Goal: Task Accomplishment & Management: Complete application form

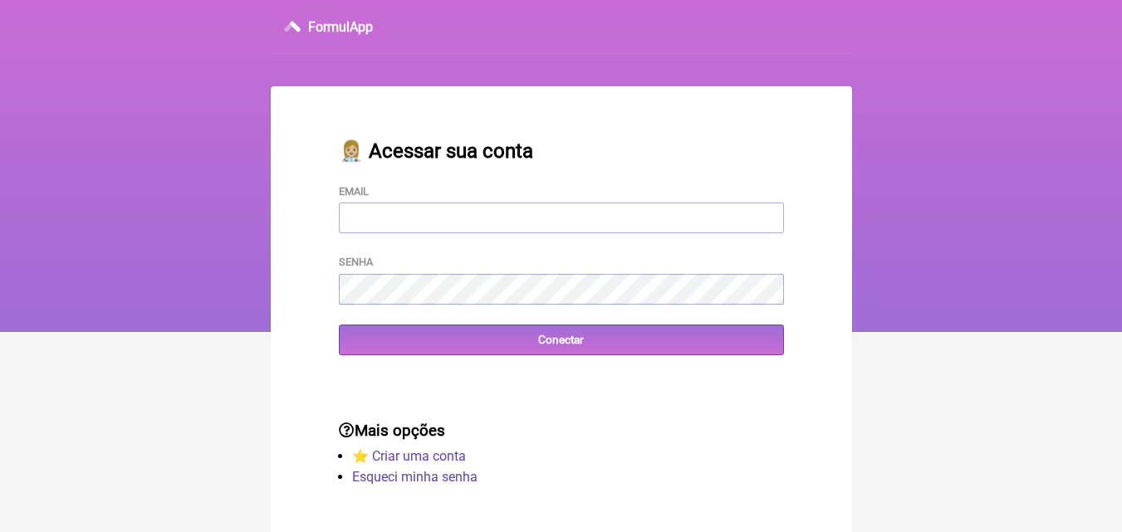
click at [446, 223] on input "Email" at bounding box center [561, 218] width 445 height 31
type input "[EMAIL_ADDRESS][DOMAIN_NAME]"
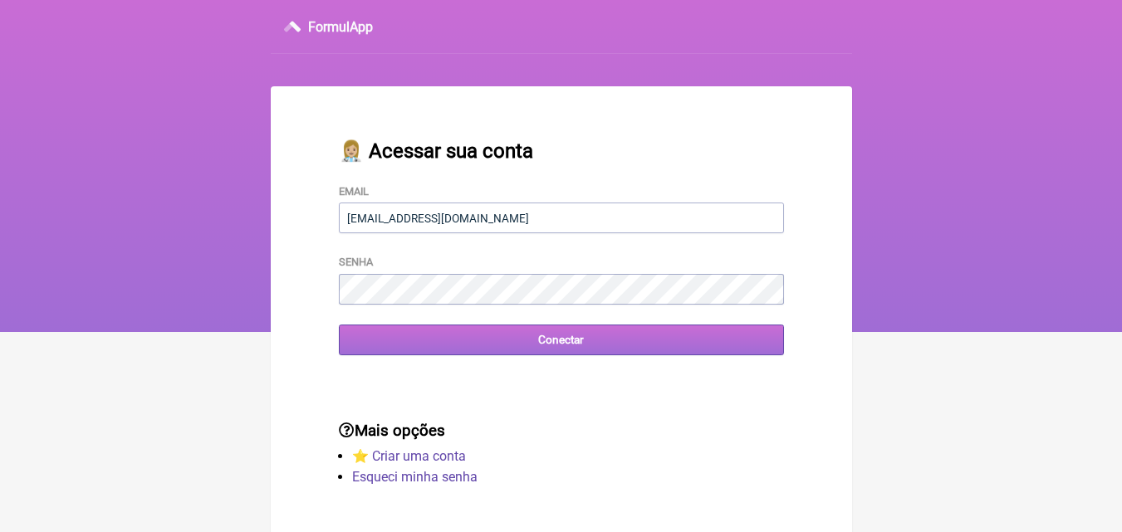
click at [535, 353] on input "Conectar" at bounding box center [561, 340] width 445 height 31
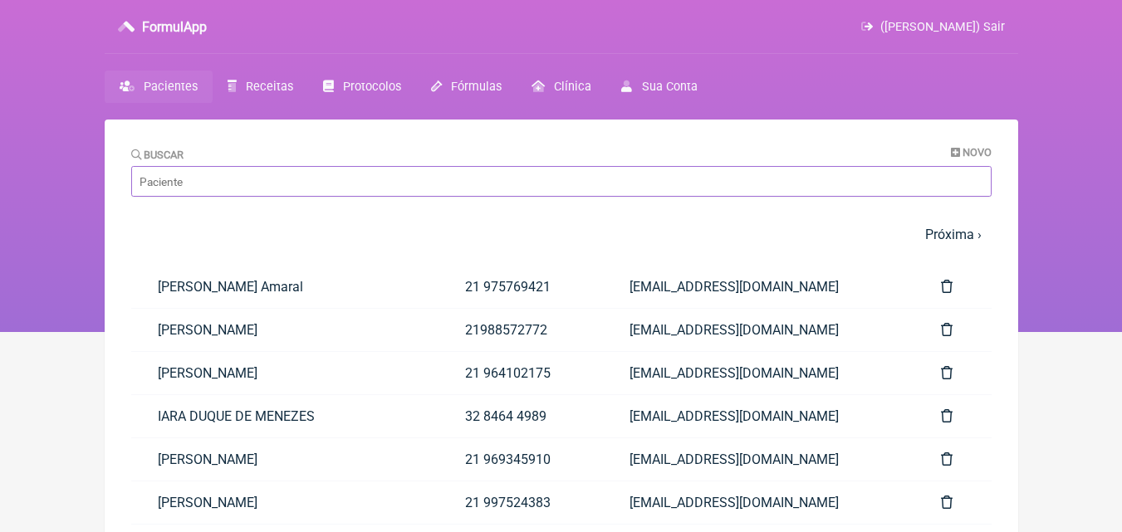
click at [344, 176] on input "Buscar" at bounding box center [561, 181] width 860 height 31
click at [286, 185] on input "Buscar" at bounding box center [561, 181] width 860 height 31
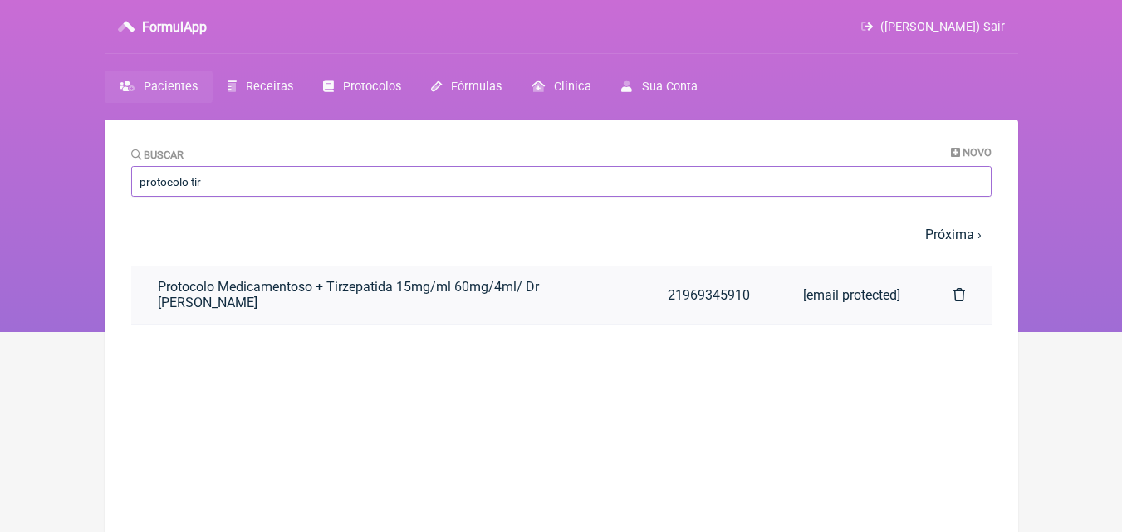
type input "protocolo tir"
click at [305, 293] on link "Protocolo Medicamentoso + Tirzepatida 15mg/ml 60mg/4ml/ Dr [PERSON_NAME]" at bounding box center [386, 295] width 510 height 58
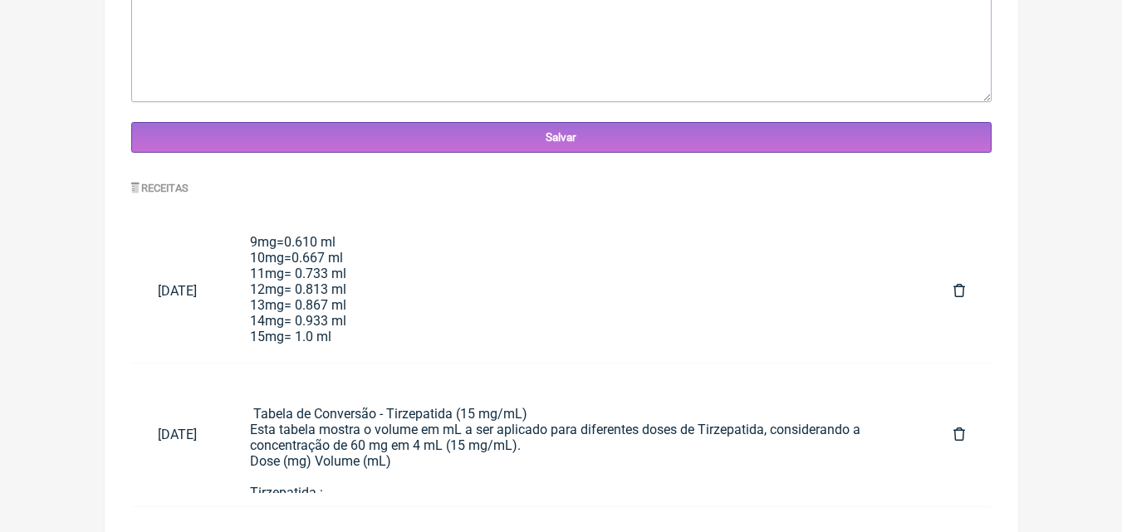
scroll to position [684, 0]
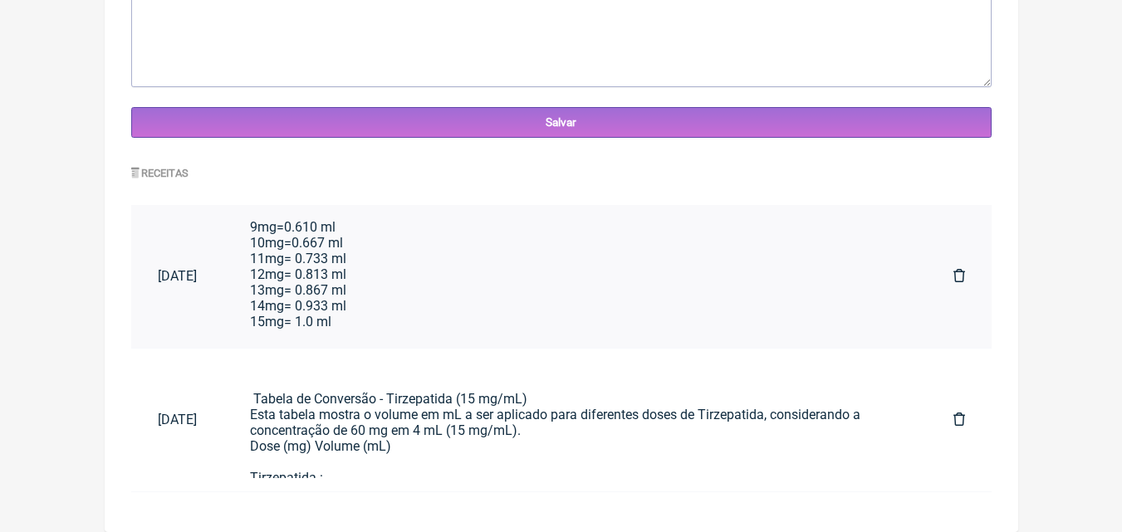
click at [407, 264] on div "Tabela de Conversão - Tirzepatida (15 mg/mL) Esta tabela mostra o volume em mL …" at bounding box center [575, 164] width 650 height 363
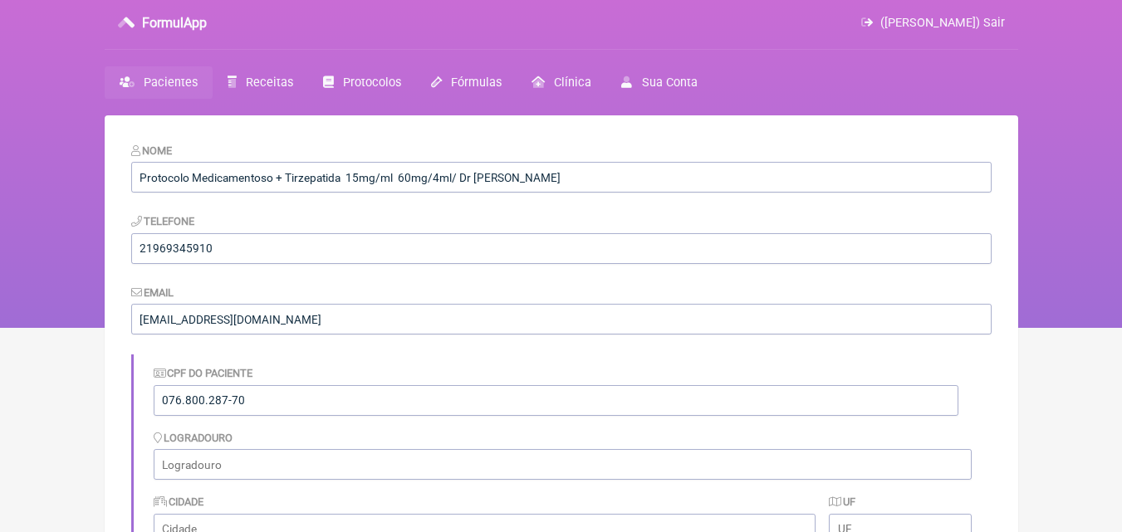
scroll to position [0, 0]
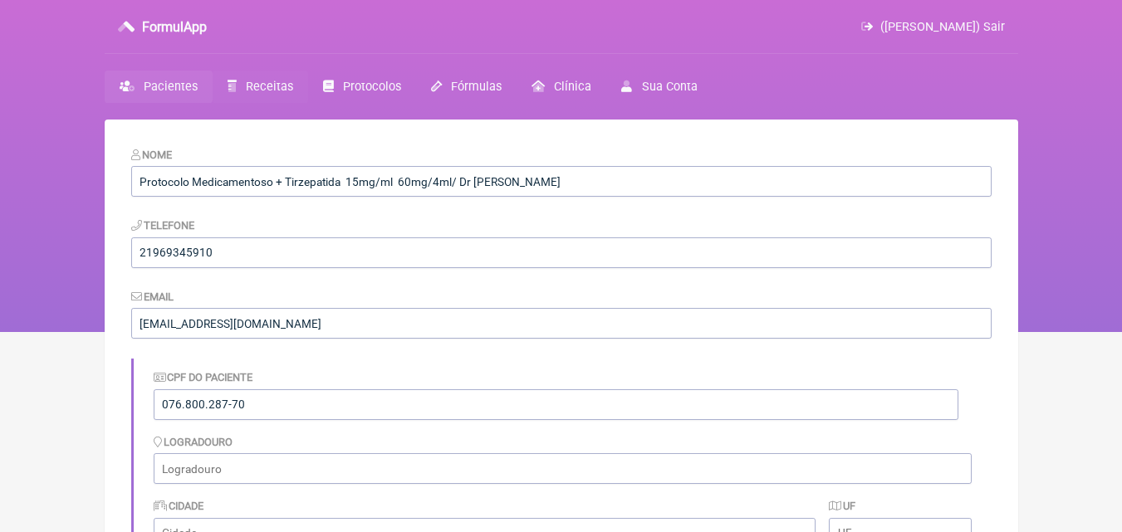
click at [276, 88] on span "Receitas" at bounding box center [269, 87] width 47 height 14
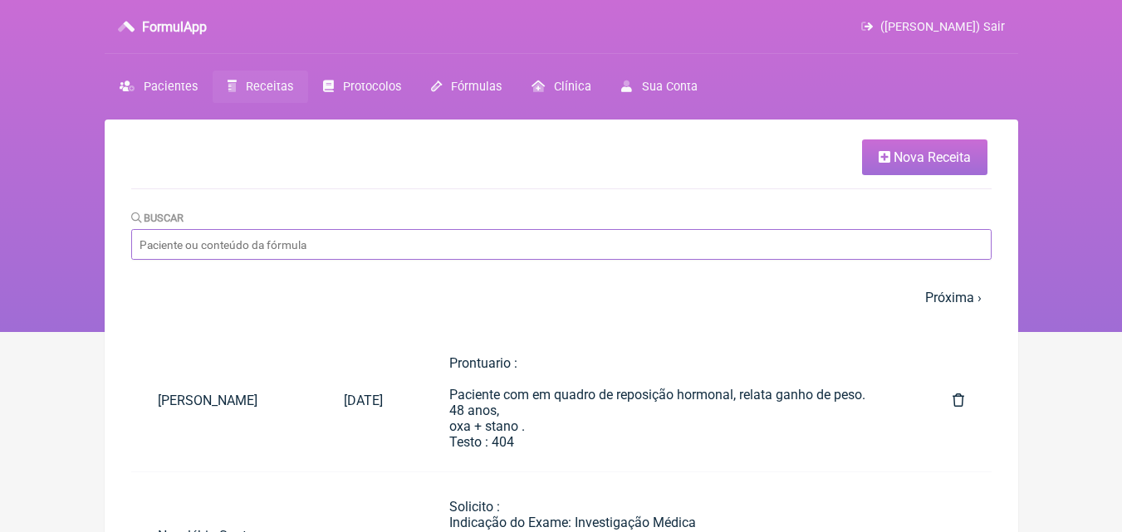
click at [299, 252] on input "Buscar" at bounding box center [561, 244] width 860 height 31
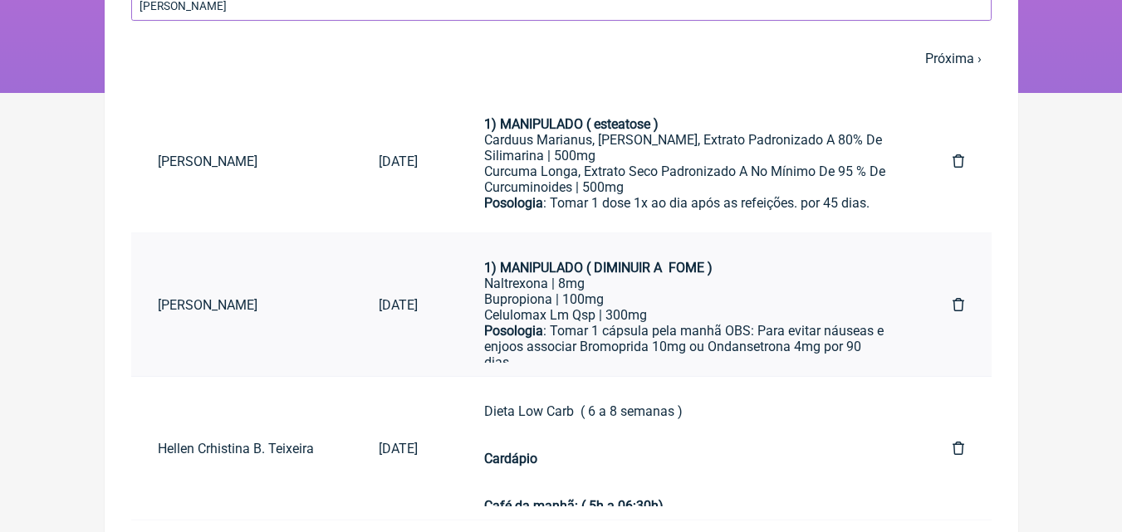
scroll to position [249, 0]
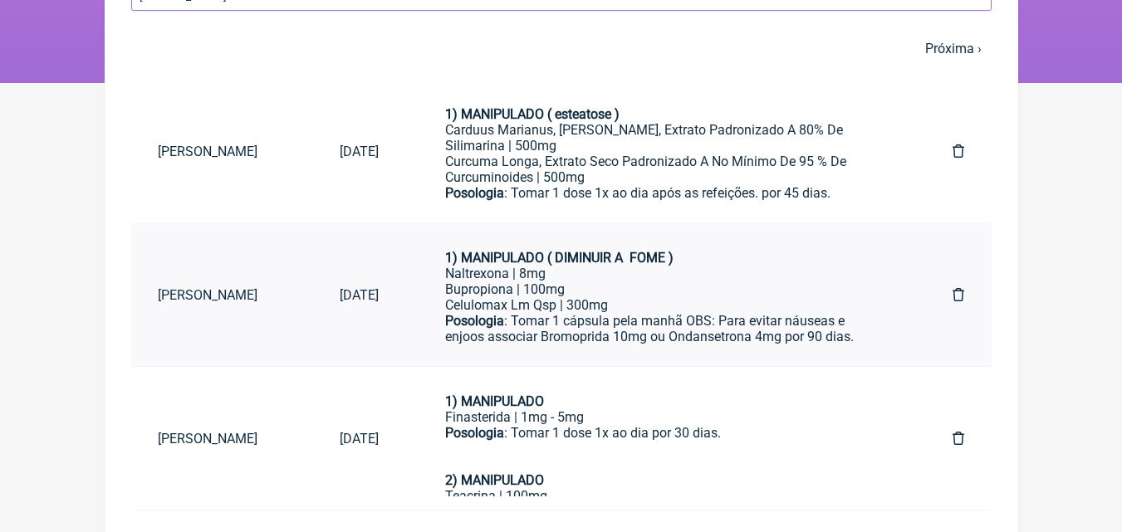
type input "mauricio"
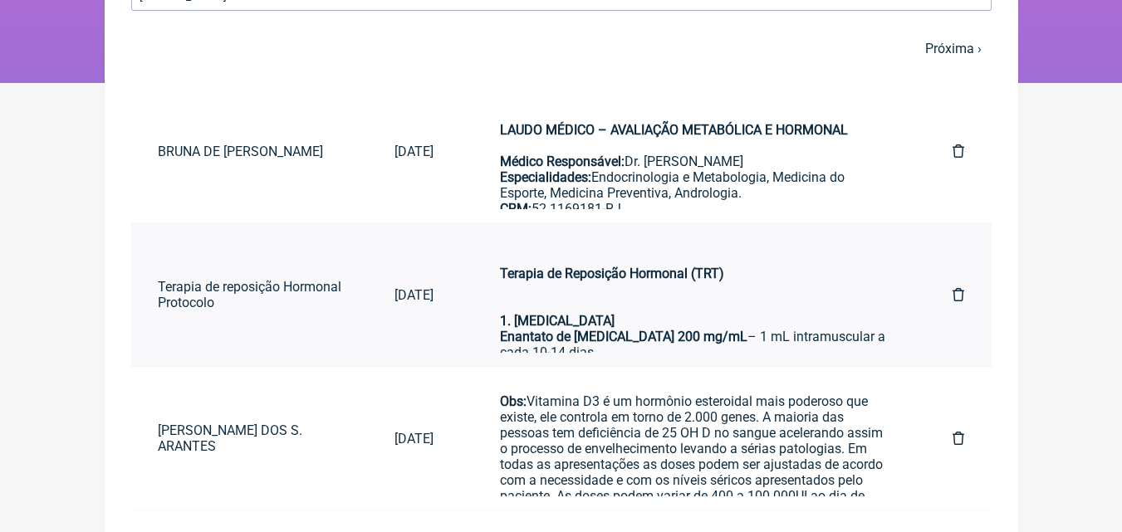
click at [568, 278] on strong "Terapia de Reposição Hormonal (TRT)" at bounding box center [612, 274] width 224 height 16
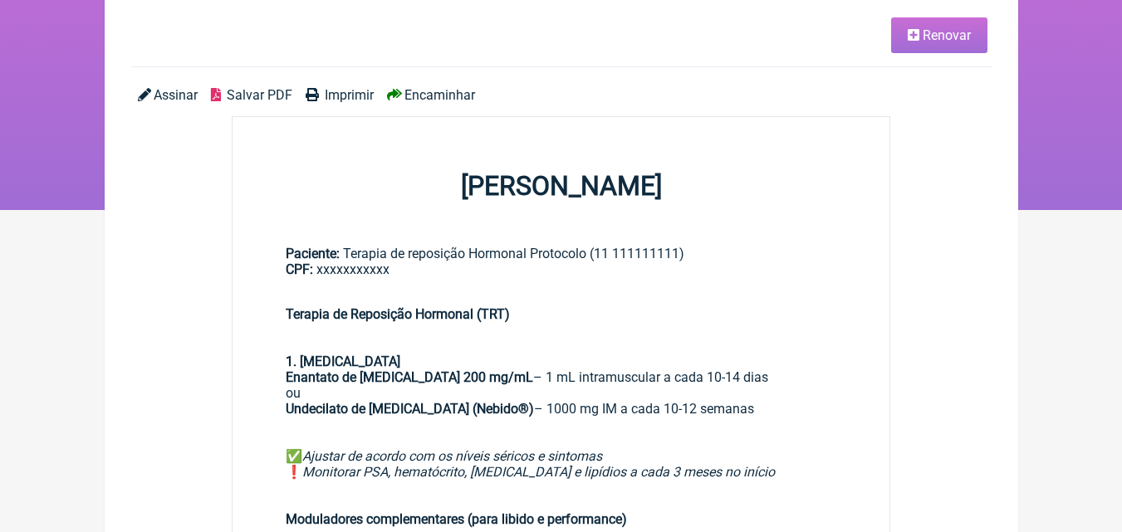
scroll to position [83, 0]
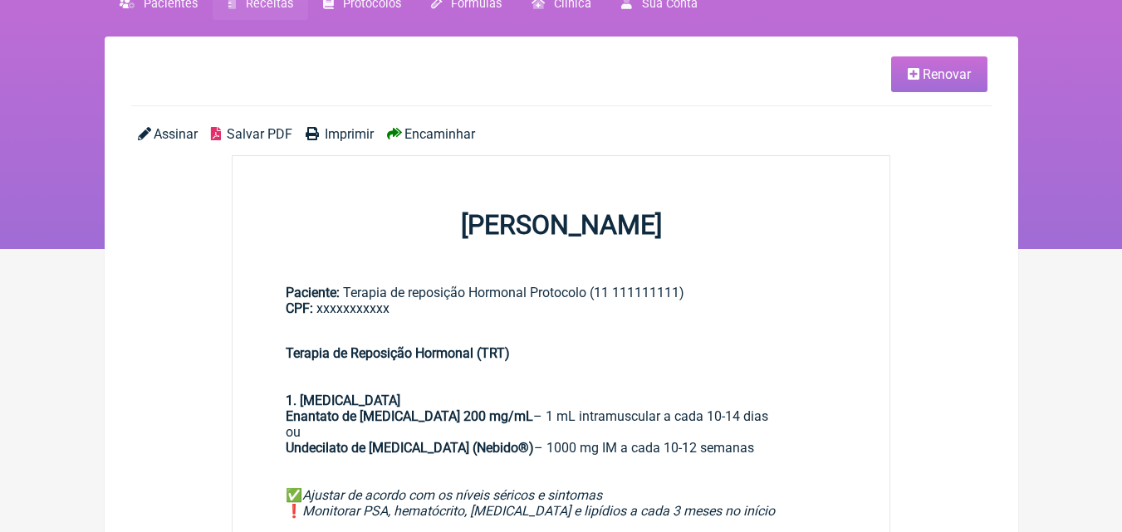
click at [933, 83] on link "Renovar" at bounding box center [939, 74] width 96 height 36
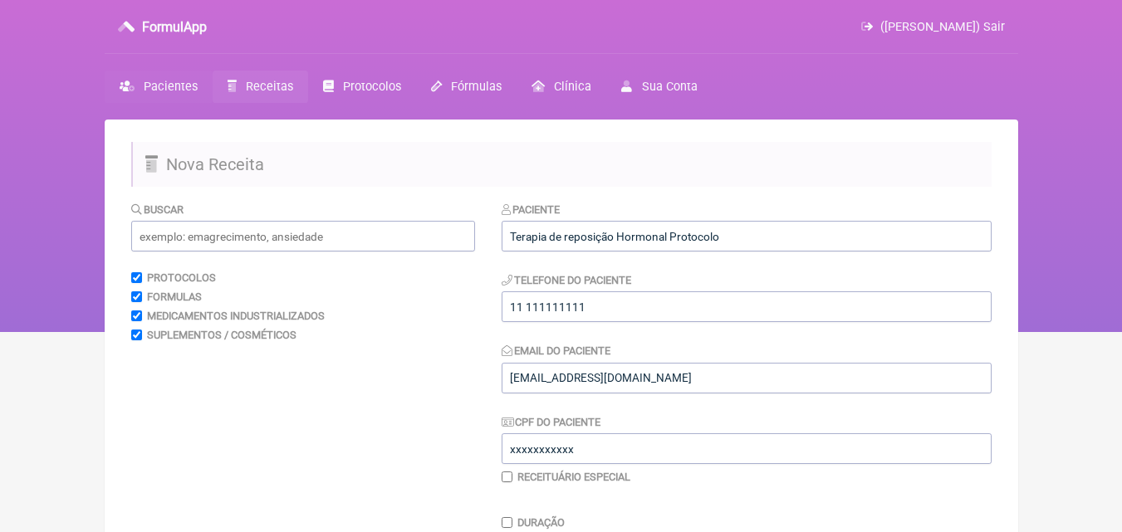
click at [169, 82] on span "Pacientes" at bounding box center [171, 87] width 54 height 14
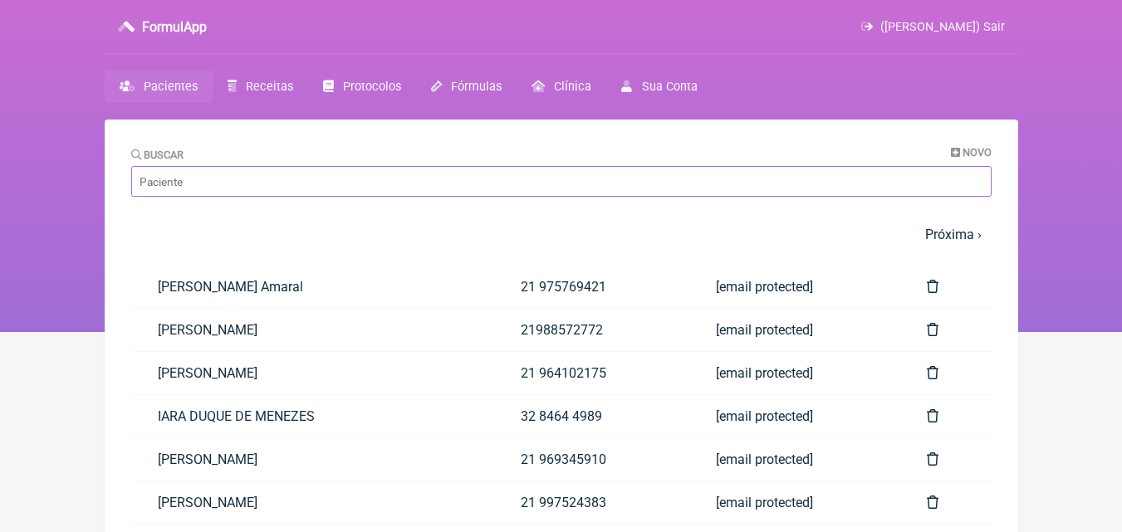
click at [183, 186] on input "Buscar" at bounding box center [561, 181] width 860 height 31
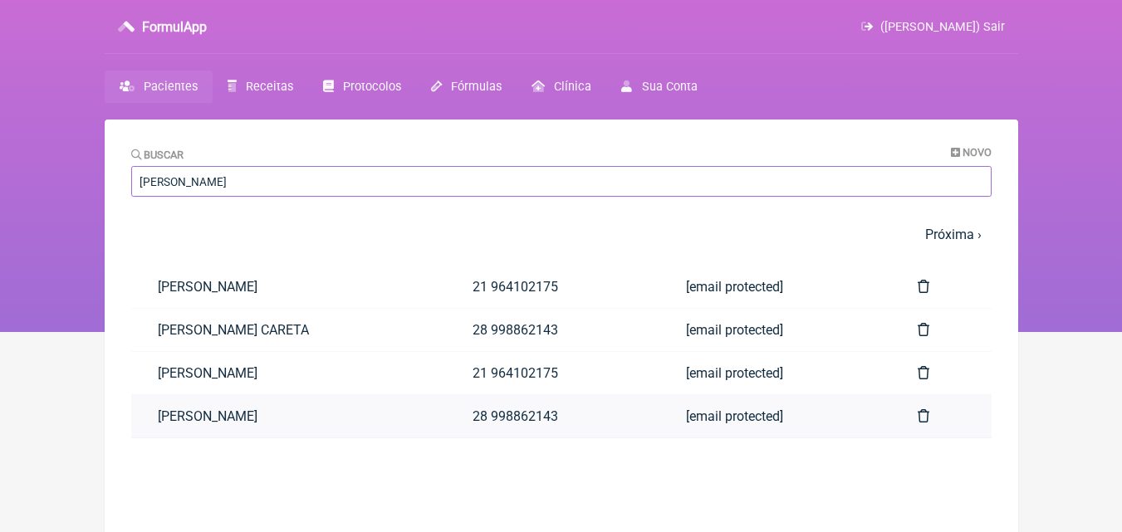
type input "mauricio"
click at [259, 413] on link "[PERSON_NAME]" at bounding box center [288, 416] width 315 height 42
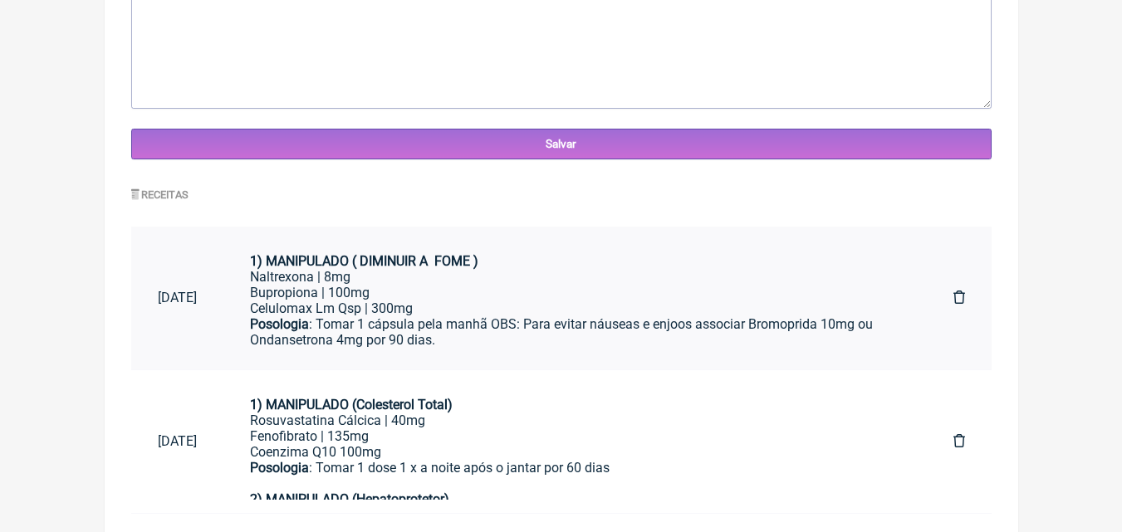
scroll to position [664, 0]
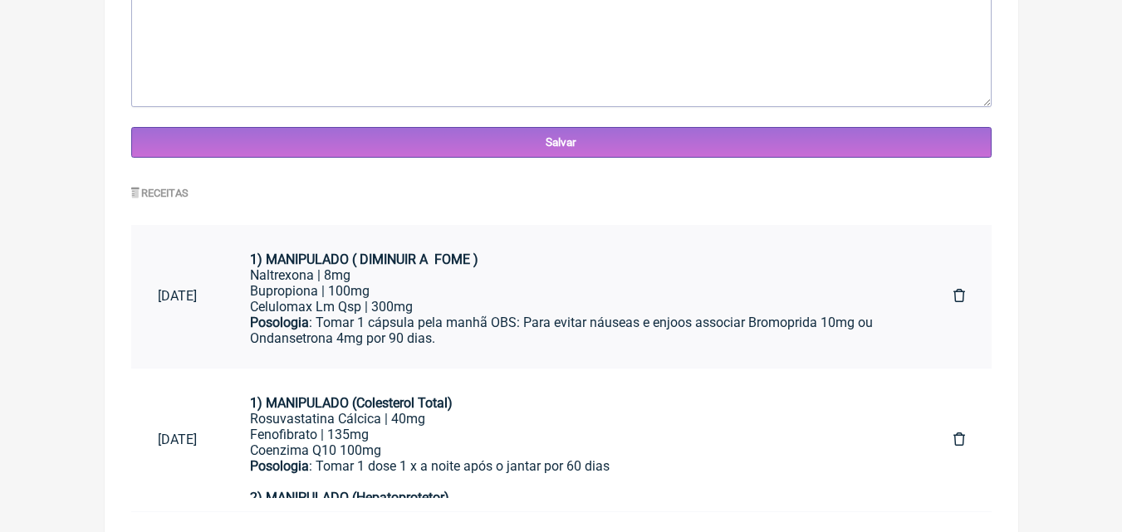
click at [351, 265] on strong "1) MANIPULADO ( DIMINUIR A FOME )" at bounding box center [364, 260] width 228 height 16
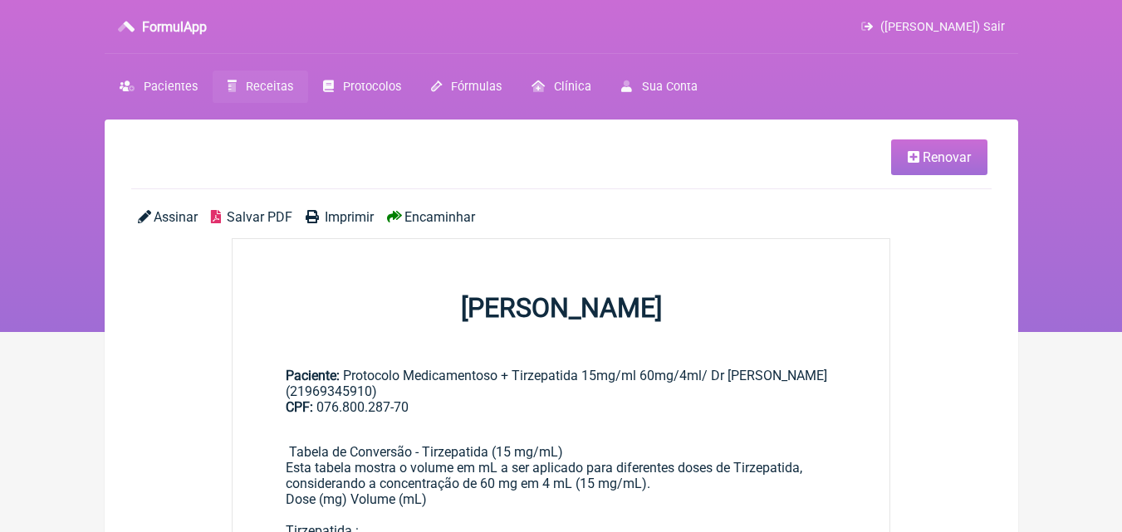
click at [345, 215] on span "Imprimir" at bounding box center [349, 217] width 49 height 16
click at [178, 82] on span "Pacientes" at bounding box center [171, 87] width 54 height 14
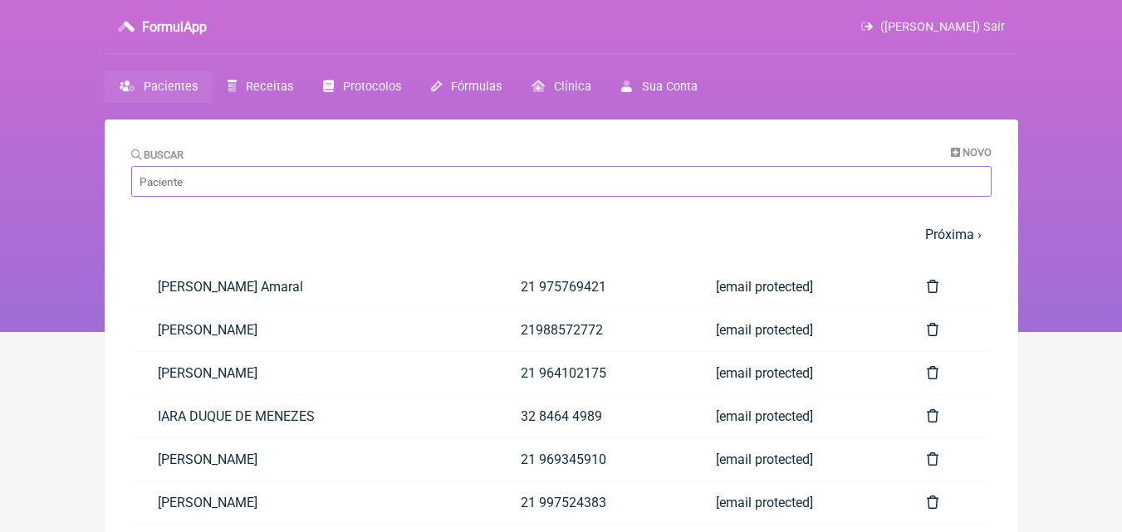
click at [211, 174] on input "Buscar" at bounding box center [561, 181] width 860 height 31
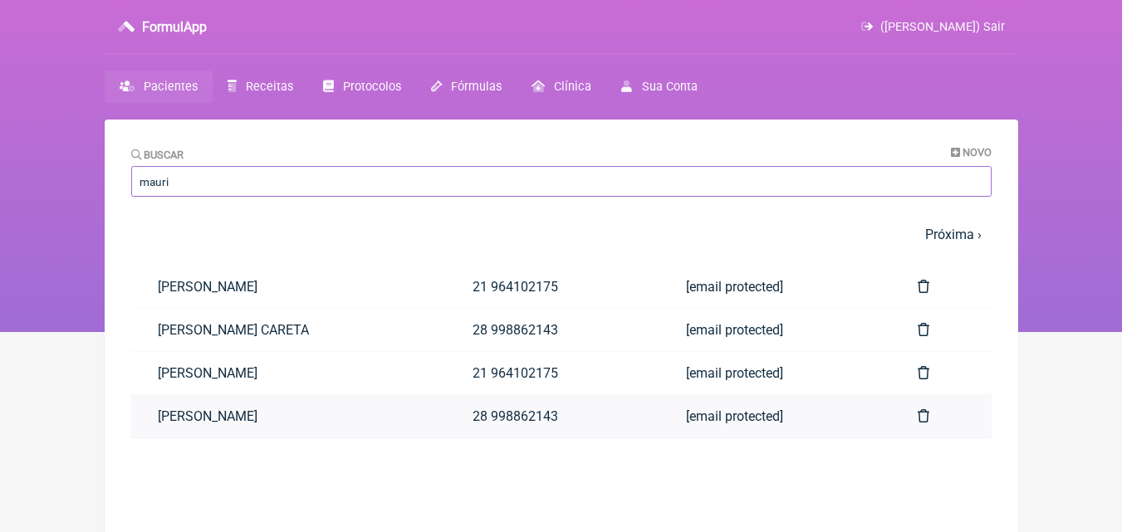
type input "mauri"
click at [282, 413] on link "[PERSON_NAME]" at bounding box center [288, 416] width 315 height 42
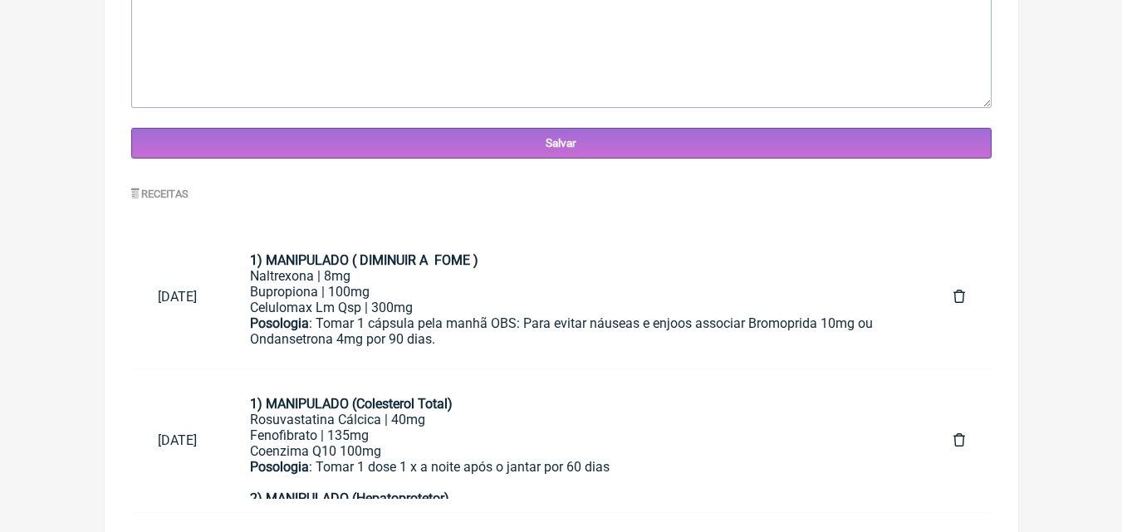
scroll to position [664, 0]
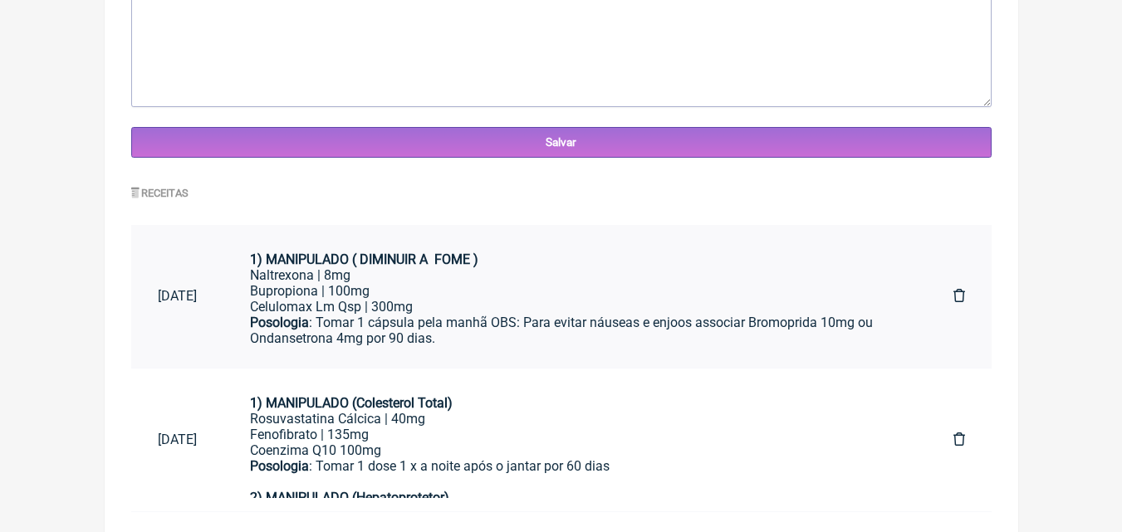
click at [362, 283] on div "Bupropiona | 100mg" at bounding box center [575, 291] width 650 height 16
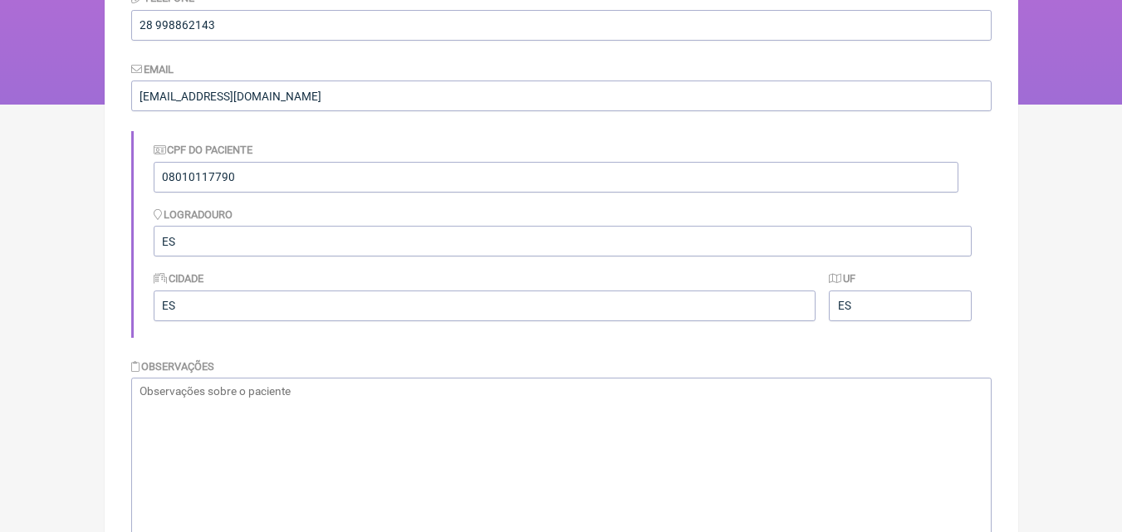
scroll to position [0, 0]
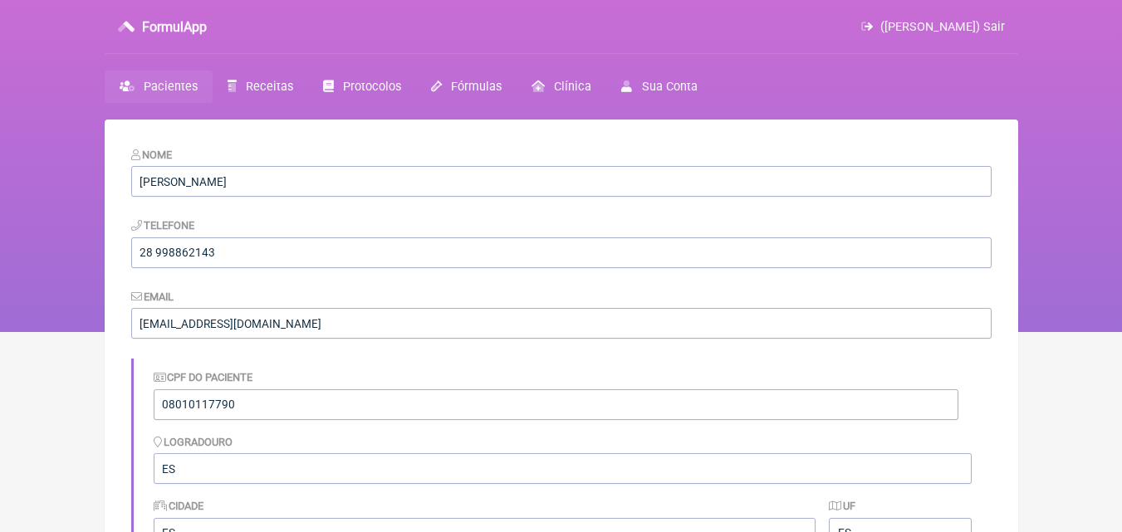
click at [175, 85] on span "Pacientes" at bounding box center [171, 87] width 54 height 14
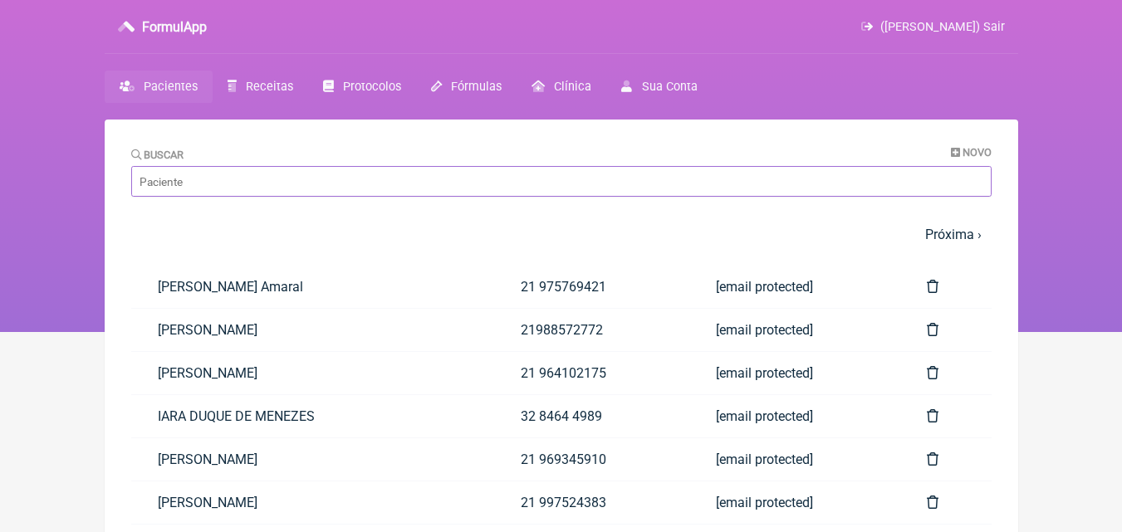
click at [248, 176] on input "Buscar" at bounding box center [561, 181] width 860 height 31
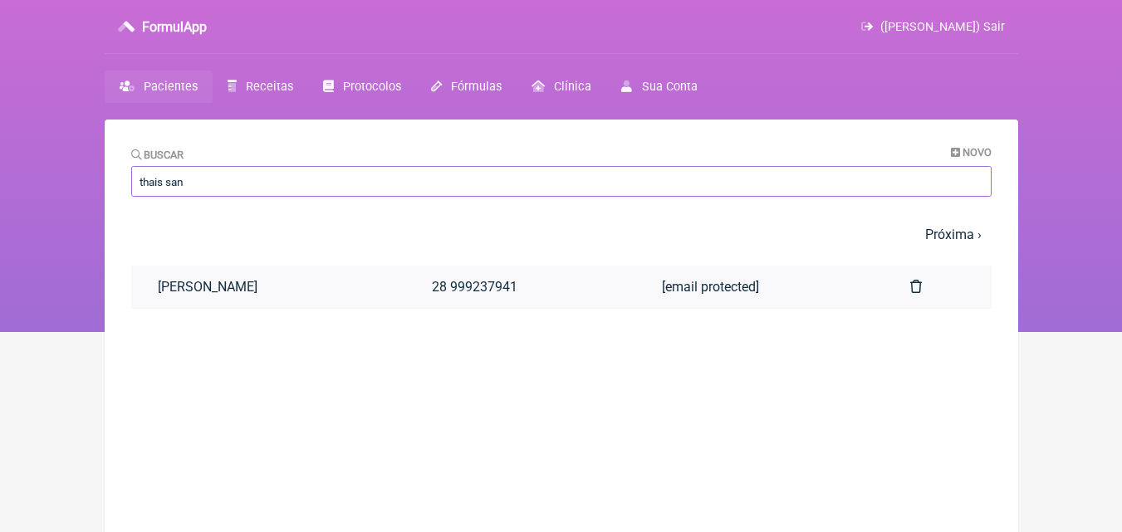
type input "thais san"
click at [290, 284] on link "THAIS SANTOS BARBOSA" at bounding box center [268, 287] width 275 height 42
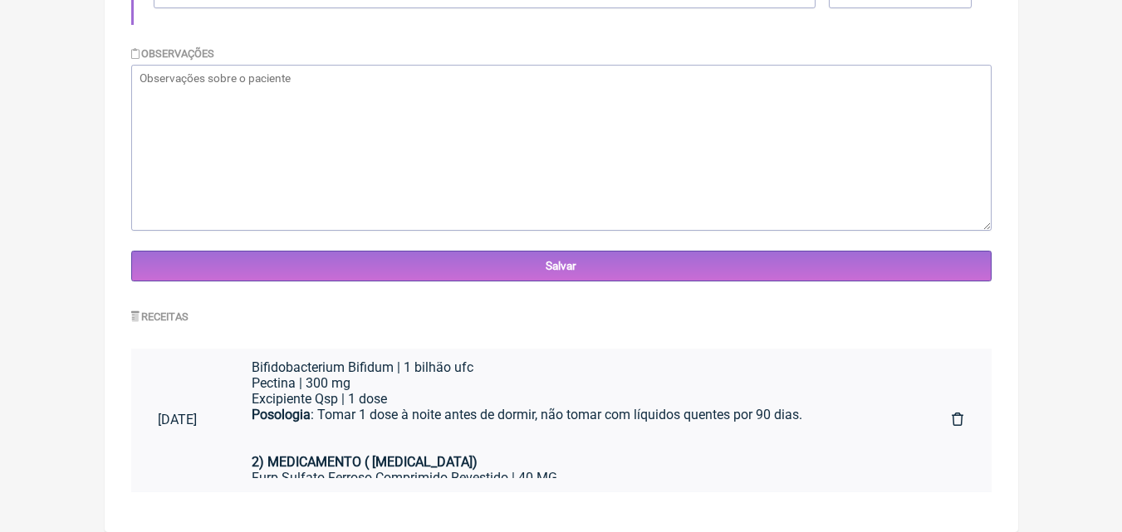
scroll to position [249, 0]
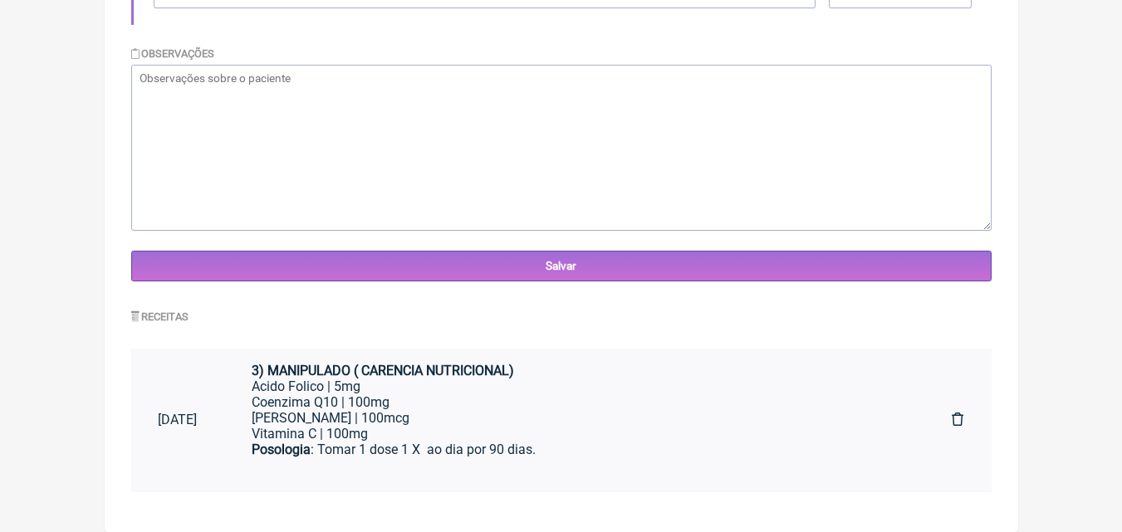
click at [386, 388] on div "Acido Folico | 5mg" at bounding box center [575, 387] width 647 height 16
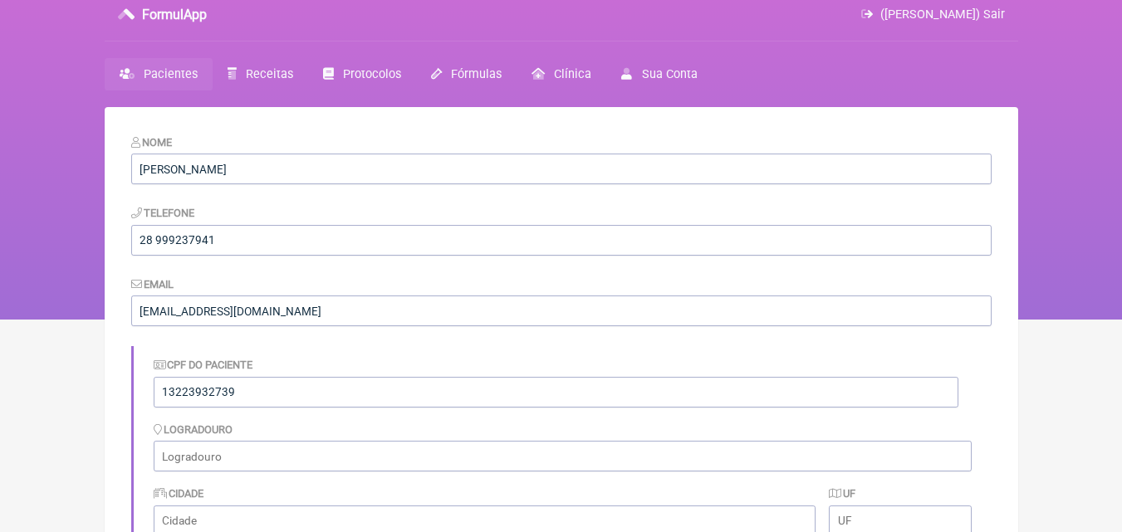
scroll to position [0, 0]
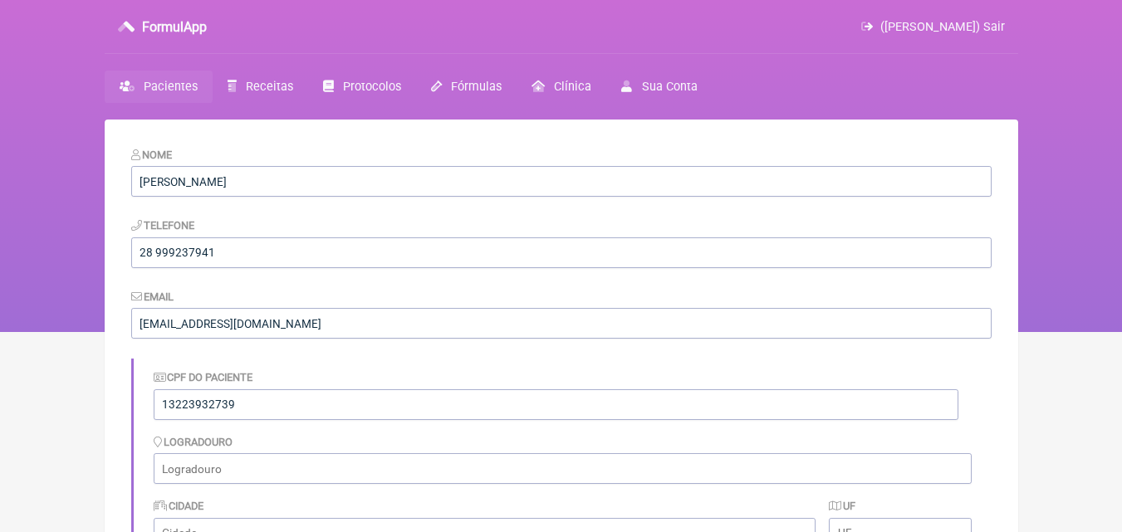
click at [159, 81] on span "Pacientes" at bounding box center [171, 87] width 54 height 14
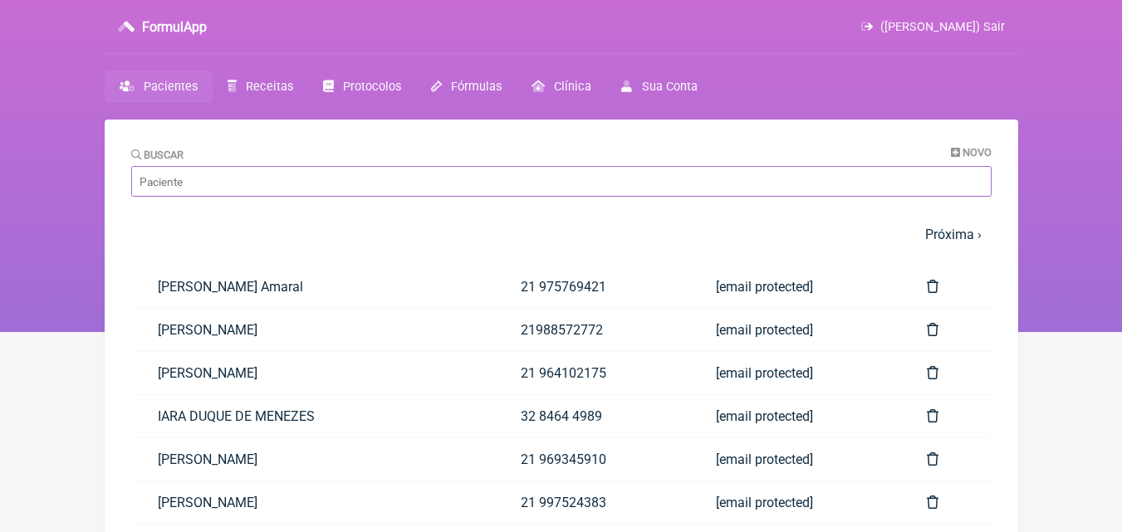
click at [231, 171] on input "Buscar" at bounding box center [561, 181] width 860 height 31
paste input "ROMULO APOLINARIO RIZZO MACHADO"
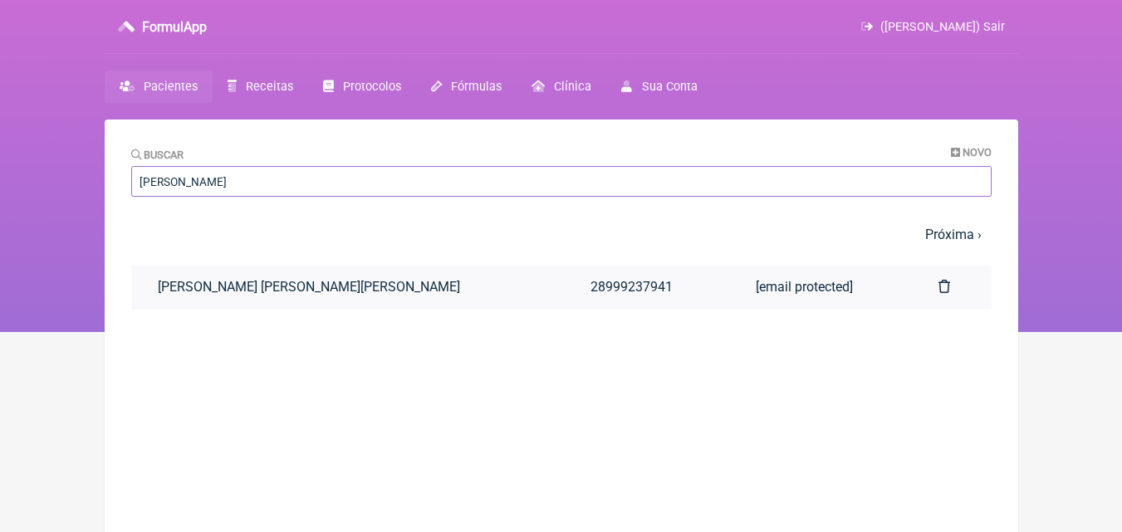
type input "ROMULO APOLINARI"
click at [319, 290] on link "Romulo Apolinário R.Machado" at bounding box center [347, 287] width 433 height 42
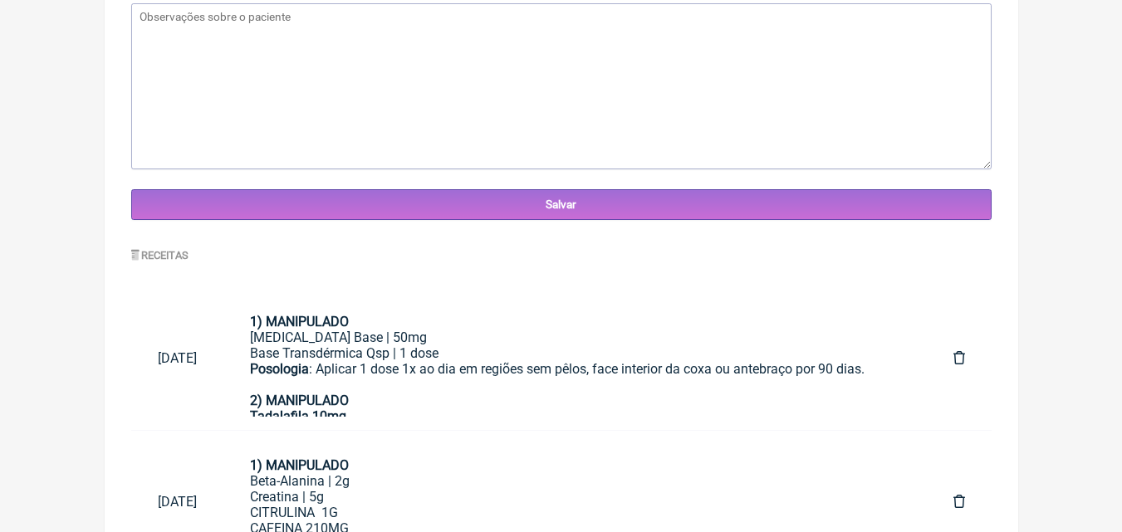
scroll to position [747, 0]
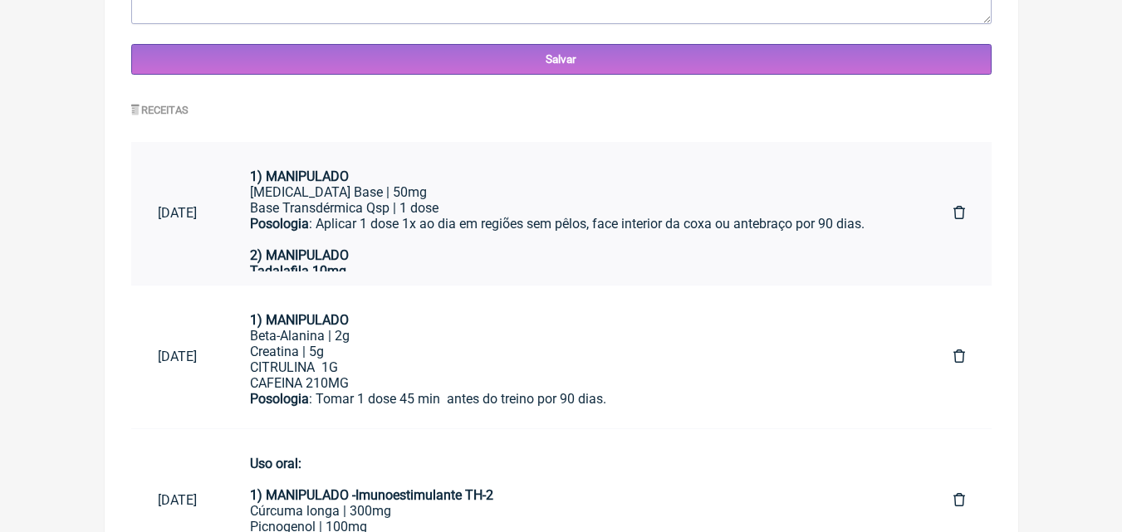
click at [357, 208] on div "Base Transdérmica Qsp | 1 dose" at bounding box center [575, 208] width 650 height 16
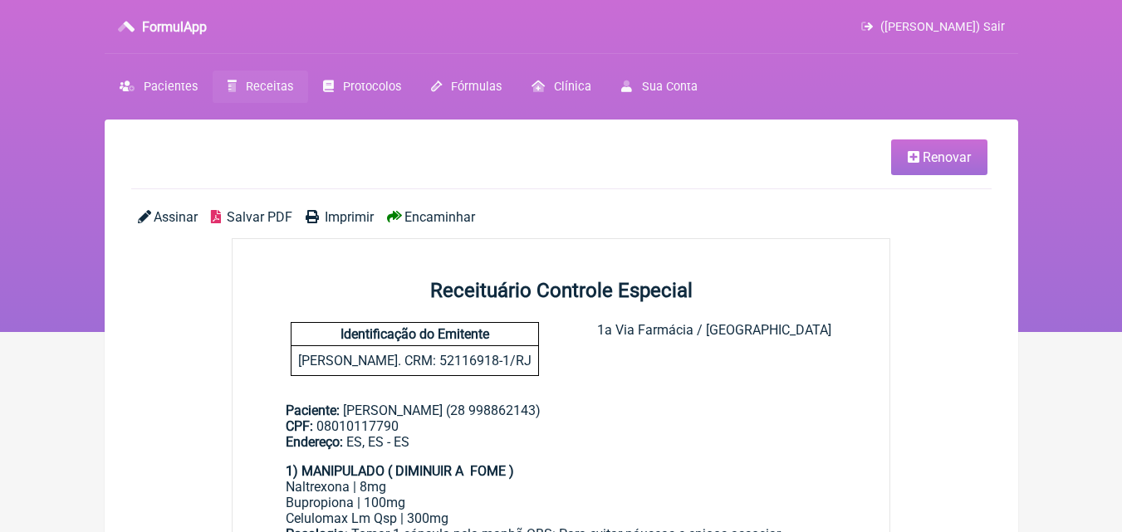
click at [945, 152] on span "Renovar" at bounding box center [946, 157] width 48 height 16
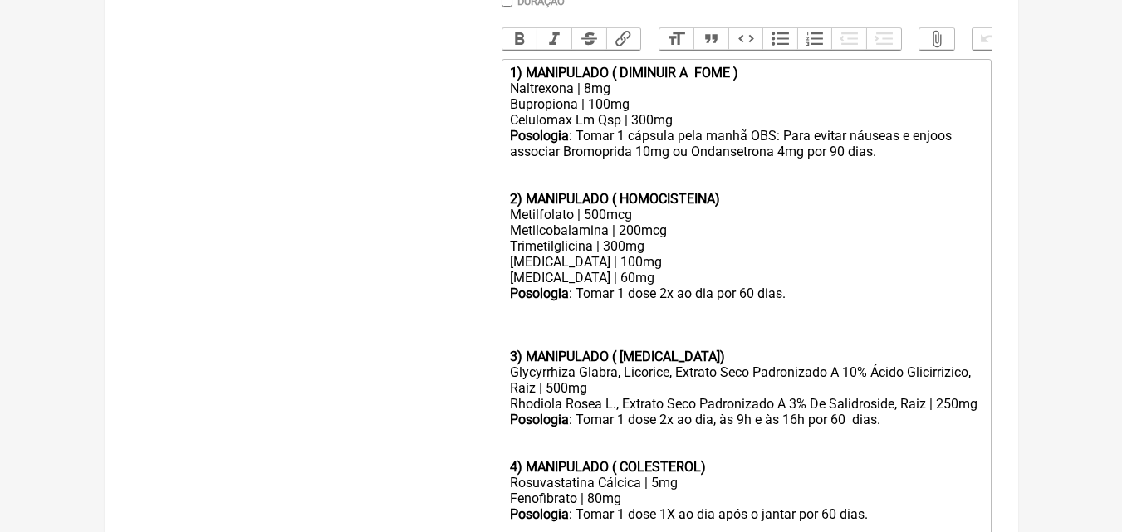
scroll to position [747, 0]
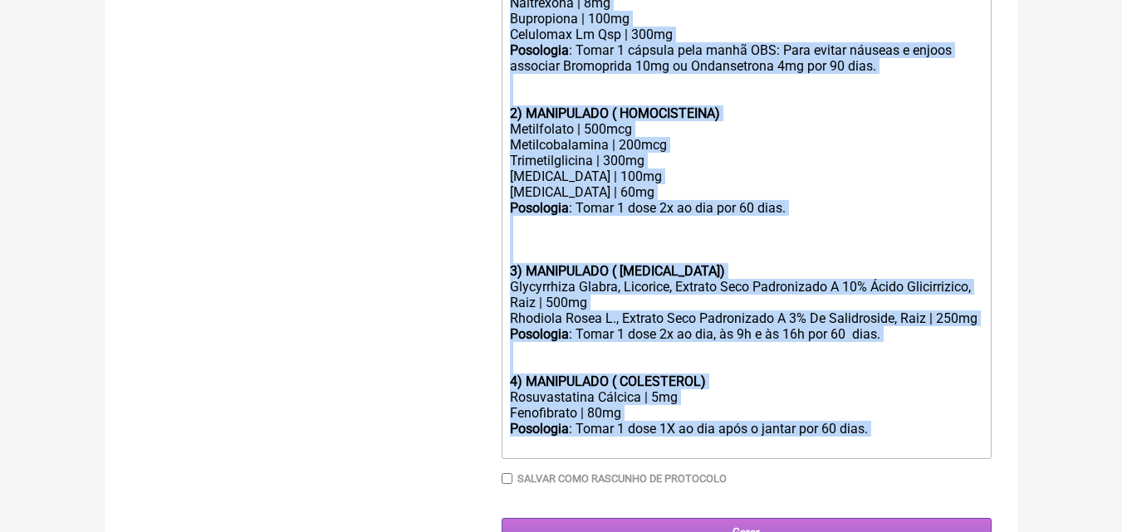
drag, startPoint x: 511, startPoint y: 70, endPoint x: 910, endPoint y: 516, distance: 598.0
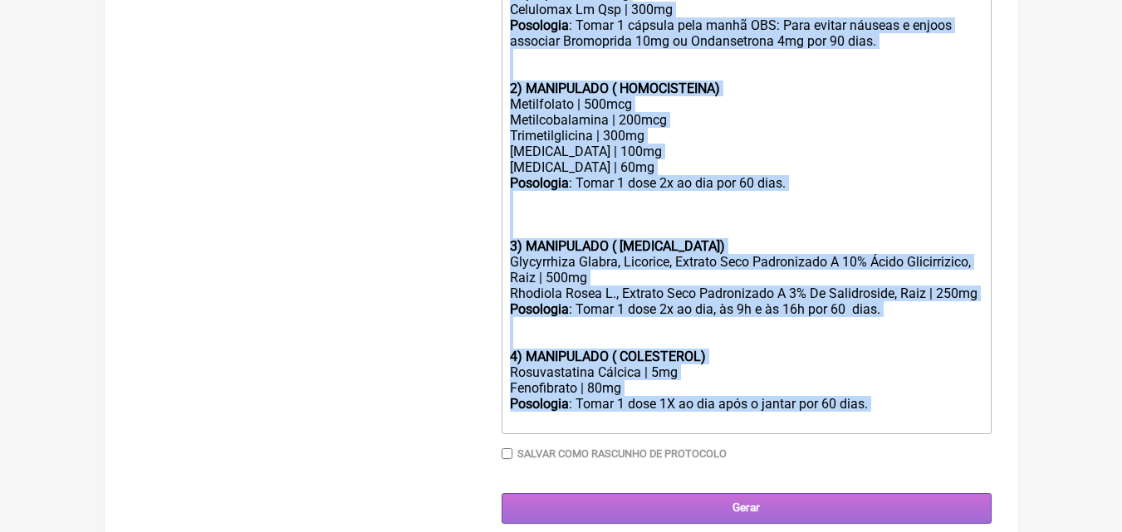
type trix-editor "<div><strong>1) MANIPULADO ( DIMINUIR A&nbsp; FOME )</strong></div><div>Naltrex…"
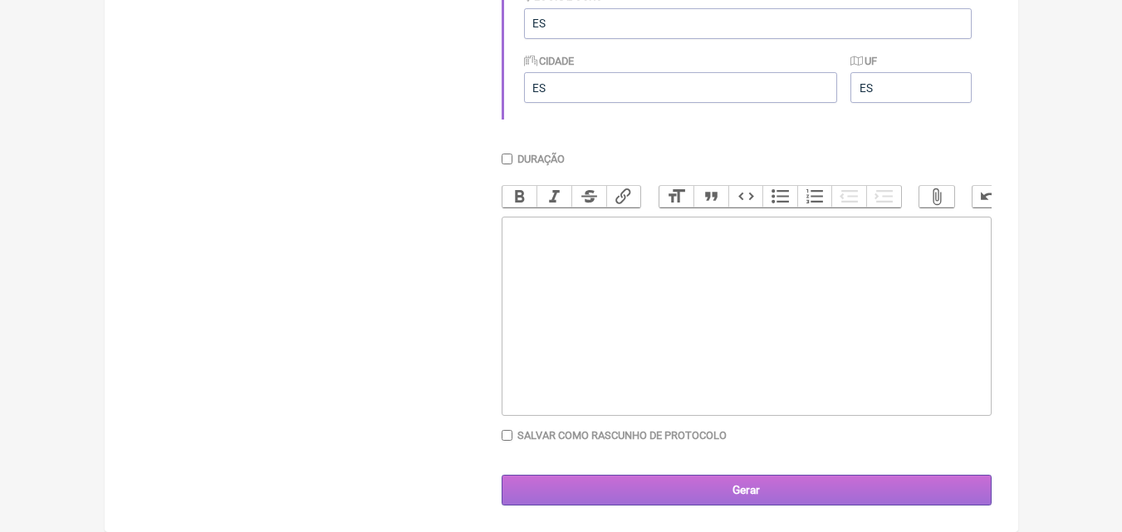
scroll to position [588, 0]
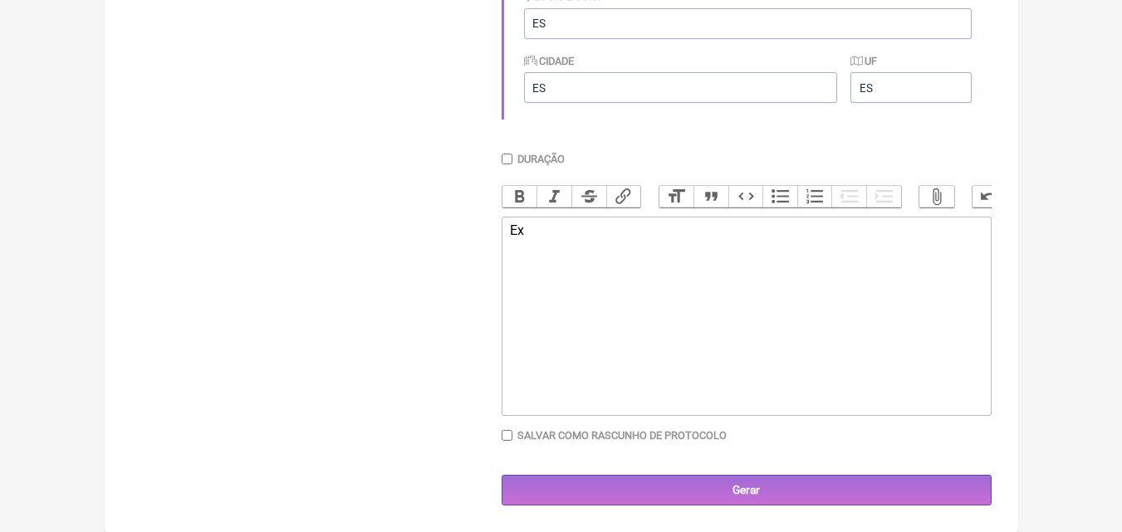
type trix-editor "<div>E</div>"
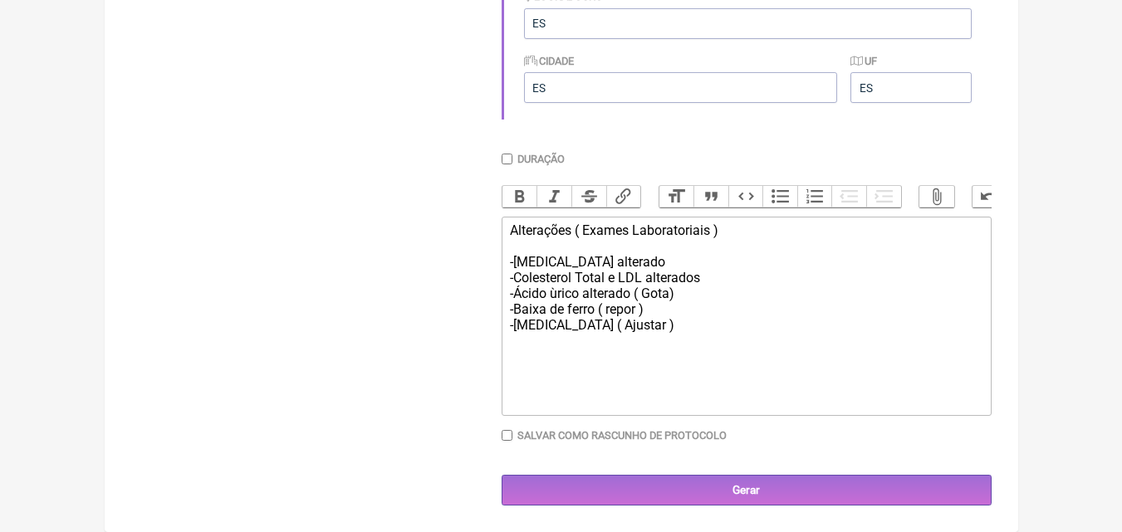
type trix-editor "<div>Alterações ( Exames Laboratoriais )<br><br>-Estriol alterado<br>-Colestero…"
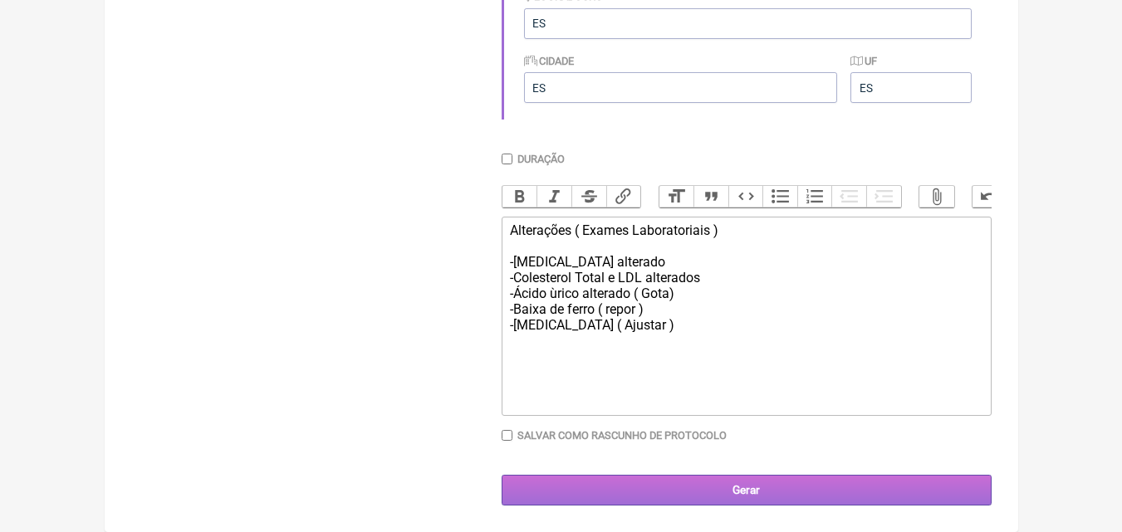
click at [731, 486] on input "Gerar" at bounding box center [746, 490] width 490 height 31
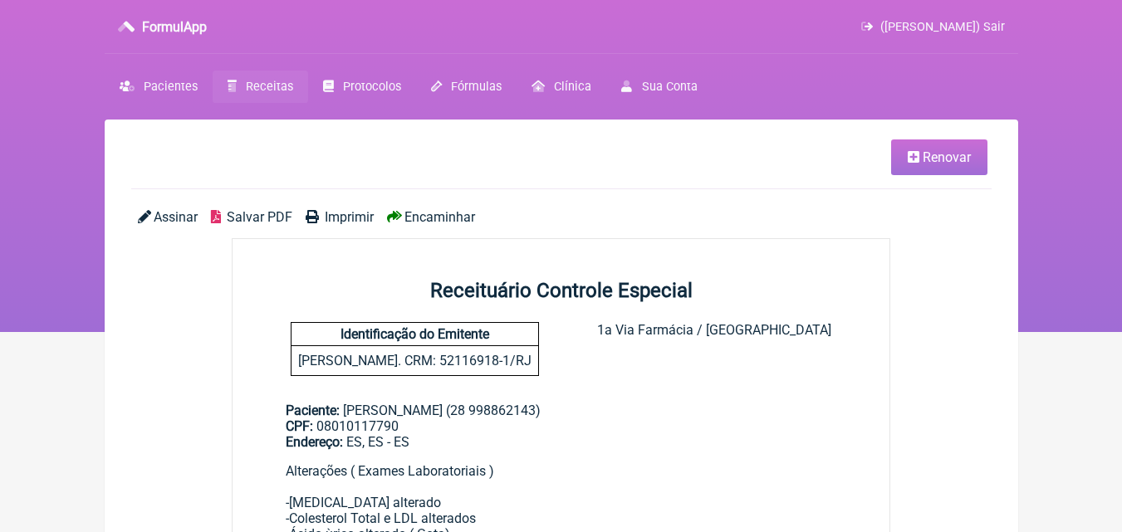
click at [342, 215] on span "Imprimir" at bounding box center [349, 217] width 49 height 16
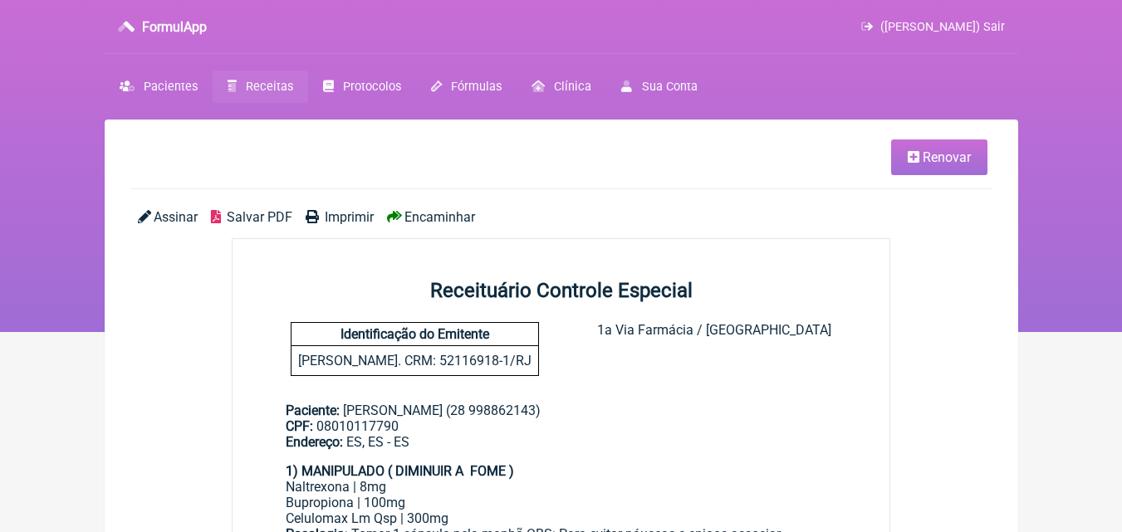
click at [930, 157] on span "Renovar" at bounding box center [946, 157] width 48 height 16
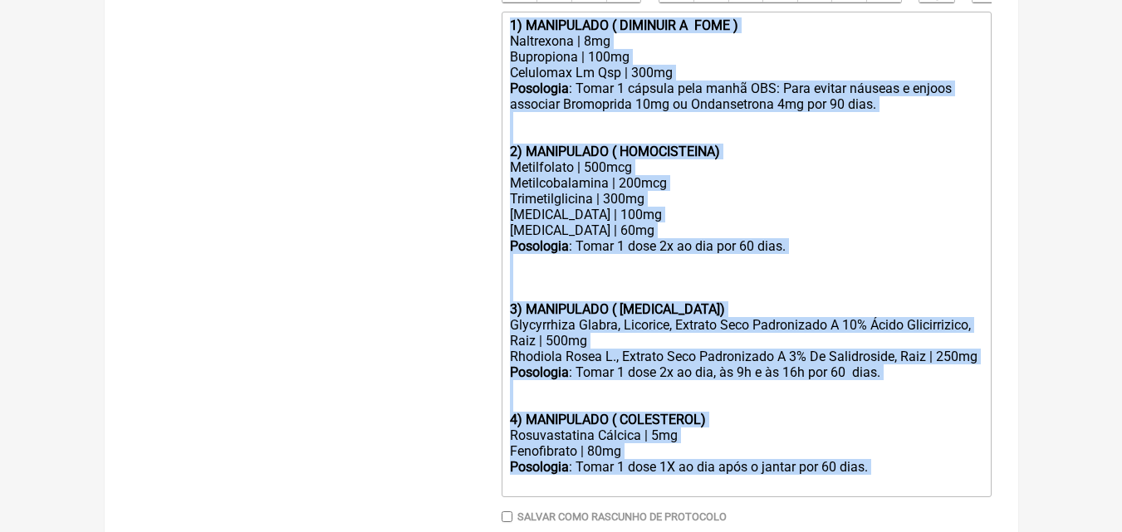
scroll to position [830, 0]
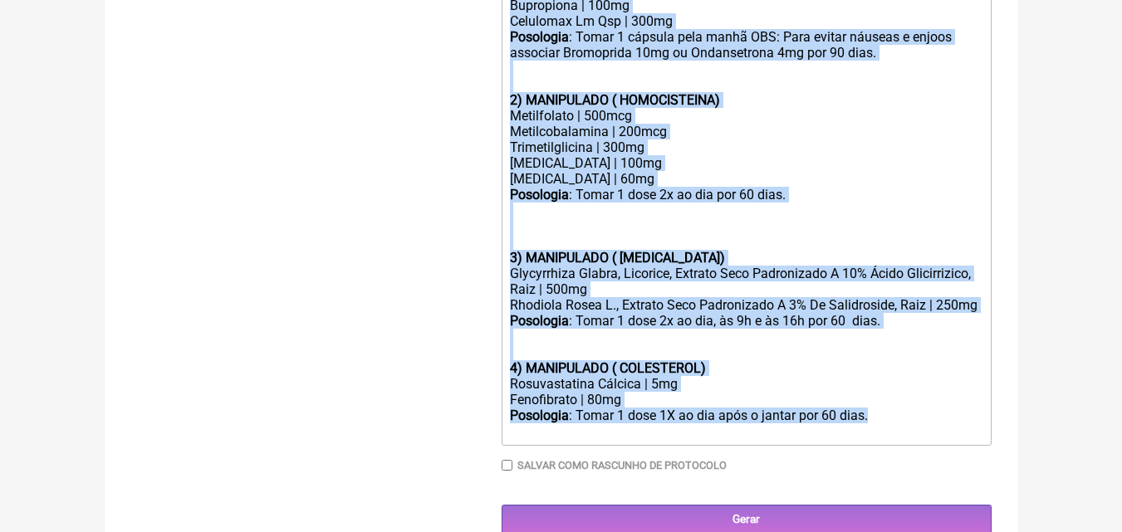
drag, startPoint x: 511, startPoint y: 151, endPoint x: 901, endPoint y: 438, distance: 484.5
click at [901, 438] on trix-editor "1) MANIPULADO ( DIMINUIR A FOME ) Naltrexona | 8mg Bupropiona | 100mg Celulomax…" at bounding box center [746, 203] width 490 height 486
type trix-editor "<div><strong>1) MANIPULADO ( DIMINUIR A&nbsp; FOME )</strong></div><div>Naltrex…"
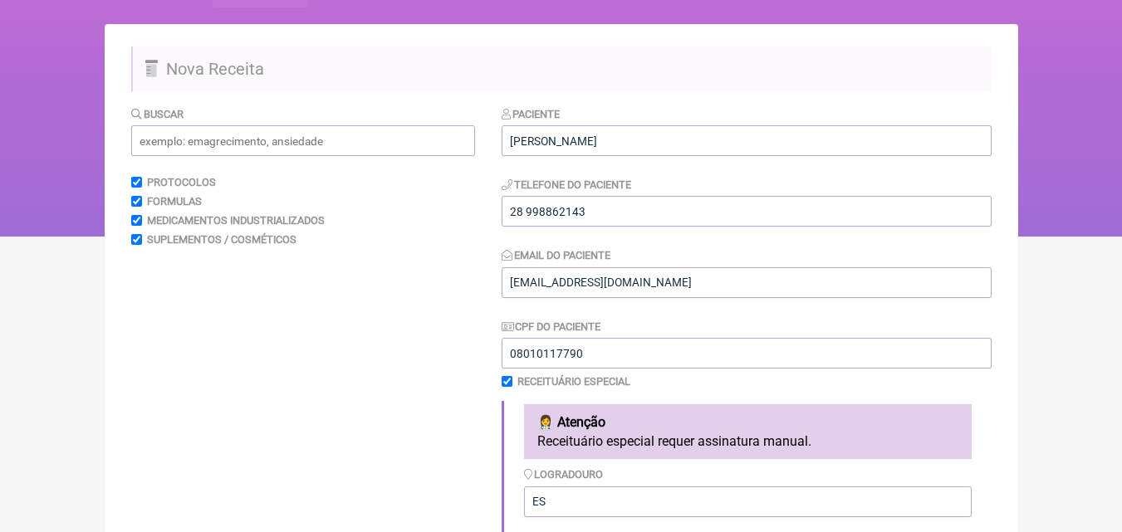
scroll to position [90, 0]
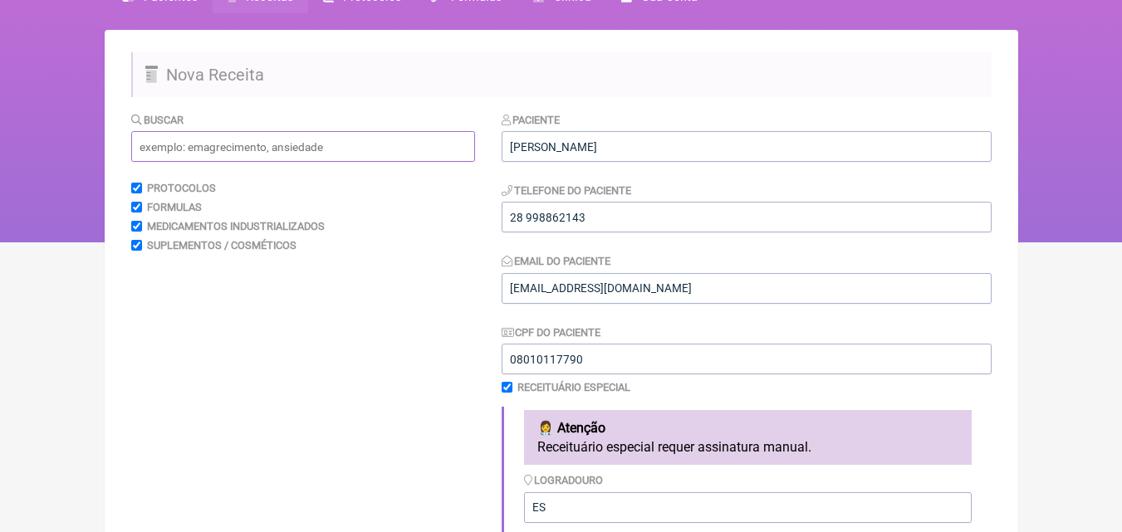
click at [246, 144] on input "text" at bounding box center [303, 146] width 344 height 31
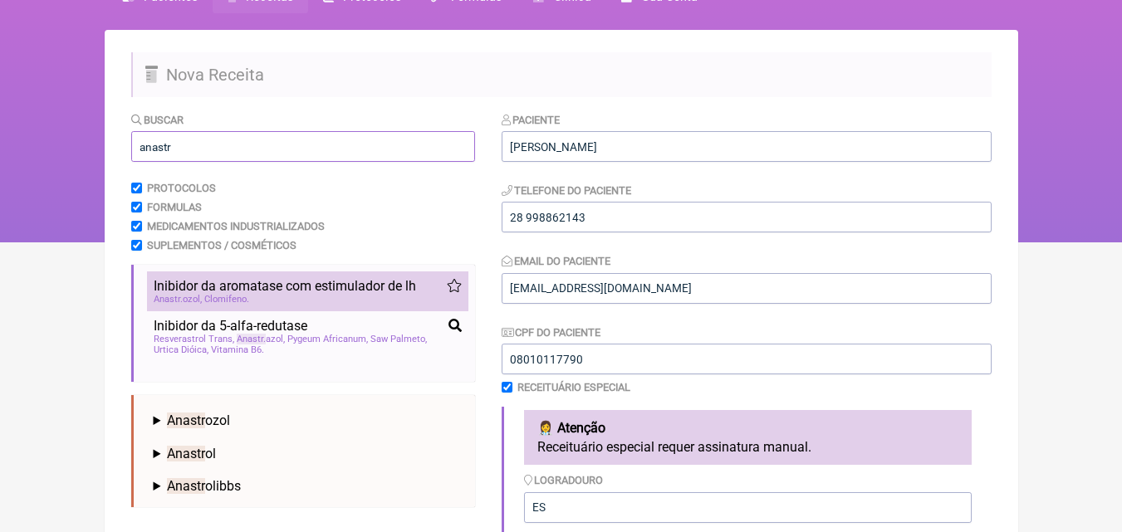
type input "anastr"
click at [237, 292] on span "Inibidor da aromatase com estimulador de lh" at bounding box center [285, 286] width 262 height 16
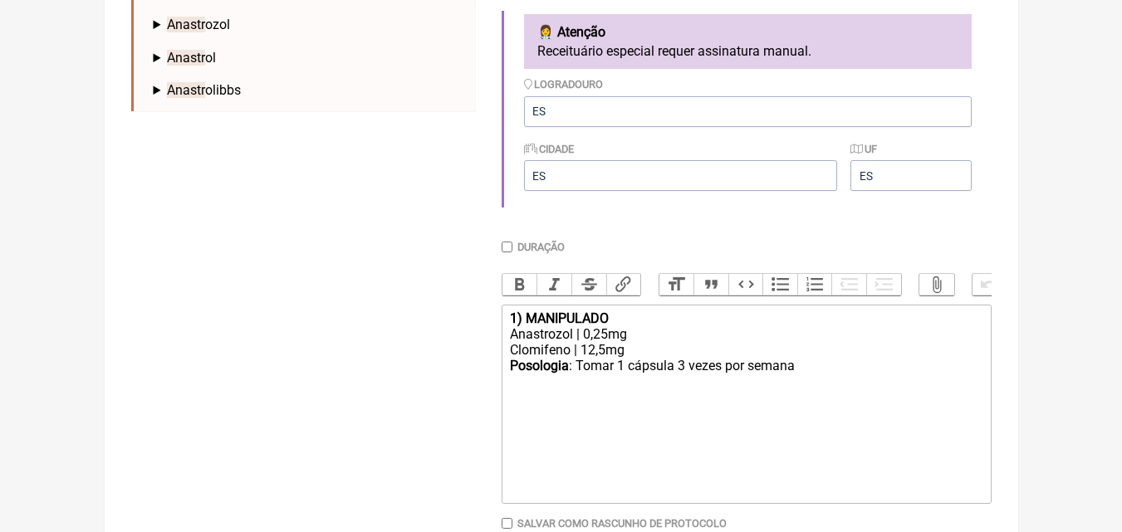
scroll to position [505, 0]
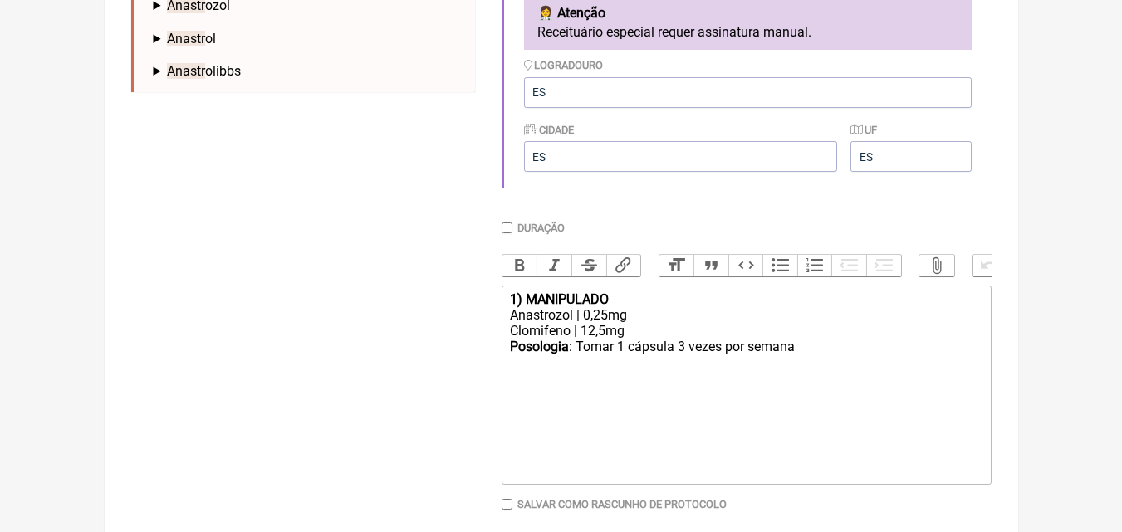
click at [505, 230] on input "Duração" at bounding box center [506, 227] width 11 height 11
checkbox input "true"
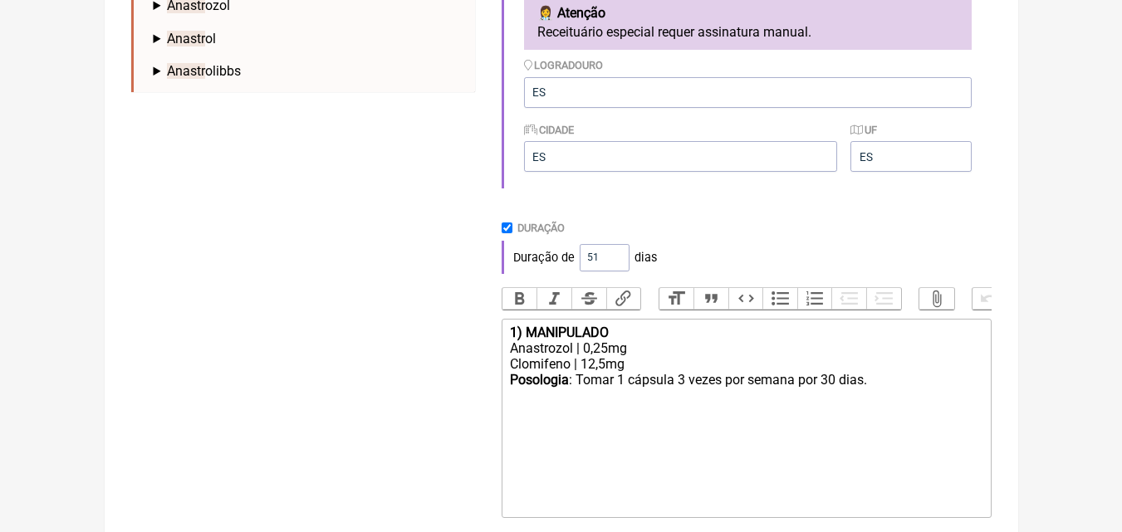
click at [616, 257] on input "51" at bounding box center [604, 257] width 50 height 27
click at [616, 257] on input "52" at bounding box center [604, 257] width 50 height 27
click at [614, 256] on input "59" at bounding box center [604, 257] width 50 height 27
type input "60"
click at [614, 256] on input "60" at bounding box center [604, 257] width 50 height 27
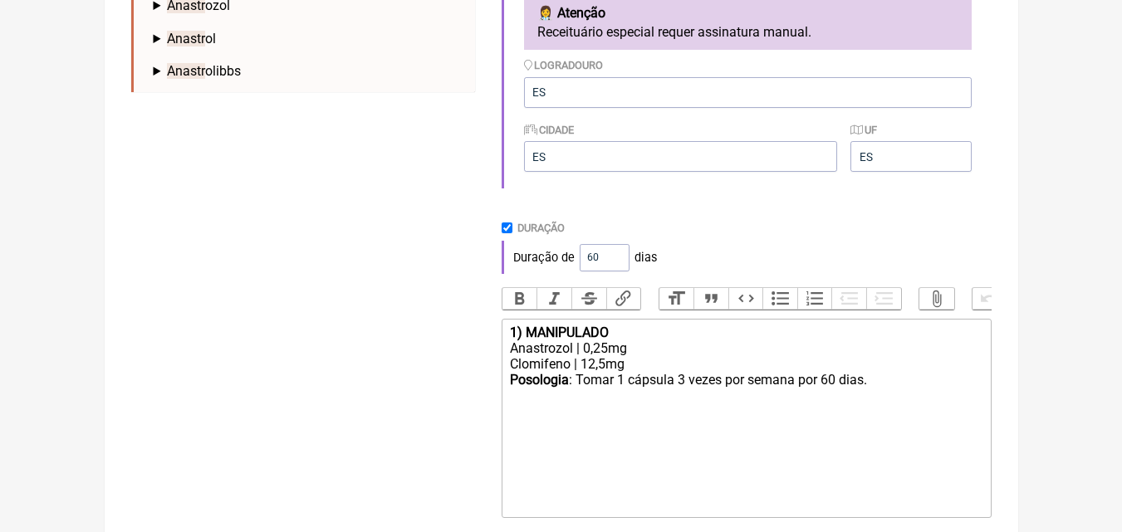
click at [873, 393] on div "Posologia : Tomar 1 cápsula 3 vezes por semana por 60 dias." at bounding box center [746, 388] width 472 height 32
type trix-editor "<div><strong>1) MANIPULADO</strong></div><div>Anastrozol | 0,25mg</div><div>Clo…"
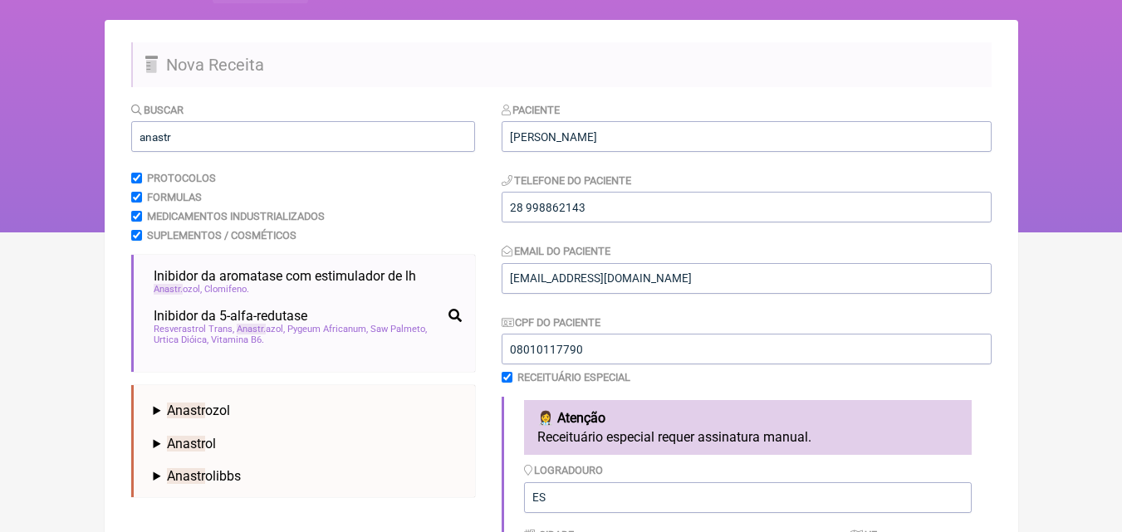
scroll to position [7, 0]
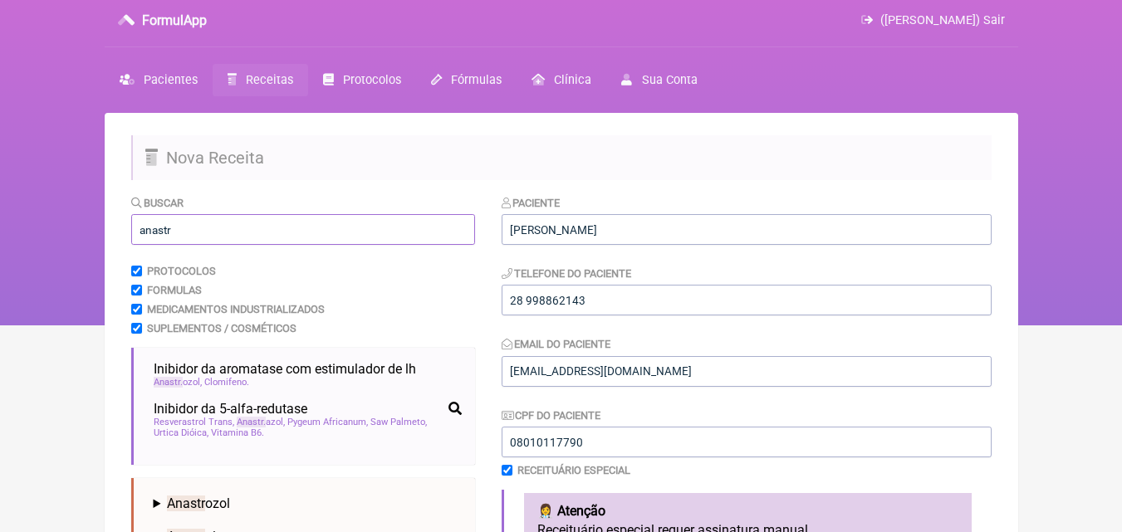
click at [226, 233] on input "anastr" at bounding box center [303, 229] width 344 height 31
type input "a"
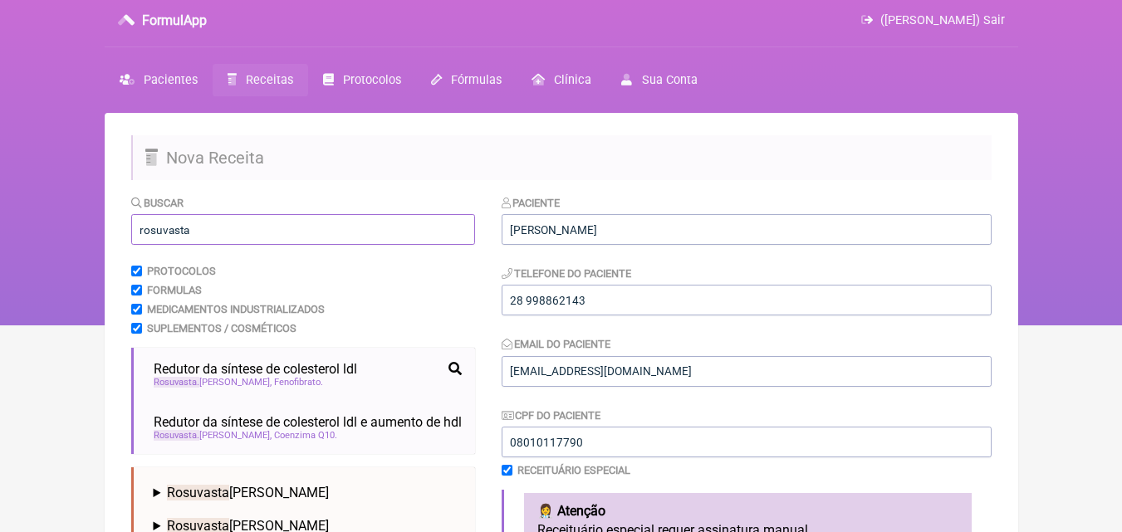
scroll to position [90, 0]
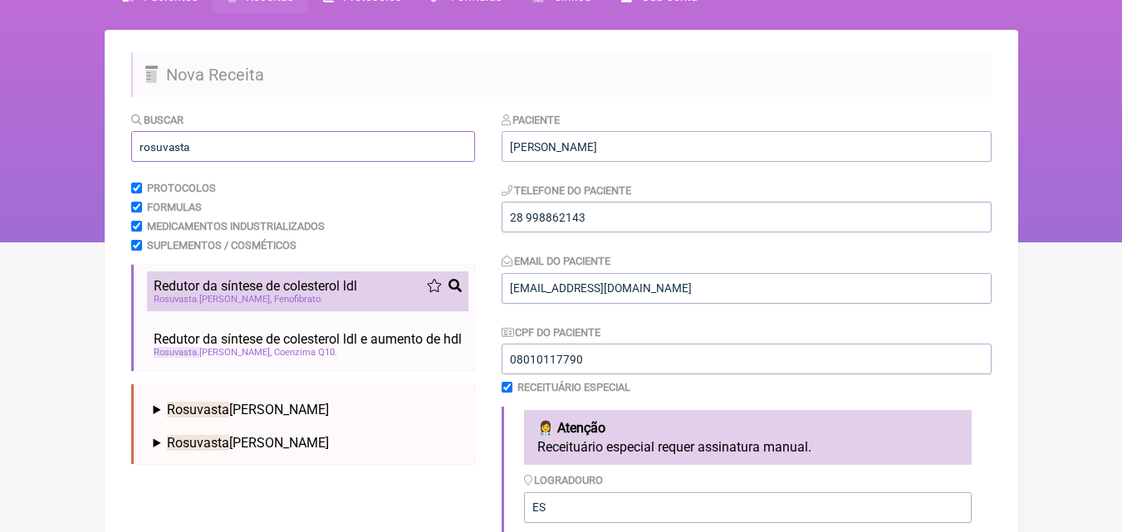
type input "rosuvasta"
click at [330, 302] on div "Rosuvasta tina Cálcica Fenofibrato" at bounding box center [308, 299] width 308 height 11
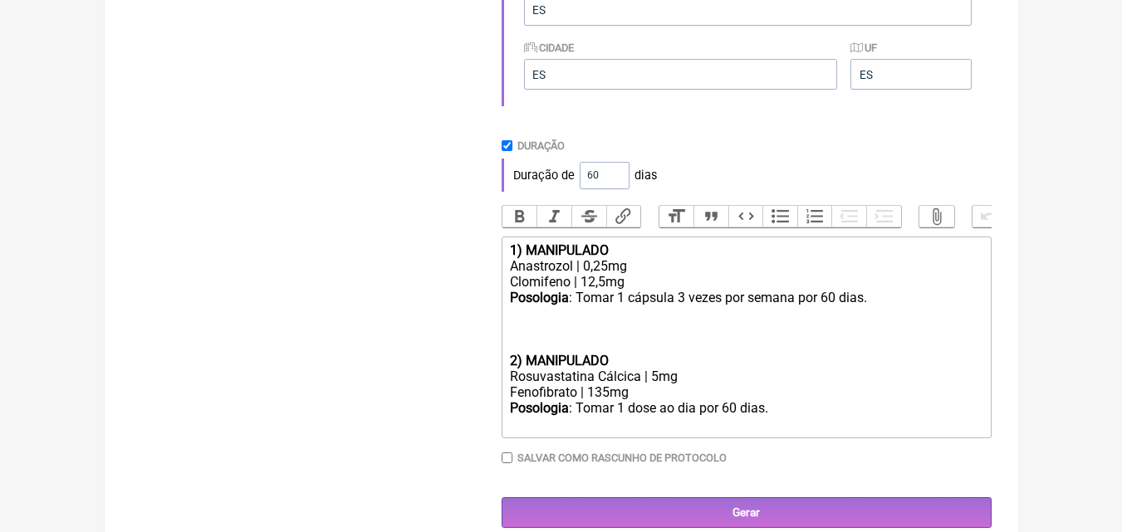
scroll to position [624, 0]
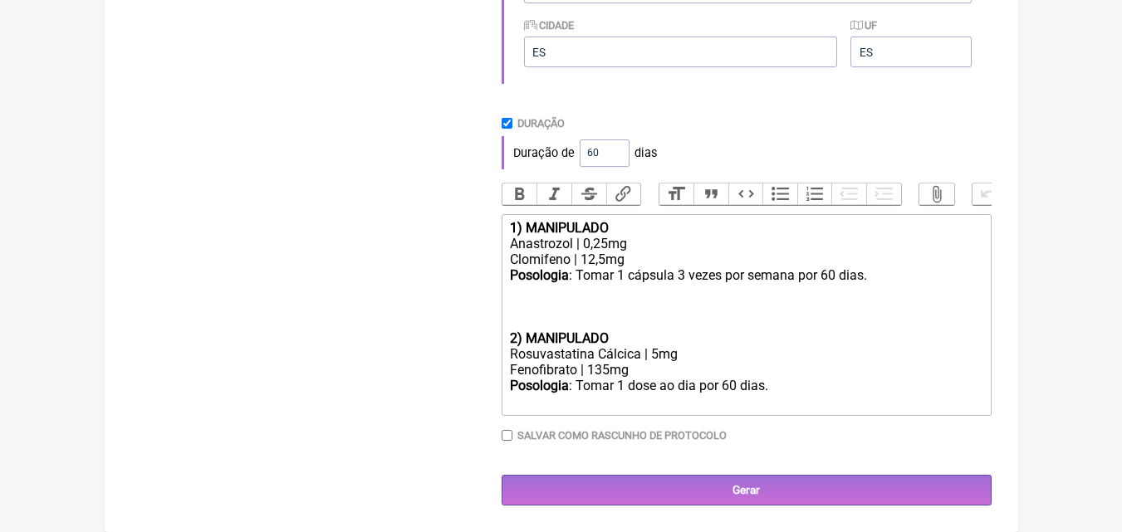
click at [507, 332] on trix-editor "1) MANIPULADO Anastrozol | 0,25mg Clomifeno | 12,5mg Posologia : Tomar 1 cápsul…" at bounding box center [746, 315] width 490 height 202
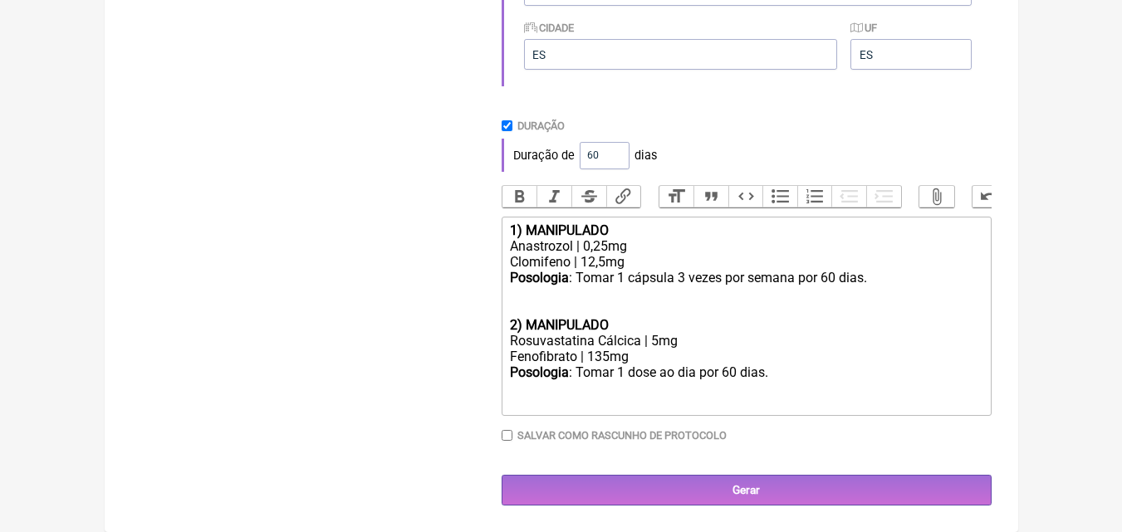
click at [625, 323] on div "Posologia : Tomar 1 cápsula 3 vezes por semana por 60 dias. 2) MANIPULADO" at bounding box center [746, 301] width 472 height 63
click at [662, 342] on div "Rosuvastatina Cálcica | 5mg" at bounding box center [746, 341] width 472 height 16
click at [717, 372] on div "Posologia : Tomar 1 dose ao dia por 60 dias." at bounding box center [746, 380] width 472 height 32
click at [604, 258] on div "Clomifeno | 12,5mg" at bounding box center [746, 262] width 472 height 16
click at [867, 376] on div "Posologia : Tomar 1 dose 1 x a noite após o jantar 60 dias." at bounding box center [746, 380] width 472 height 32
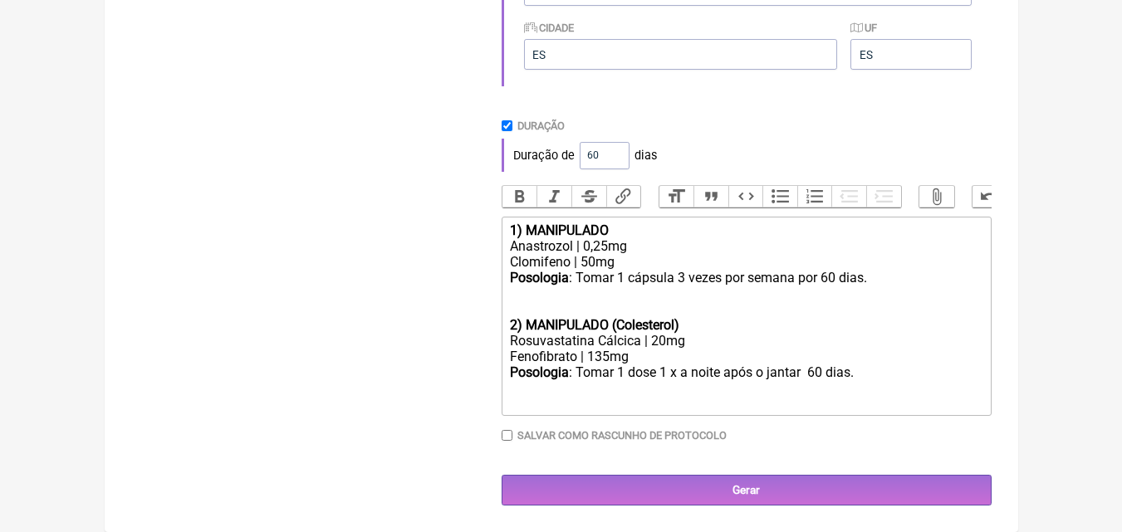
scroll to position [624, 0]
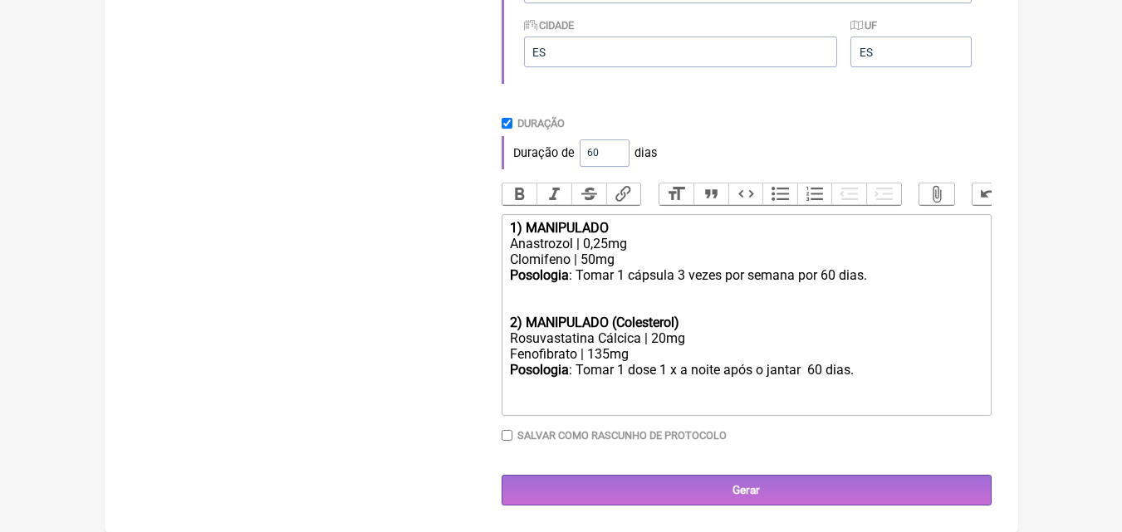
type trix-editor "<div><strong>1) MANIPULADO</strong></div><div>Anastrozol | 0,25mg</div><div>Clo…"
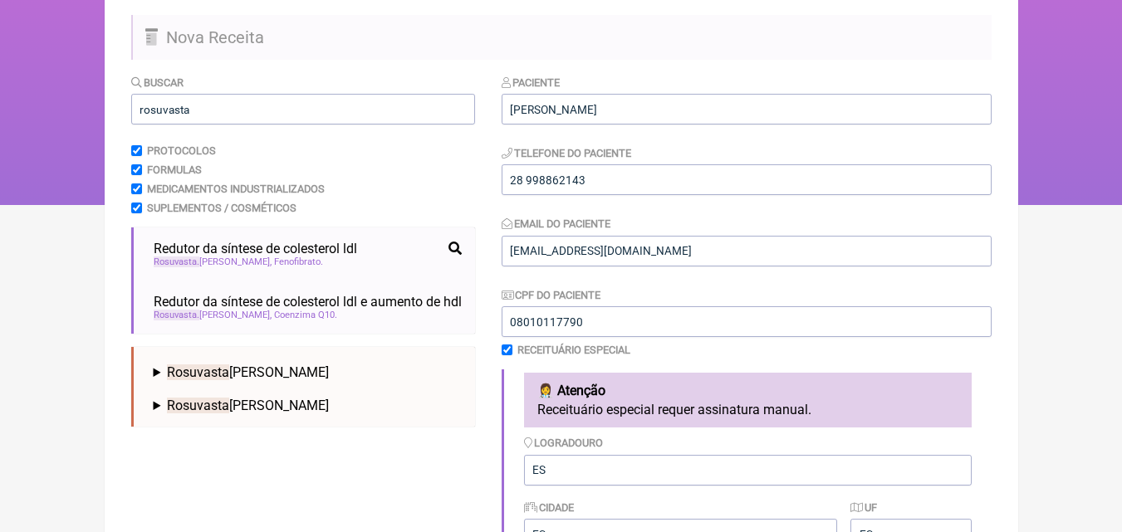
scroll to position [126, 0]
click at [221, 111] on input "rosuvasta" at bounding box center [303, 110] width 344 height 31
type input "r"
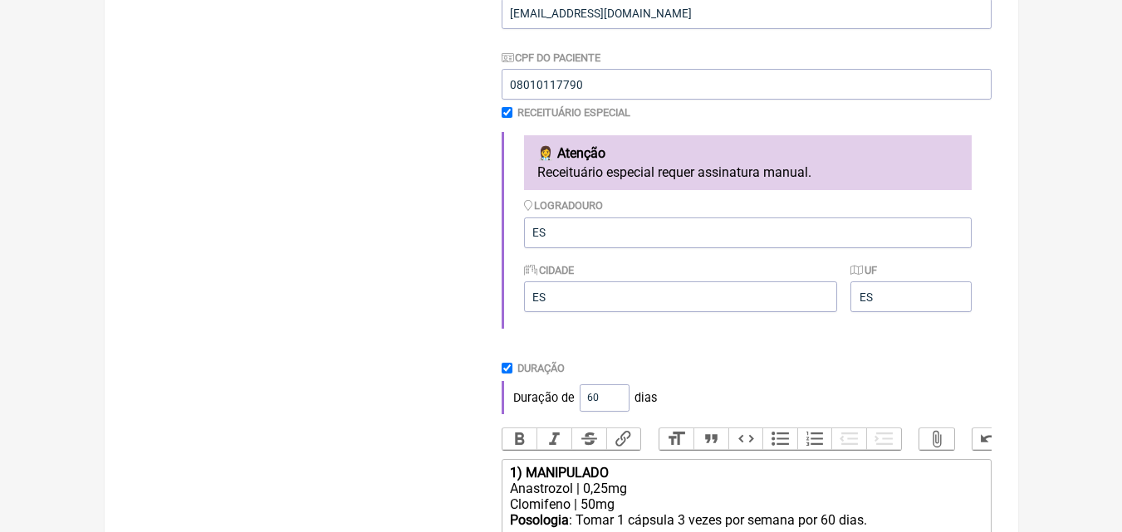
scroll to position [541, 0]
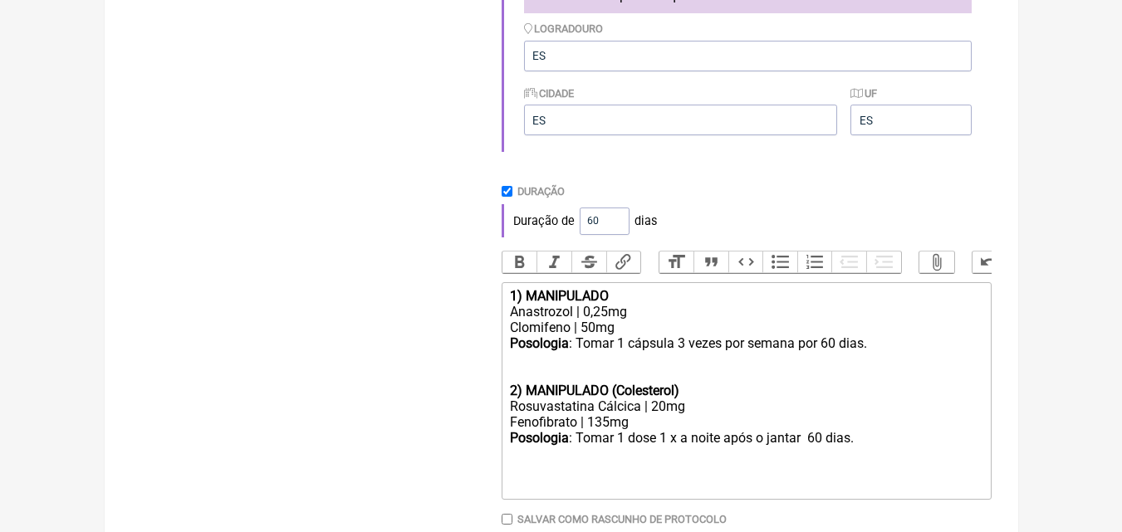
click at [611, 430] on div "Fenofibrato | 135mg" at bounding box center [746, 422] width 472 height 16
click at [860, 451] on div "Posologia : Tomar 1 dose 1 x a noite após o jantar 60 dias." at bounding box center [746, 461] width 472 height 63
type trix-editor "<div><strong>1) MANIPULADO</strong></div><div>Anastrozol | 0,25mg</div><div>Clo…"
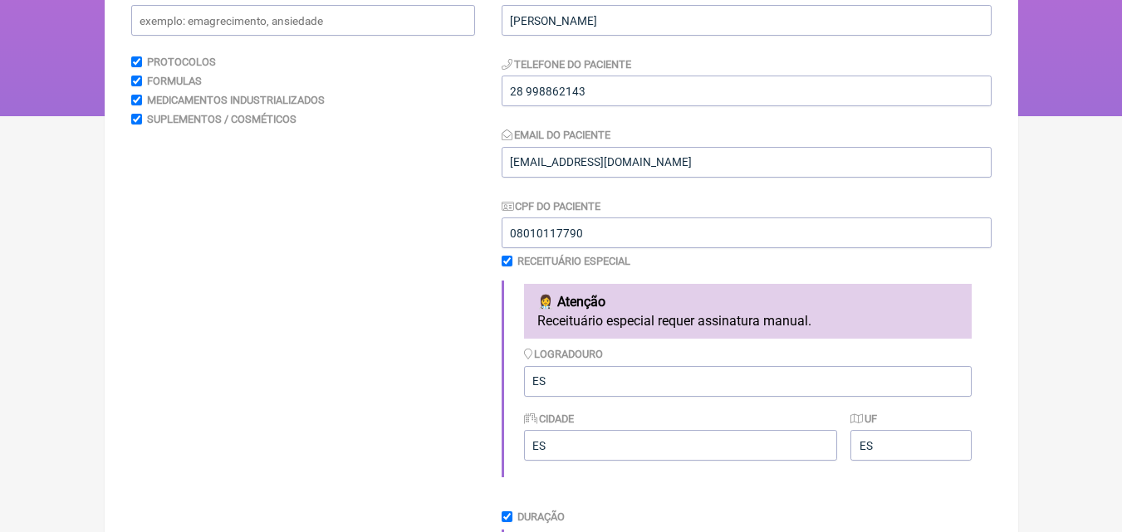
scroll to position [126, 0]
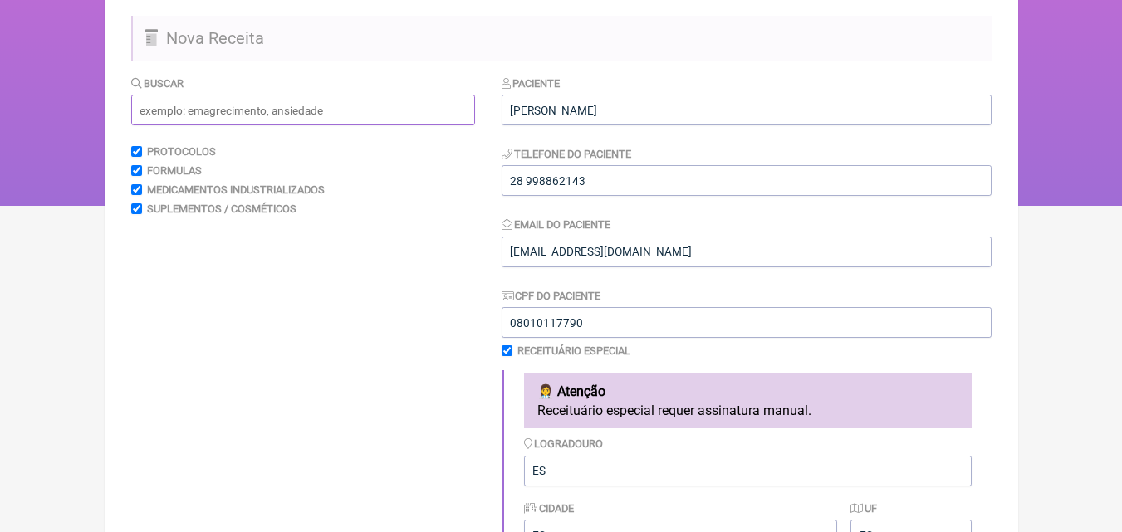
click at [237, 109] on input "text" at bounding box center [303, 110] width 344 height 31
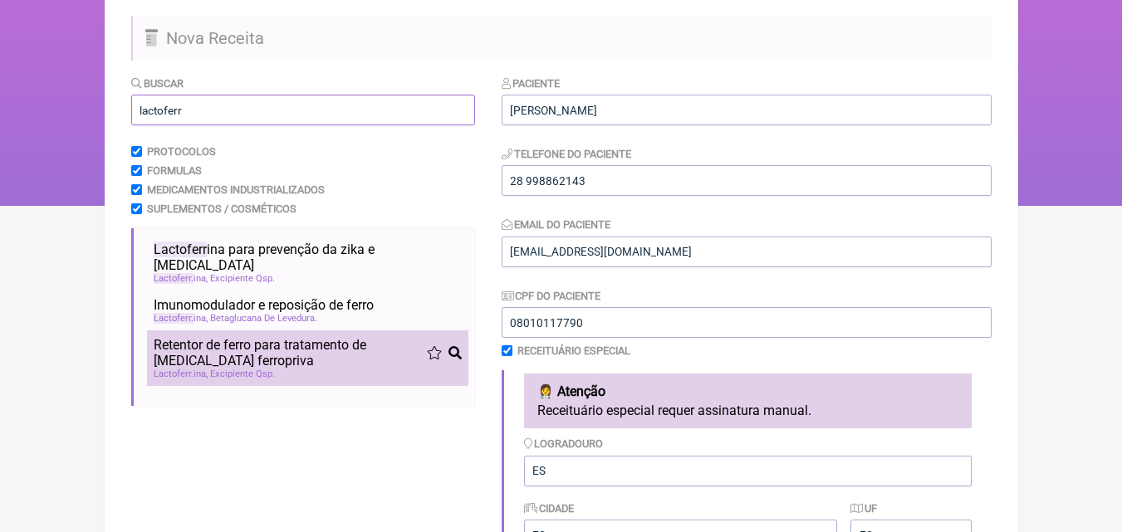
type input "lactoferr"
click at [219, 349] on span "Retentor de ferro para tratamento de anemia ferropriva" at bounding box center [290, 353] width 273 height 32
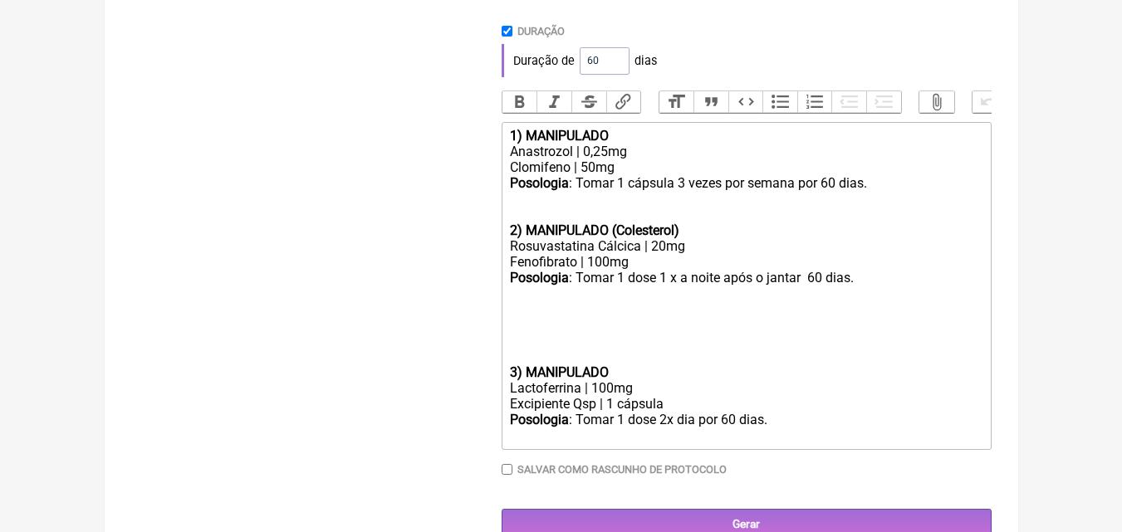
scroll to position [750, 0]
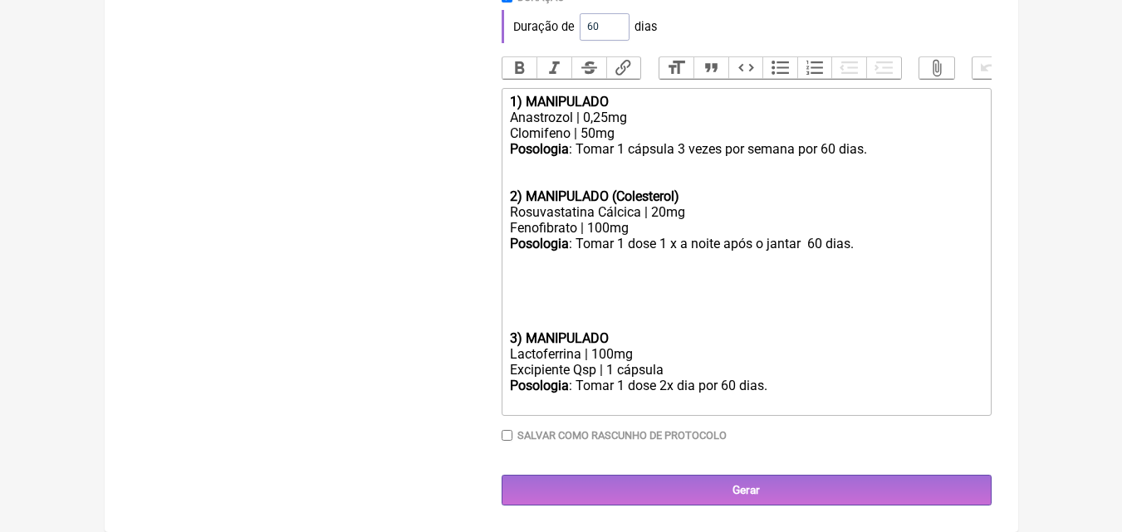
click at [505, 335] on trix-editor "1) MANIPULADO Anastrozol | 0,25mg Clomifeno | 50mg Posologia : Tomar 1 cápsula …" at bounding box center [746, 252] width 490 height 328
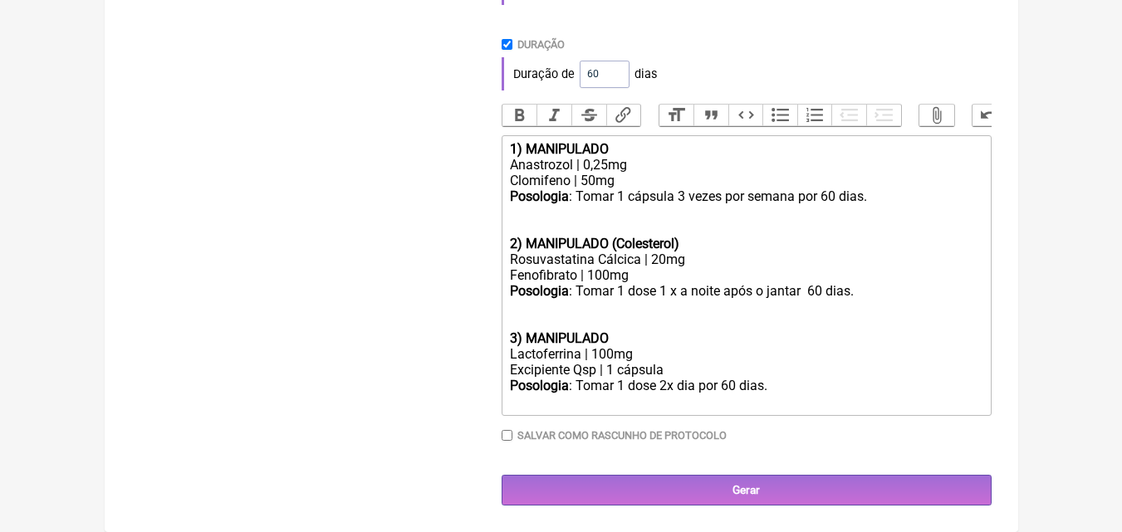
scroll to position [687, 0]
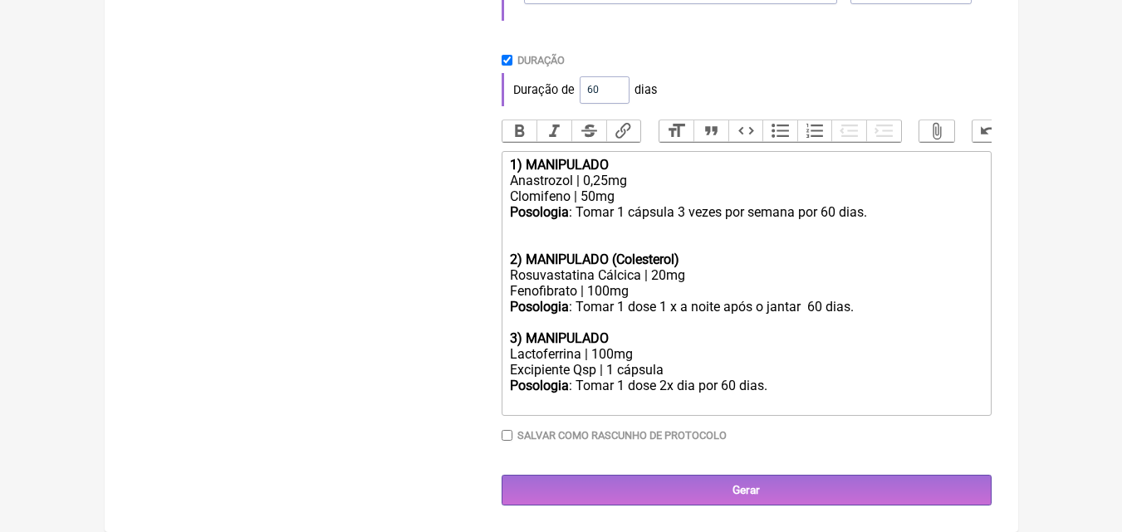
click at [620, 337] on div "Posologia : Tomar 1 dose 1 x a noite após o jantar 60 dias. 3) MANIPULADO" at bounding box center [746, 322] width 472 height 47
click at [772, 386] on div "Posologia : Tomar 1 dose 2x dia por 60 dias." at bounding box center [746, 394] width 472 height 32
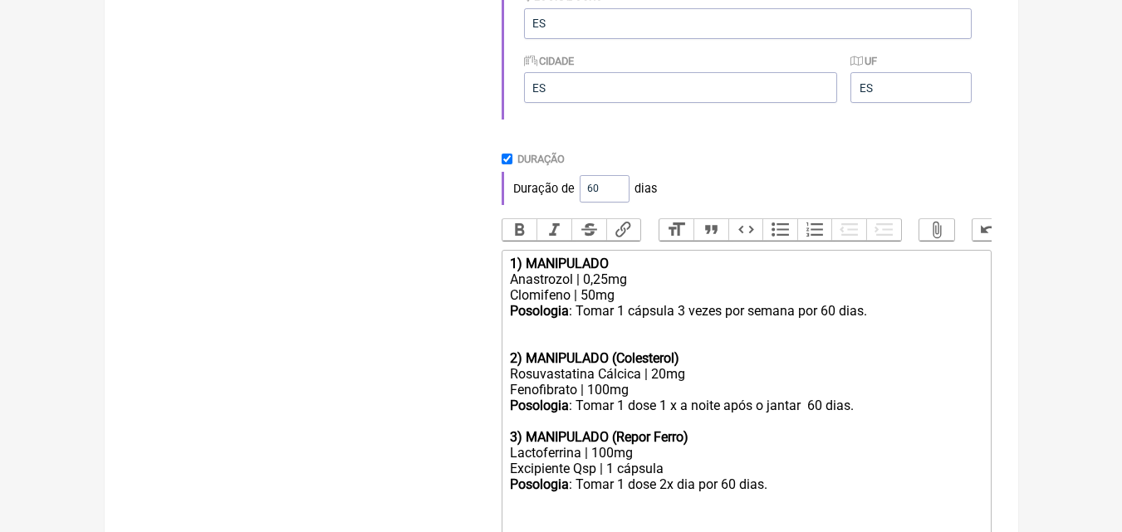
scroll to position [719, 0]
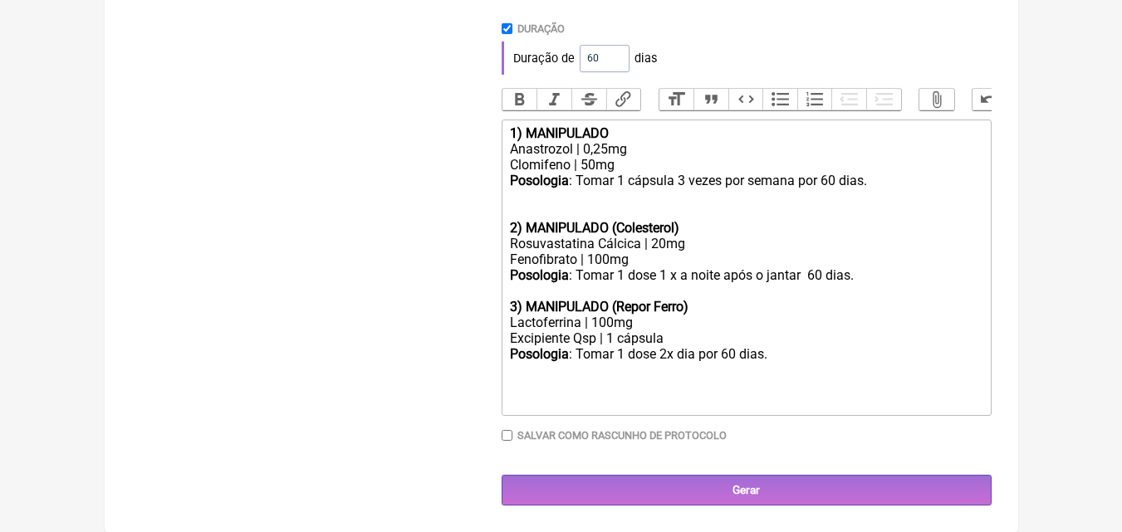
click at [618, 130] on div "1) MANIPULADO" at bounding box center [746, 133] width 472 height 16
click at [777, 355] on div "Posologia : Tomar 1 dose 2x dia por 60 dias." at bounding box center [746, 377] width 472 height 63
type trix-editor "<div><strong>1) MANIPULADO&nbsp;</strong></div><div>Anastrozol | 0,25mg</div><d…"
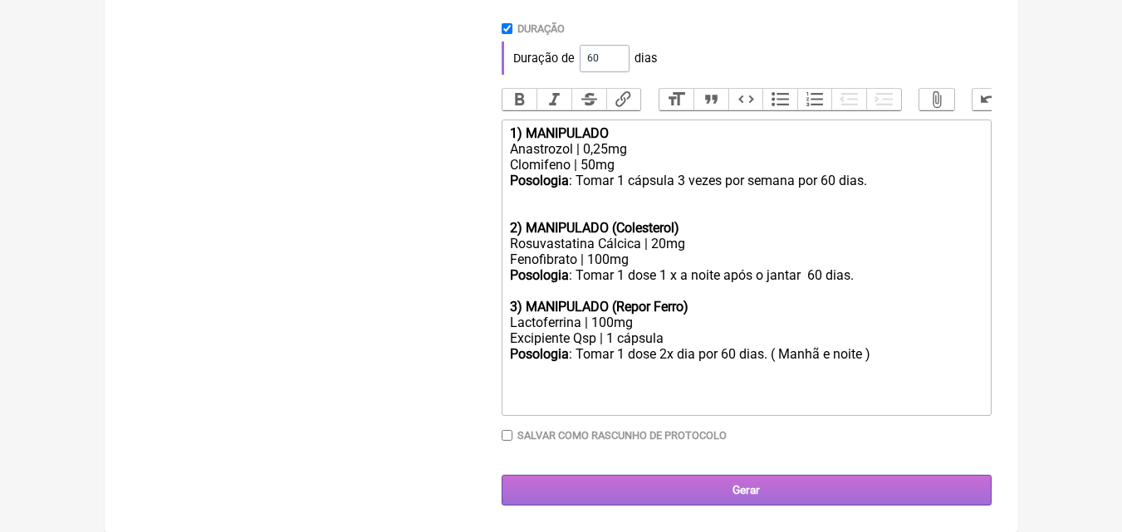
click at [749, 490] on input "Gerar" at bounding box center [746, 490] width 490 height 31
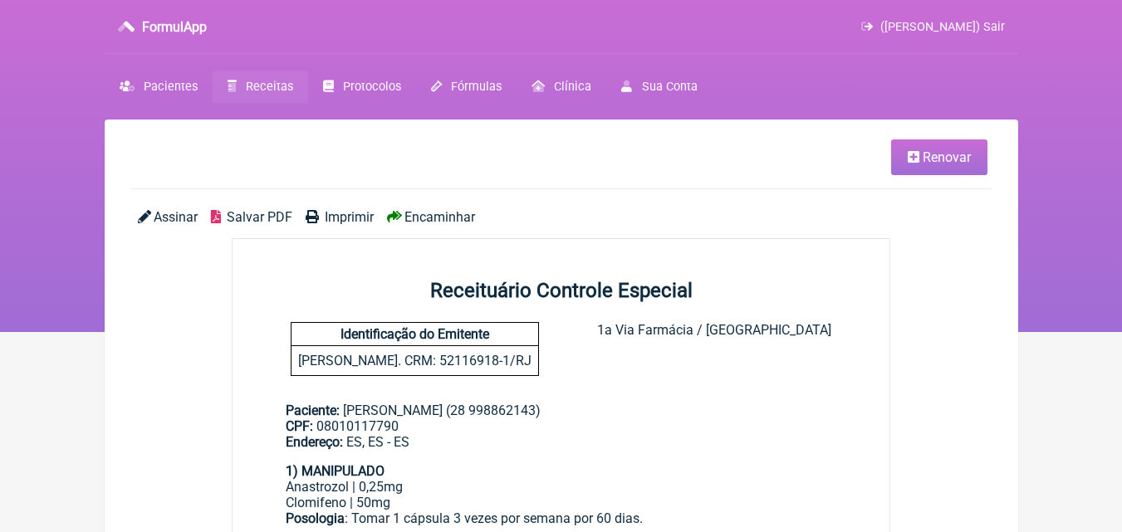
click at [344, 215] on span "Imprimir" at bounding box center [349, 217] width 49 height 16
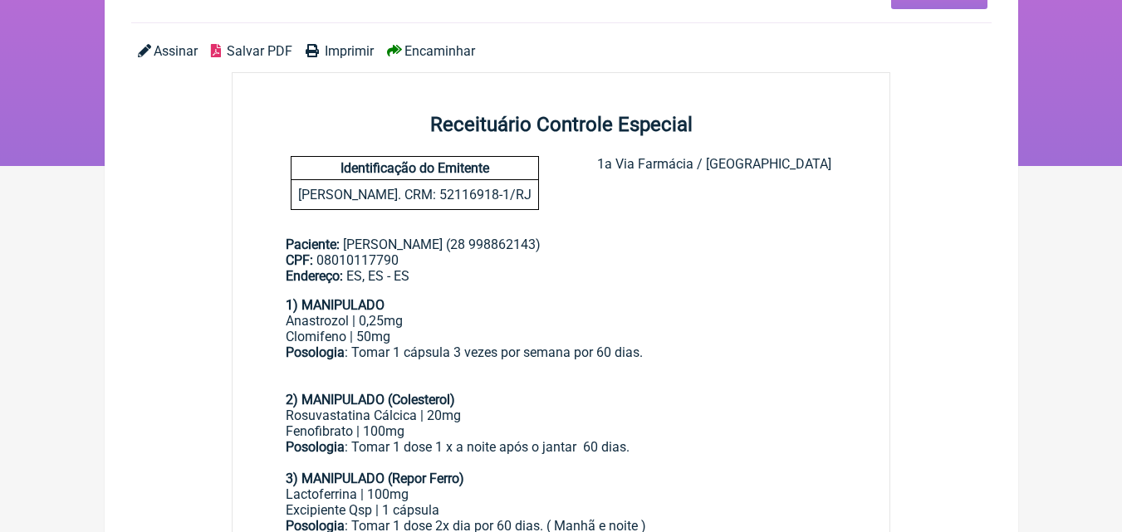
scroll to position [83, 0]
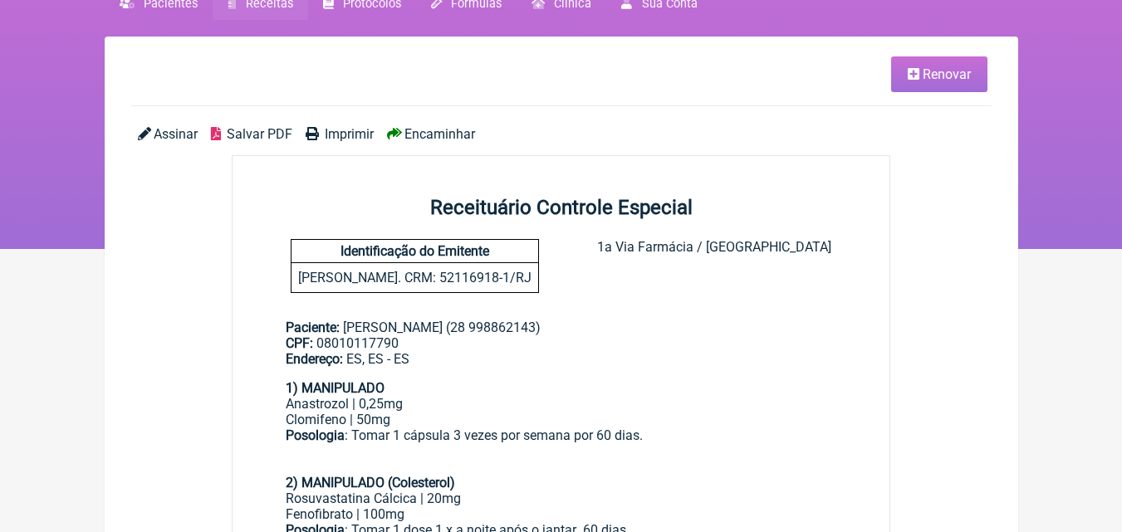
click at [947, 76] on span "Renovar" at bounding box center [946, 74] width 48 height 16
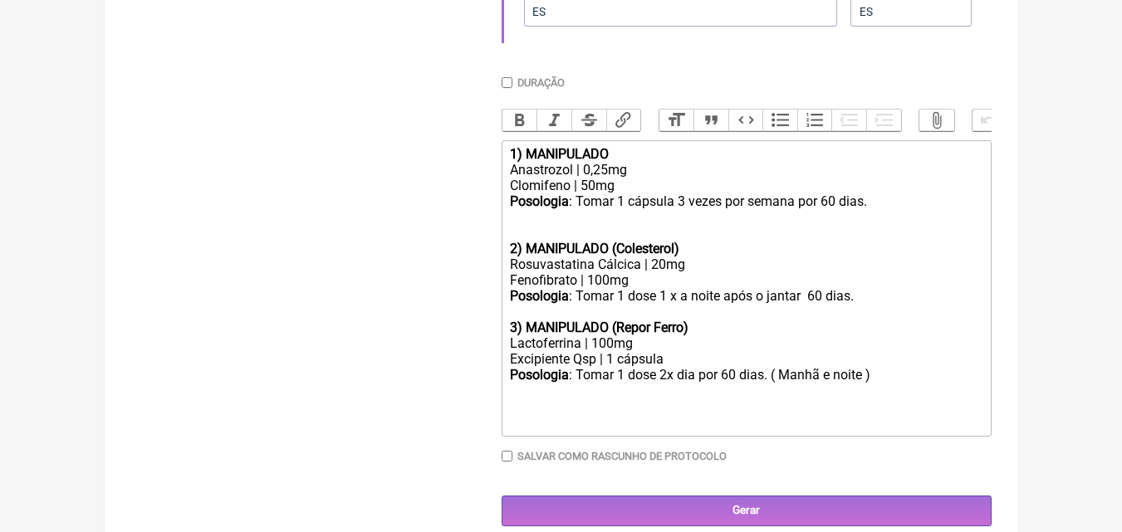
scroll to position [664, 0]
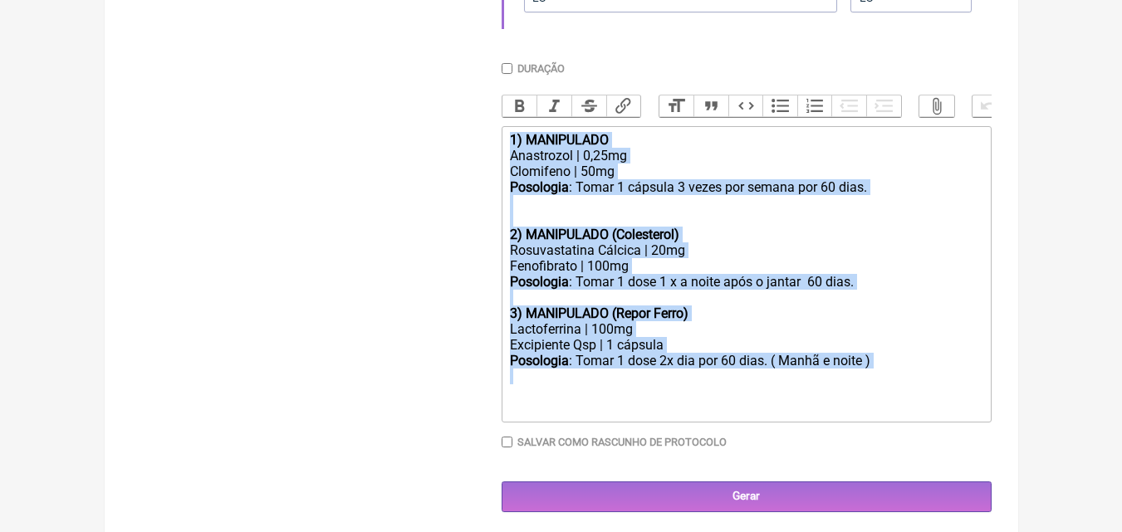
drag, startPoint x: 510, startPoint y: 156, endPoint x: 785, endPoint y: 411, distance: 375.4
click at [785, 411] on trix-editor "1) MANIPULADO Anastrozol | 0,25mg Clomifeno | 50mg Posologia : Tomar 1 cápsula …" at bounding box center [746, 274] width 490 height 296
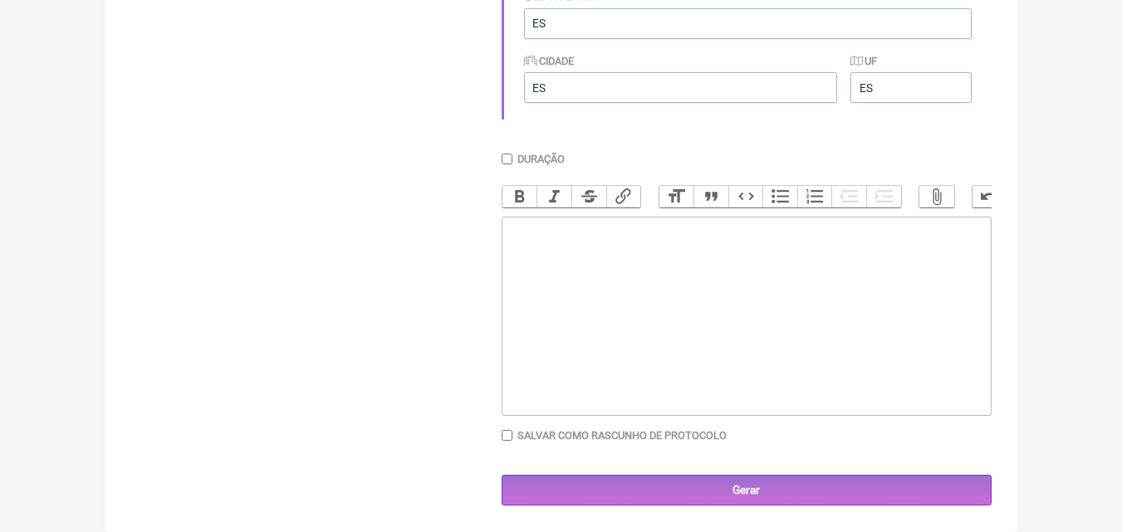
click at [548, 273] on trix-editor at bounding box center [746, 316] width 490 height 199
paste trix-editor "<lor><ip><dolors><am>Consect ad Elitsedd Eiusmo<te></incidi><ut></lab><etd><mag…"
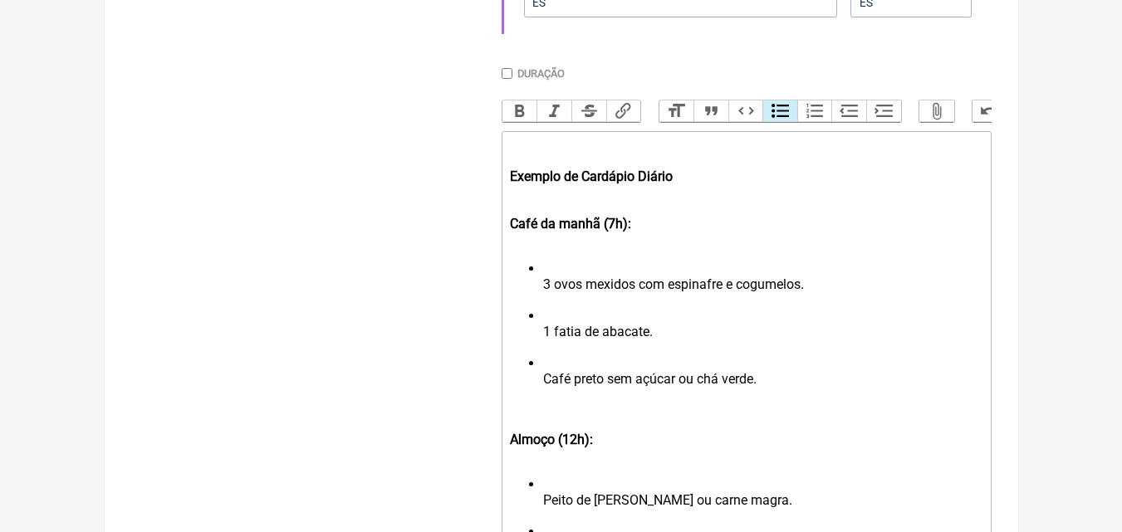
scroll to position [704, 0]
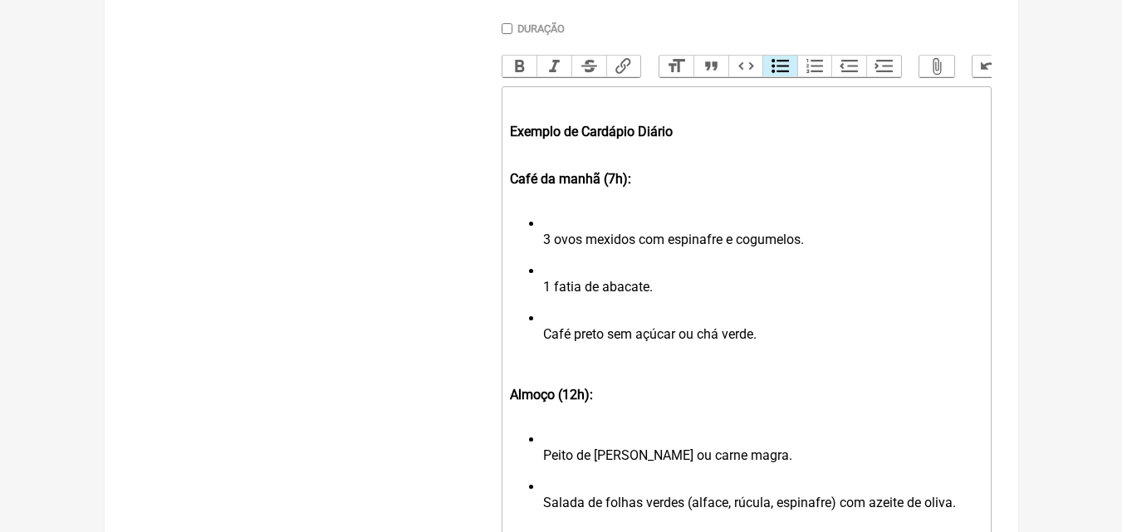
click at [543, 250] on li "3 ovos mexidos com espinafre e cogumelos." at bounding box center [762, 239] width 438 height 47
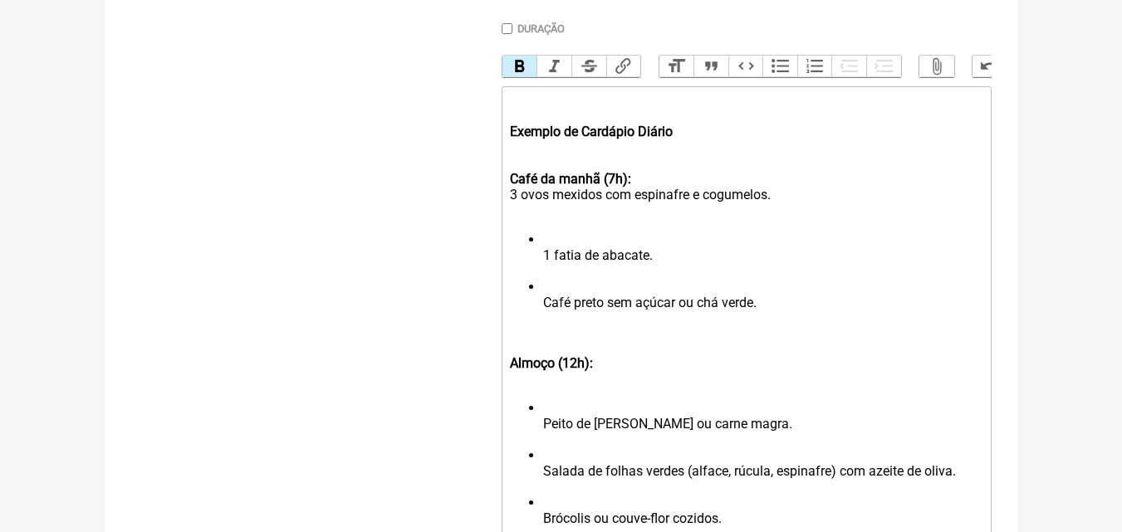
click at [545, 271] on li "1 fatia de abacate." at bounding box center [762, 255] width 438 height 47
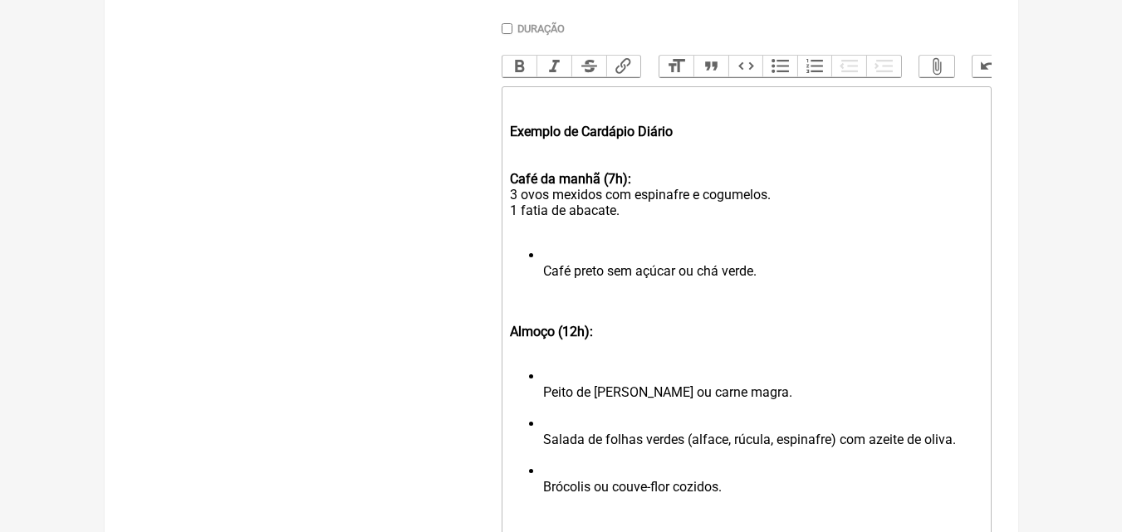
click at [545, 288] on li "Café preto sem açúcar ou chá verde." at bounding box center [762, 270] width 438 height 47
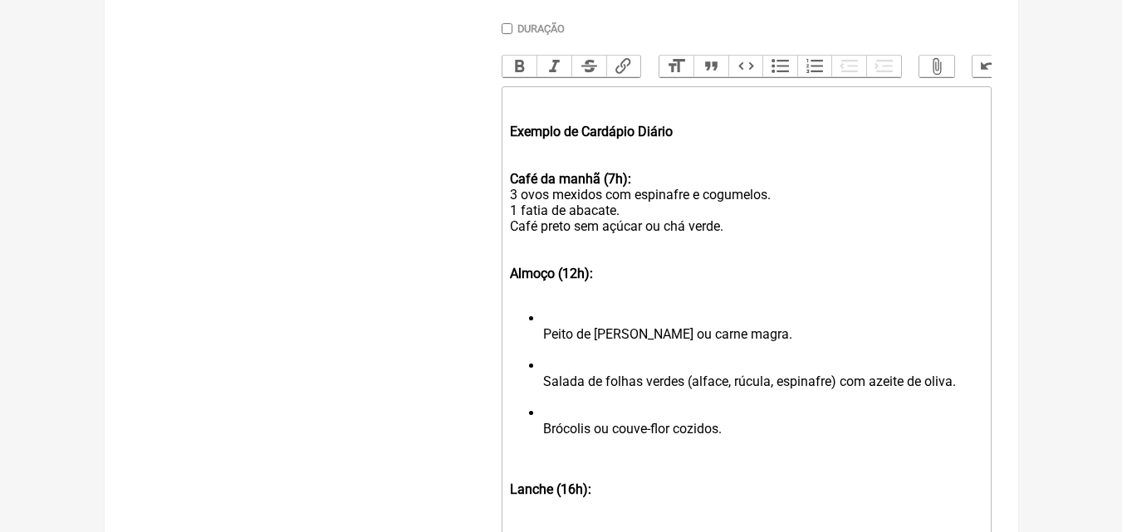
click at [636, 196] on div "Café da manhã (7h): 3 ovos mexidos com espinafre e cogumelos. 1 fatia de abacat…" at bounding box center [746, 202] width 472 height 95
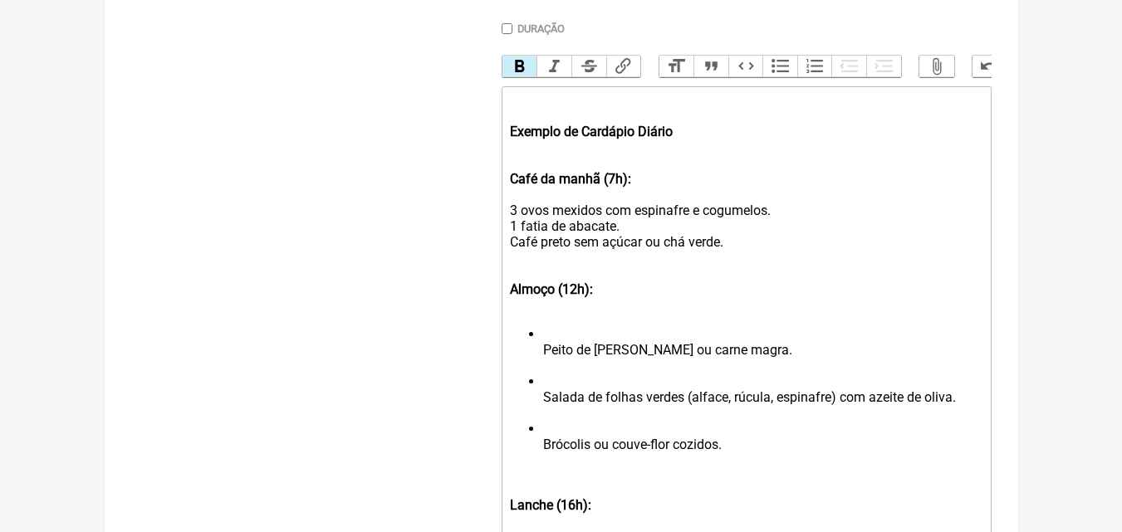
click at [542, 360] on ul "Peito de frango grelhado ou carne magra. Salada de folhas verdes (alface, rúcul…" at bounding box center [746, 397] width 472 height 142
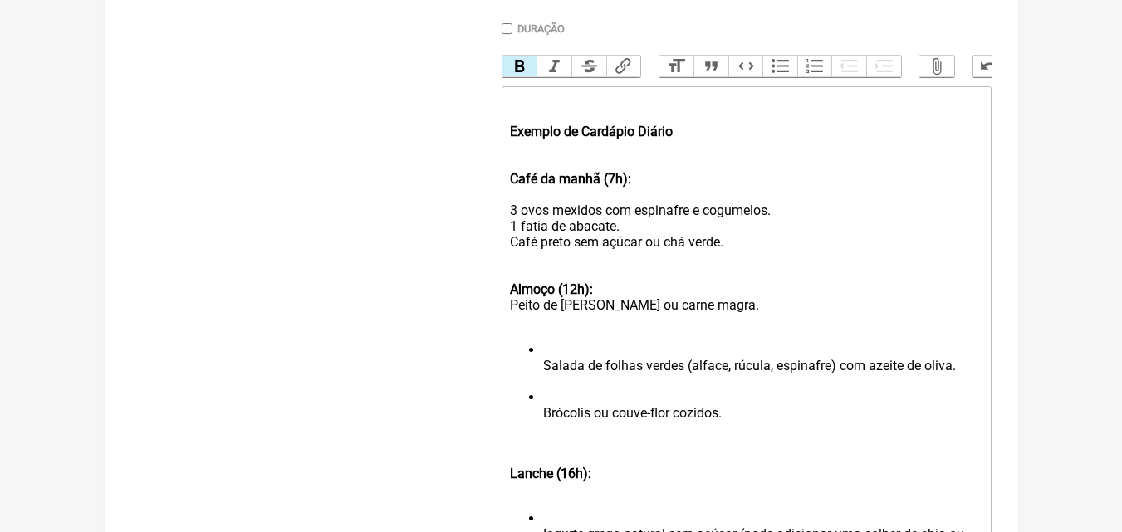
click at [545, 379] on li "Salada de folhas verdes (alface, rúcula, espinafre) com azeite de oliva." at bounding box center [762, 365] width 438 height 47
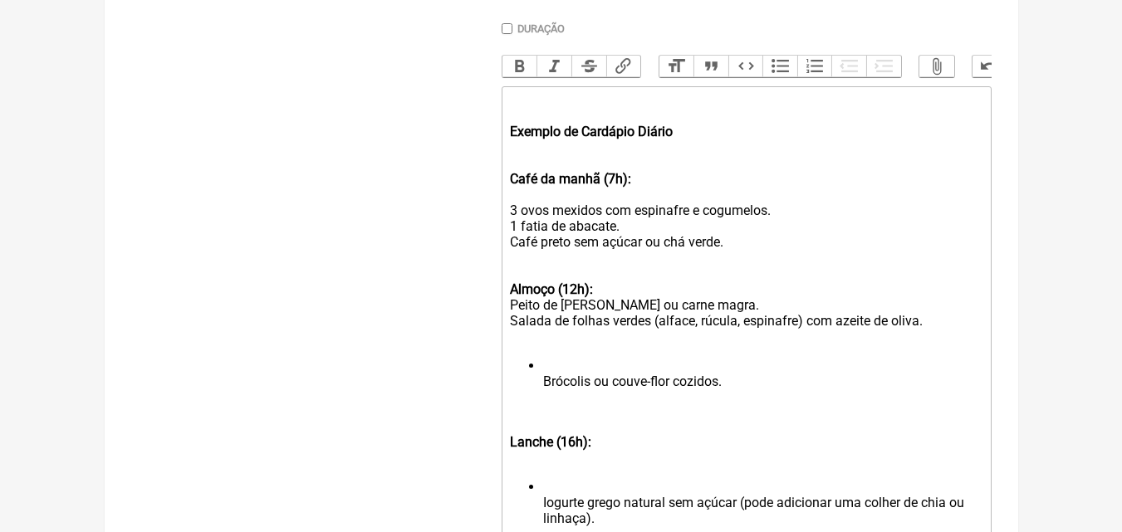
click at [540, 394] on ul "Brócolis ou couve-flor cozidos." at bounding box center [746, 381] width 472 height 47
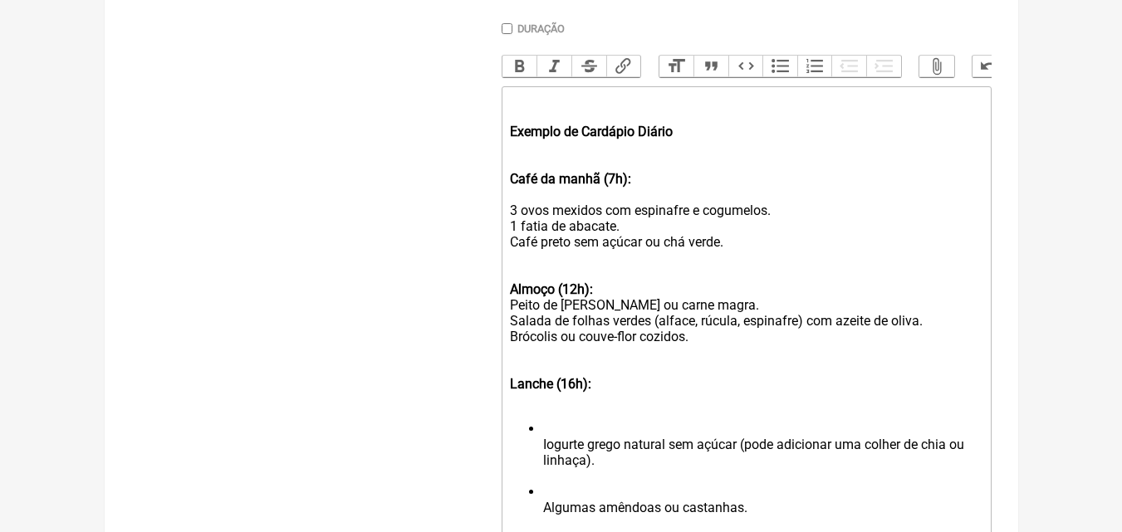
click at [599, 308] on div "Almoço (12h): Peito de frango grelhado ou carne magra. Salada de folhas verdes …" at bounding box center [746, 313] width 472 height 95
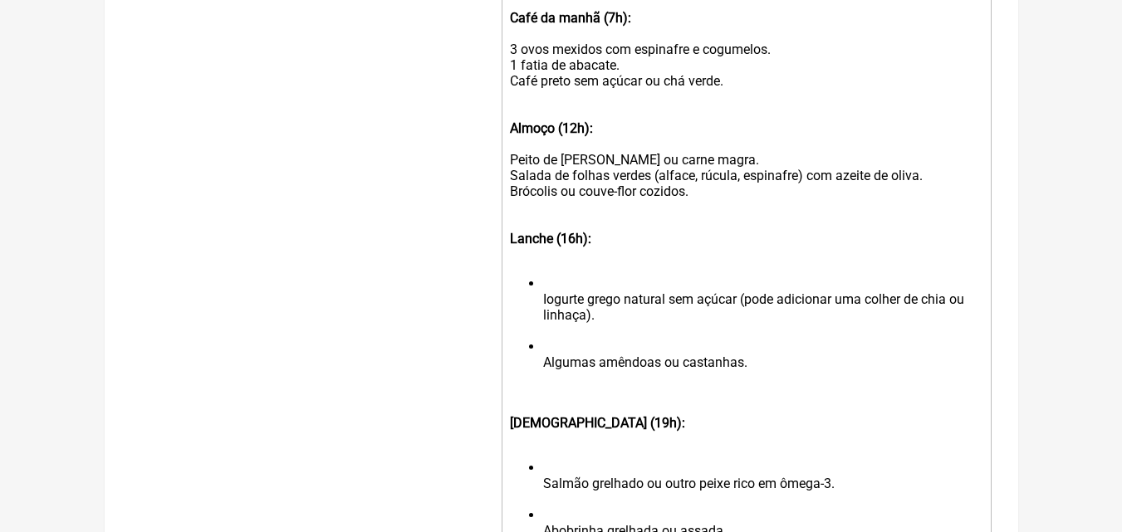
scroll to position [870, 0]
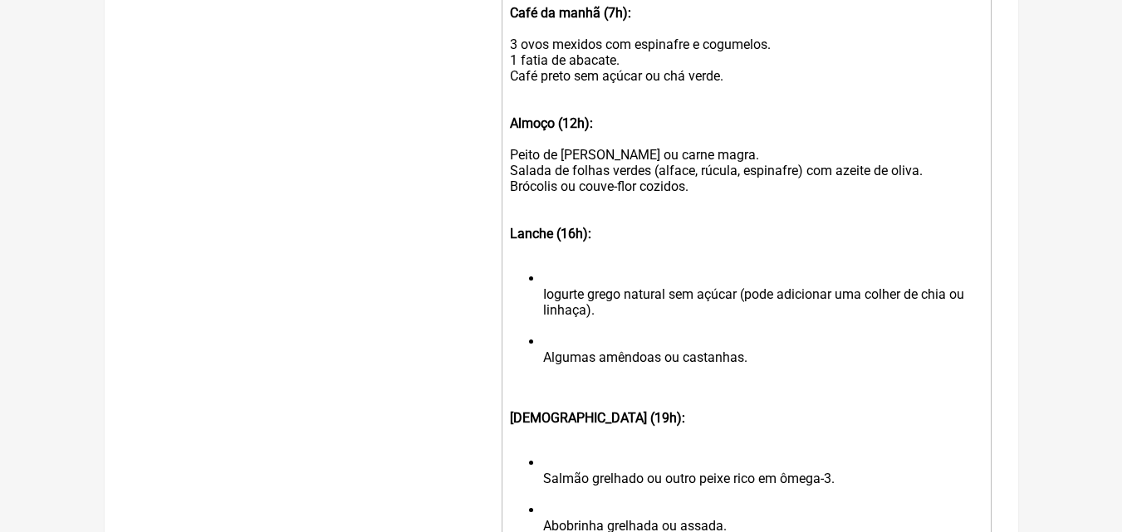
click at [543, 308] on li "Iogurte grego natural sem açúcar (pode adicionar uma colher de chia ou linhaça)." at bounding box center [762, 302] width 438 height 63
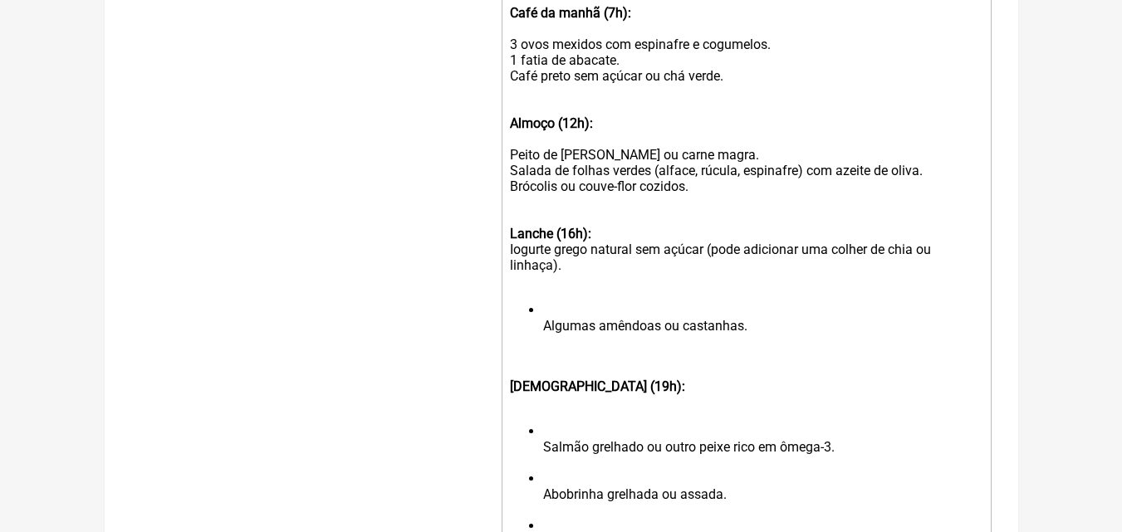
click at [547, 335] on li "Algumas amêndoas ou castanhas." at bounding box center [762, 325] width 438 height 47
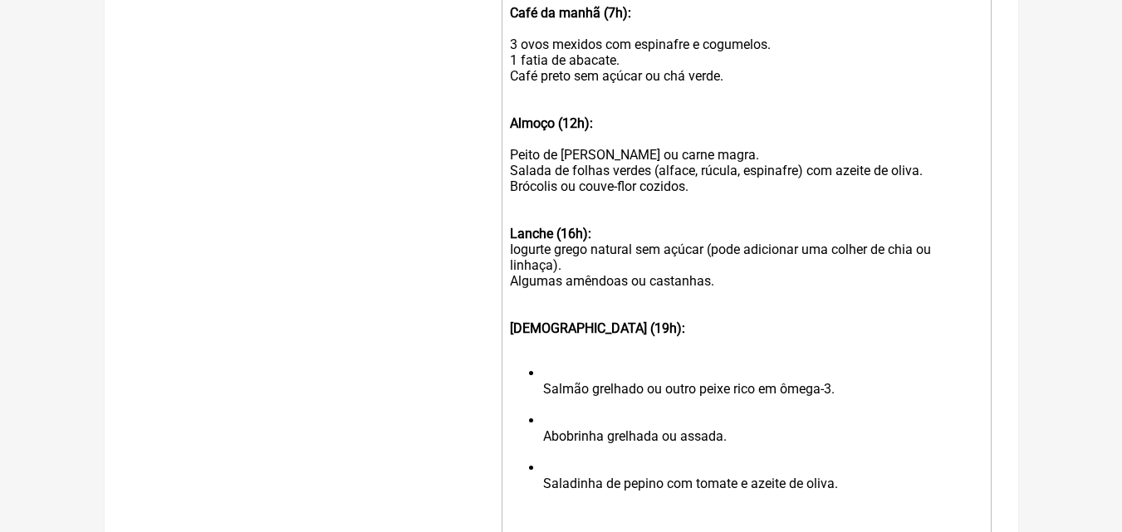
click at [604, 250] on div "Lanche (16h): Iogurte grego natural sem açúcar (pode adicionar uma colher de ch…" at bounding box center [746, 257] width 472 height 95
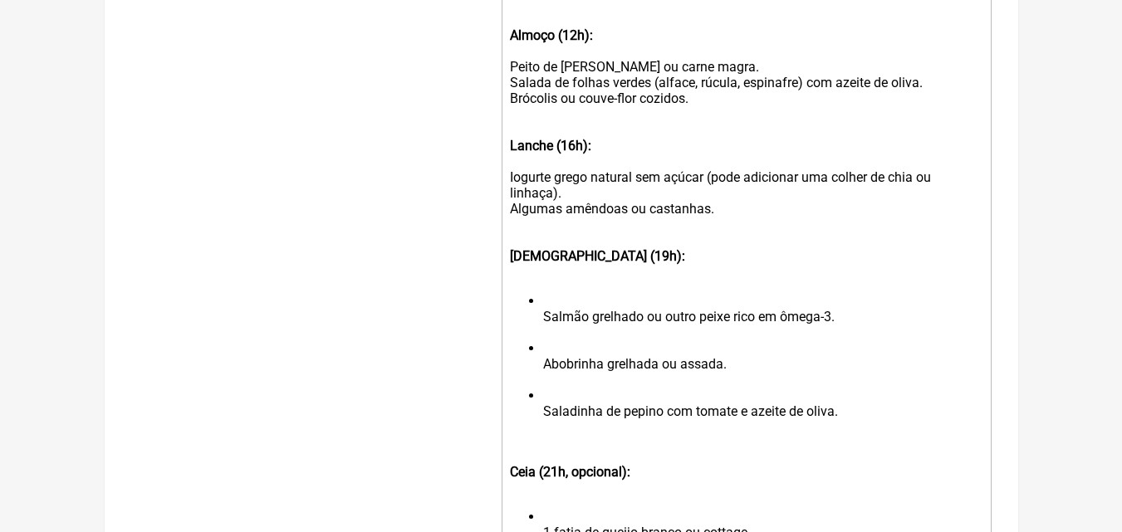
scroll to position [1036, 0]
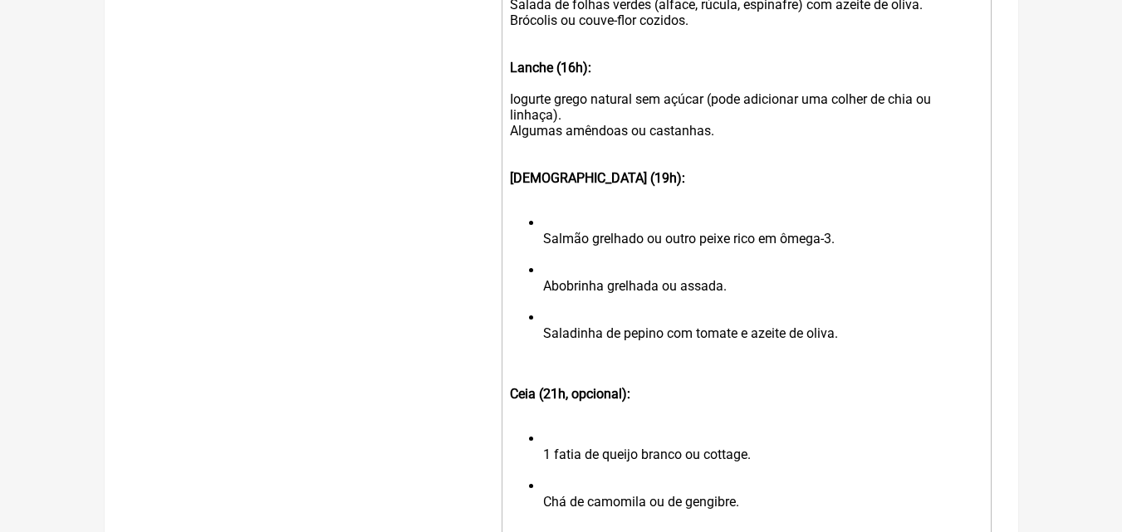
click at [544, 252] on li "Salmão grelhado ou outro peixe rico em ômega-3." at bounding box center [762, 238] width 438 height 47
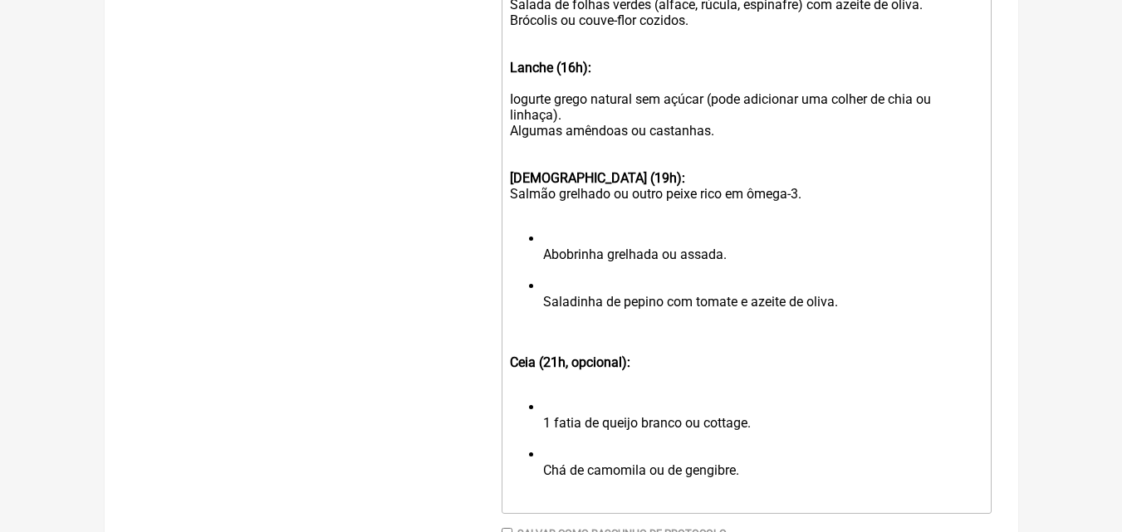
click at [542, 265] on ul "Abobrinha grelhada ou assada. Saladinha de pepino com tomate e azeite de oliva." at bounding box center [746, 278] width 472 height 95
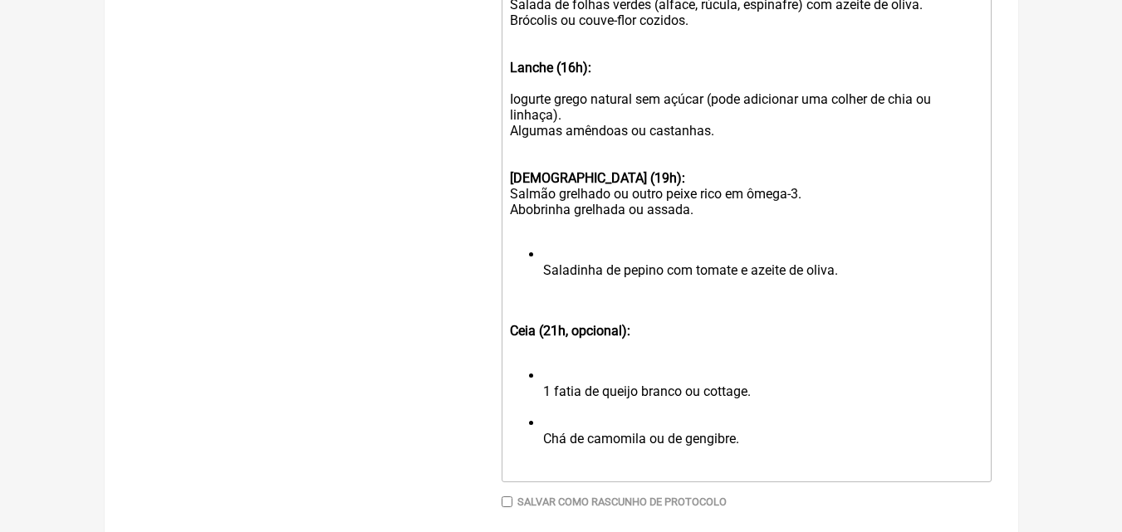
click at [541, 278] on ul "Saladinha de pepino com tomate e azeite de oliva." at bounding box center [746, 270] width 472 height 47
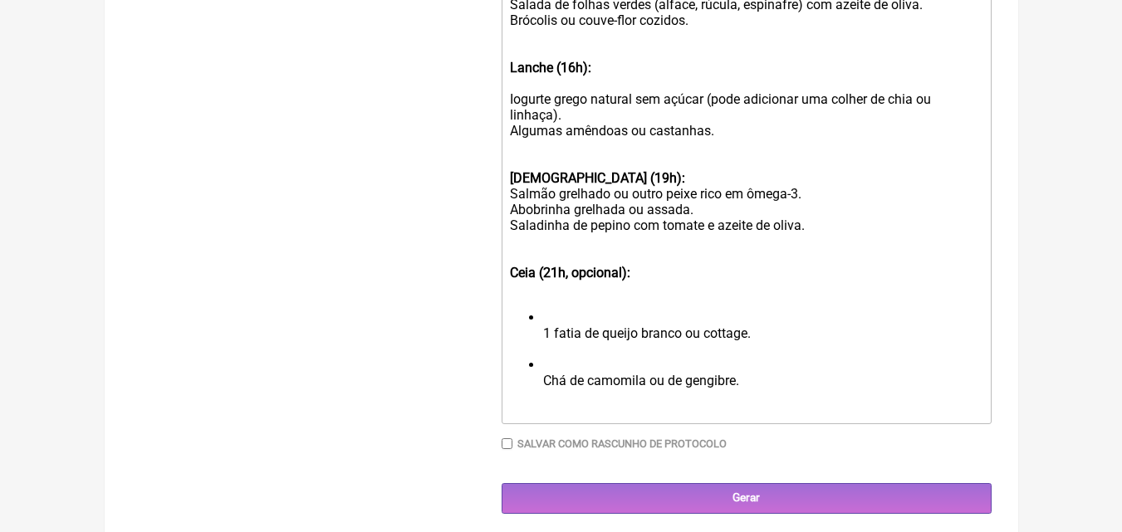
click at [598, 196] on div "Jantar (19h): Salmão grelhado ou outro peixe rico em ômega-3. Abobrinha grelhad…" at bounding box center [746, 201] width 472 height 95
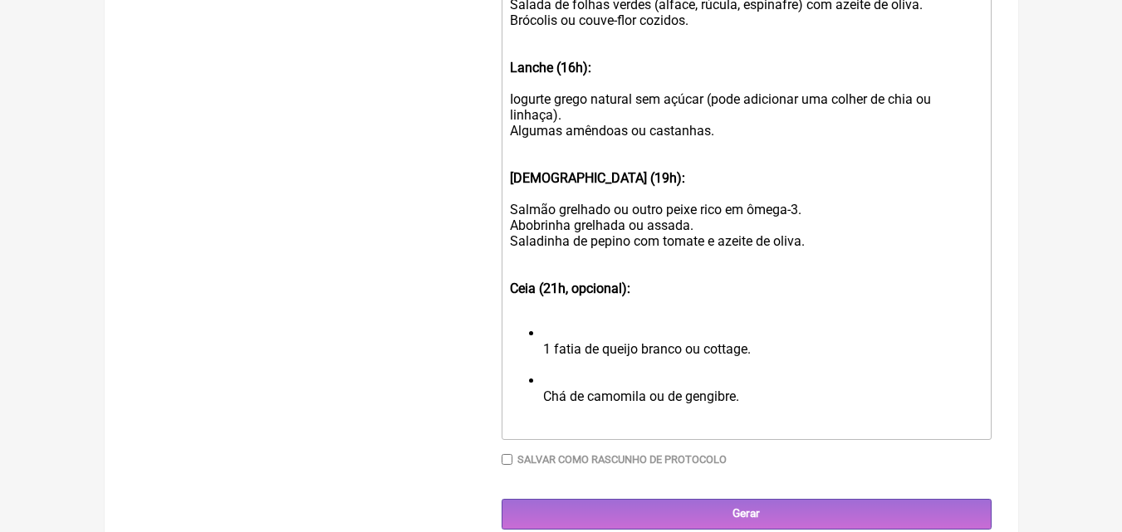
click at [543, 358] on li "1 fatia de queijo branco ou cottage." at bounding box center [762, 348] width 438 height 47
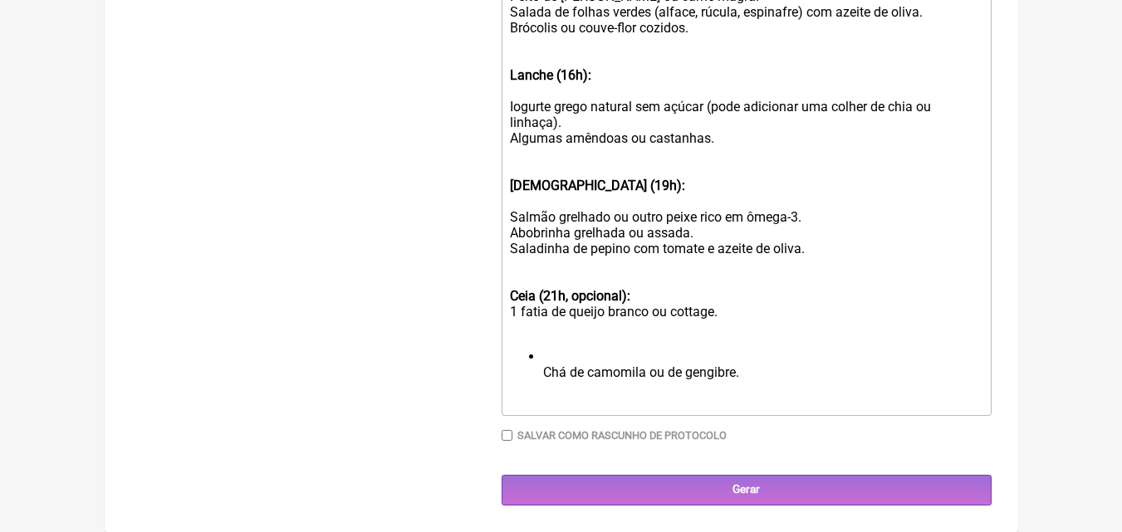
click at [537, 377] on ul "Chá de camomila ou de gengibre." at bounding box center [746, 372] width 472 height 47
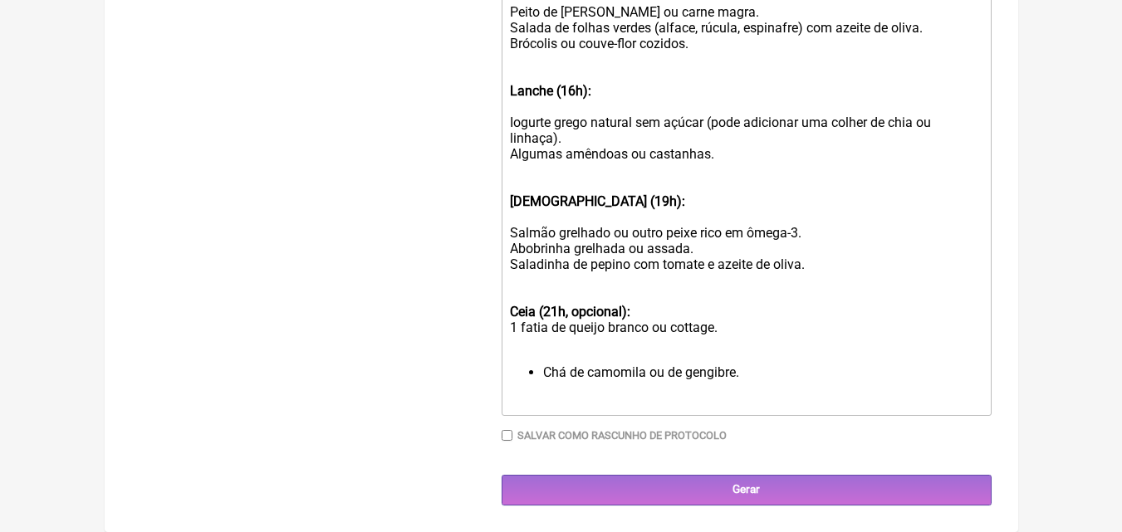
scroll to position [985, 0]
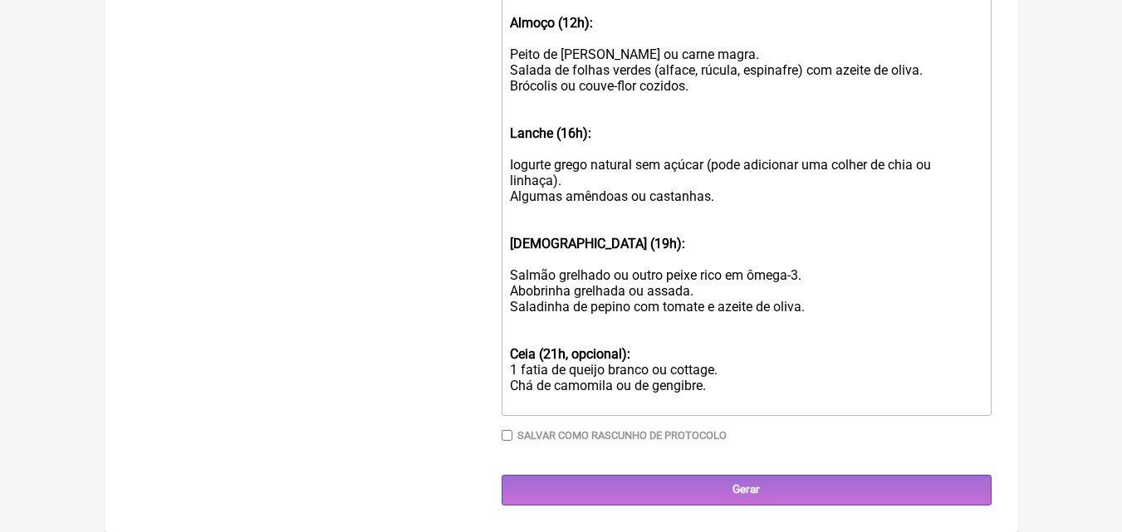
click at [633, 355] on div "Ceia (21h, opcional): 1 fatia de queijo branco ou cottage. Chá de camomila ou d…" at bounding box center [746, 369] width 472 height 79
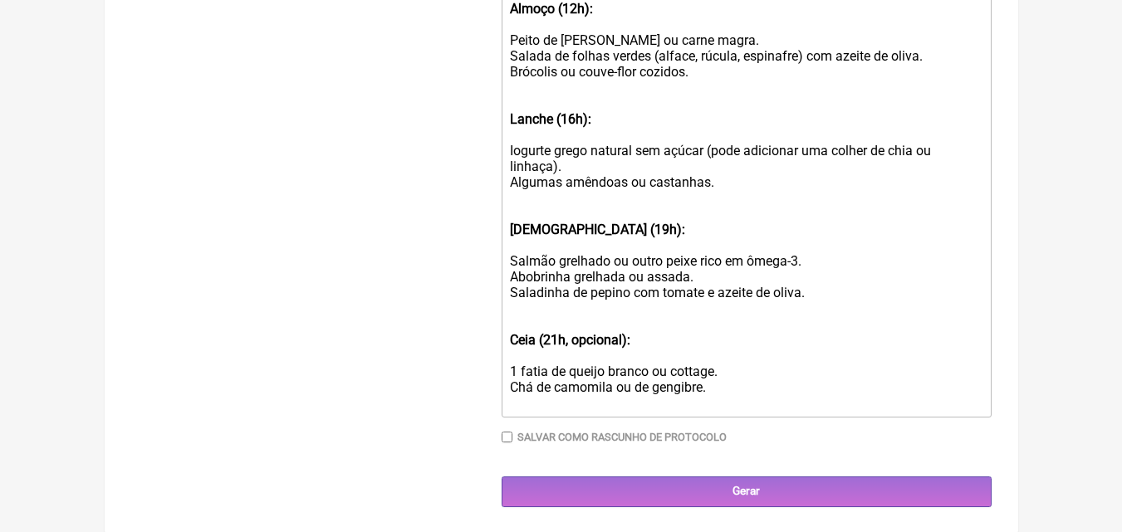
scroll to position [1000, 0]
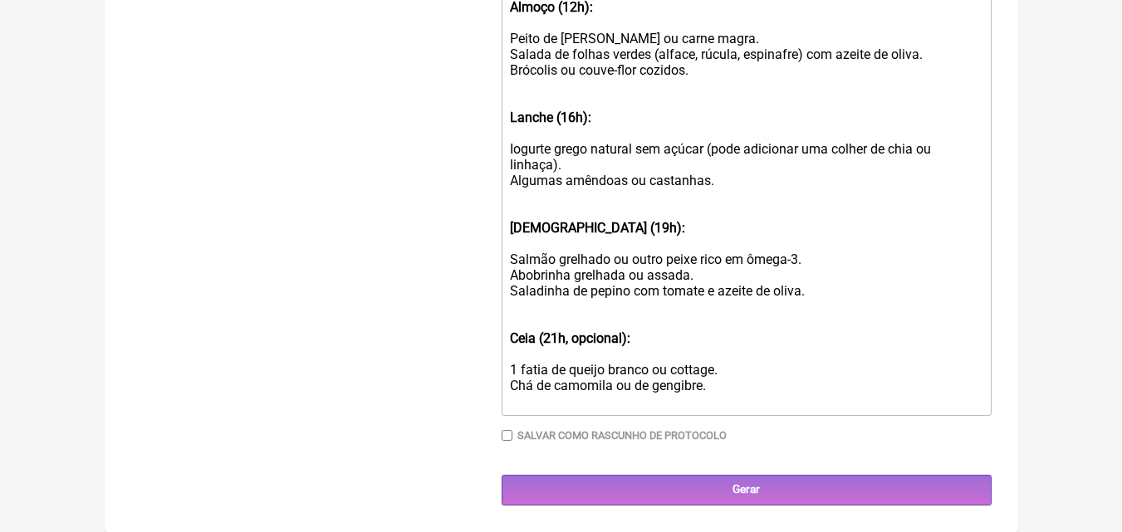
type trix-editor "<div><br><strong><br>Exemplo de Cardápio Diário<br></strong><br></div><div><str…"
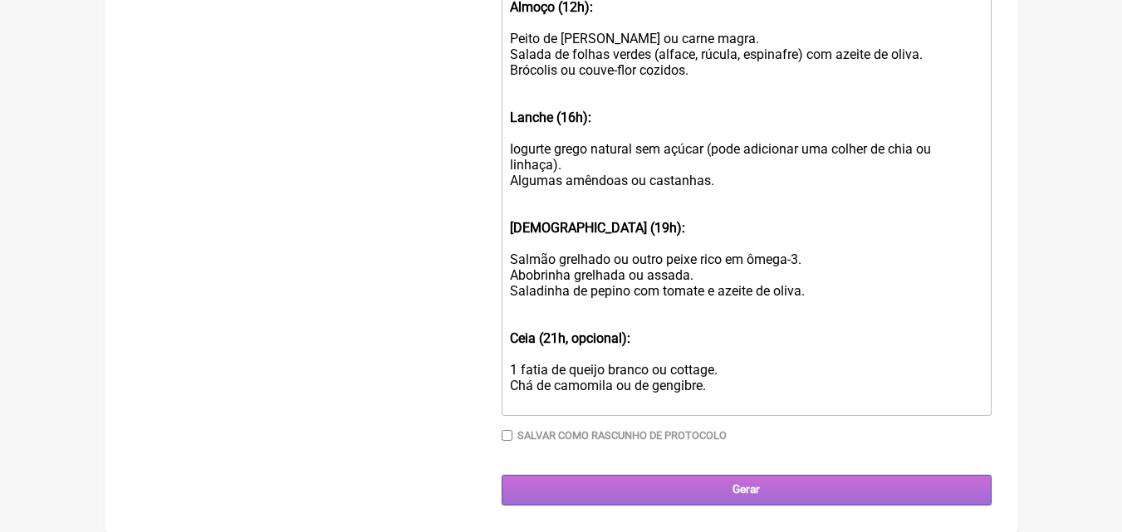
click at [718, 493] on input "Gerar" at bounding box center [746, 490] width 490 height 31
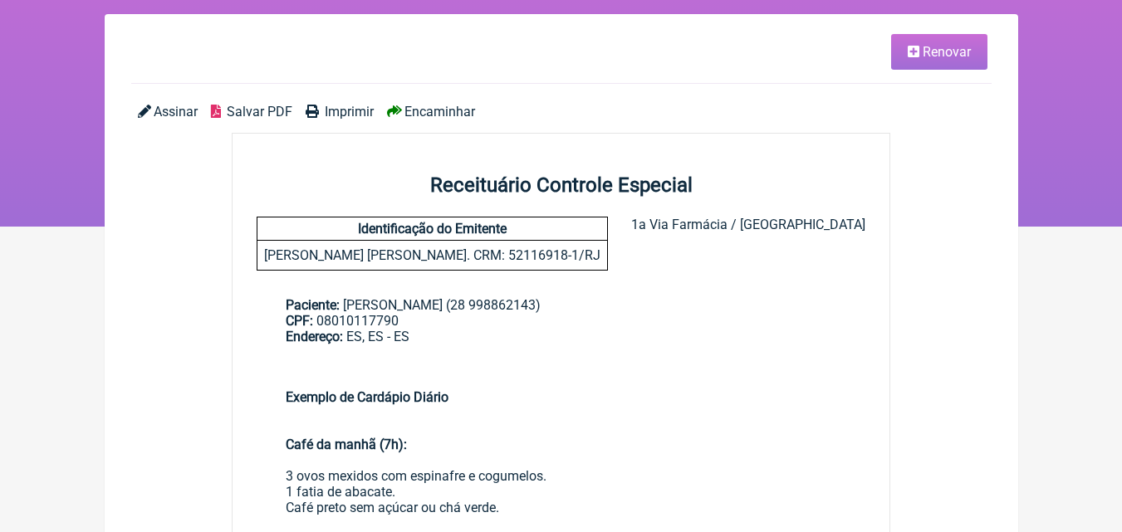
scroll to position [83, 0]
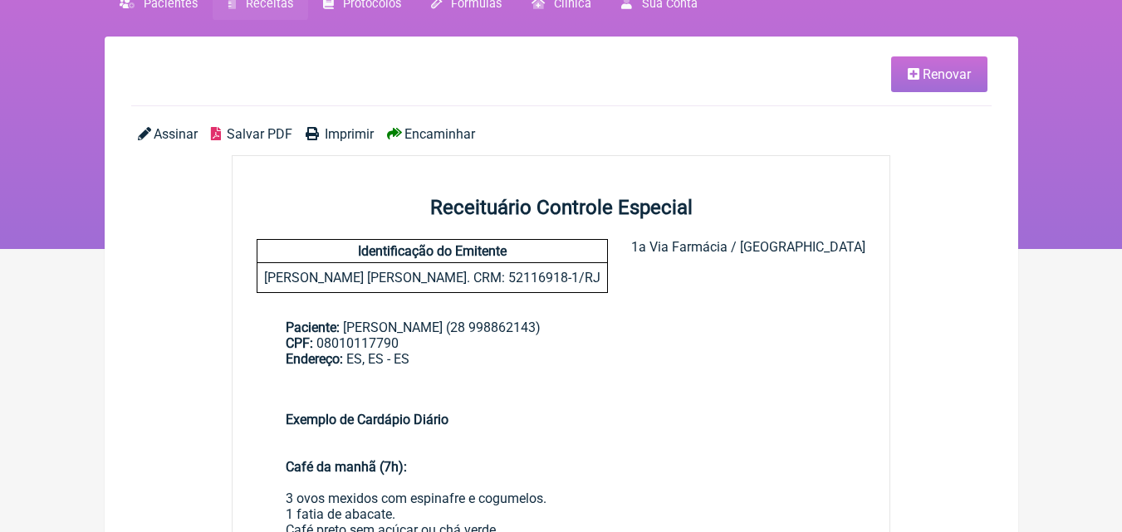
click at [352, 132] on span "Imprimir" at bounding box center [349, 134] width 49 height 16
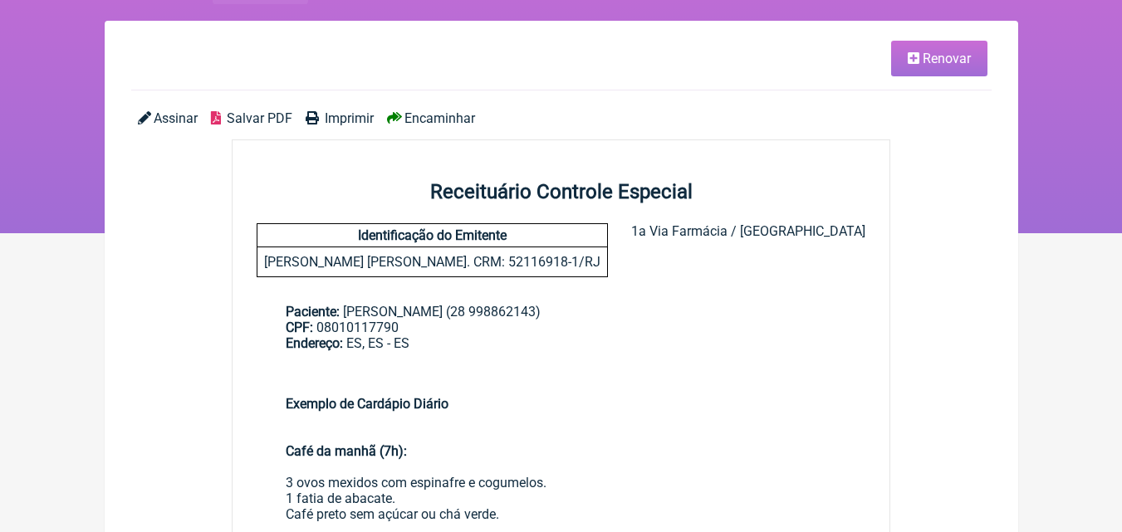
scroll to position [0, 0]
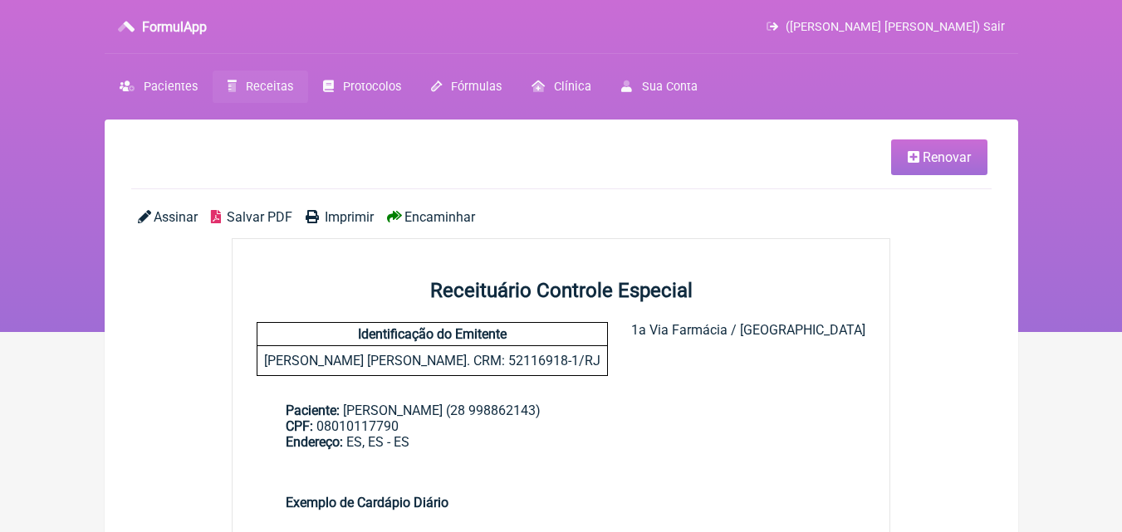
click at [936, 160] on span "Renovar" at bounding box center [946, 157] width 48 height 16
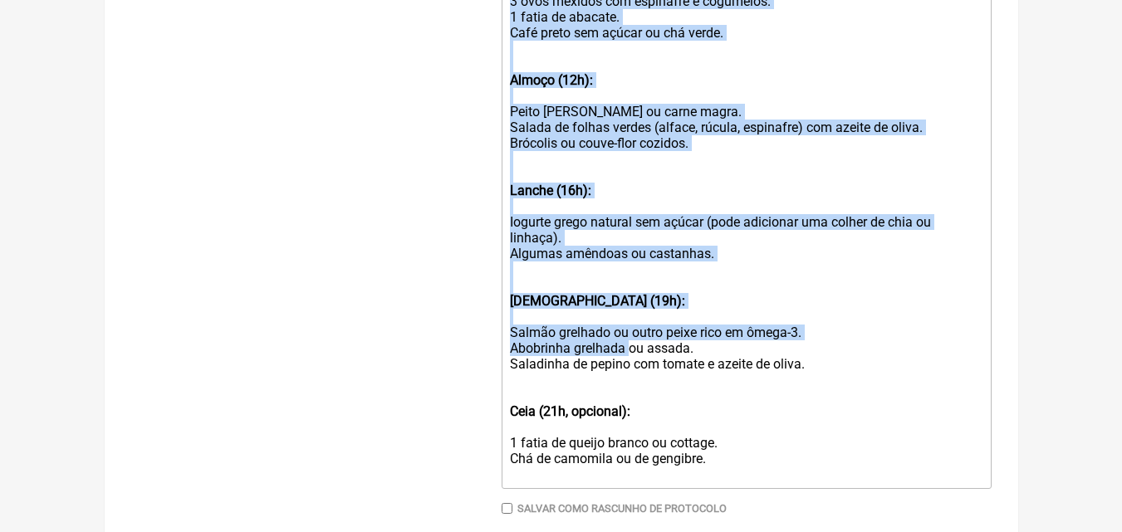
scroll to position [996, 0]
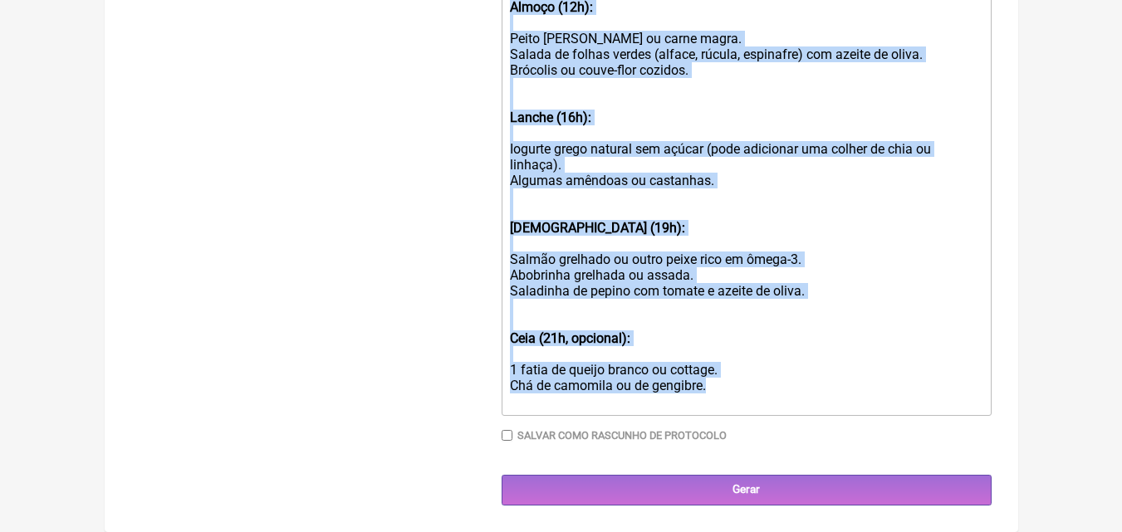
drag, startPoint x: 509, startPoint y: 188, endPoint x: 720, endPoint y: 392, distance: 293.0
click at [720, 392] on trix-editor "Exemplo de Cardápio Diário Café da manhã (7h): 3 ovos mexidos com espinafre e c…" at bounding box center [746, 110] width 490 height 612
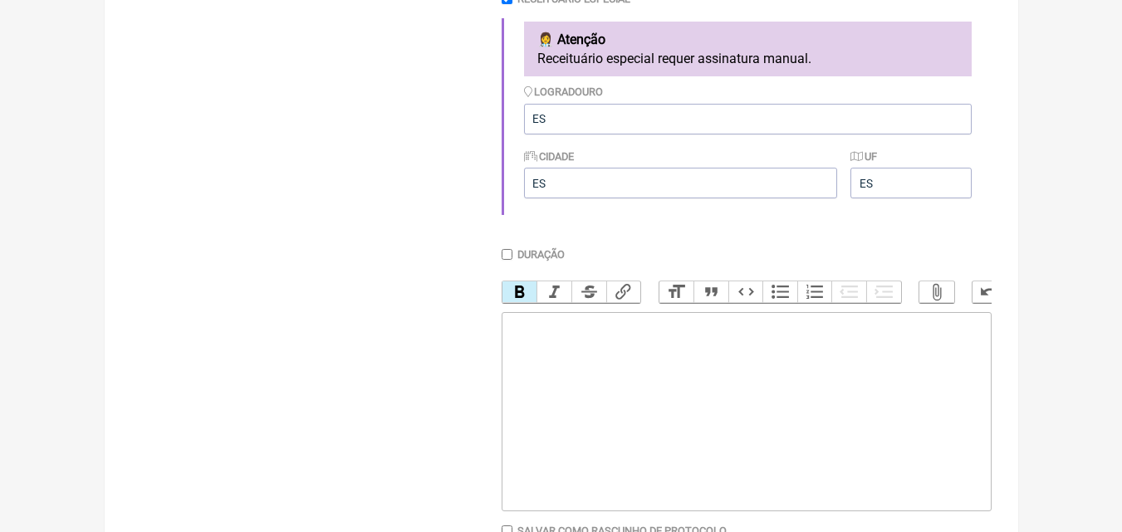
scroll to position [505, 0]
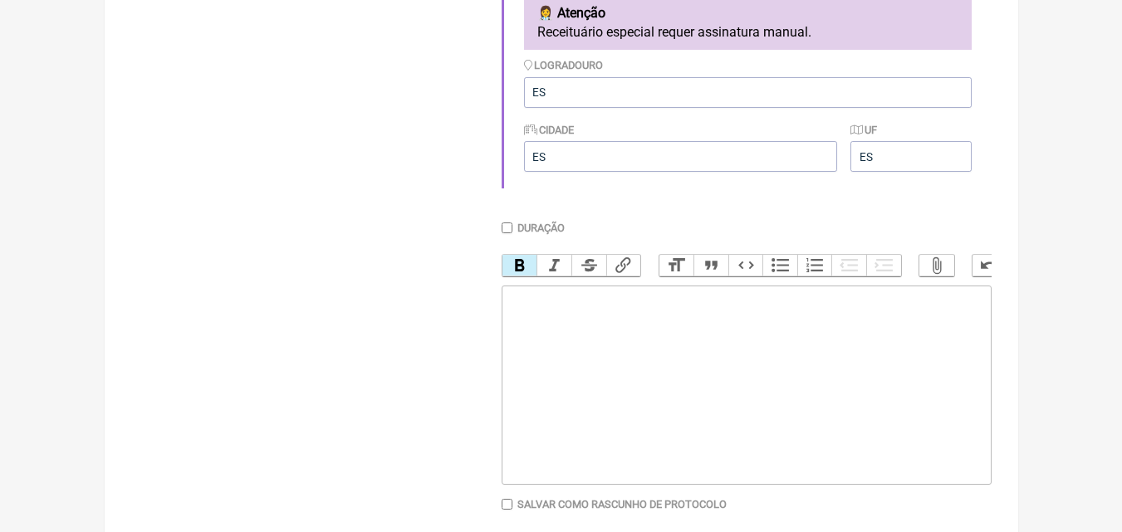
click at [579, 319] on div at bounding box center [746, 322] width 472 height 63
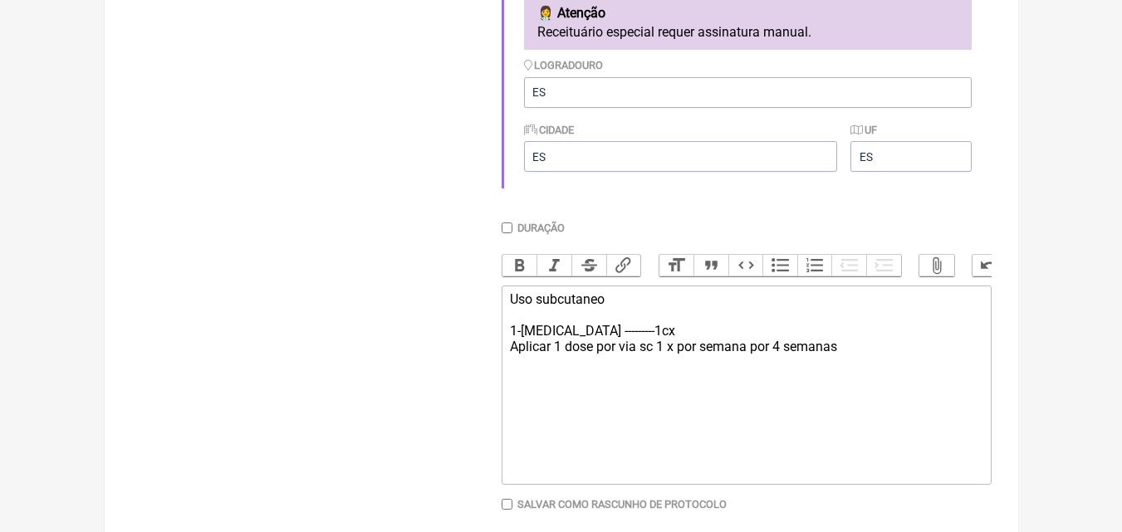
type trix-editor "<div>Uso subcutaneo <br><br>1-Wegovy ---------1cx<br>Aplicar 1 dose por via sc …"
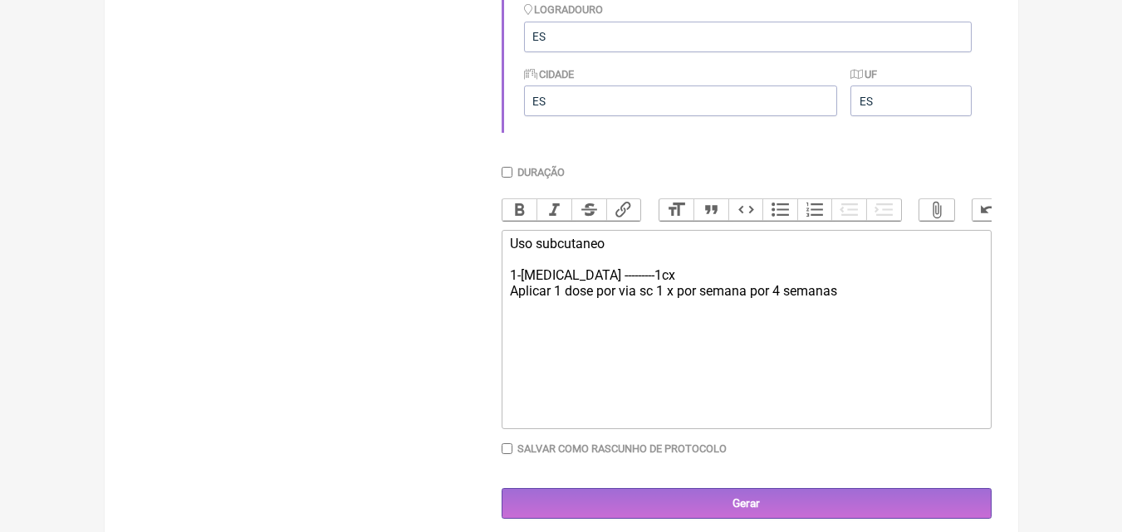
scroll to position [588, 0]
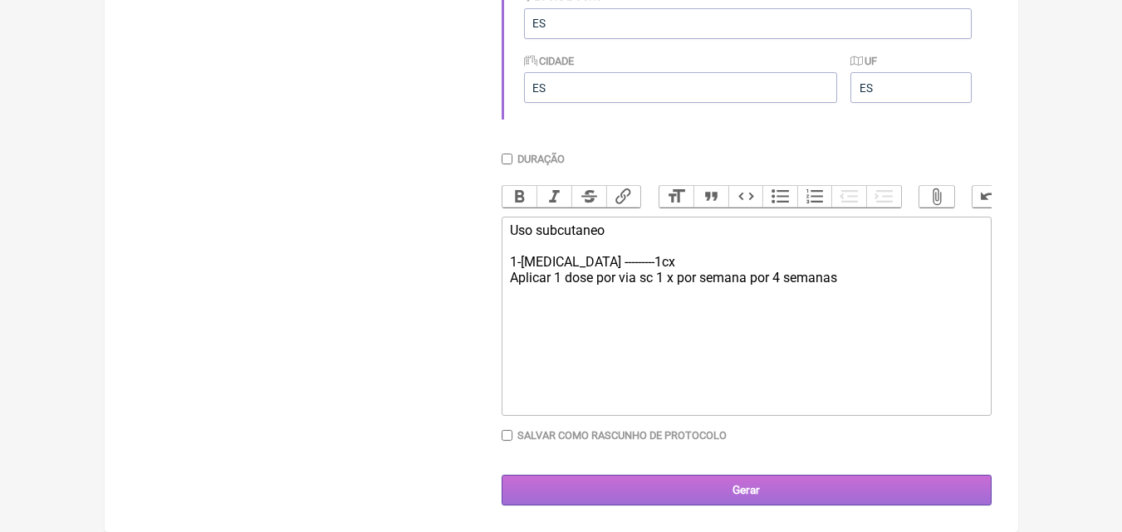
click at [744, 492] on input "Gerar" at bounding box center [746, 490] width 490 height 31
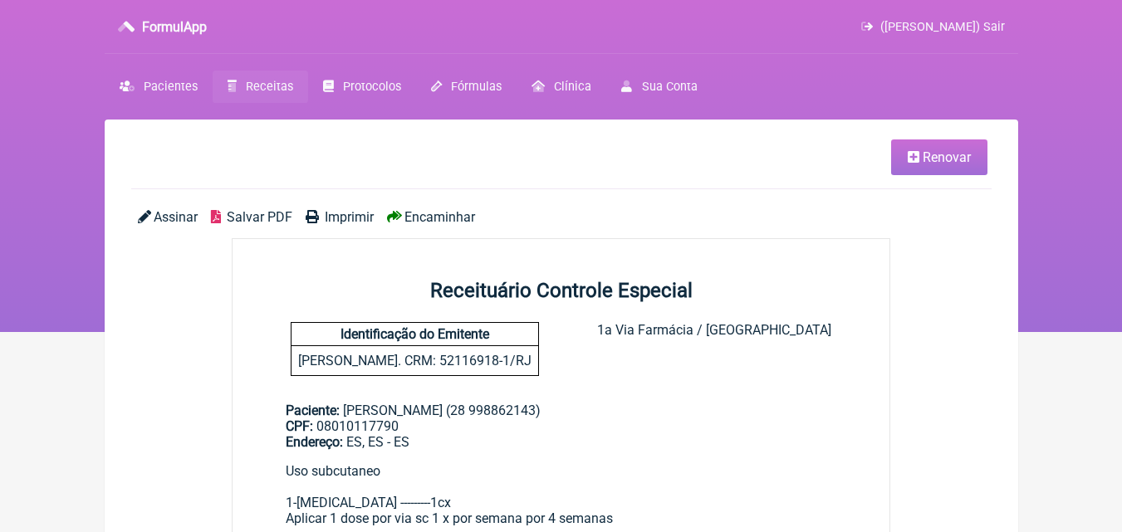
click at [936, 164] on span "Renovar" at bounding box center [946, 157] width 48 height 16
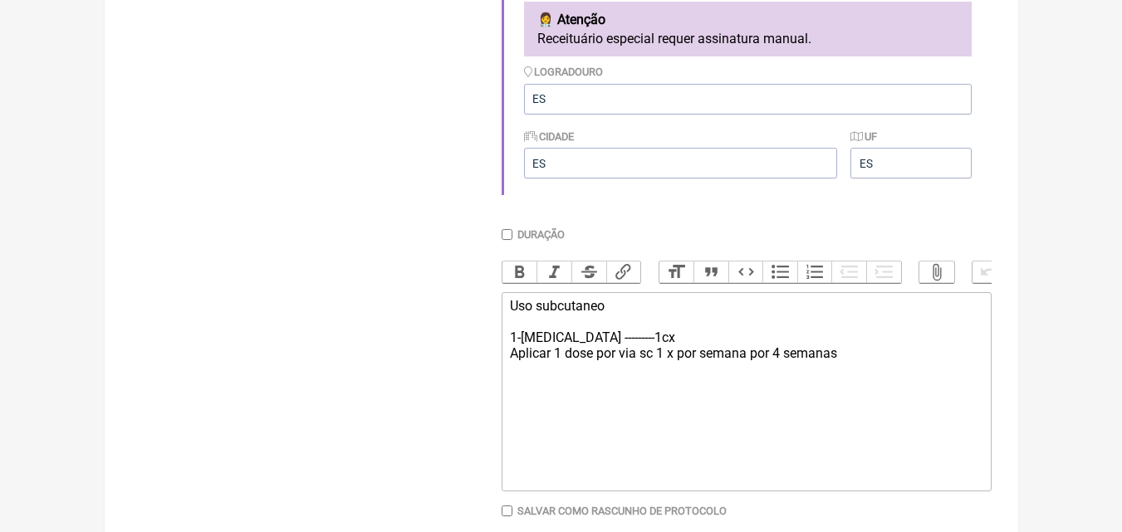
scroll to position [581, 0]
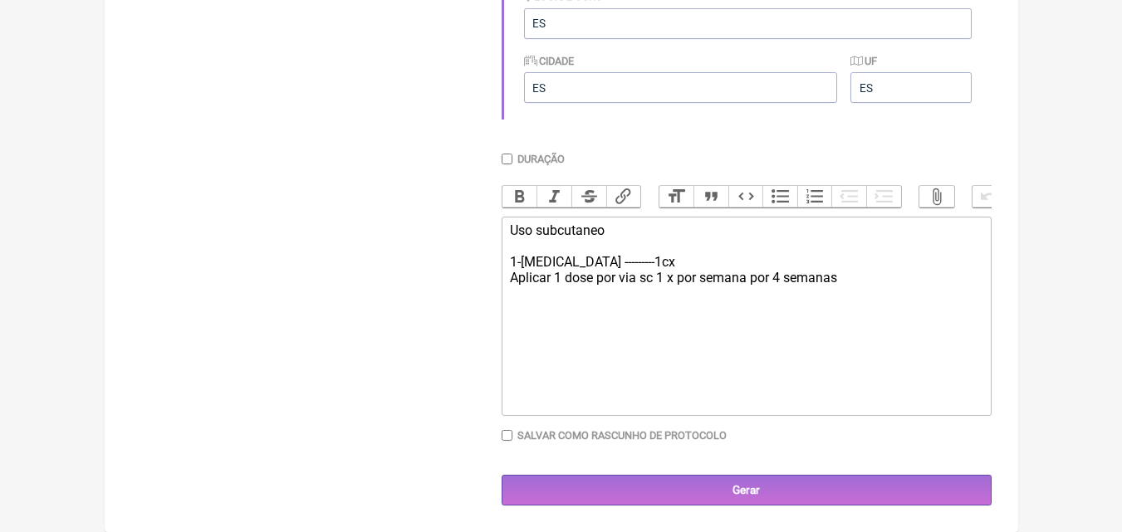
click at [570, 267] on div "Uso subcutaneo 1-[MEDICAL_DATA] ---------1cx Aplicar 1 dose por via sc 1 x por …" at bounding box center [746, 277] width 472 height 110
type trix-editor "<div>Uso subcutaneo <br><br>1-[MEDICAL_DATA]&nbsp; 1mg---------1cx<br>Aplicar 1…"
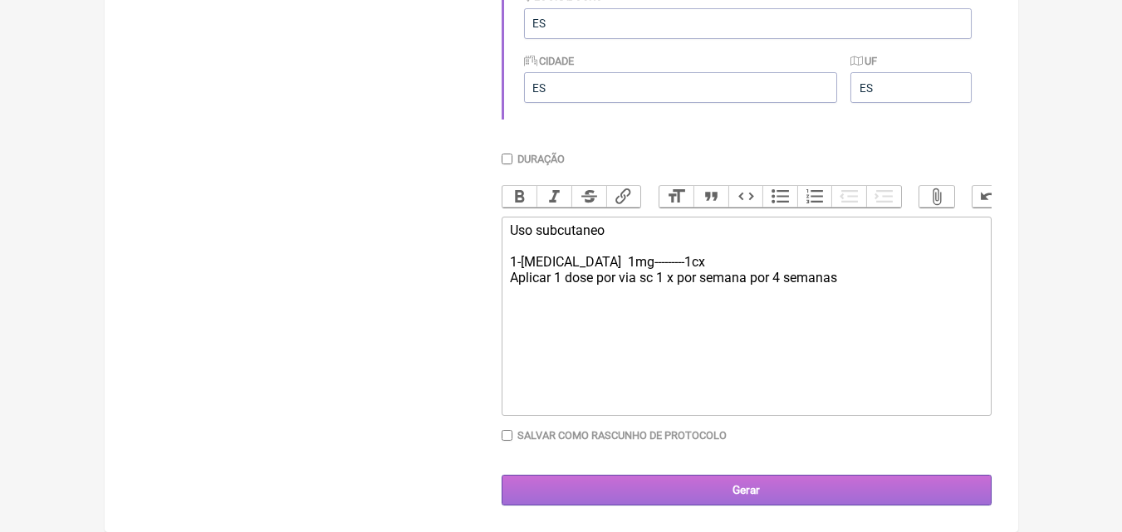
click at [755, 495] on input "Gerar" at bounding box center [746, 490] width 490 height 31
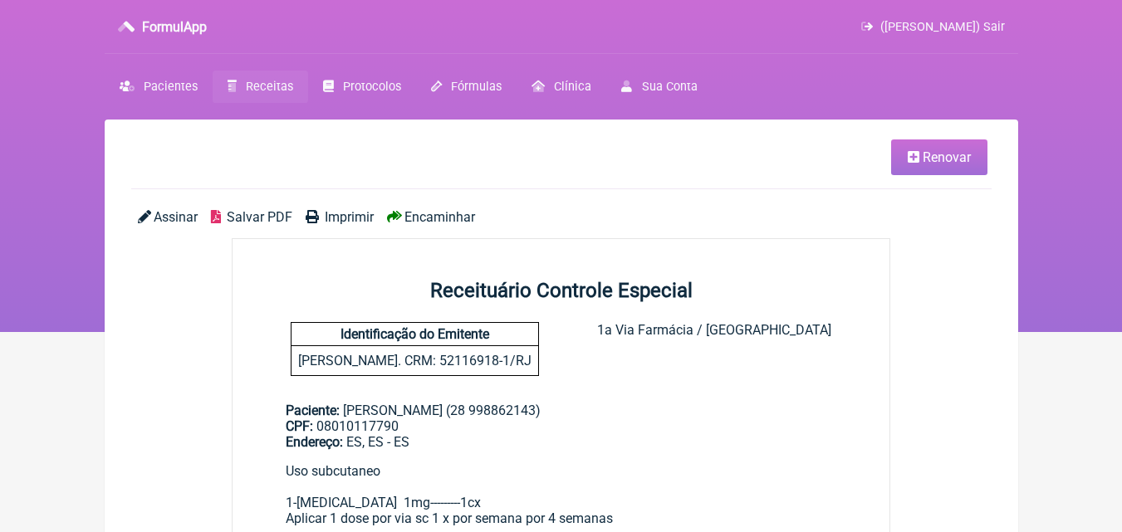
scroll to position [83, 0]
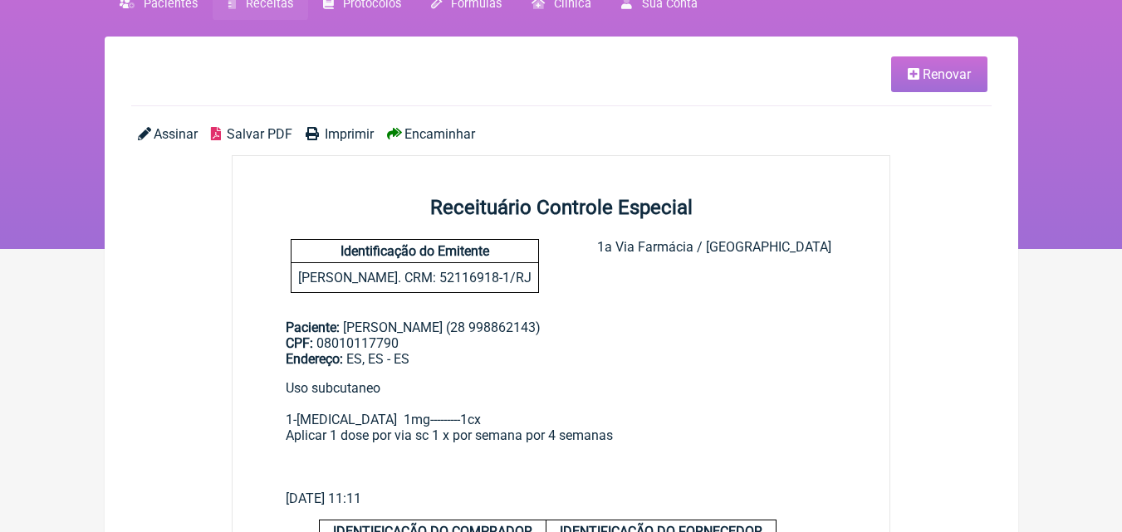
click at [355, 136] on span "Imprimir" at bounding box center [349, 134] width 49 height 16
click at [927, 74] on span "Renovar" at bounding box center [946, 74] width 48 height 16
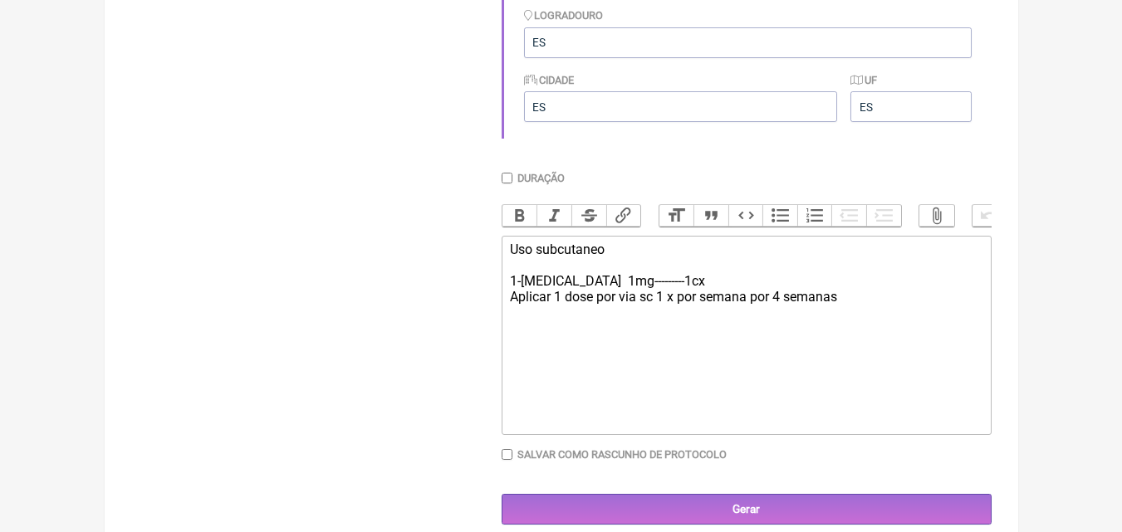
scroll to position [581, 0]
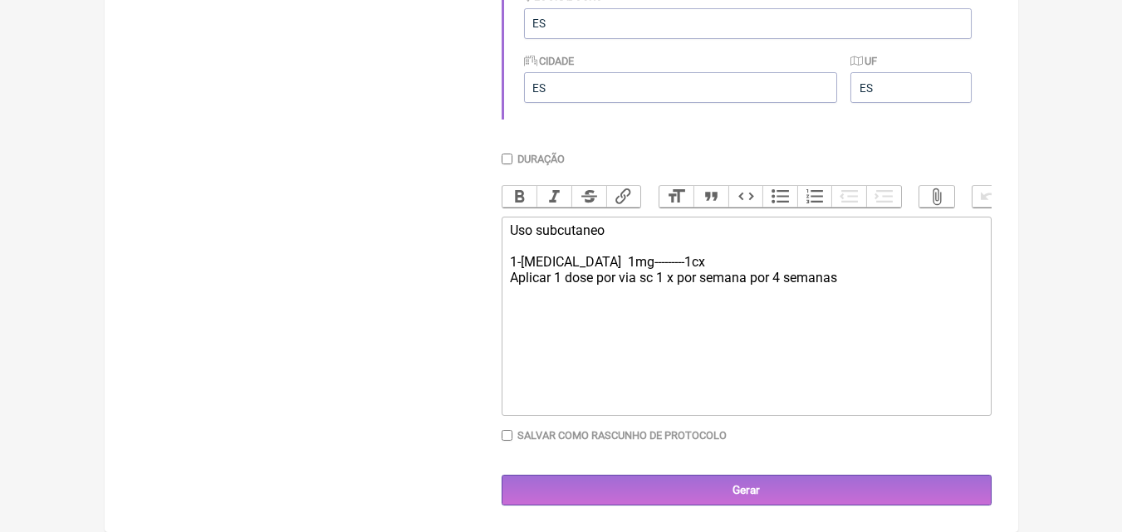
click at [849, 281] on div "Uso subcutaneo 1-[MEDICAL_DATA] 1mg---------1cx Aplicar 1 dose por via sc 1 x p…" at bounding box center [746, 277] width 472 height 110
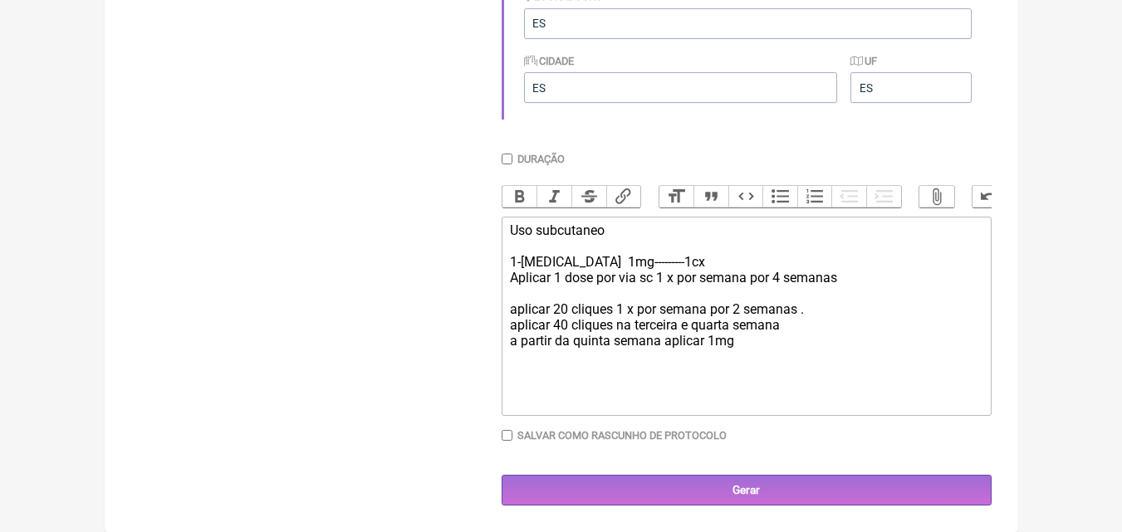
type trix-editor "<div>Uso subcutaneo <br><br>1-[MEDICAL_DATA]&nbsp; 1mg---------1cx<br>Aplicar 1…"
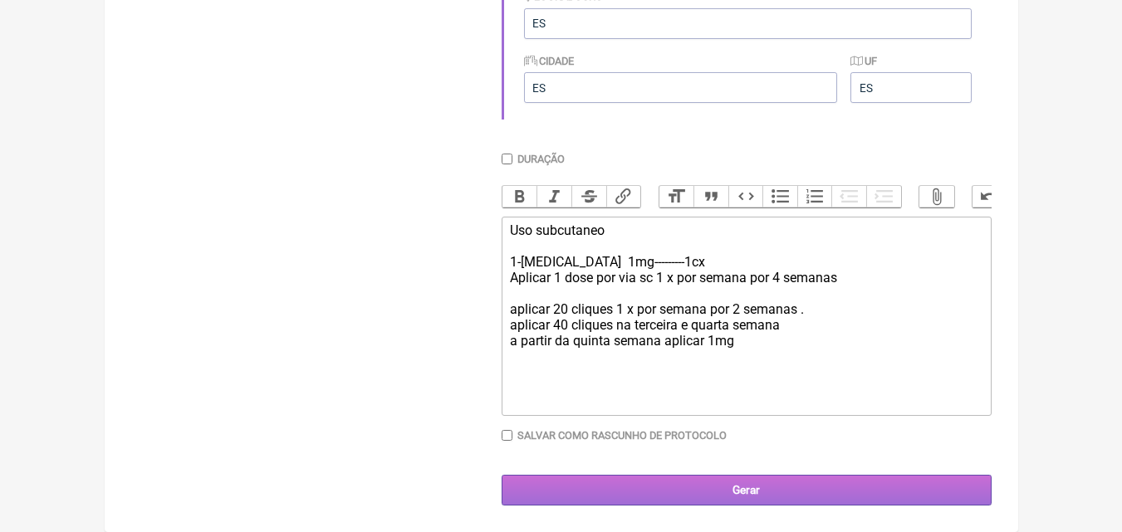
click at [709, 501] on input "Gerar" at bounding box center [746, 490] width 490 height 31
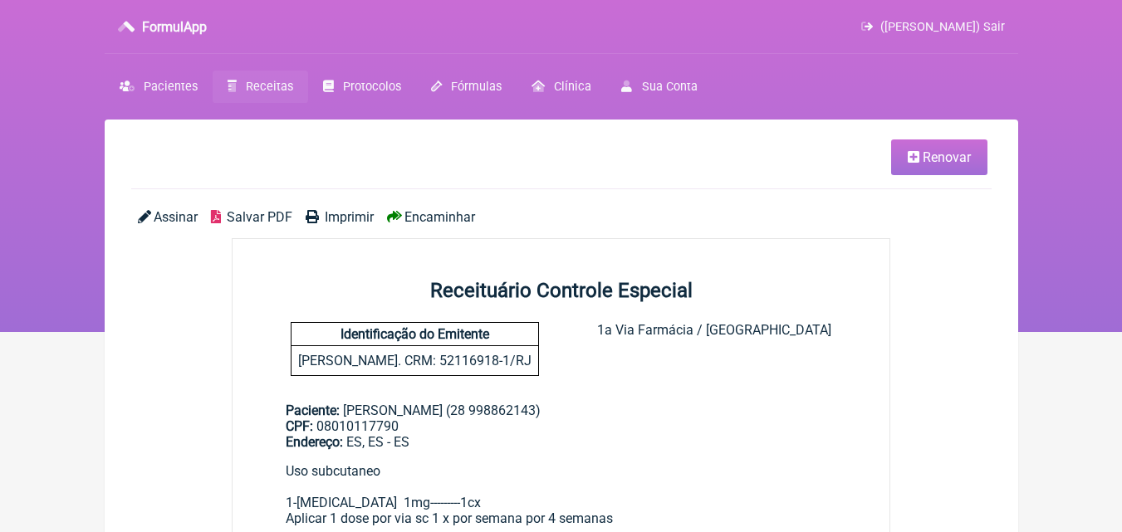
click at [345, 216] on span "Imprimir" at bounding box center [349, 217] width 49 height 16
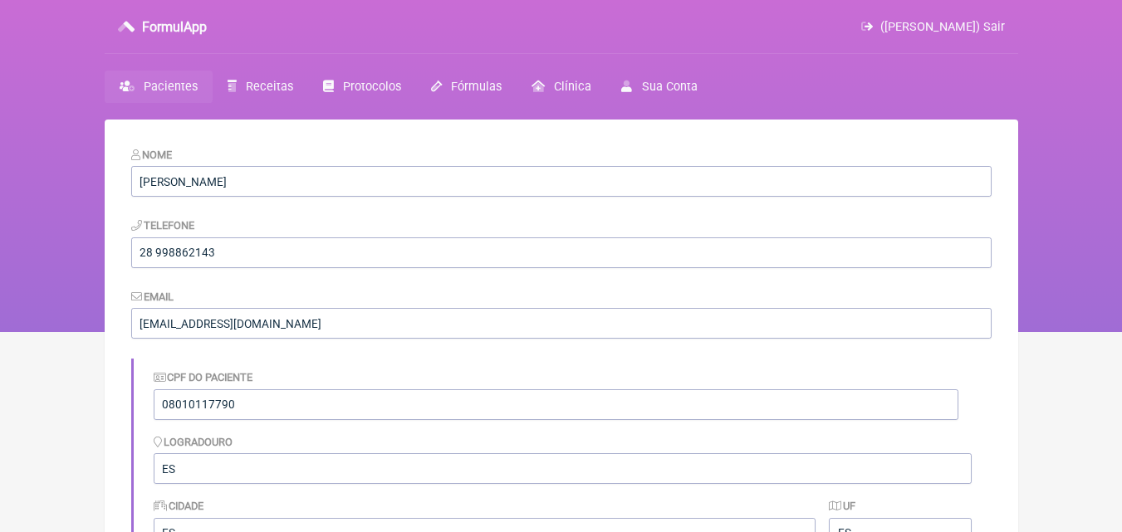
scroll to position [664, 0]
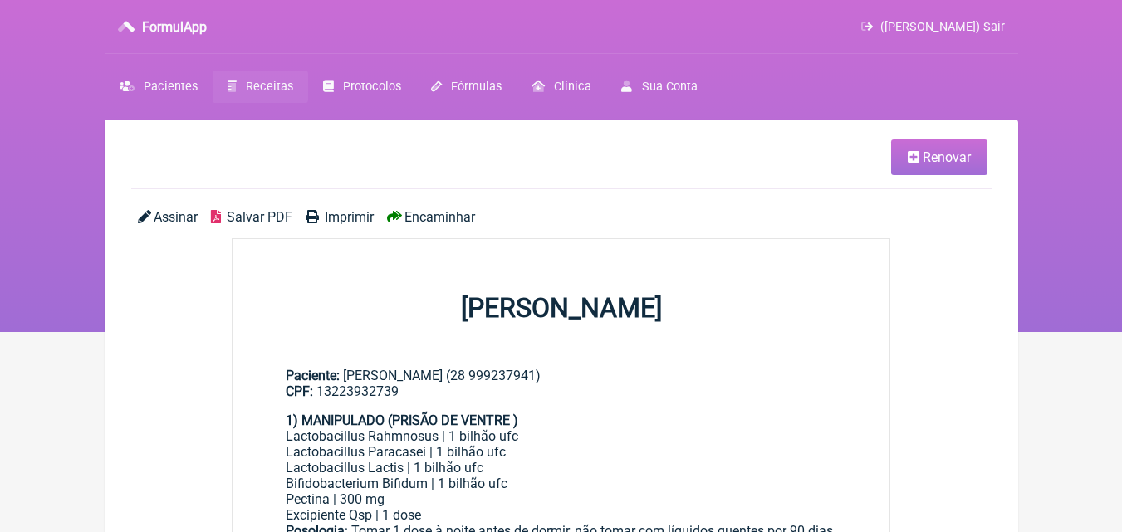
click at [937, 158] on span "Renovar" at bounding box center [946, 157] width 48 height 16
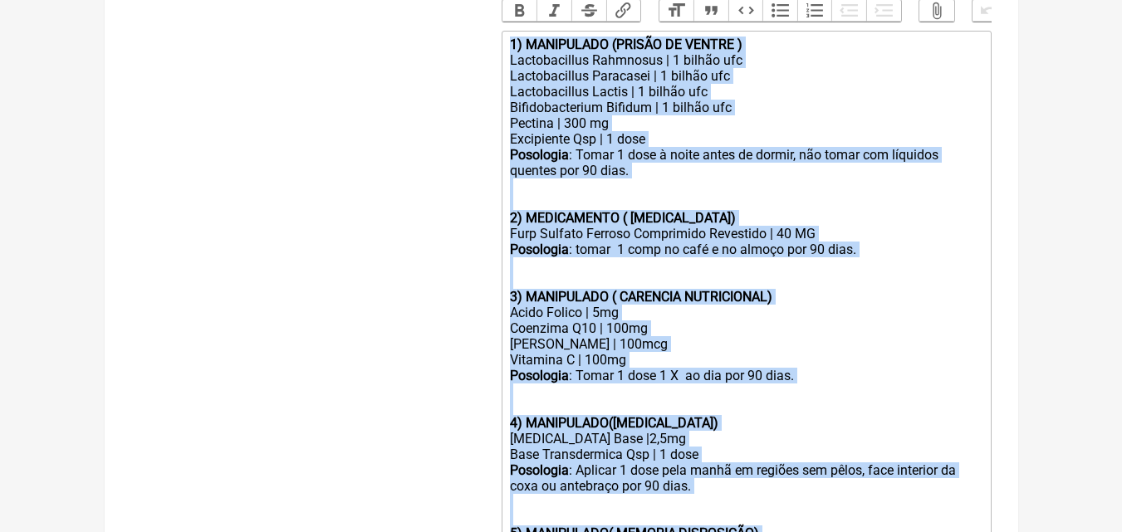
scroll to position [684, 0]
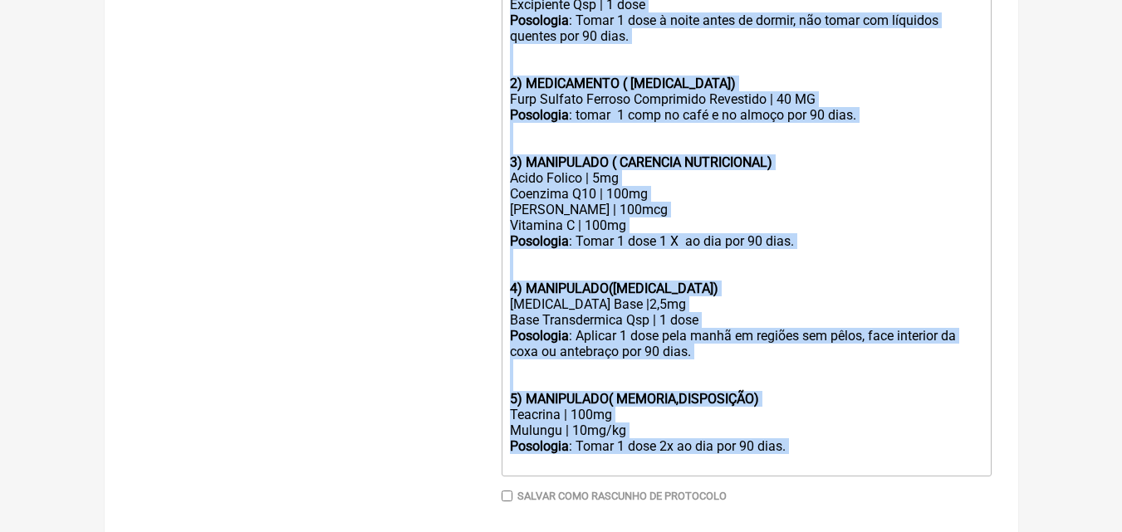
drag, startPoint x: 509, startPoint y: 273, endPoint x: 804, endPoint y: 469, distance: 353.9
click at [804, 469] on trix-editor "1) MANIPULADO (PRISÃO DE VENTRE ) Lactobacillus Rahmnosus | 1 bilhão ufc Lactob…" at bounding box center [746, 186] width 490 height 580
type trix-editor "<div><strong>1) MANIPULADO (PRISÃO DE VENTRE )</strong></div><div>Lactobacillus…"
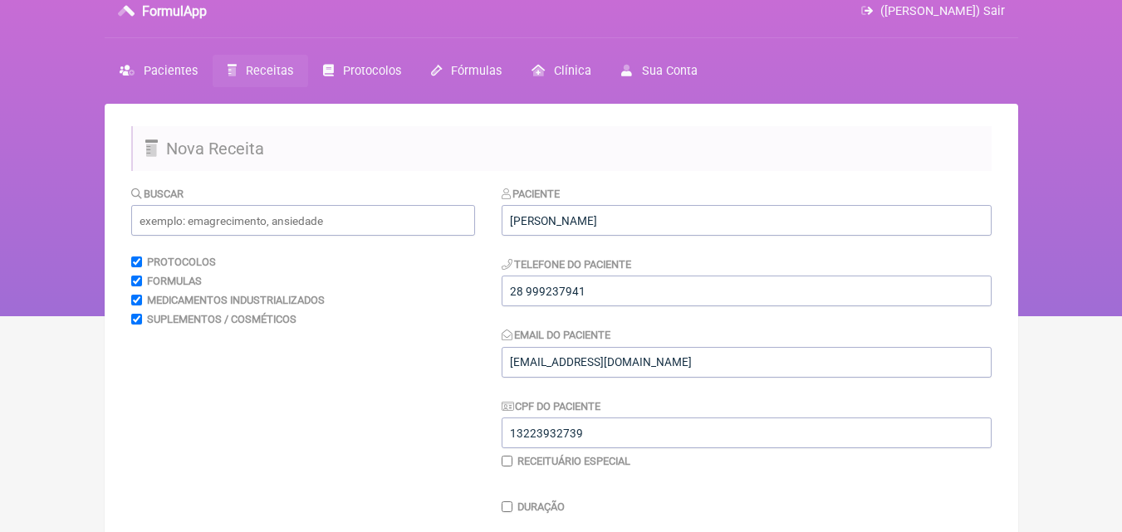
scroll to position [0, 0]
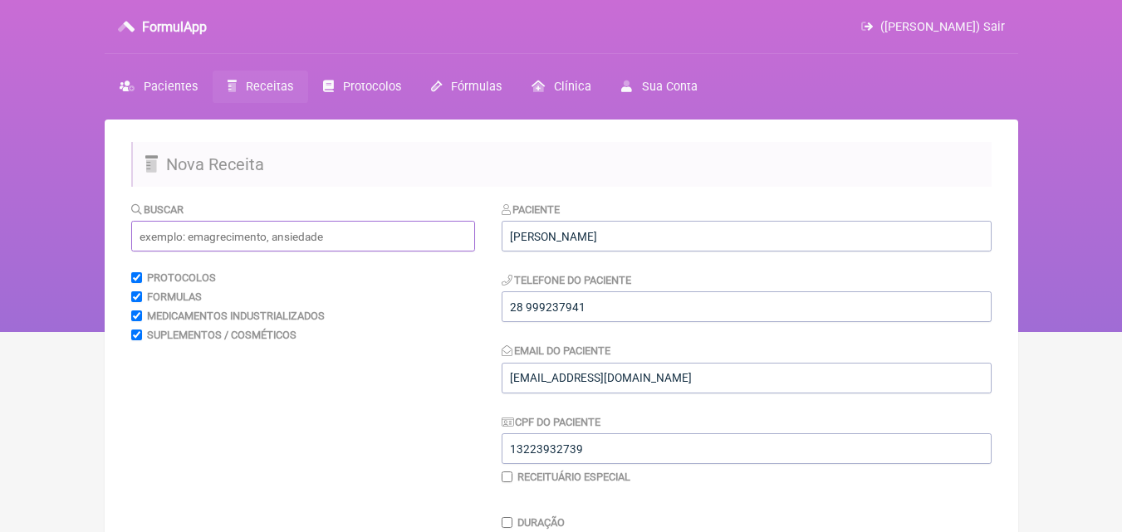
click at [271, 232] on input "text" at bounding box center [303, 236] width 344 height 31
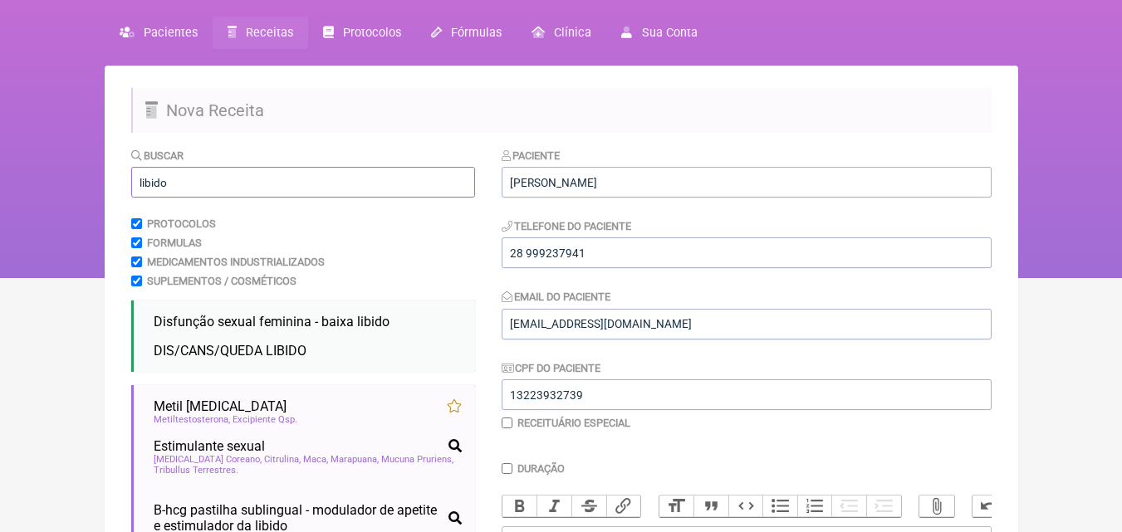
scroll to position [83, 0]
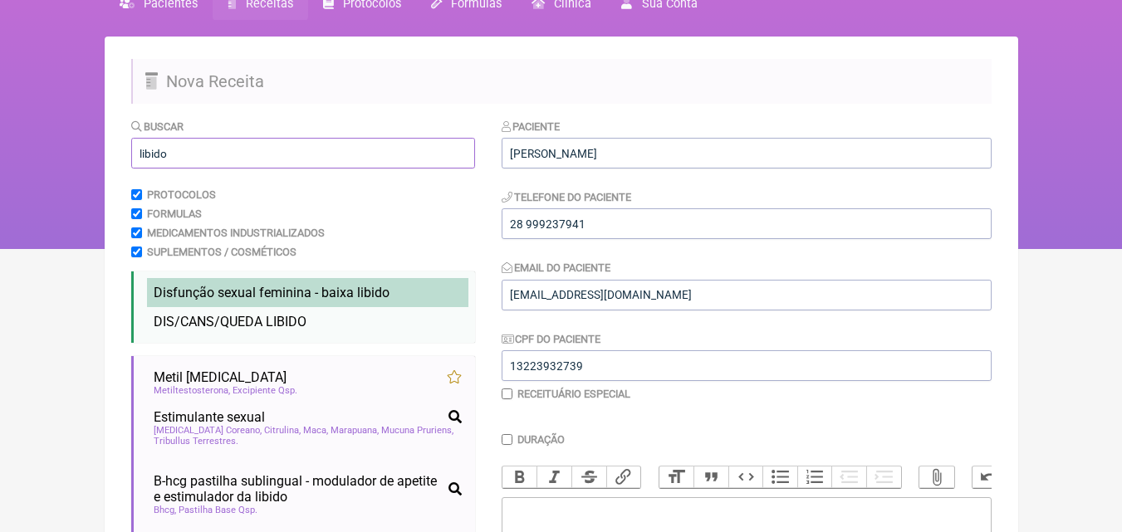
type input "libido"
click at [285, 291] on span "Disfunção sexual feminina - baixa libido" at bounding box center [272, 293] width 236 height 16
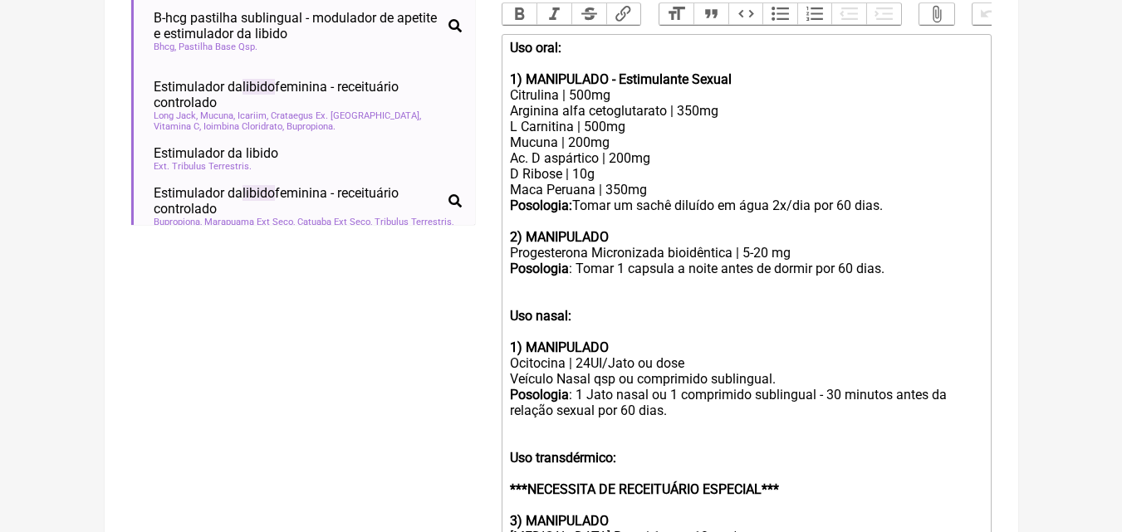
scroll to position [575, 0]
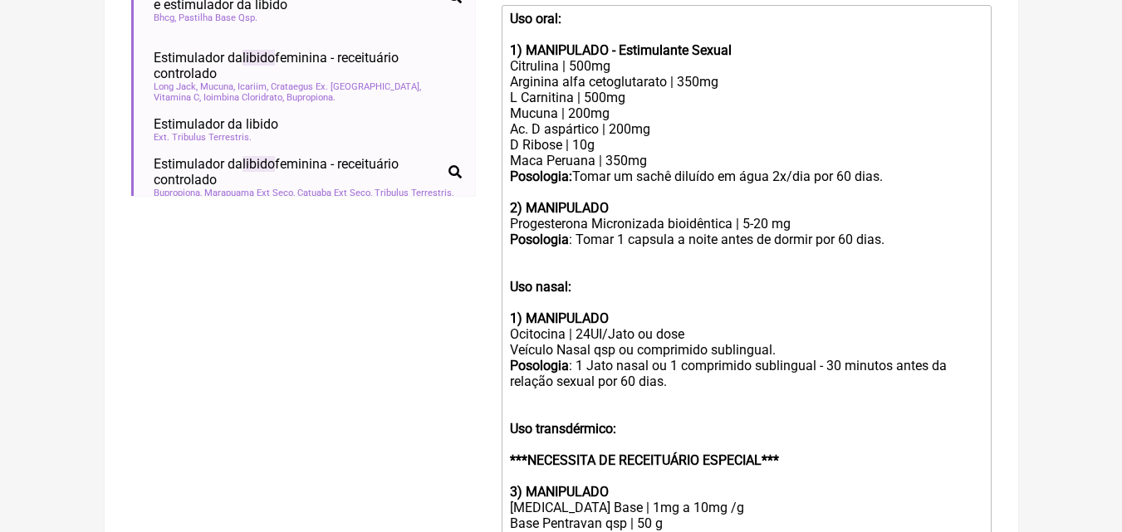
click at [509, 64] on trix-editor "Uso oral: 1) MANIPULADO - Estimulante Sexual Citrulina | 500mg Arginina alfa ce…" at bounding box center [746, 287] width 490 height 565
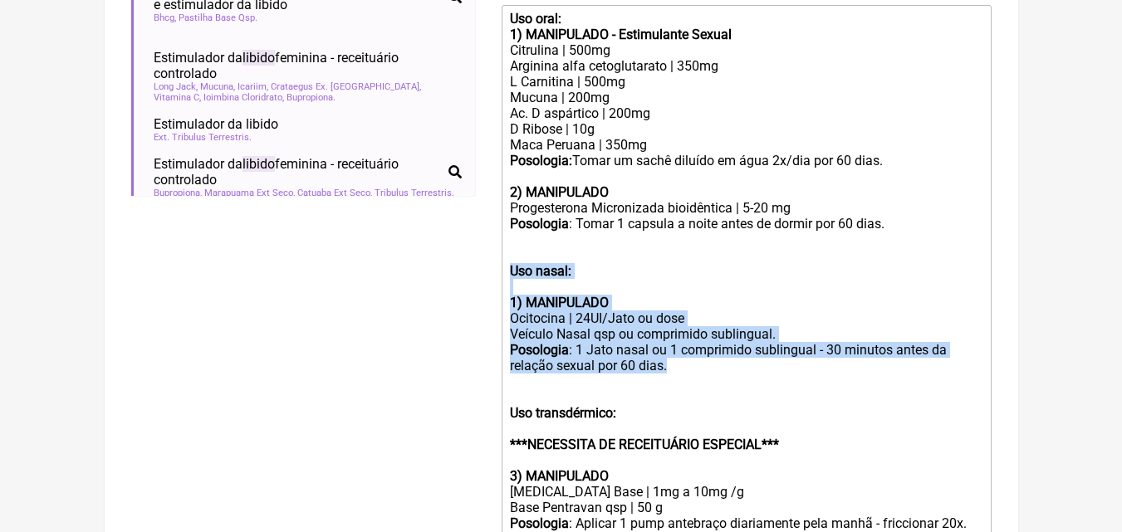
drag, startPoint x: 506, startPoint y: 285, endPoint x: 684, endPoint y: 376, distance: 199.8
click at [684, 376] on trix-editor "Uso oral: 1) MANIPULADO - Estimulante Sexual Citrulina | 500mg Arginina alfa ce…" at bounding box center [746, 279] width 490 height 549
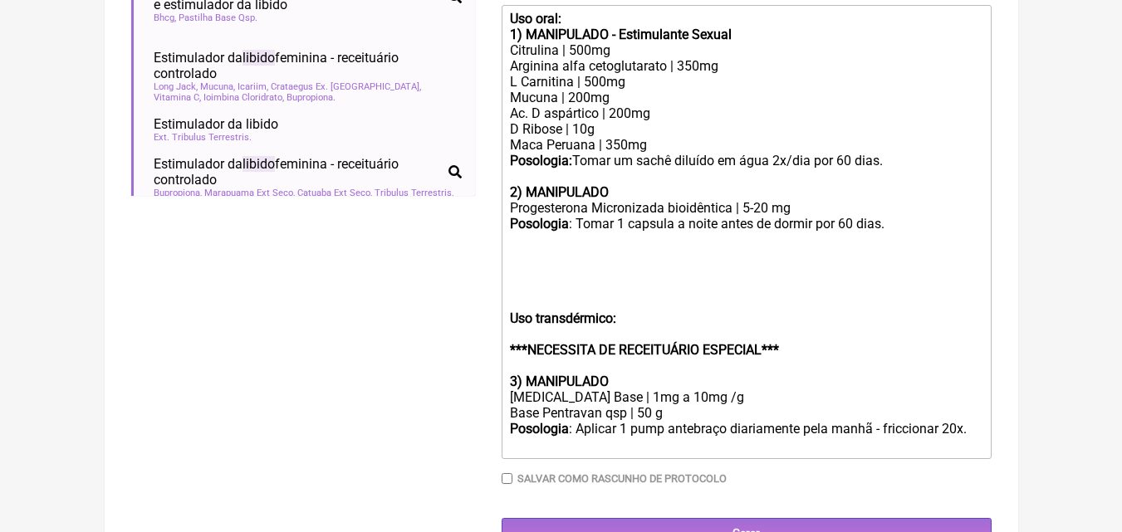
click at [771, 216] on div "Progesterona Micronizada bioidêntica | 5-20 mg" at bounding box center [746, 208] width 472 height 16
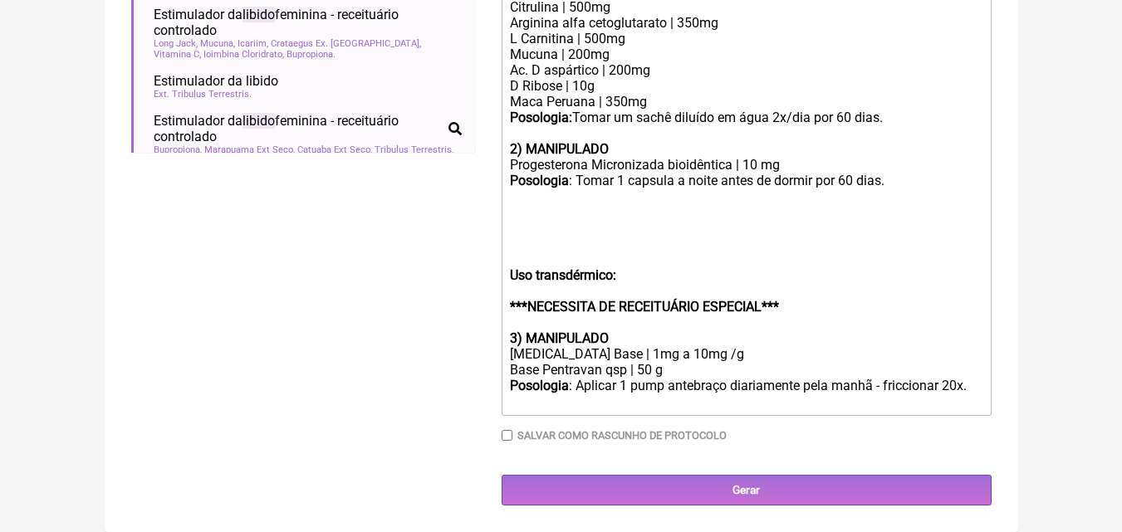
scroll to position [631, 0]
click at [506, 273] on trix-editor "Uso oral: 1) MANIPULADO - Estimulante Sexual Citrulina | 500mg Arginina alfa ce…" at bounding box center [746, 189] width 490 height 454
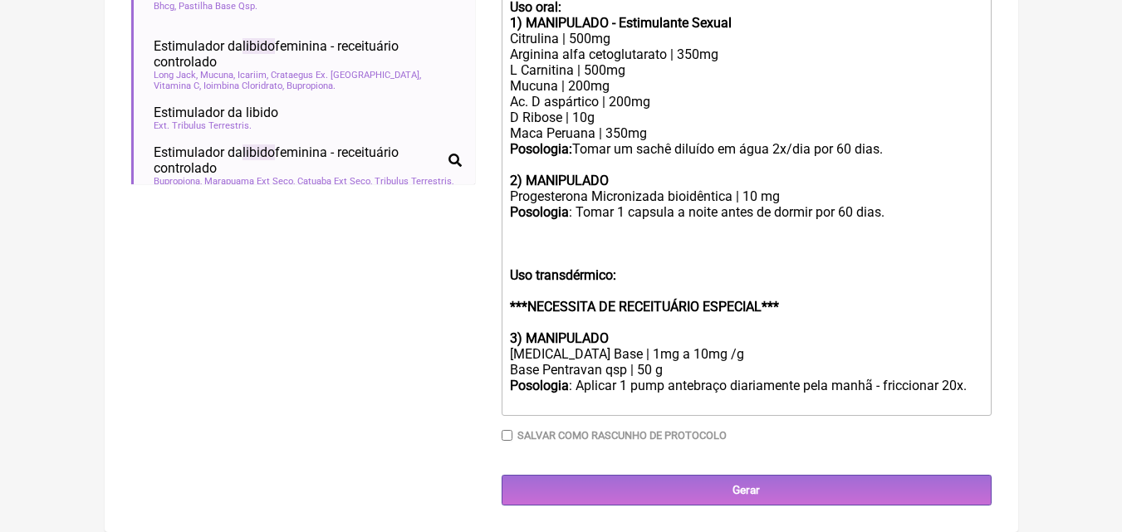
scroll to position [584, 0]
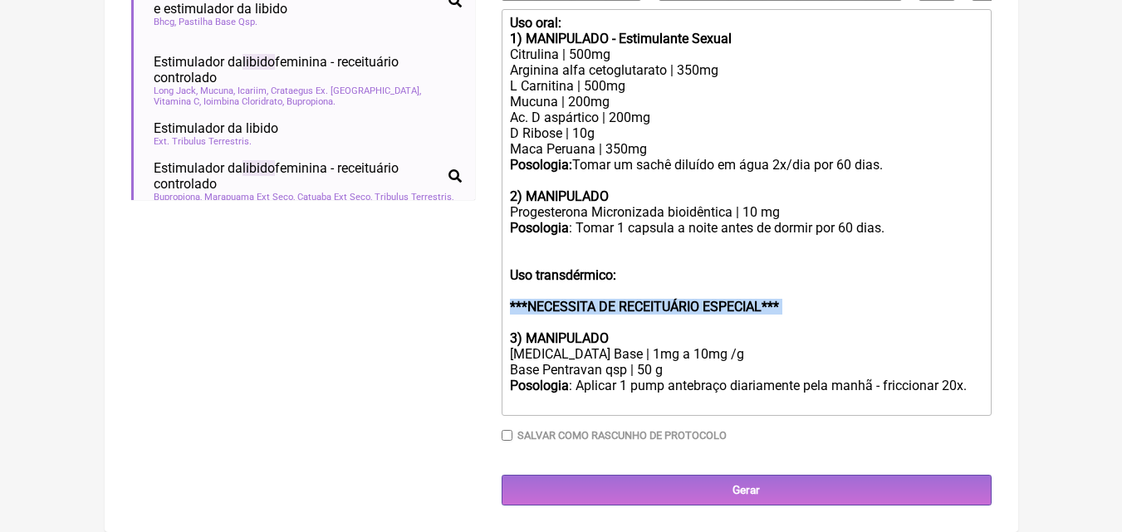
drag, startPoint x: 506, startPoint y: 305, endPoint x: 792, endPoint y: 315, distance: 285.8
click at [792, 315] on trix-editor "Uso oral: 1) MANIPULADO - Estimulante Sexual Citrulina | 500mg Arginina alfa ce…" at bounding box center [746, 212] width 490 height 407
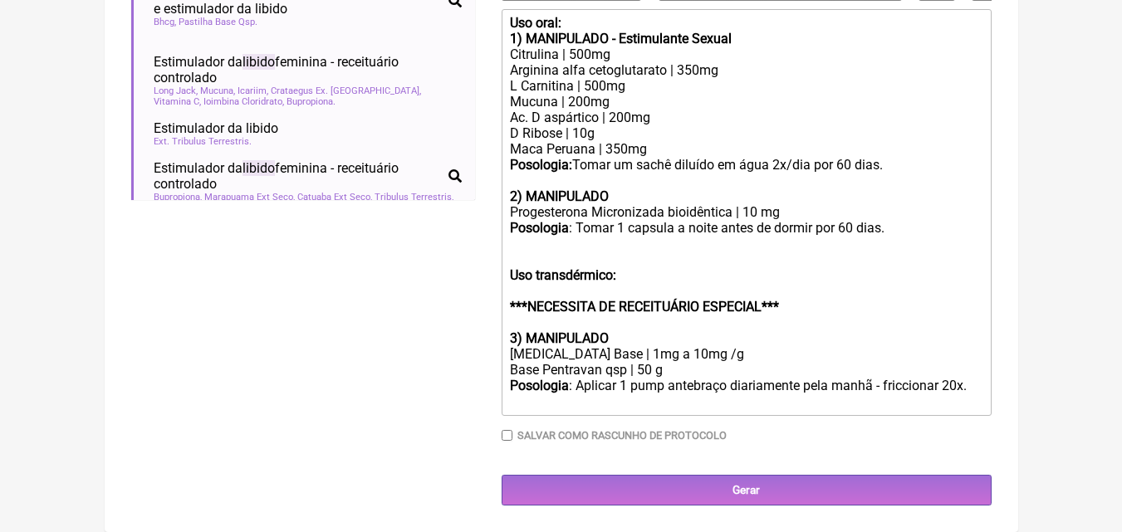
scroll to position [568, 0]
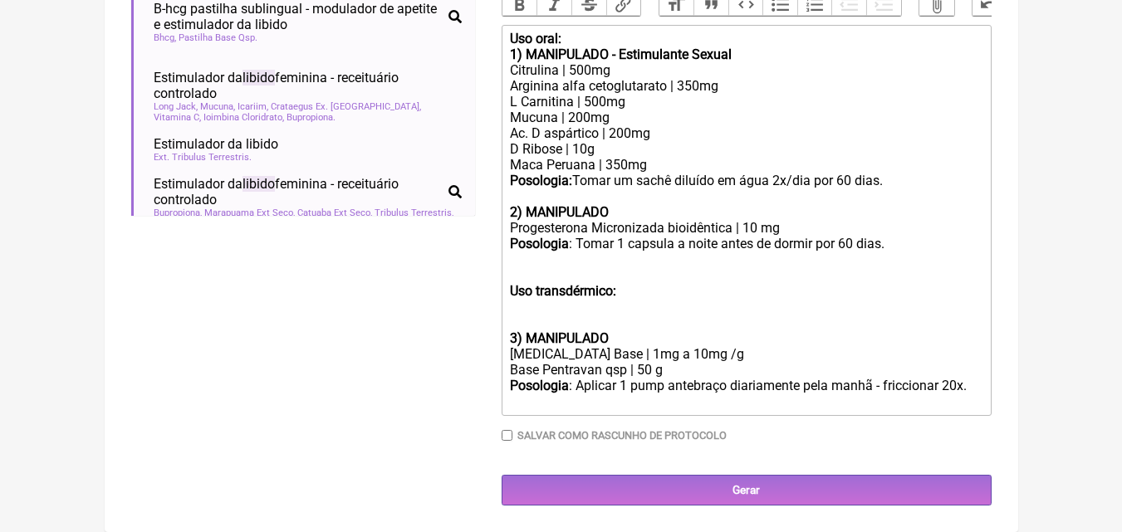
click at [506, 339] on trix-editor "Uso oral: 1) MANIPULADO - Estimulante Sexual Citrulina | 500mg Arginina alfa ce…" at bounding box center [746, 220] width 490 height 391
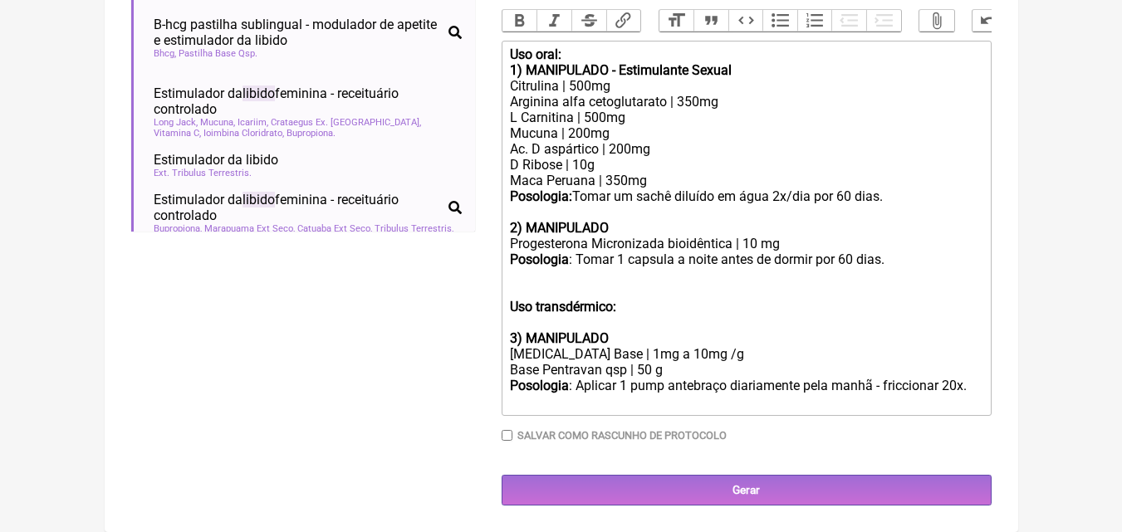
click at [670, 351] on div "Testosterona Base | 1mg a 10mg /g" at bounding box center [746, 354] width 472 height 16
type trix-editor "<div><strong>Uso oral: <br>1) MANIPULADO - Estimulante Sexual<br></strong>Citru…"
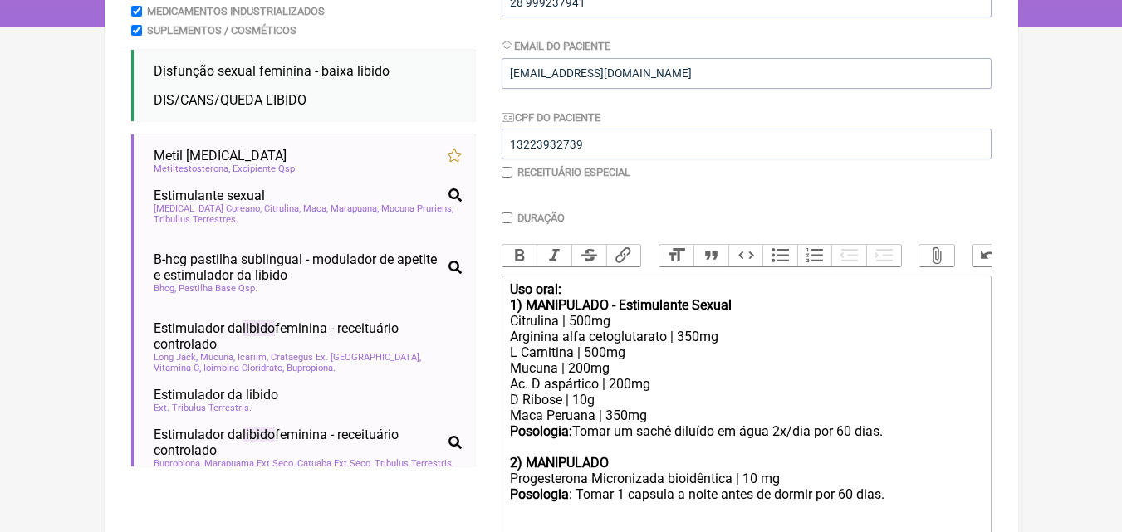
scroll to position [303, 0]
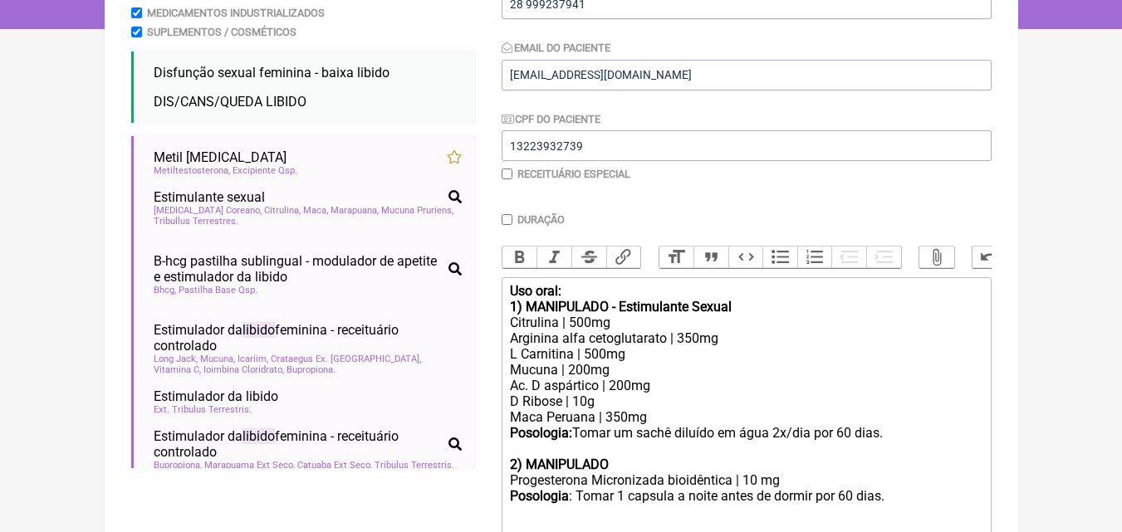
click at [511, 174] on input "checkbox" at bounding box center [506, 174] width 11 height 11
checkbox input "true"
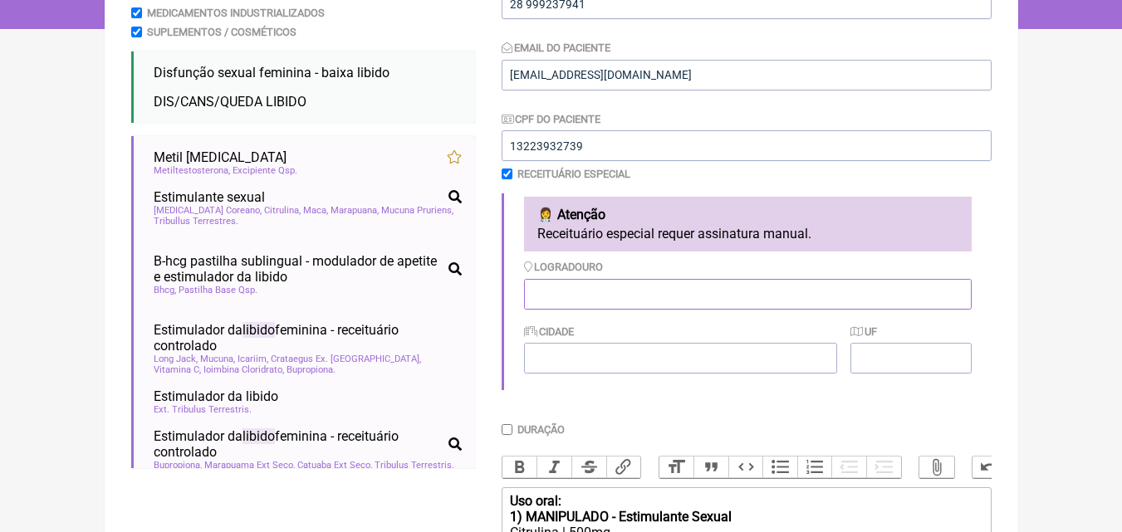
click at [575, 296] on input "Logradouro" at bounding box center [747, 294] width 447 height 31
type input "RJ"
click at [638, 360] on input "Cidade" at bounding box center [680, 358] width 313 height 31
type input "RJ"
click at [881, 360] on input "UF" at bounding box center [910, 358] width 120 height 31
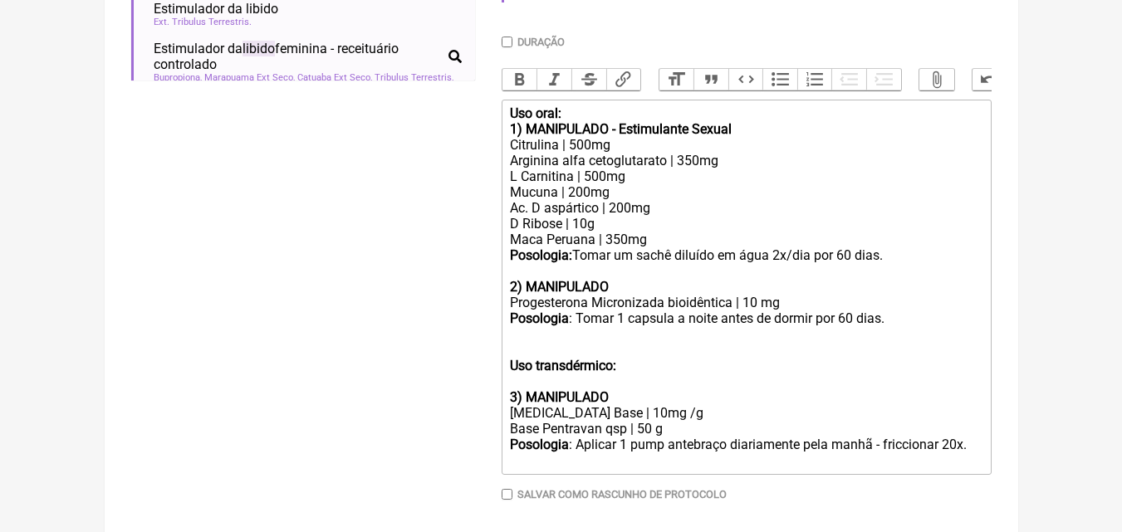
scroll to position [764, 0]
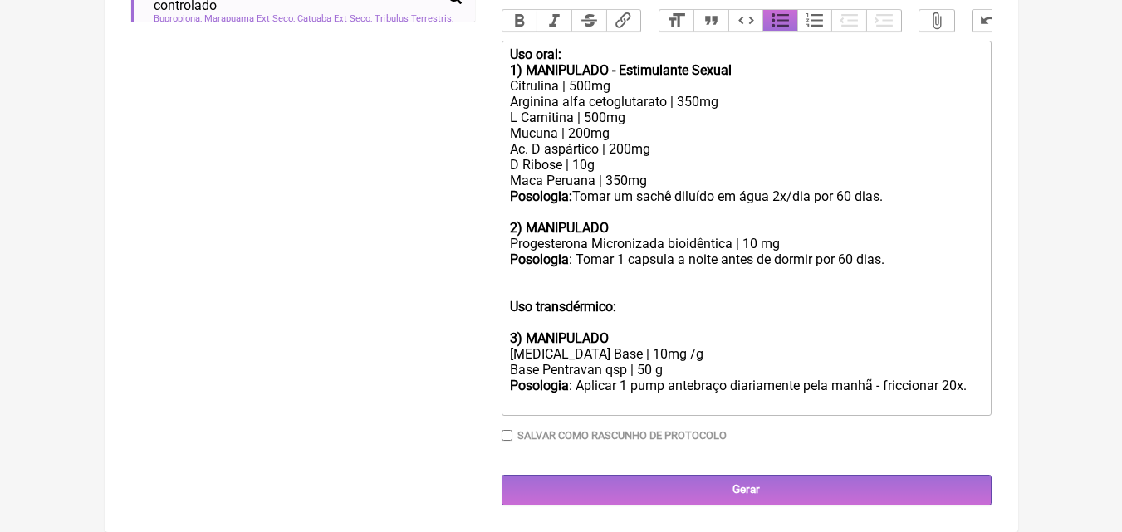
type input "RJ"
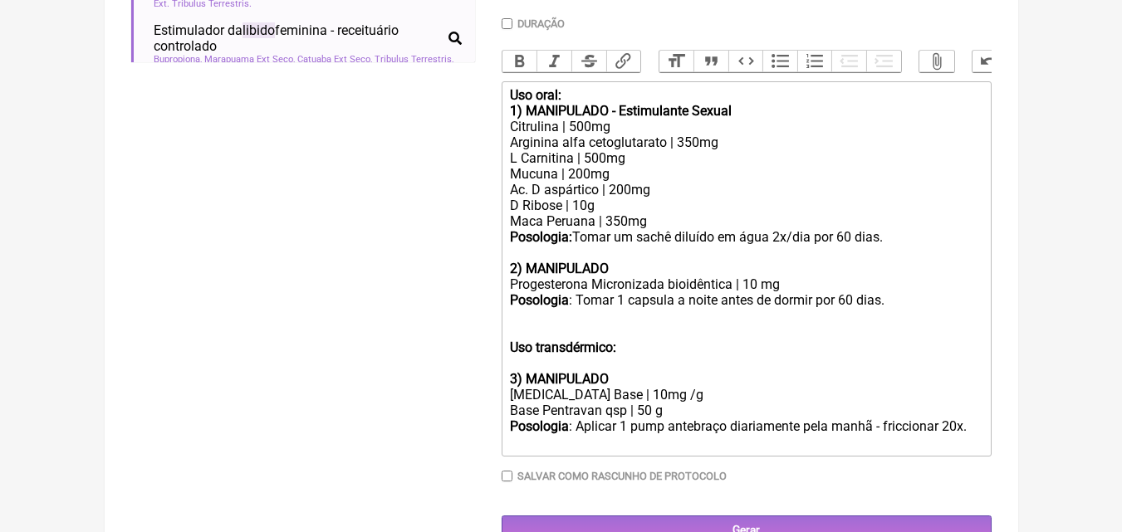
scroll to position [681, 0]
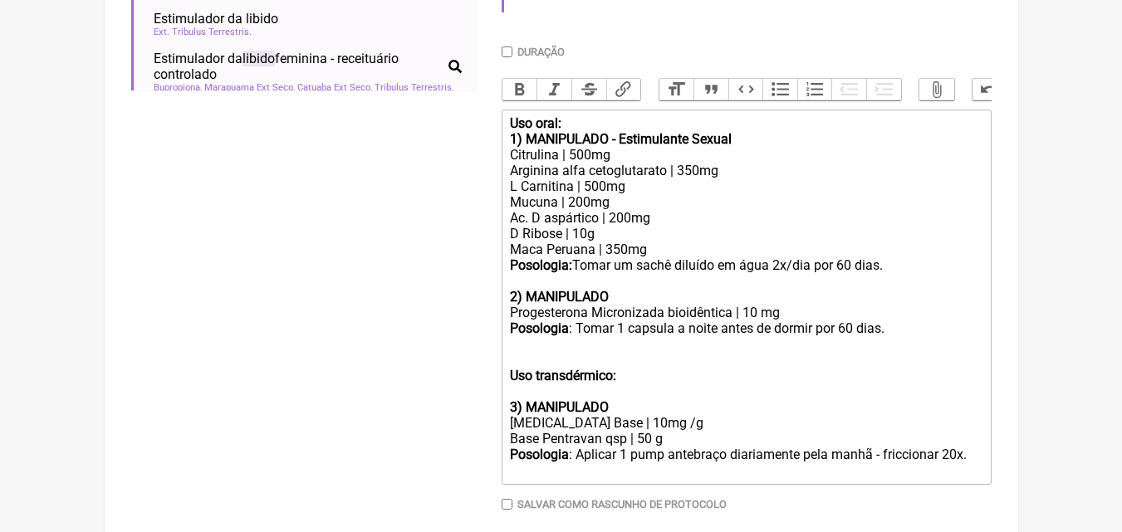
click at [509, 52] on input "Duração" at bounding box center [506, 51] width 11 height 11
checkbox input "true"
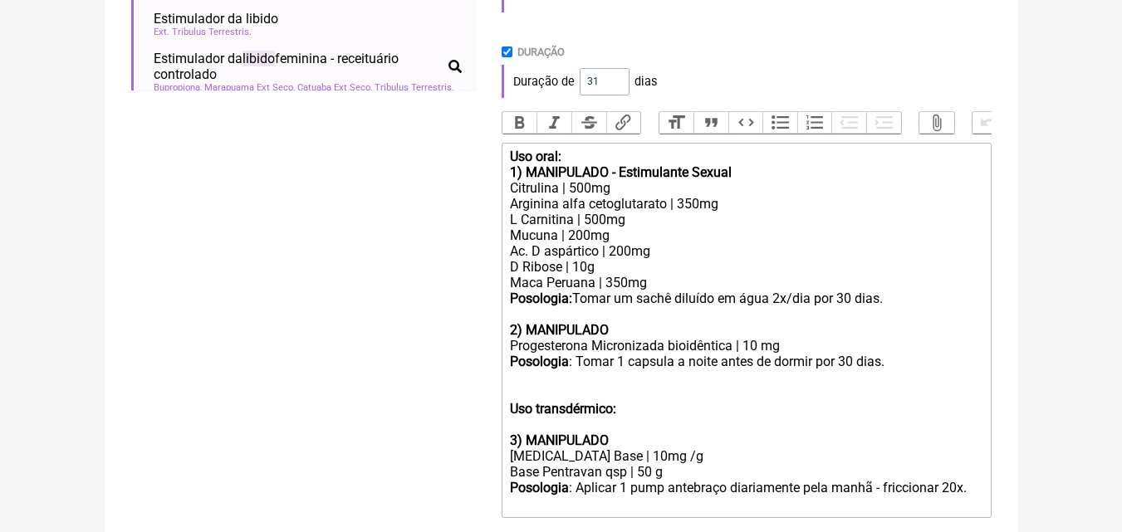
click at [614, 79] on input "31" at bounding box center [604, 81] width 50 height 27
click at [614, 79] on input "32" at bounding box center [604, 81] width 50 height 27
click at [614, 79] on input "33" at bounding box center [604, 81] width 50 height 27
click at [614, 79] on input "62" at bounding box center [604, 81] width 50 height 27
click at [615, 86] on input "61" at bounding box center [604, 81] width 50 height 27
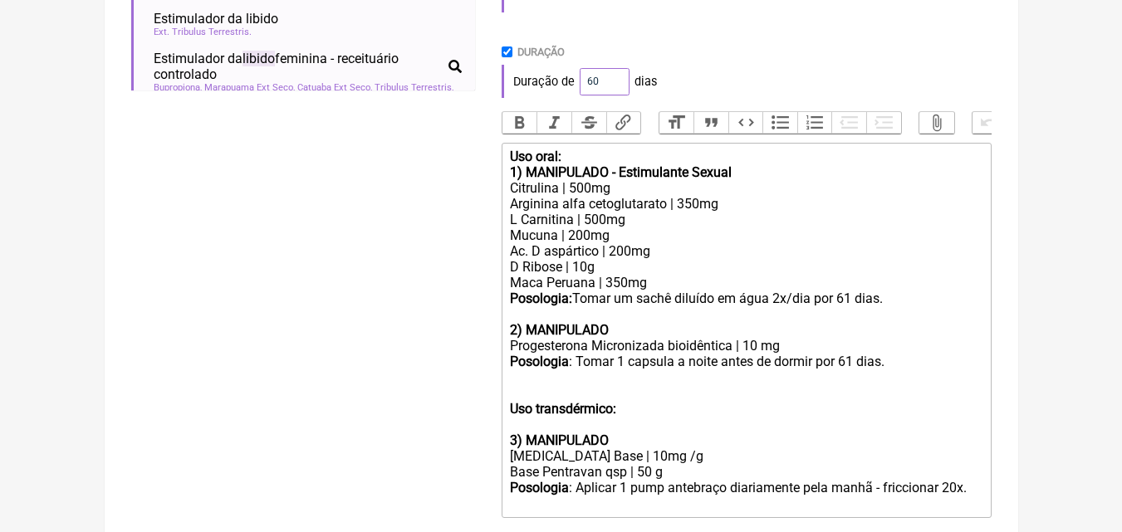
type input "60"
click at [615, 86] on input "60" at bounding box center [604, 81] width 50 height 27
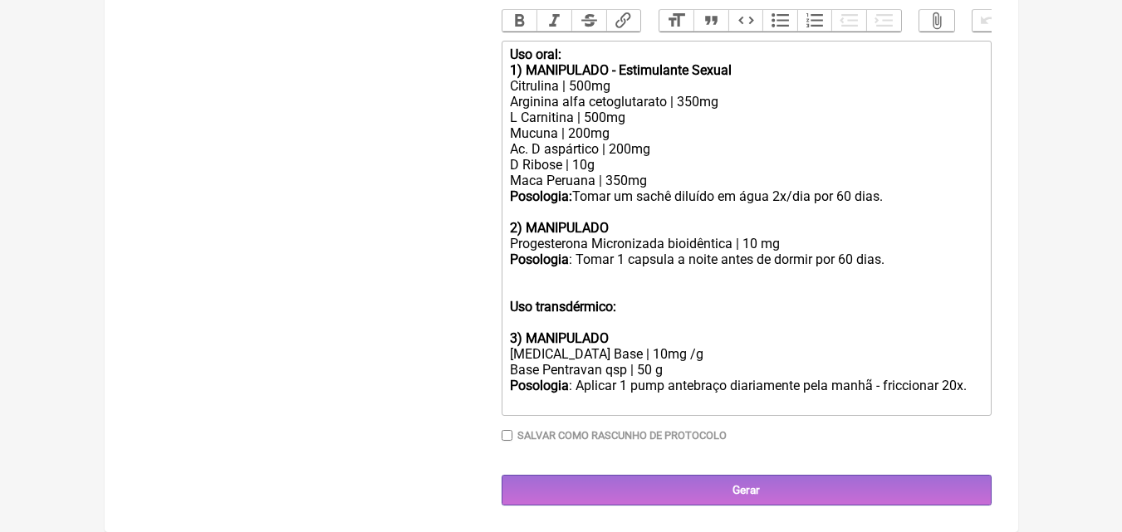
scroll to position [798, 0]
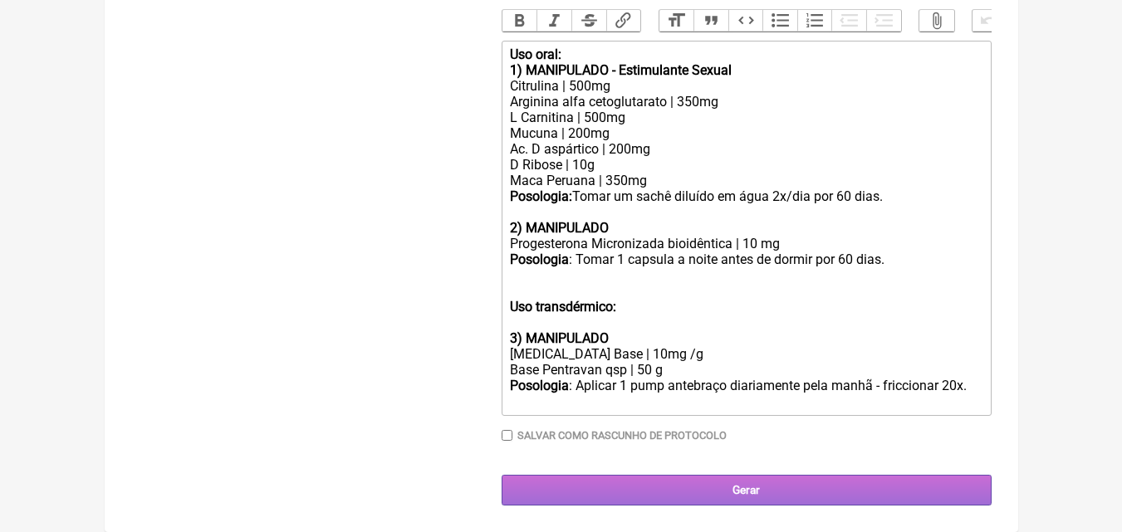
click at [738, 491] on input "Gerar" at bounding box center [746, 490] width 490 height 31
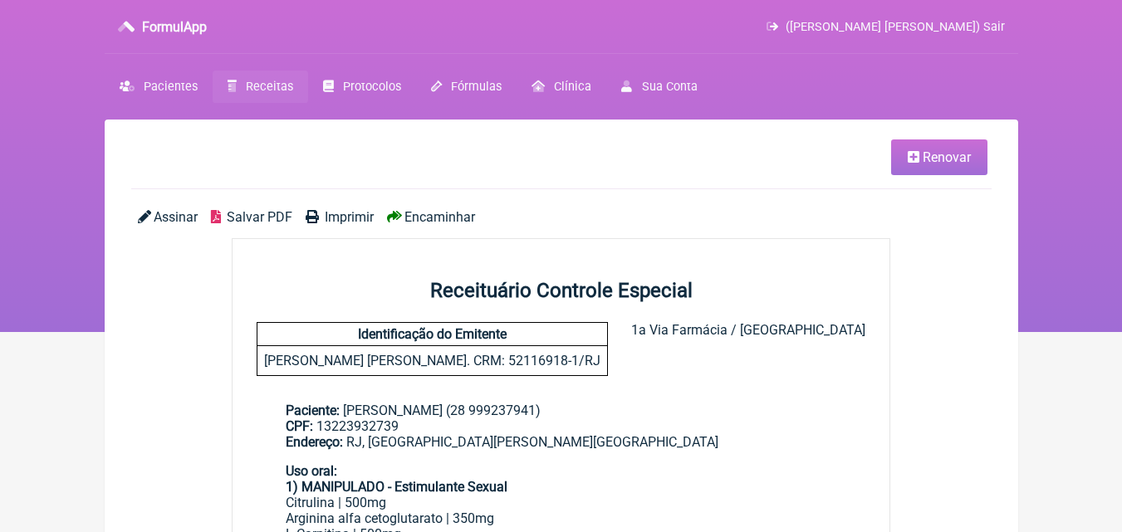
click at [345, 218] on span "Imprimir" at bounding box center [349, 217] width 49 height 16
click at [936, 159] on span "Renovar" at bounding box center [946, 157] width 48 height 16
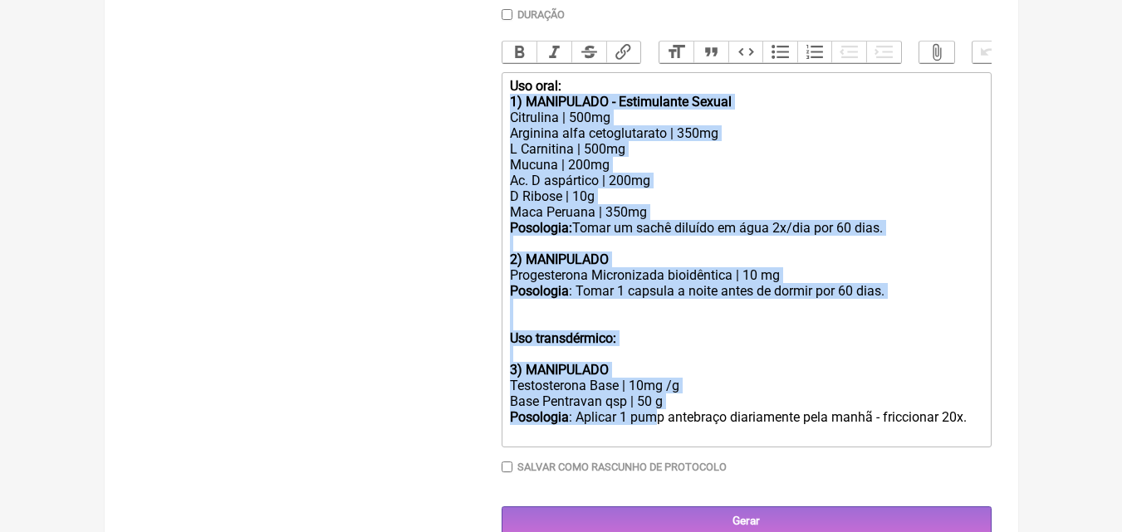
scroll to position [747, 0]
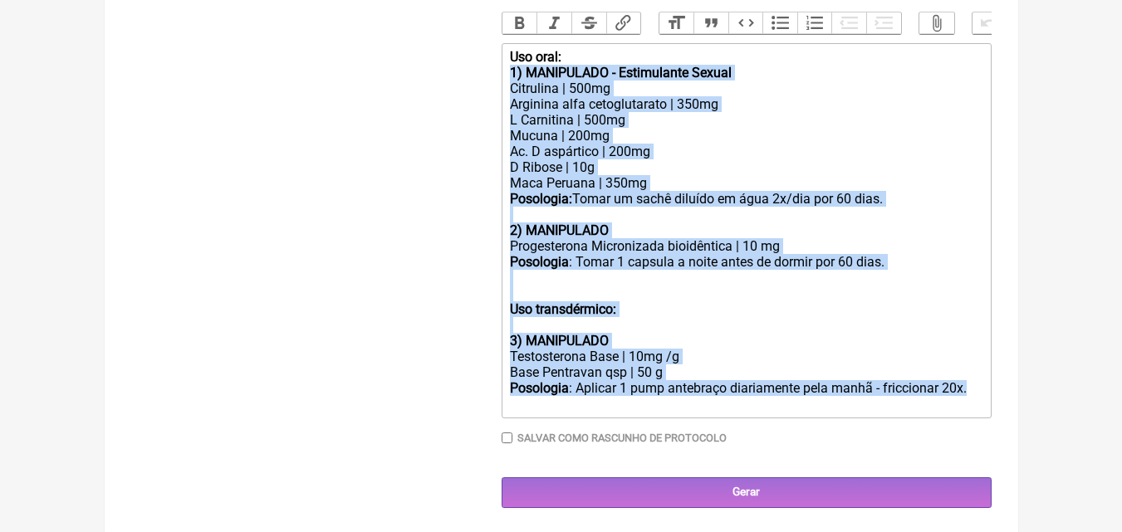
drag, startPoint x: 504, startPoint y: 249, endPoint x: 973, endPoint y: 408, distance: 495.4
click at [973, 408] on trix-editor "Uso oral: 1) MANIPULADO - Estimulante Sexual Citrulina | 500mg Arginina alfa ce…" at bounding box center [746, 230] width 490 height 375
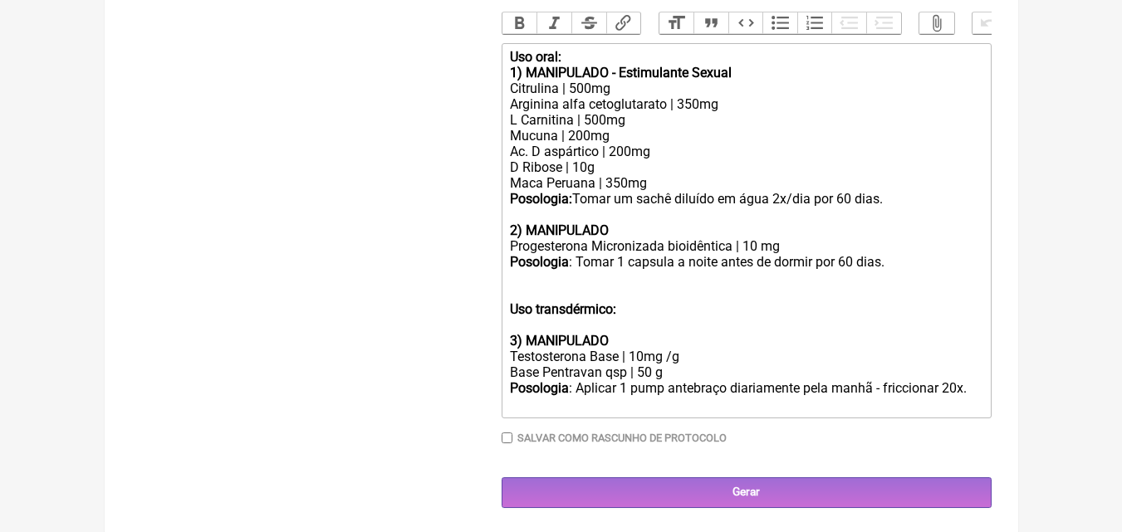
scroll to position [588, 0]
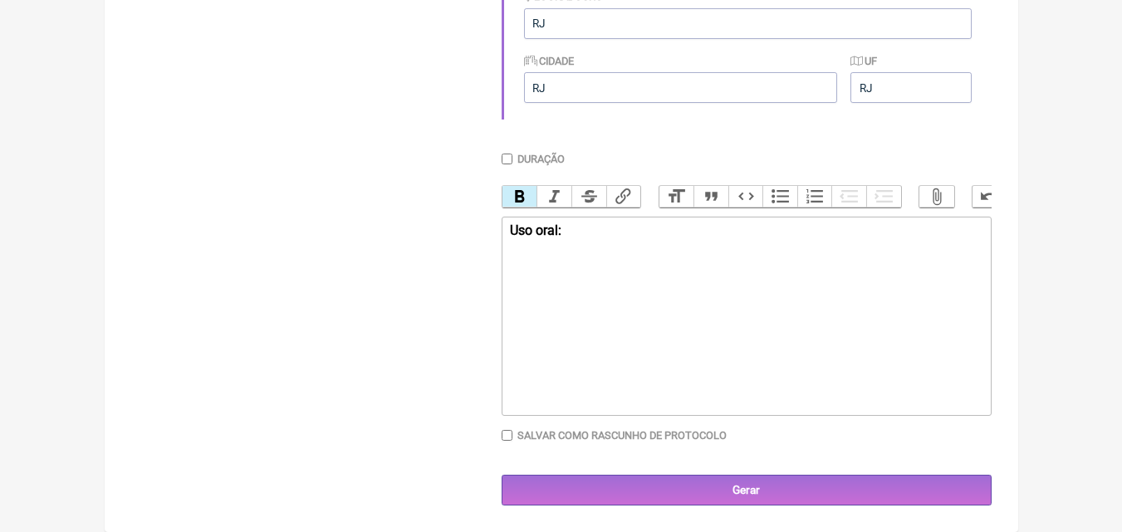
click at [575, 236] on div "Uso oral:" at bounding box center [746, 245] width 472 height 47
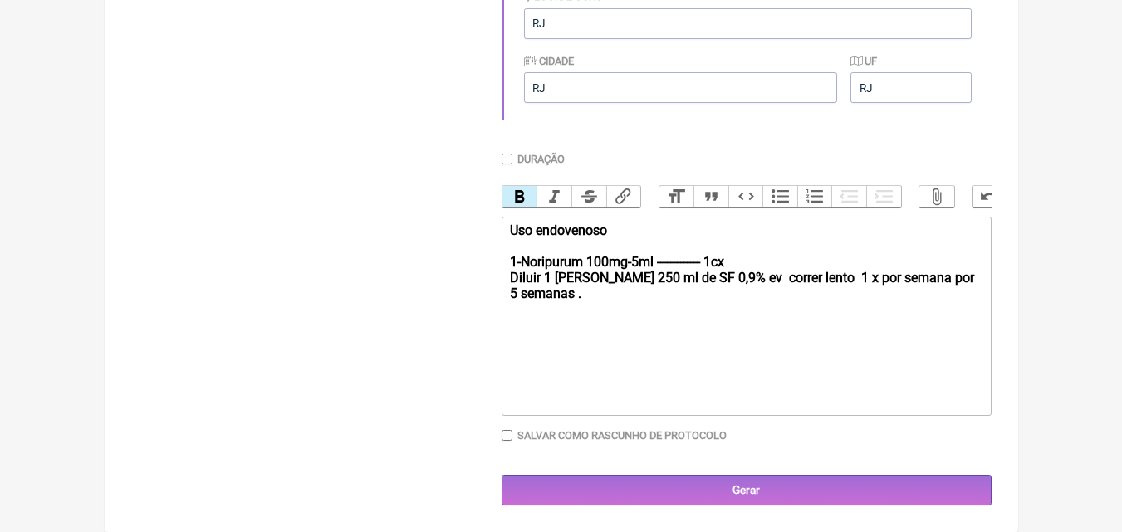
type trix-editor "<div><strong>Uso endovenoso <br><br>1-Noripurum 100mg-5ml ------------- 1cx <br…"
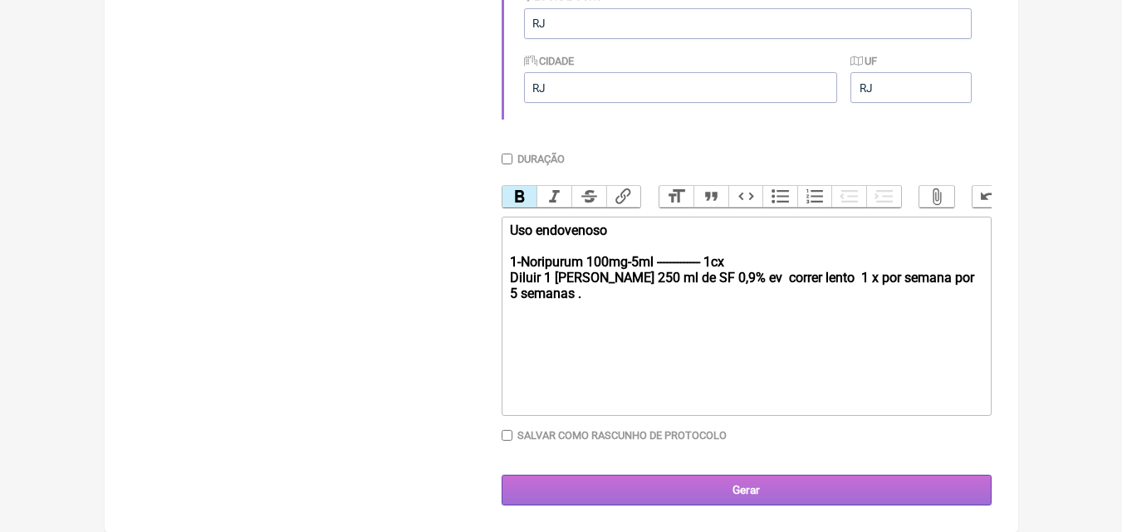
click at [751, 495] on input "Gerar" at bounding box center [746, 490] width 490 height 31
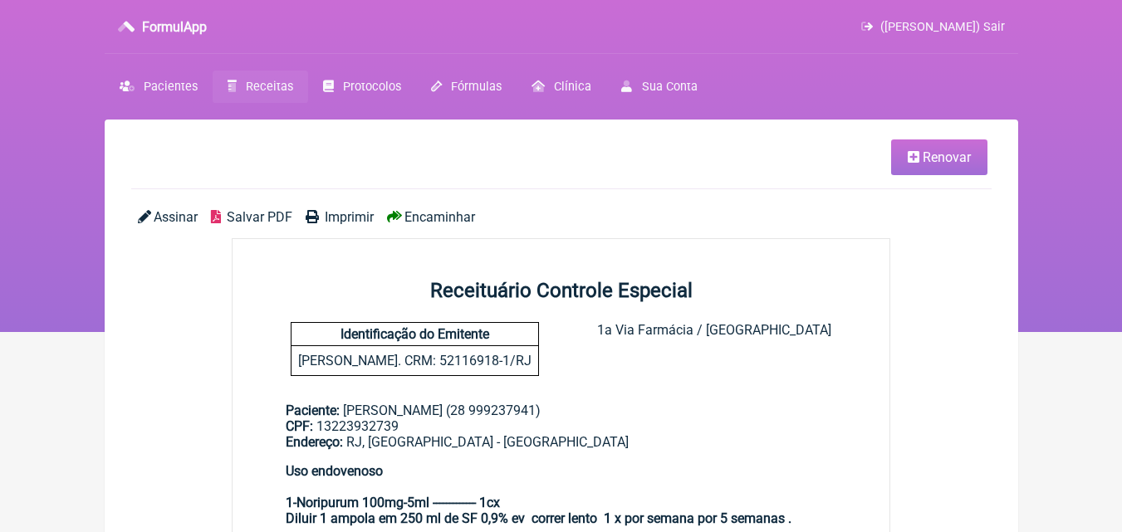
click at [355, 218] on span "Imprimir" at bounding box center [349, 217] width 49 height 16
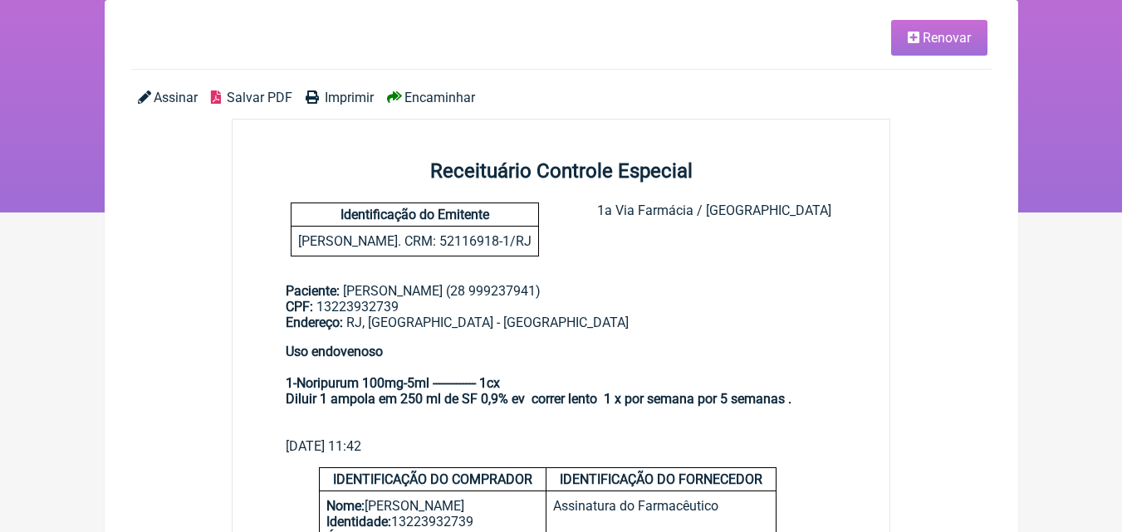
scroll to position [83, 0]
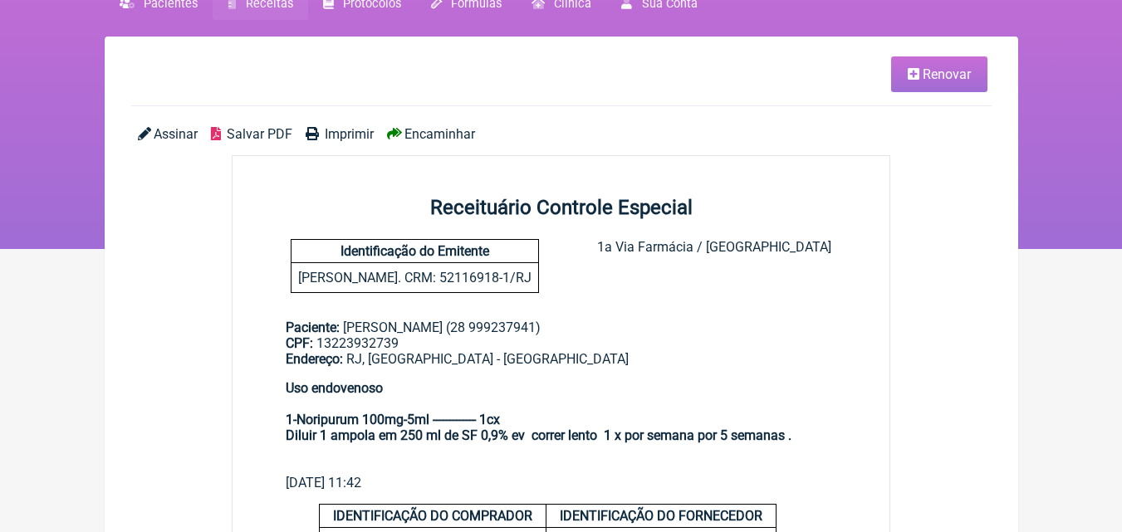
click at [922, 75] on span "Renovar" at bounding box center [946, 74] width 48 height 16
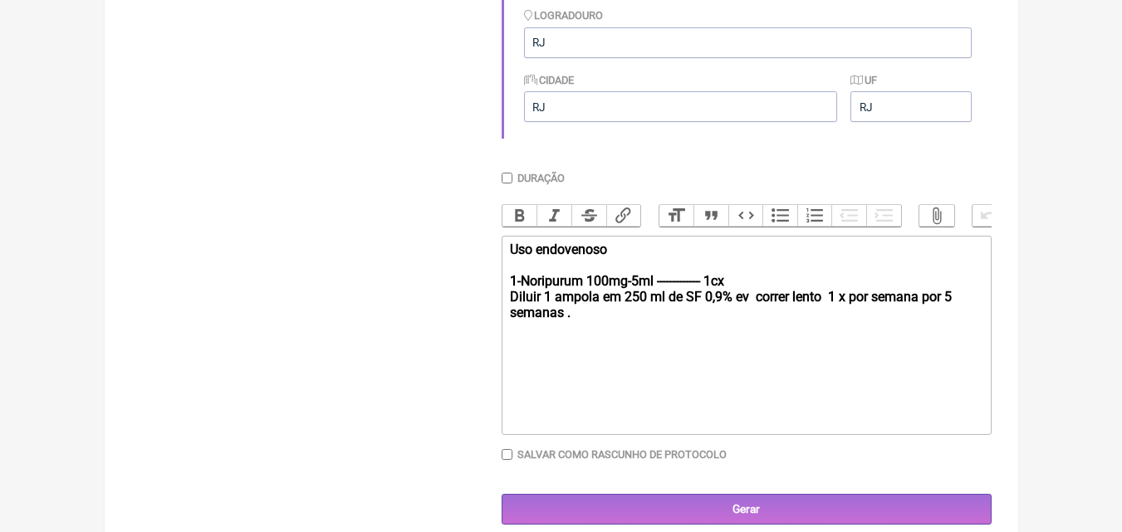
scroll to position [581, 0]
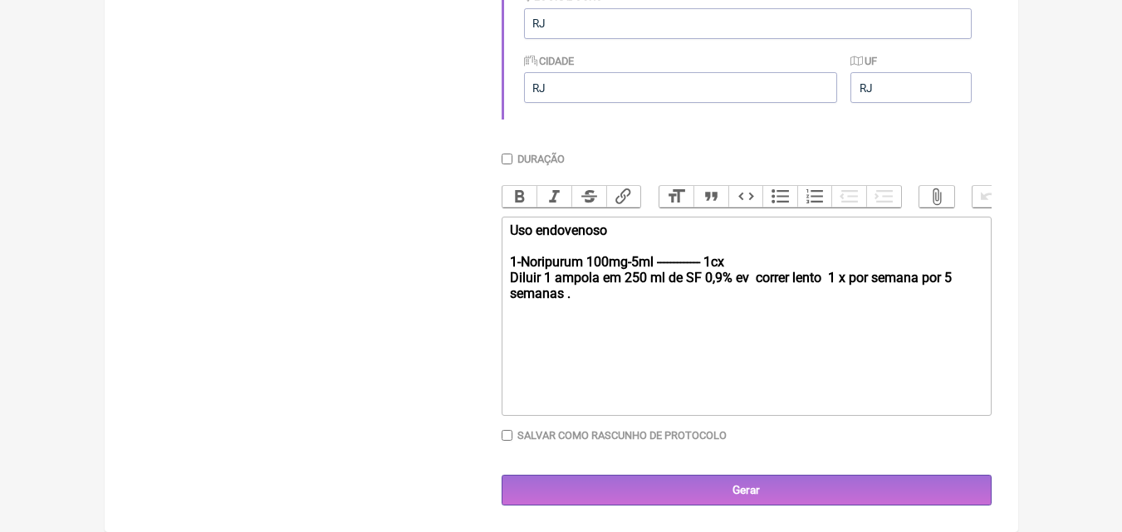
click at [750, 285] on strong "Uso endovenoso 1-Noripurum 100mg-5ml ------------- 1cx Diluir 1 ampola em 250 m…" at bounding box center [731, 261] width 442 height 79
click at [845, 284] on strong "Uso endovenoso 1-Noripurum 100mg-5ml ------------- 1cx Diluir 1 ampola em 250 m…" at bounding box center [734, 261] width 448 height 79
click at [913, 281] on strong "Uso endovenoso 1-Noripurum 100mg-5ml ------------- 1cx Diluir 1 ampola em 250 m…" at bounding box center [732, 261] width 445 height 79
type trix-editor "<div><strong>Uso endovenoso <br><br>1-Noripurum 100mg-5ml ------------- 1cx <br…"
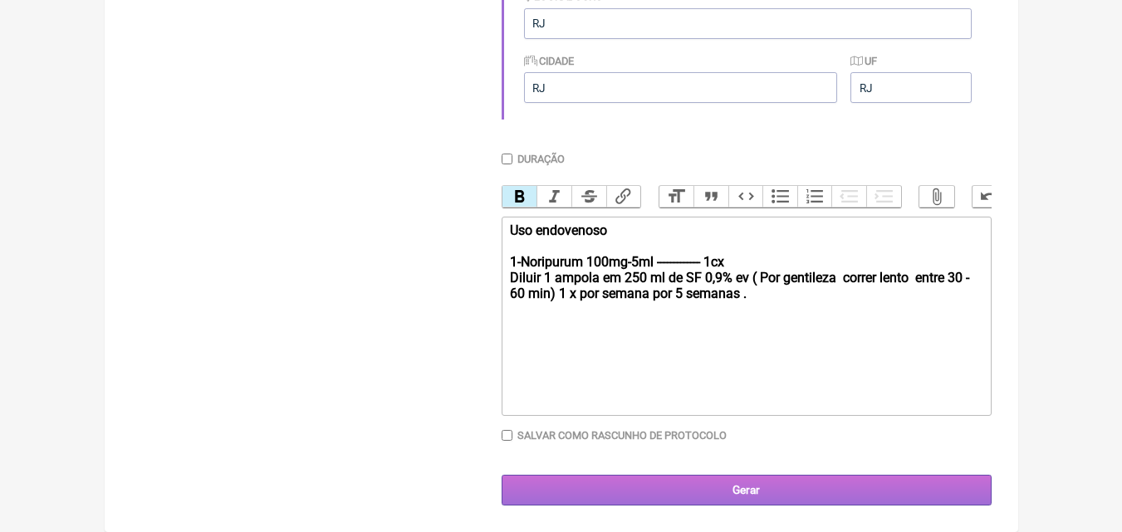
click at [742, 495] on input "Gerar" at bounding box center [746, 490] width 490 height 31
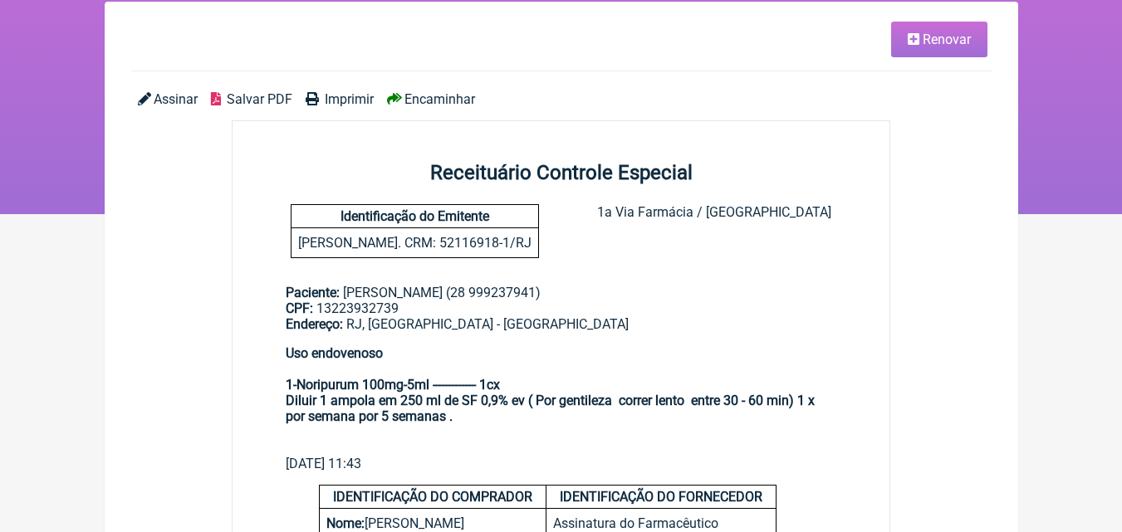
scroll to position [166, 0]
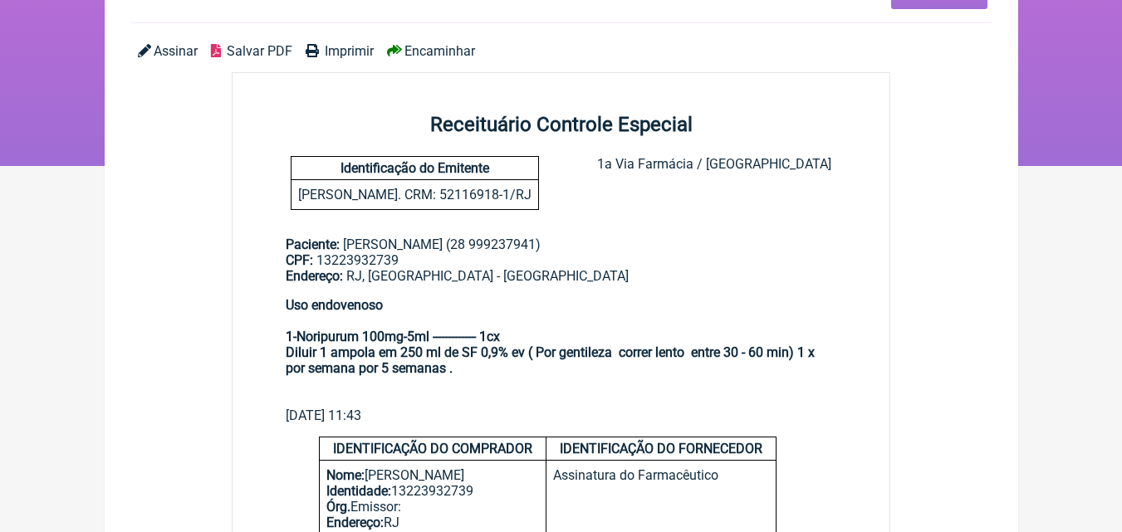
click at [345, 50] on span "Imprimir" at bounding box center [349, 51] width 49 height 16
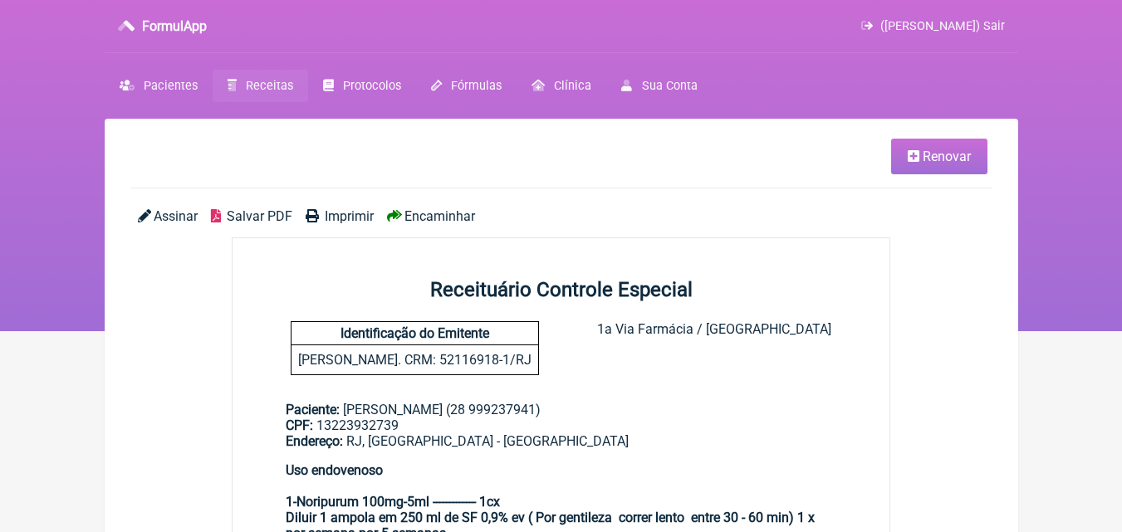
scroll to position [0, 0]
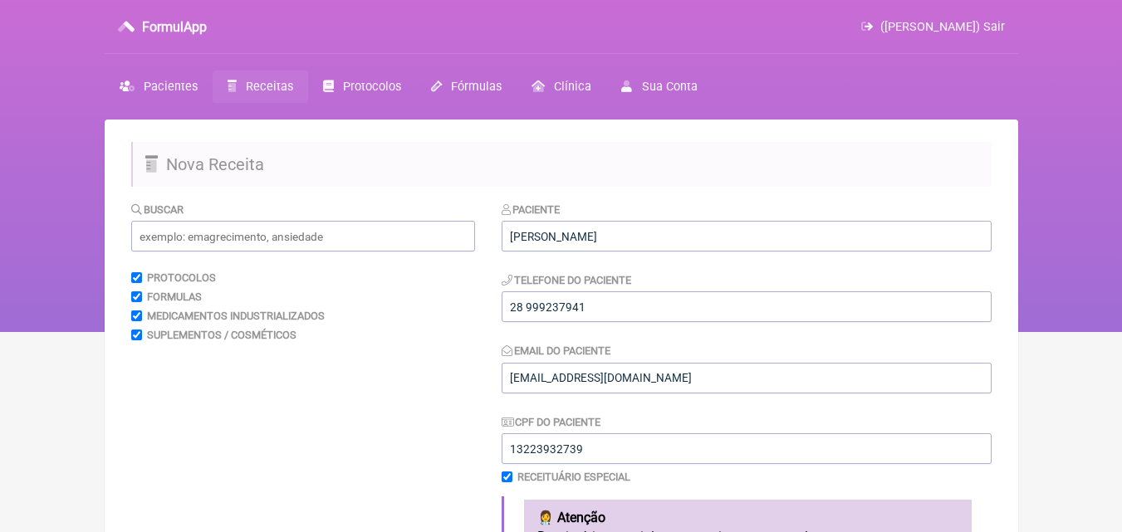
scroll to position [581, 0]
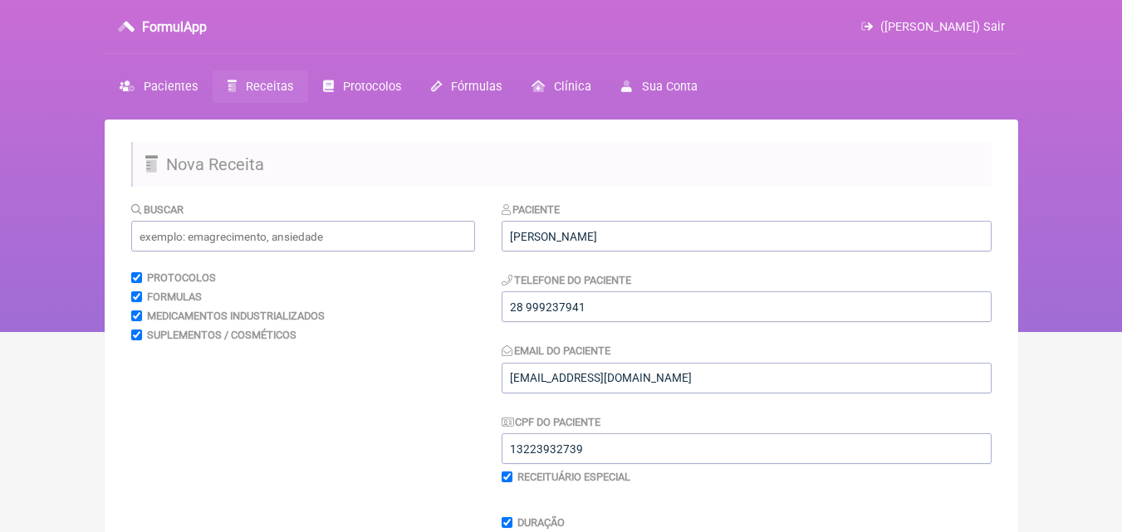
scroll to position [757, 0]
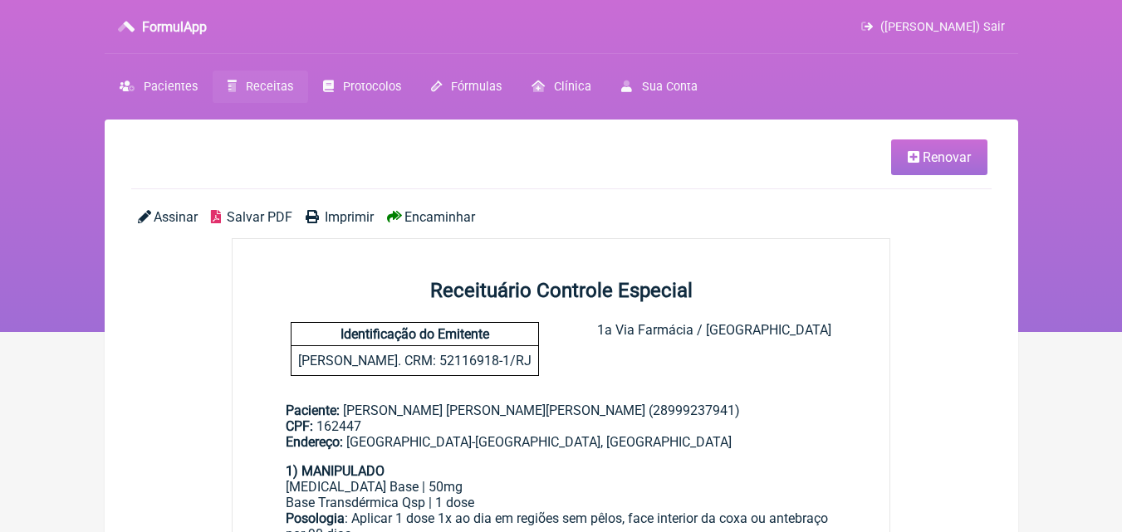
click at [925, 162] on span "Renovar" at bounding box center [946, 157] width 48 height 16
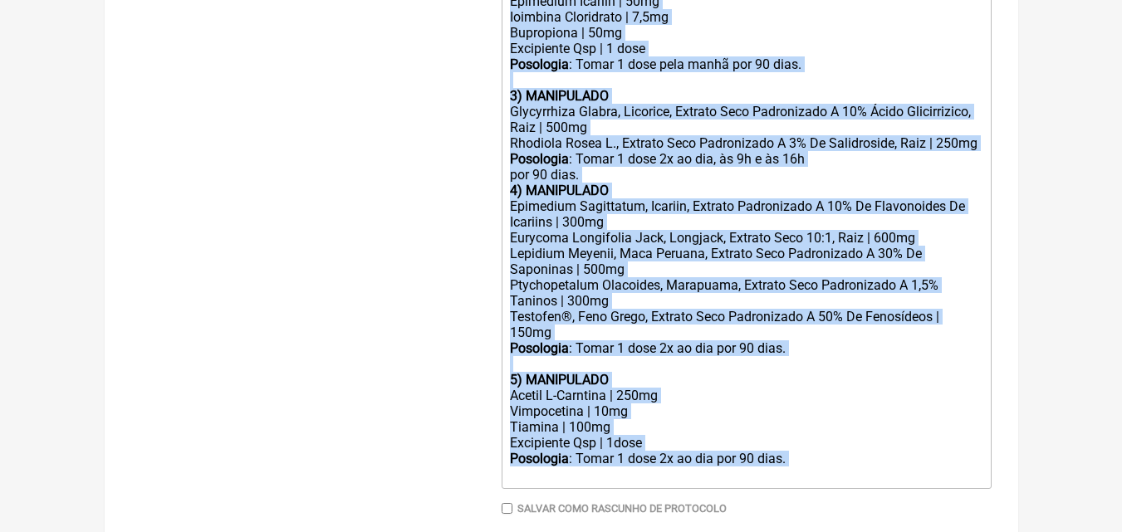
scroll to position [1016, 0]
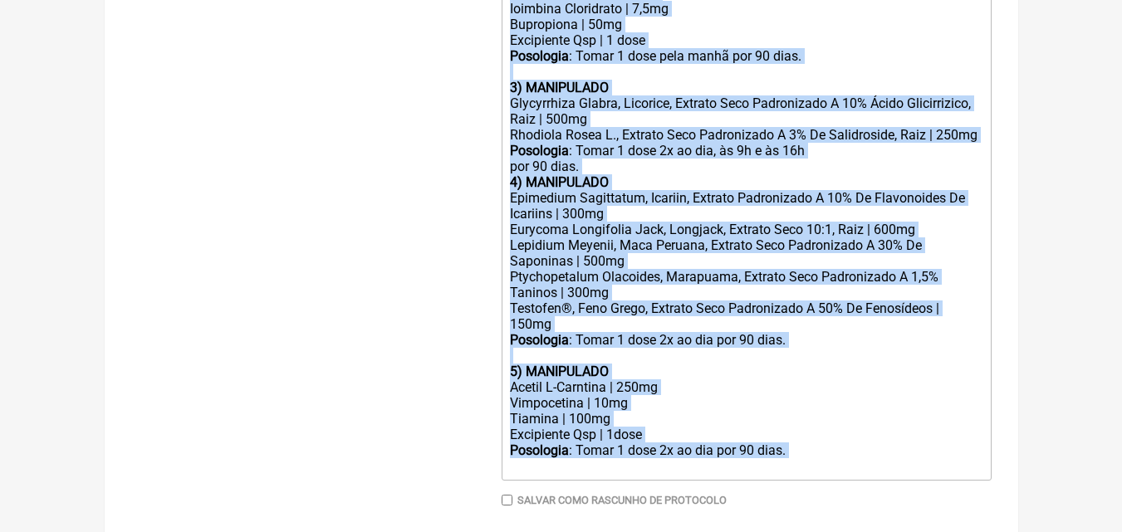
drag, startPoint x: 509, startPoint y: 235, endPoint x: 811, endPoint y: 493, distance: 397.5
click at [819, 499] on div "Duração Duração de 30 dias Bold Italic Strikethrough Link Heading Quote Code Bu…" at bounding box center [746, 114] width 490 height 809
type trix-editor "<div><strong>1) MANIPULADO</strong></div><div>Testosterona Base | 50mg</div><di…"
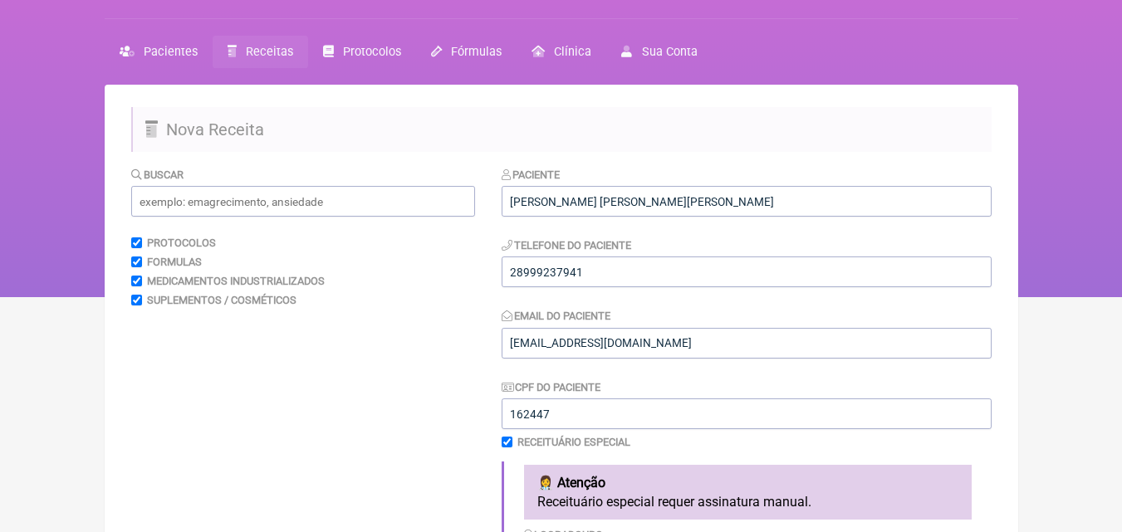
scroll to position [7, 0]
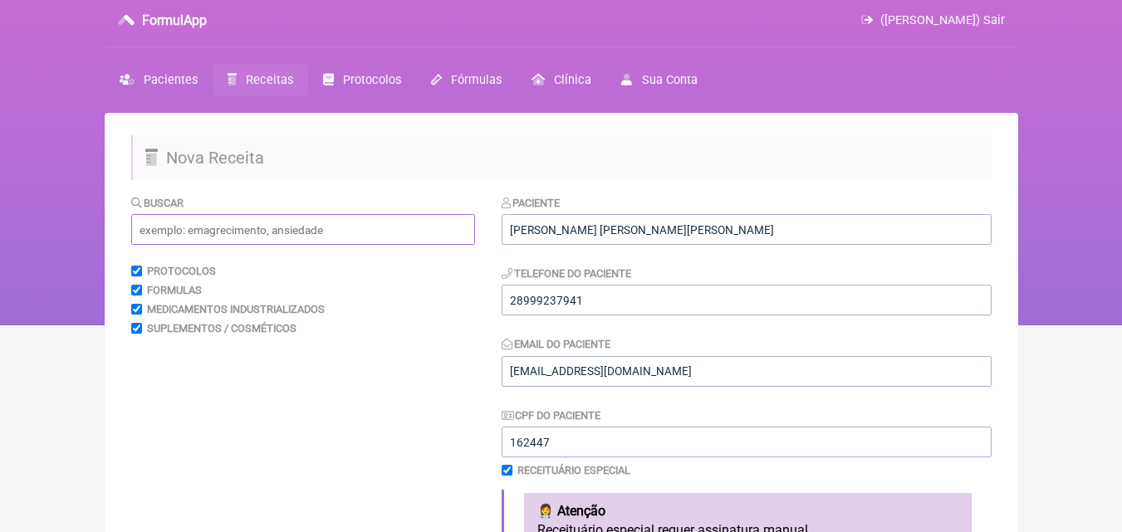
click at [242, 224] on input "text" at bounding box center [303, 229] width 344 height 31
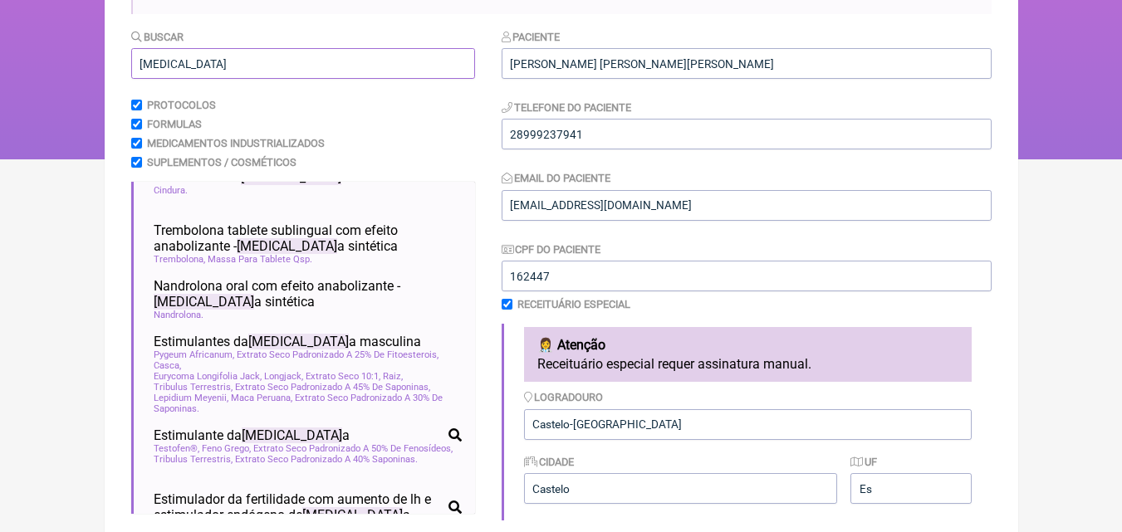
scroll to position [830, 0]
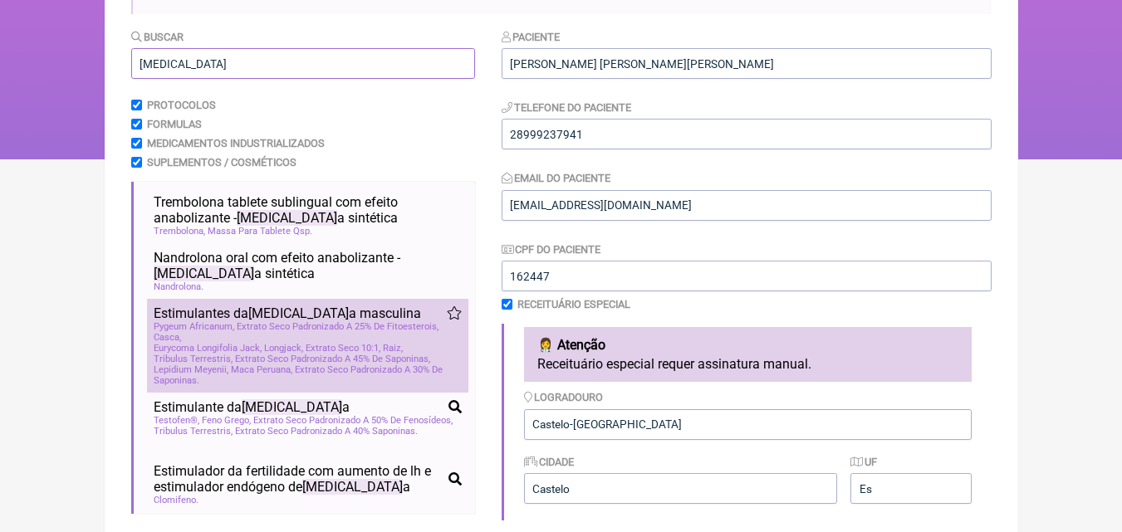
type input "testosteron"
click at [295, 343] on span "Pygeum Africanum, Extrato Seco Padronizado A 25% De Fitoesterois, Casca" at bounding box center [308, 332] width 308 height 22
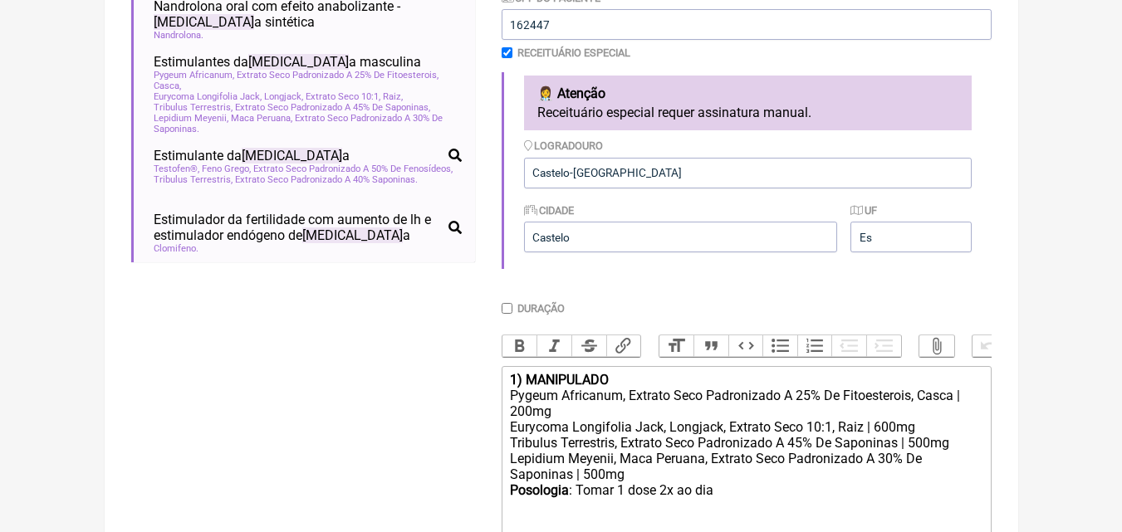
scroll to position [505, 0]
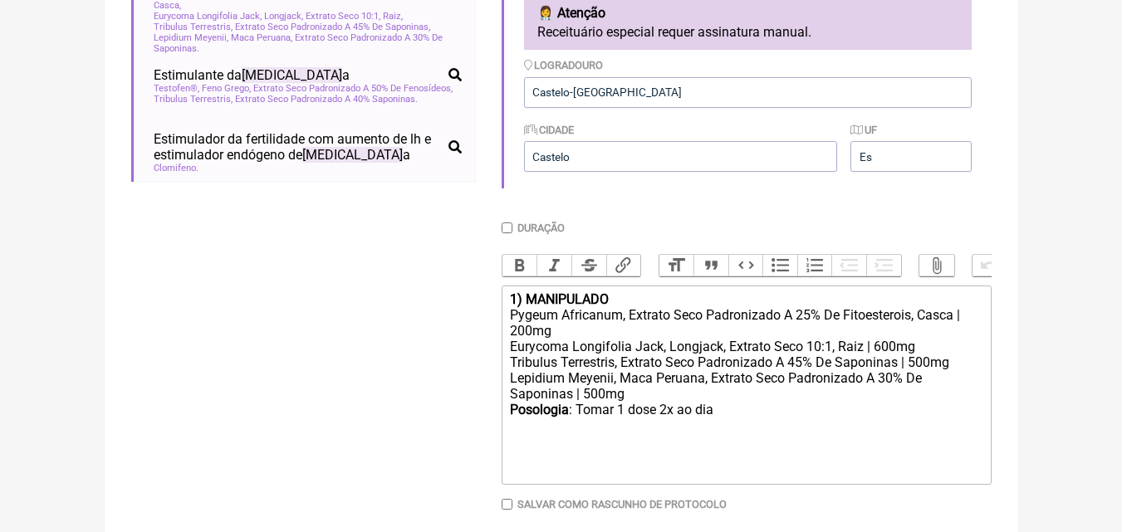
click at [509, 233] on input "Duração" at bounding box center [506, 227] width 11 height 11
checkbox input "true"
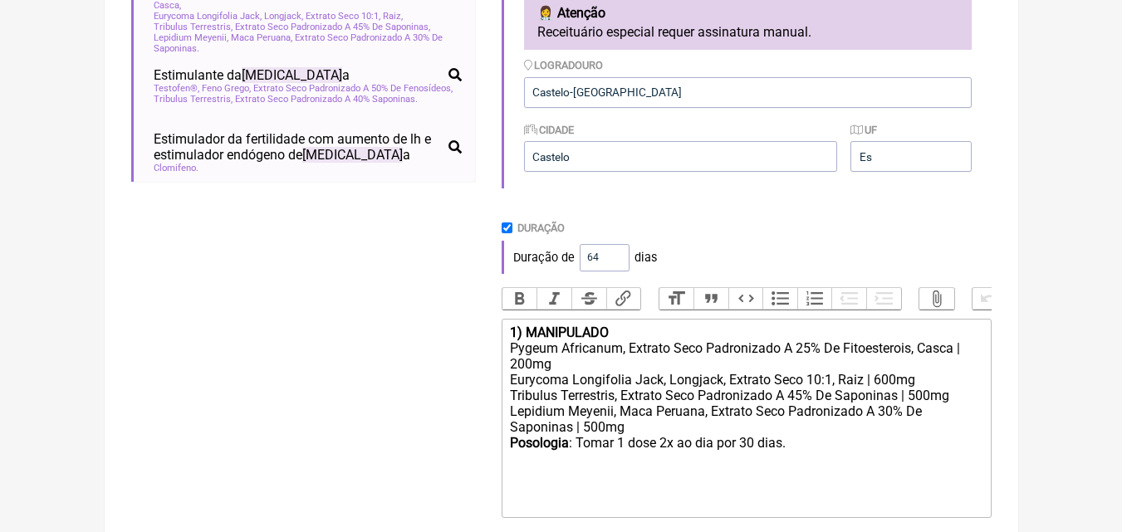
click at [613, 255] on input "64" at bounding box center [604, 257] width 50 height 27
click at [613, 259] on input "65" at bounding box center [604, 257] width 50 height 27
click at [613, 259] on input "66" at bounding box center [604, 257] width 50 height 27
click at [613, 259] on input "67" at bounding box center [604, 257] width 50 height 27
click at [613, 259] on input "68" at bounding box center [604, 257] width 50 height 27
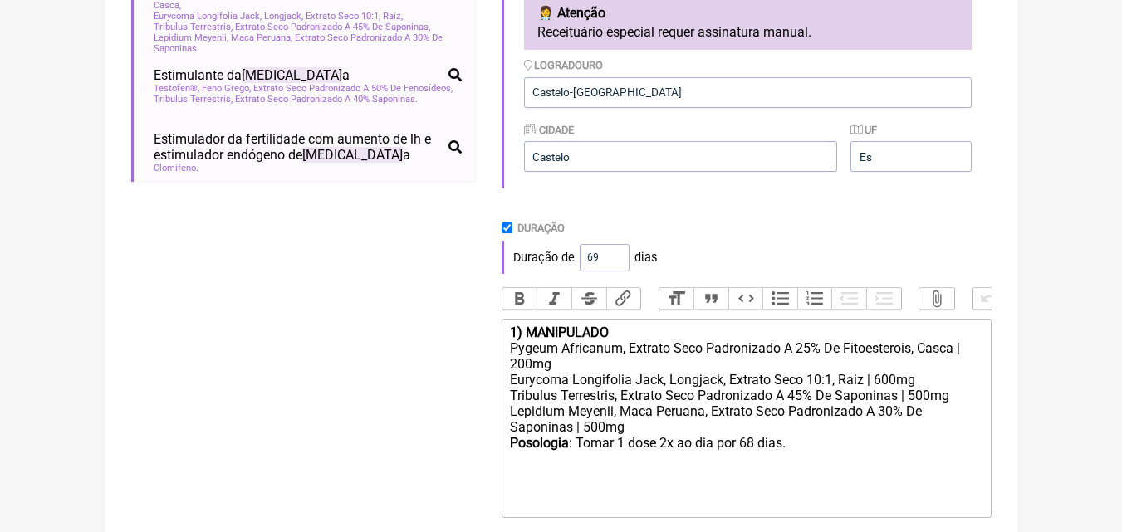
click at [613, 259] on input "69" at bounding box center [604, 257] width 50 height 27
click at [613, 259] on input "70" at bounding box center [604, 257] width 50 height 27
click at [607, 265] on input "64" at bounding box center [604, 257] width 50 height 27
click at [614, 261] on input "63" at bounding box center [604, 257] width 50 height 27
click at [614, 261] on input "62" at bounding box center [604, 257] width 50 height 27
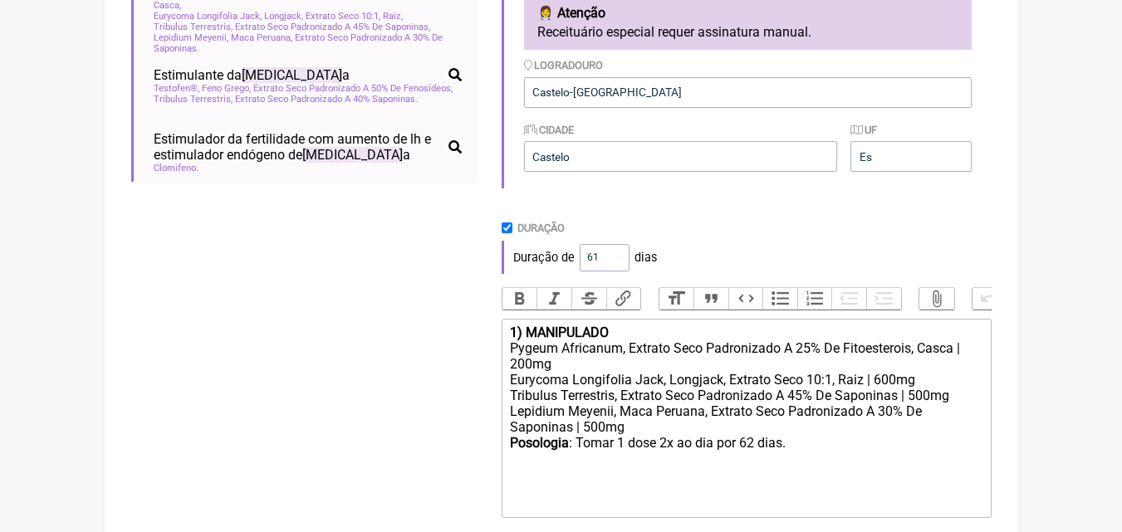
click at [614, 261] on input "61" at bounding box center [604, 257] width 50 height 27
type input "60"
click at [614, 261] on input "60" at bounding box center [604, 257] width 50 height 27
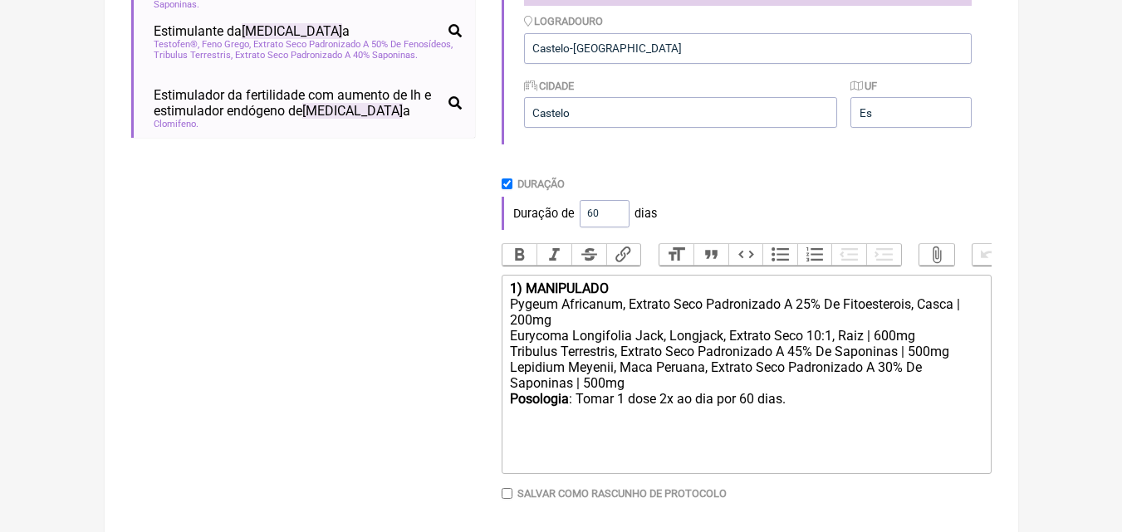
scroll to position [588, 0]
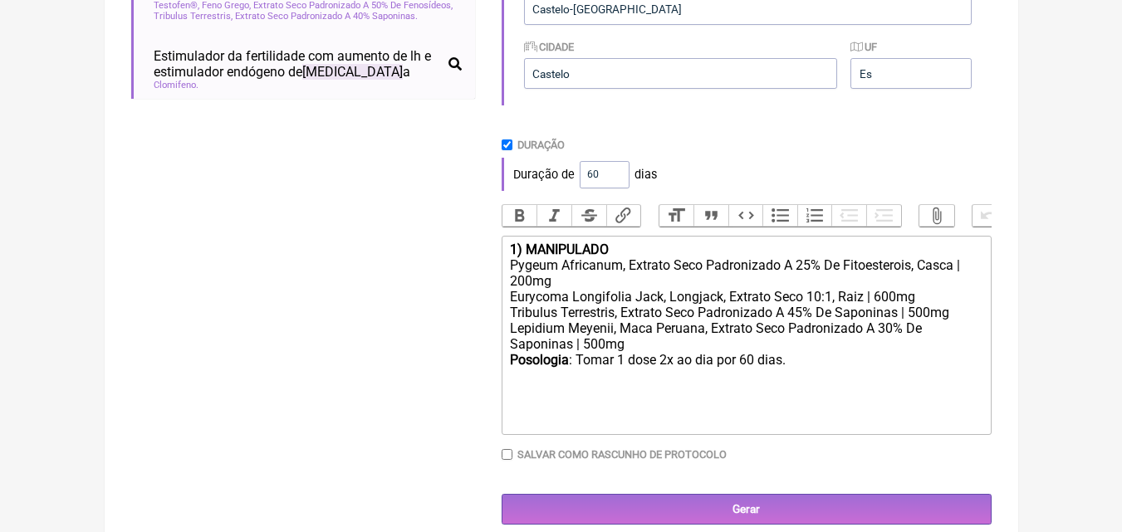
click at [800, 384] on div "Posologia : Tomar 1 dose 2x ao dia por 60 dias." at bounding box center [746, 368] width 472 height 32
type trix-editor "<div><strong>1) MANIPULADO</strong></div><div>Pygeum Africanum, Extrato Seco Pa…"
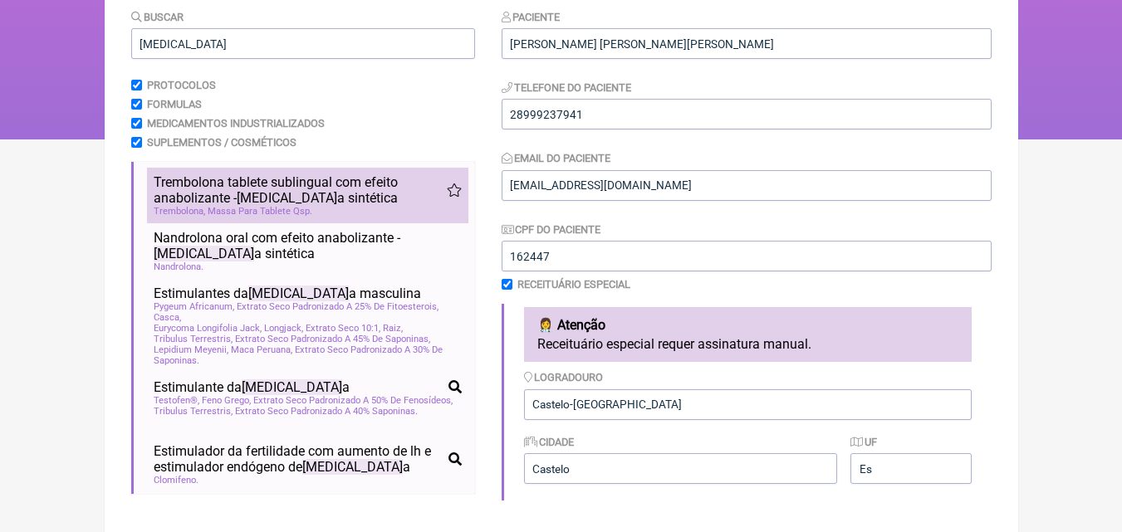
scroll to position [7, 0]
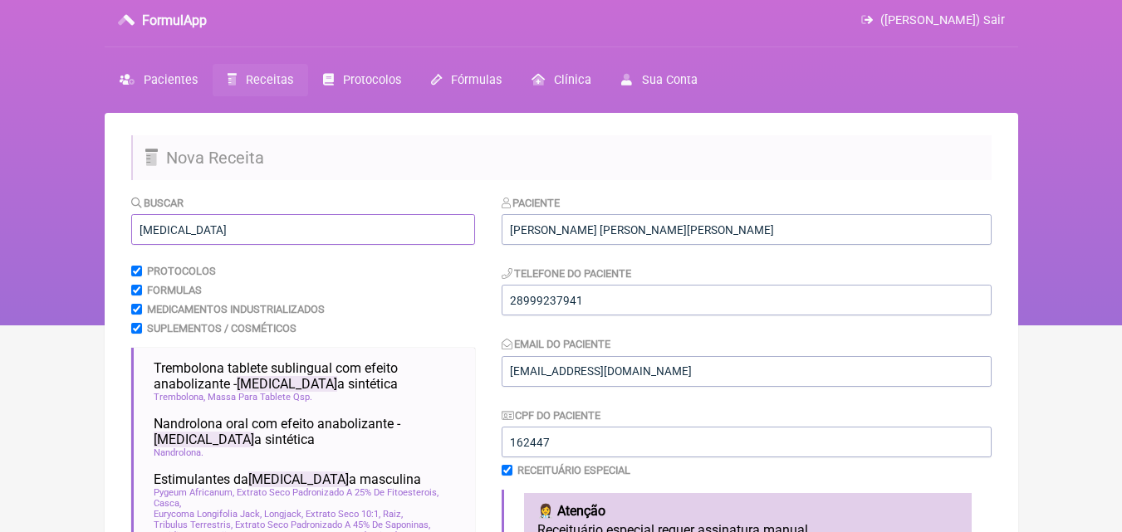
click at [324, 233] on input "testosteron" at bounding box center [303, 229] width 344 height 31
type input "t"
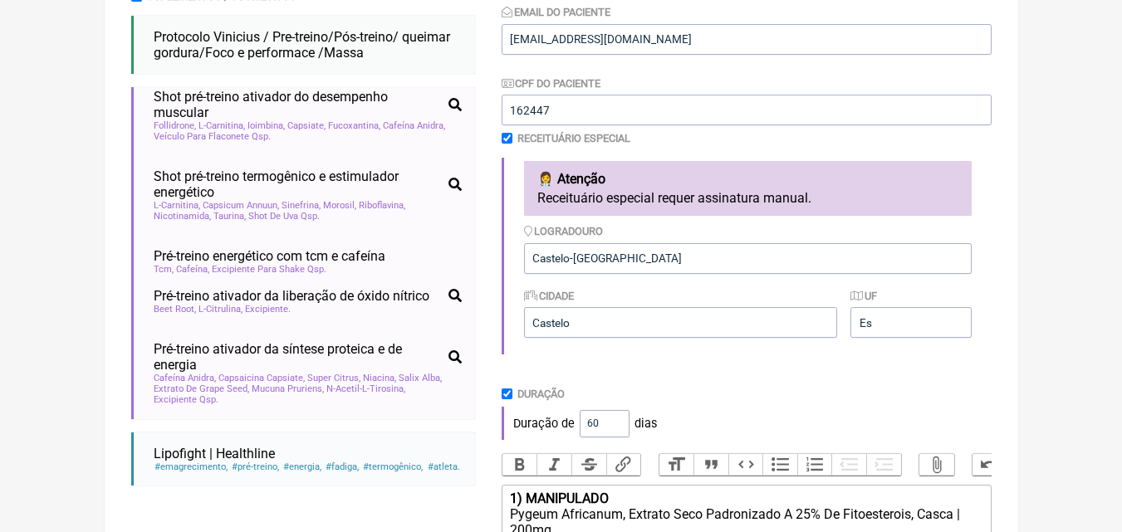
scroll to position [620, 0]
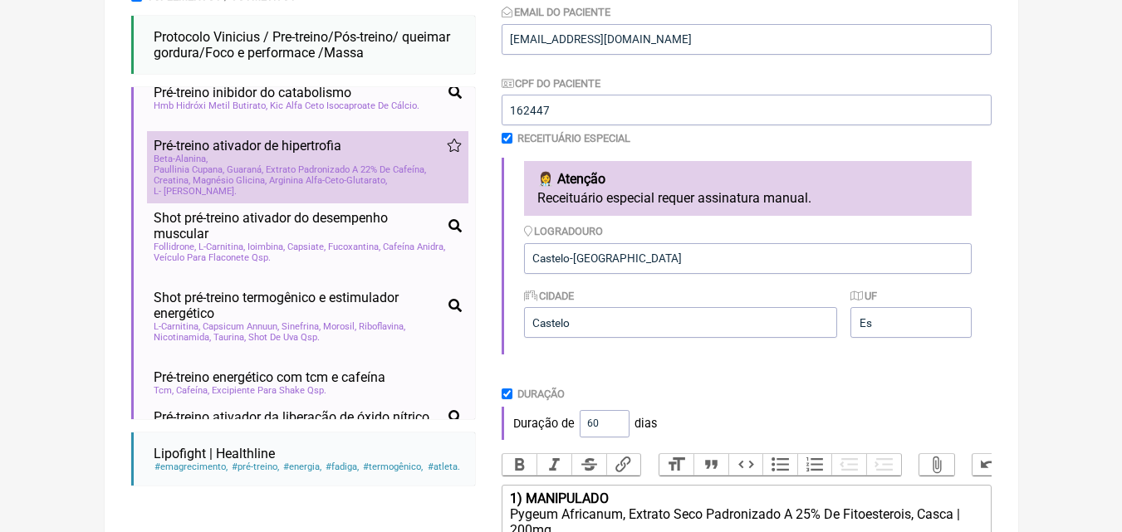
type input "pre trein"
click at [282, 175] on span "Paullinia Cupana, Guaraná, Extrato Padronizado A 22% De Cafeína" at bounding box center [290, 169] width 272 height 11
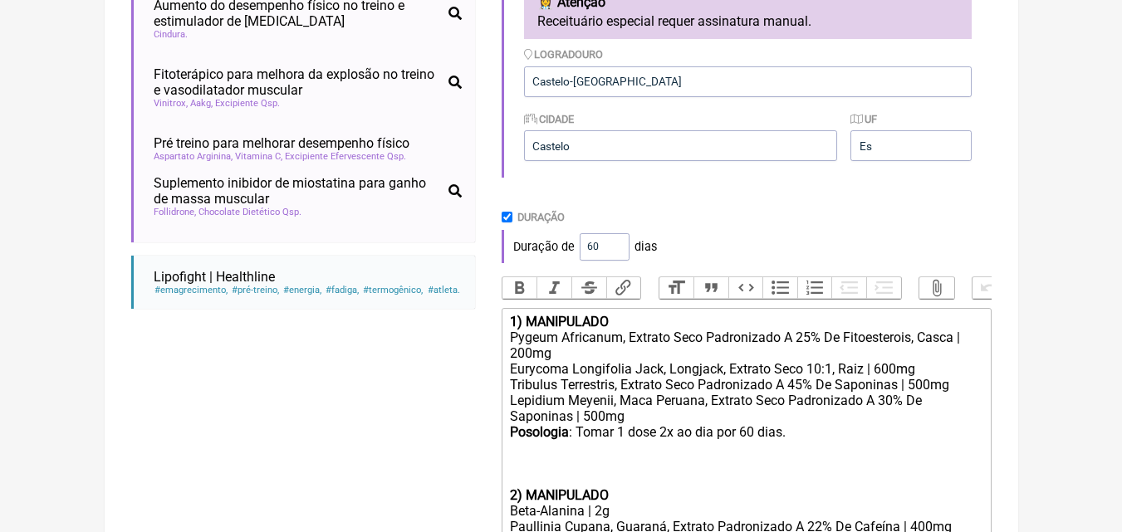
scroll to position [750, 0]
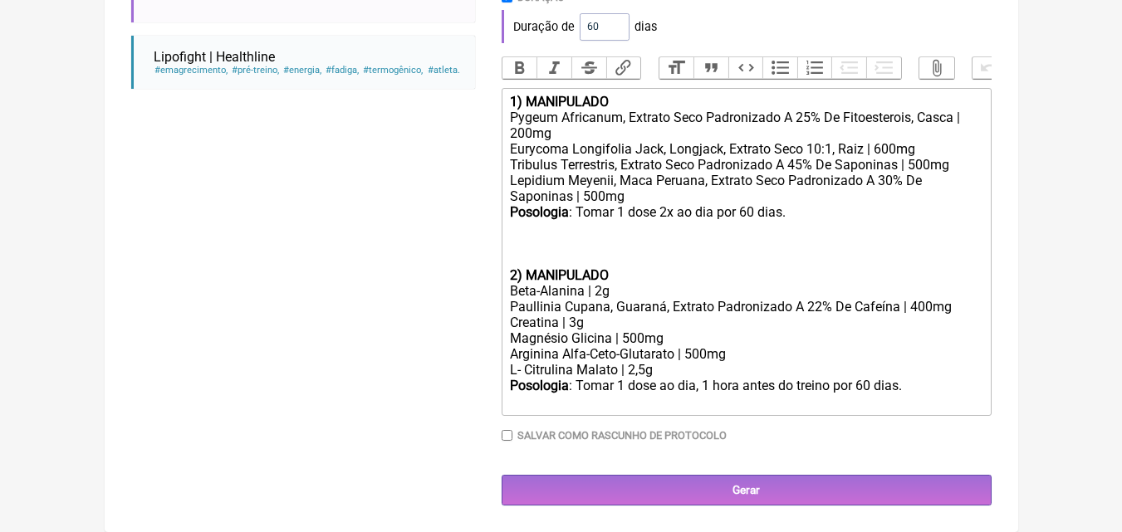
click at [509, 277] on trix-editor "1) MANIPULADO Pygeum Africanum, Extrato Seco Padronizado A 25% De Fitoesterois,…" at bounding box center [746, 252] width 490 height 328
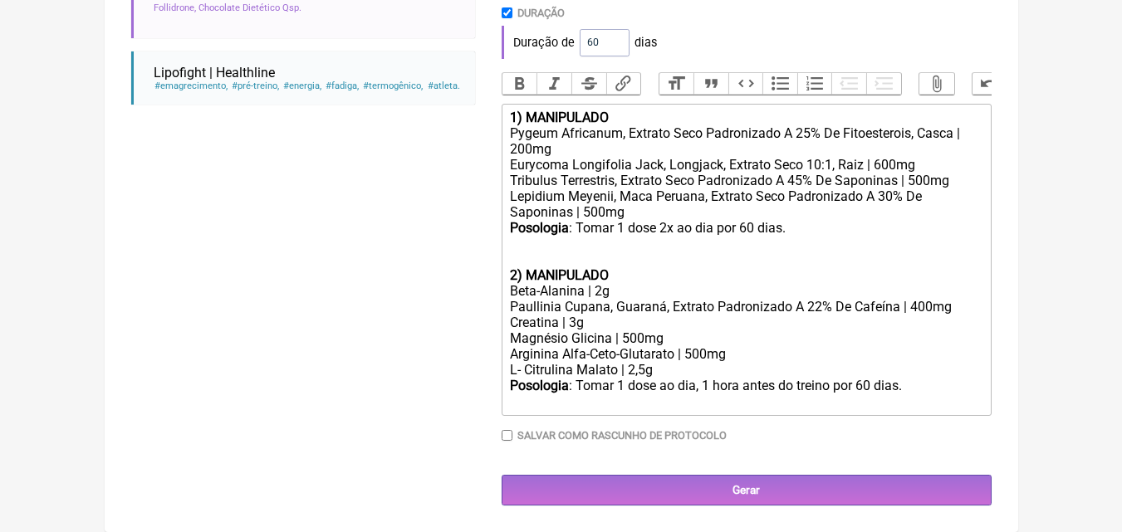
click at [917, 305] on div "Paullinia Cupana, Guaraná, Extrato Padronizado A 22% De Cafeína | 400mg" at bounding box center [746, 307] width 472 height 16
click at [576, 321] on div "Creatina | 3g" at bounding box center [746, 323] width 472 height 16
click at [913, 306] on div "Paullinia Cupana, Guaraná, Extrato Padronizado A 22% De Cafeína | 200mg" at bounding box center [746, 307] width 472 height 16
click at [634, 369] on div "L- Citrulina Malato | 2,5g" at bounding box center [746, 370] width 472 height 16
click at [632, 271] on div "Posologia : Tomar 1 dose 2x ao dia por 60 dias. 2) MANIPULADO" at bounding box center [746, 251] width 472 height 63
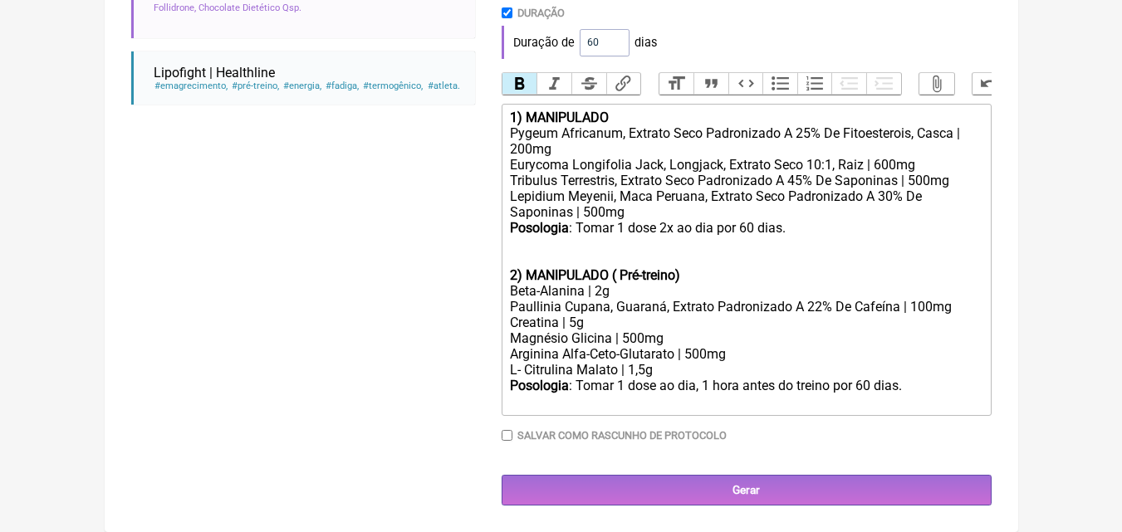
click at [910, 388] on div "Posologia : Tomar 1 dose ao dia, 1 hora antes do treino por 60 dias." at bounding box center [746, 394] width 472 height 32
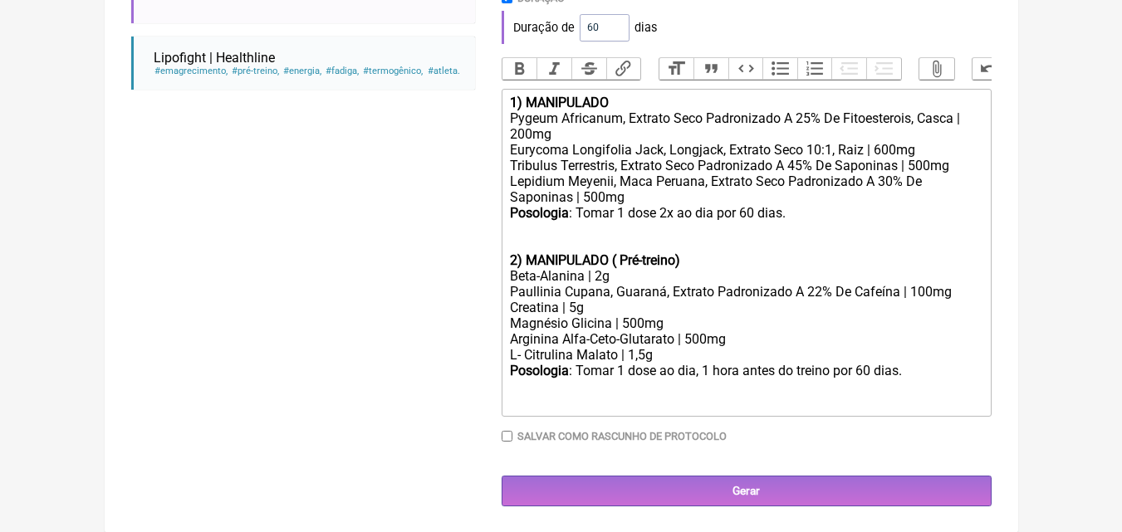
scroll to position [750, 0]
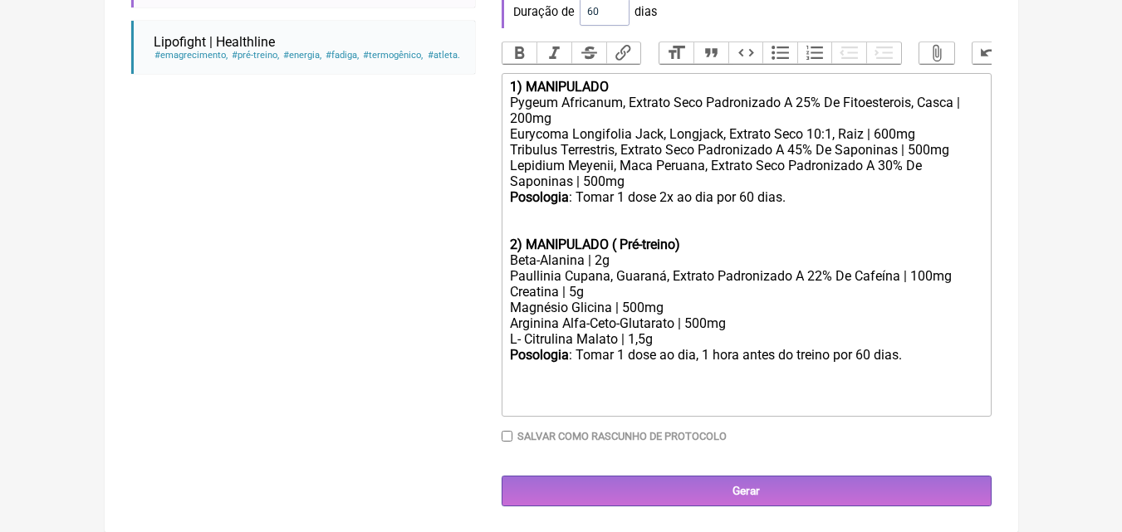
click at [620, 95] on div "1) MANIPULADO" at bounding box center [746, 87] width 472 height 16
click at [914, 374] on div "Posologia : Tomar 1 dose ao dia, 1 hora antes do treino por 60 dias." at bounding box center [746, 378] width 472 height 63
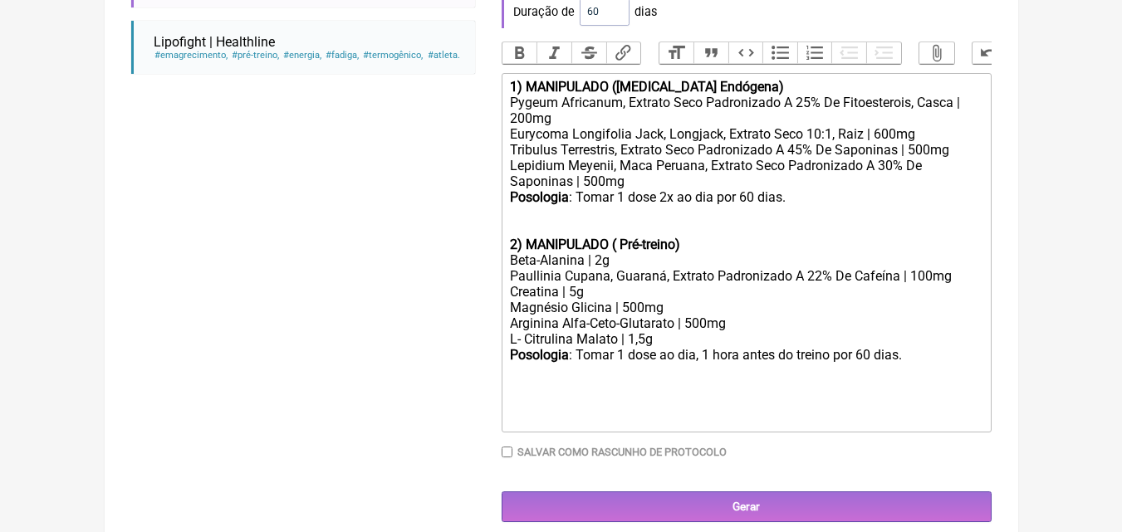
type trix-editor "<div><strong>1) MANIPULADO (Testosterona Endógena)</strong></div><div>Pygeum Af…"
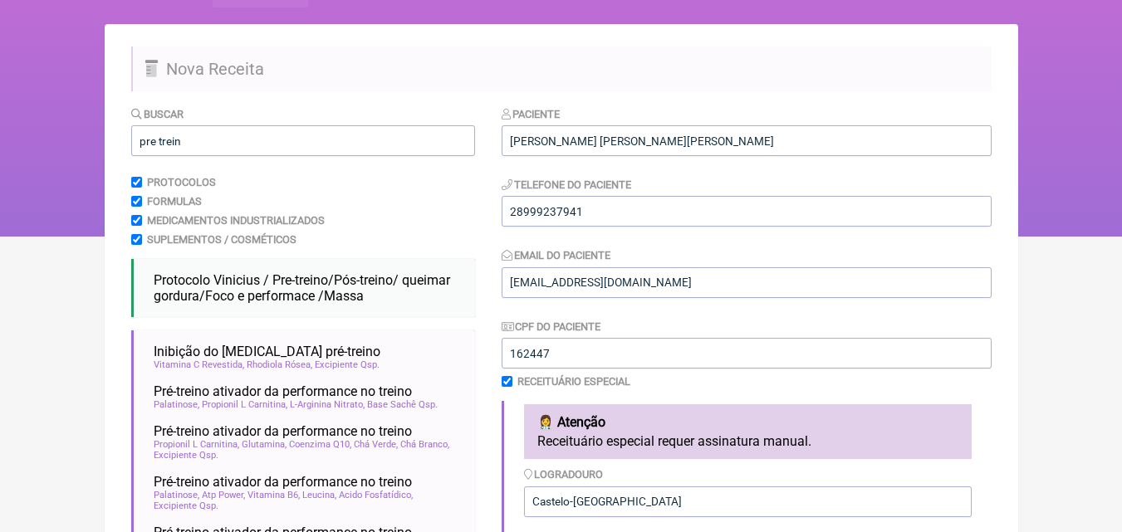
scroll to position [86, 0]
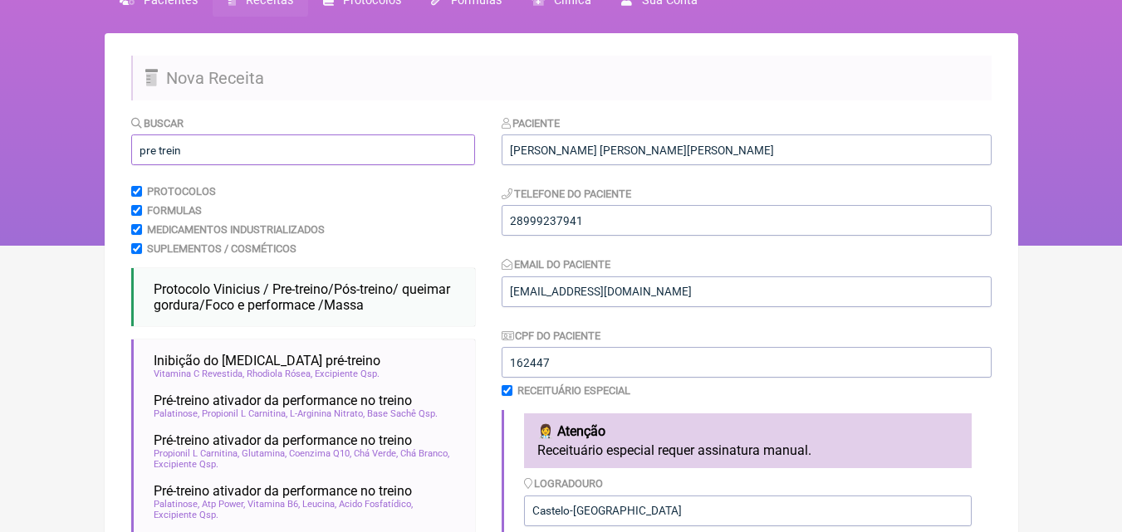
click at [286, 151] on input "pre trein" at bounding box center [303, 149] width 344 height 31
type input "p"
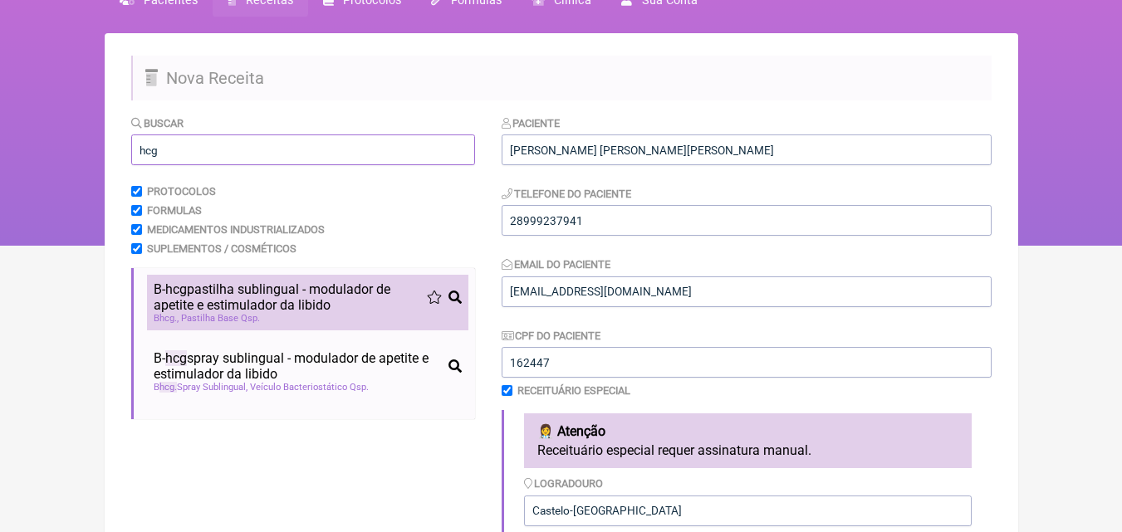
type input "hcg"
click at [289, 295] on span "B- hcg pastilha sublingual - modulador de apetite e estimulador da libido" at bounding box center [290, 297] width 273 height 32
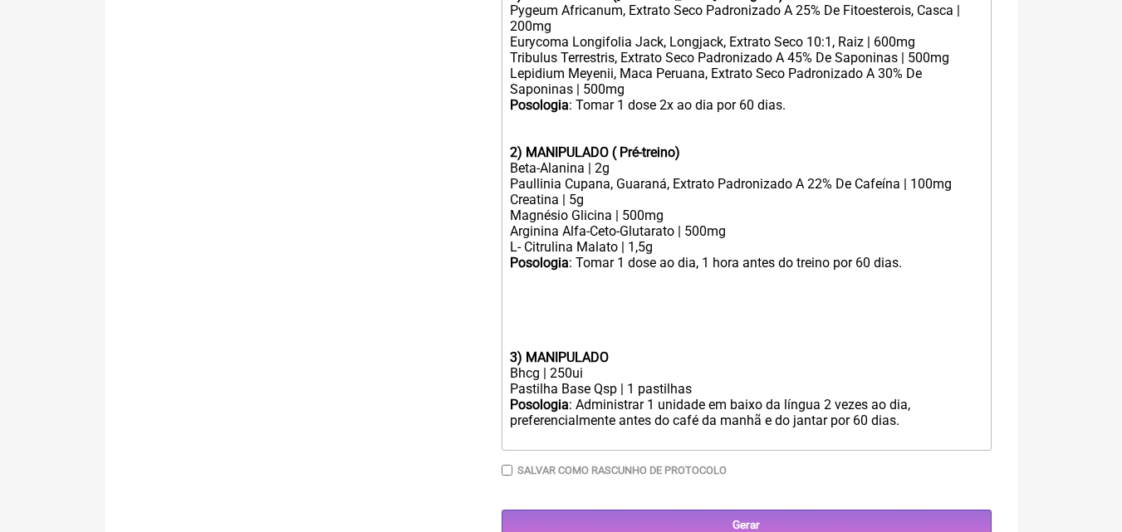
scroll to position [892, 0]
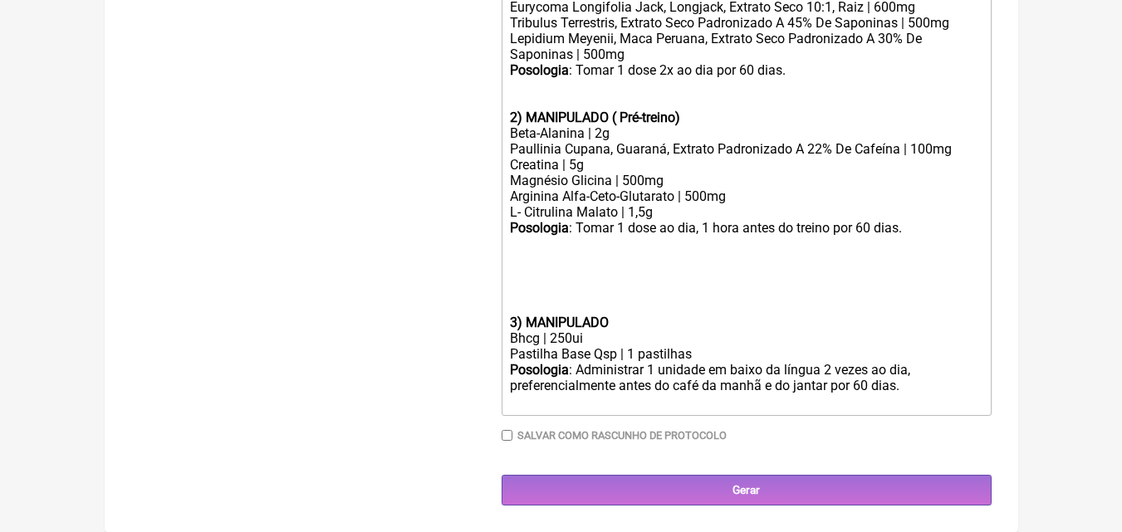
click at [506, 320] on trix-editor "1) MANIPULADO (Testosterona Endógena) Pygeum Africanum, Extrato Seco Padronizad…" at bounding box center [746, 181] width 490 height 470
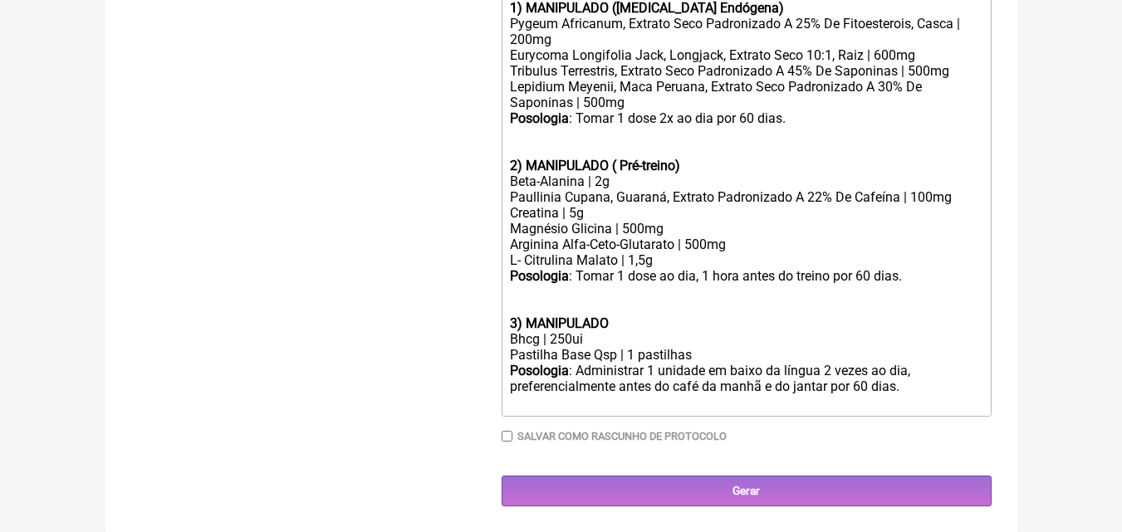
scroll to position [845, 0]
click at [912, 386] on div "Posologia : Administrar 1 unidade em baixo da língua 2 vezes ao dia, preferenci…" at bounding box center [746, 385] width 472 height 47
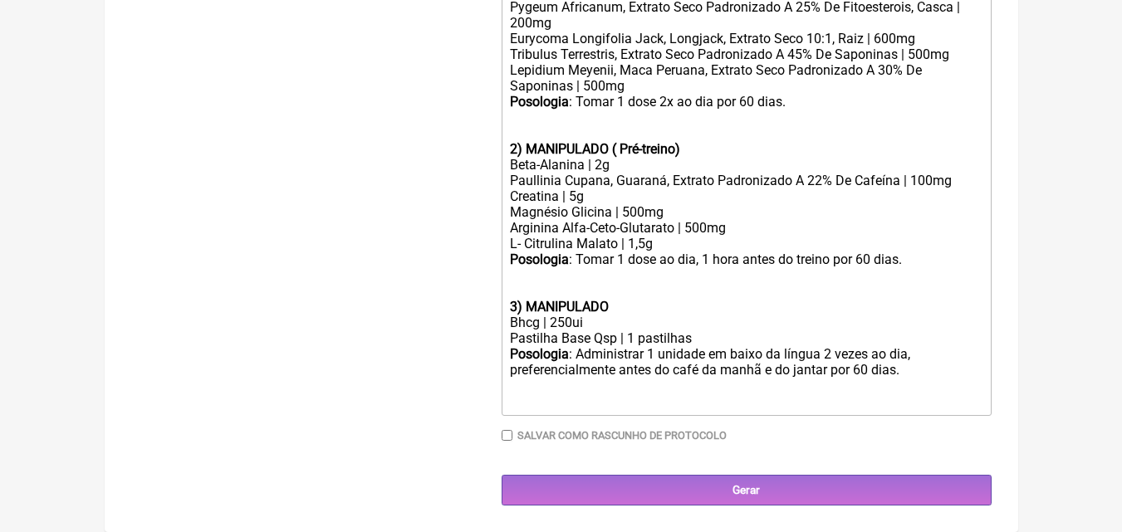
scroll to position [877, 0]
type trix-editor "<div><strong>1) MANIPULADO (Testosterona Endógena)</strong></div><div>Pygeum Af…"
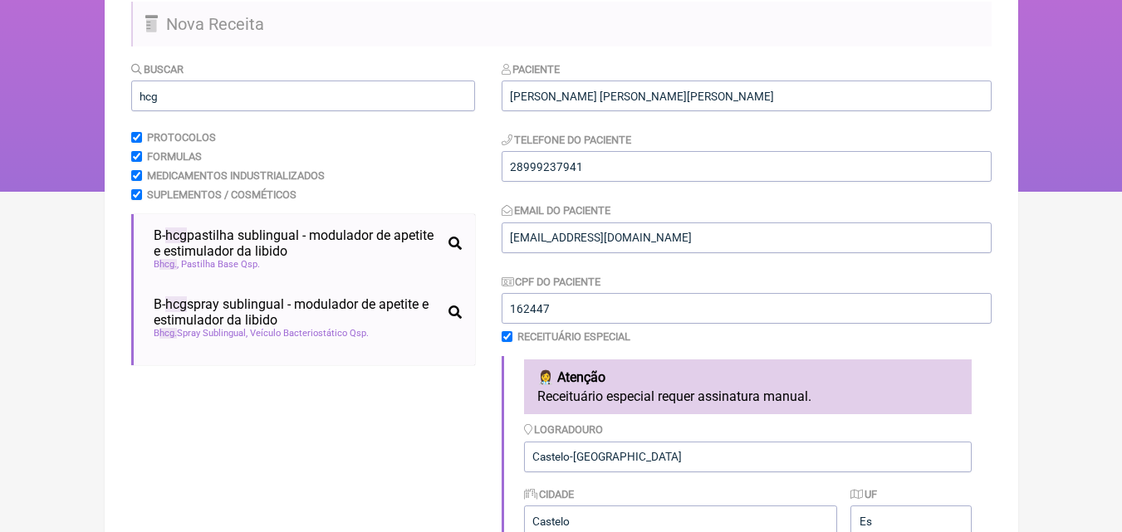
scroll to position [46, 0]
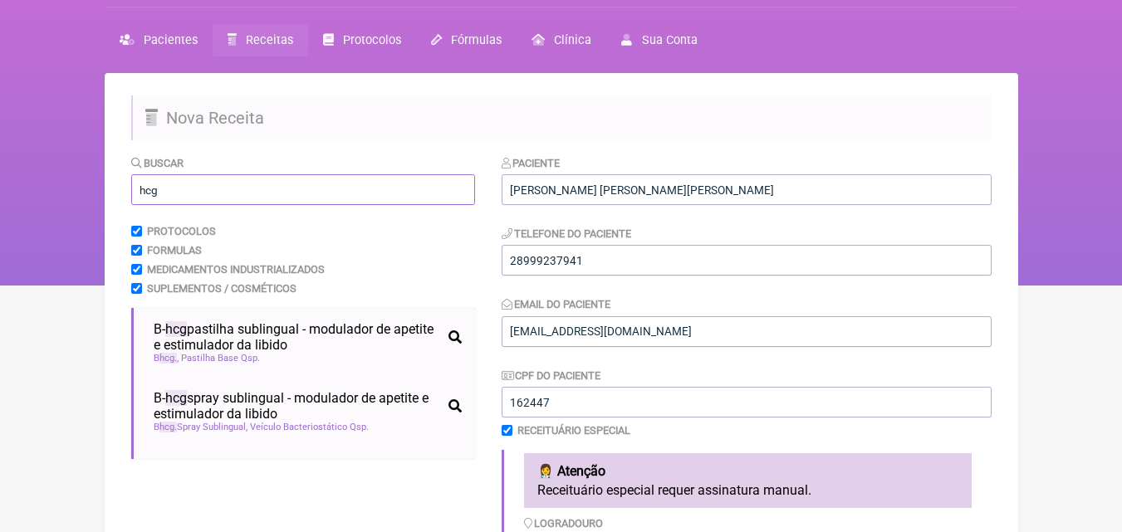
click at [213, 183] on input "hcg" at bounding box center [303, 189] width 344 height 31
type input "h"
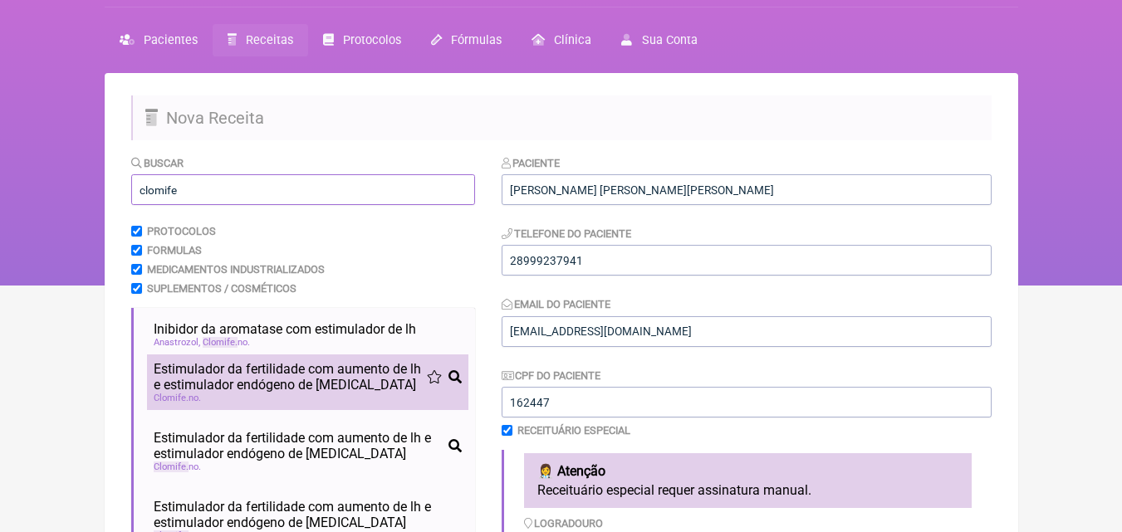
type input "clomife"
click at [276, 387] on span "Estimulador da fertilidade com aumento de lh e estimulador endógeno de testoste…" at bounding box center [290, 377] width 273 height 32
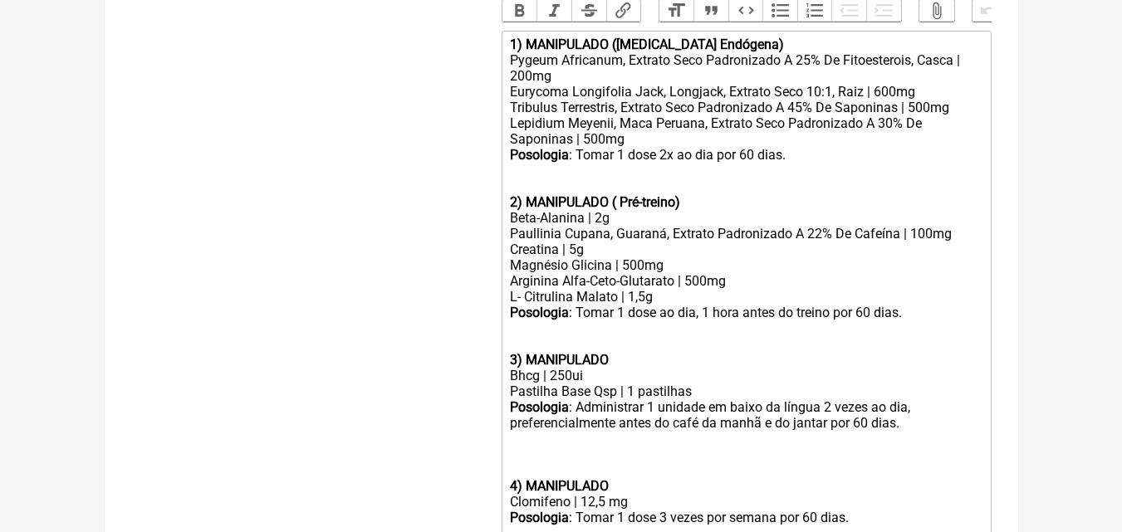
scroll to position [940, 0]
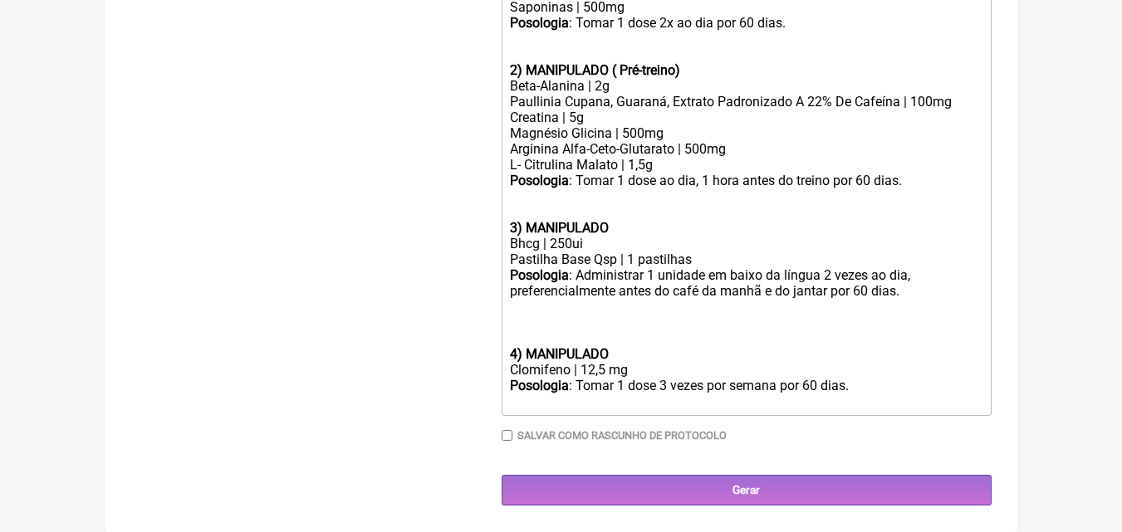
click at [506, 354] on trix-editor "1) MANIPULADO (Testosterona Endógena) Pygeum Africanum, Extrato Seco Padronizad…" at bounding box center [746, 157] width 490 height 517
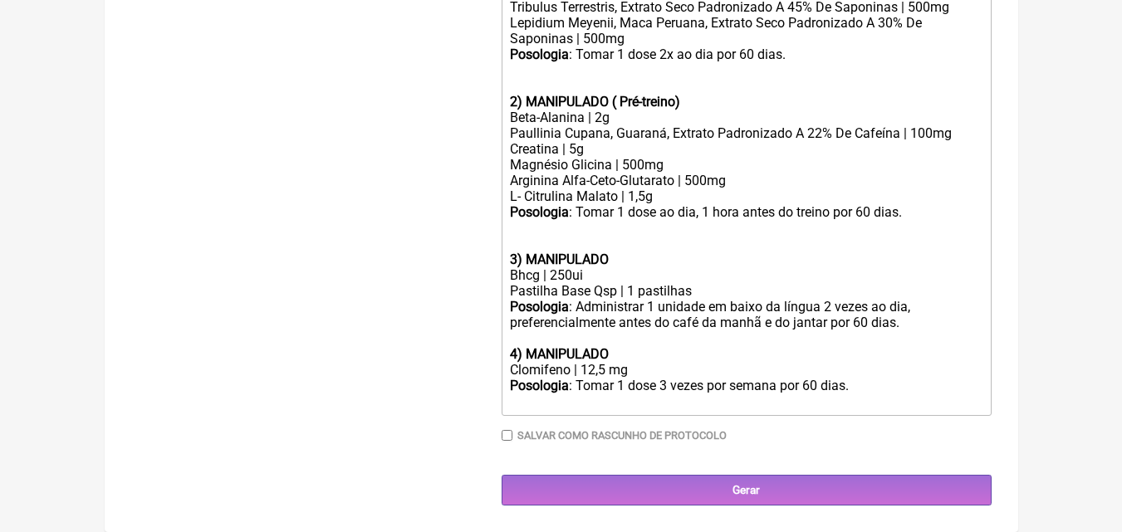
scroll to position [924, 0]
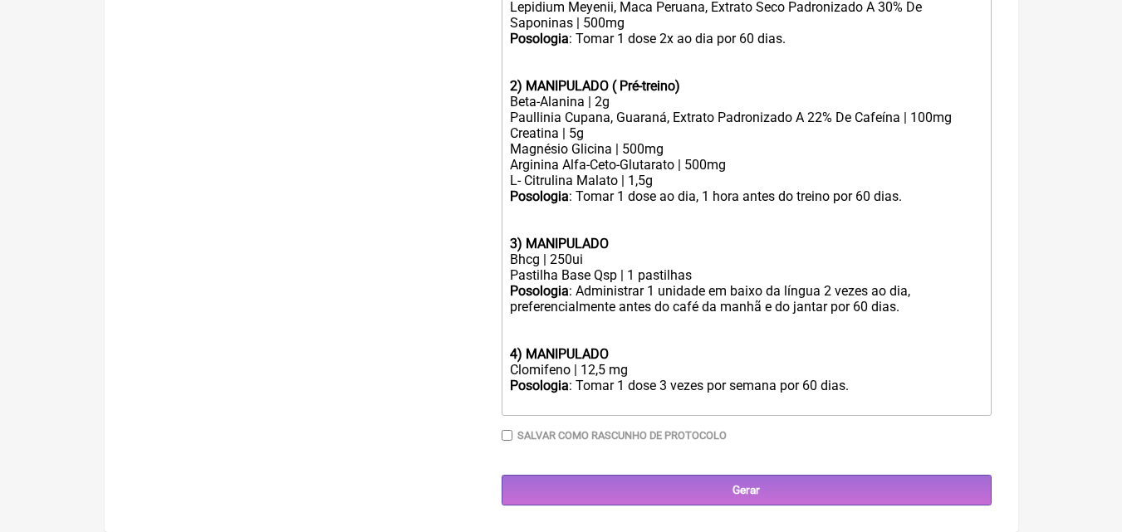
click at [598, 369] on div "Clomifeno | 12,5 mg" at bounding box center [746, 370] width 472 height 16
click at [590, 368] on div "Clomifeno | 5 mg" at bounding box center [746, 370] width 472 height 16
click at [589, 368] on div "Clomifeno | 5 0mg" at bounding box center [746, 370] width 472 height 16
click at [594, 368] on div "Clomifeno | 5 0mg" at bounding box center [746, 370] width 472 height 16
click at [858, 383] on div "Posologia : Tomar 1 dose 3 vezes por semana por 60 dias." at bounding box center [746, 394] width 472 height 32
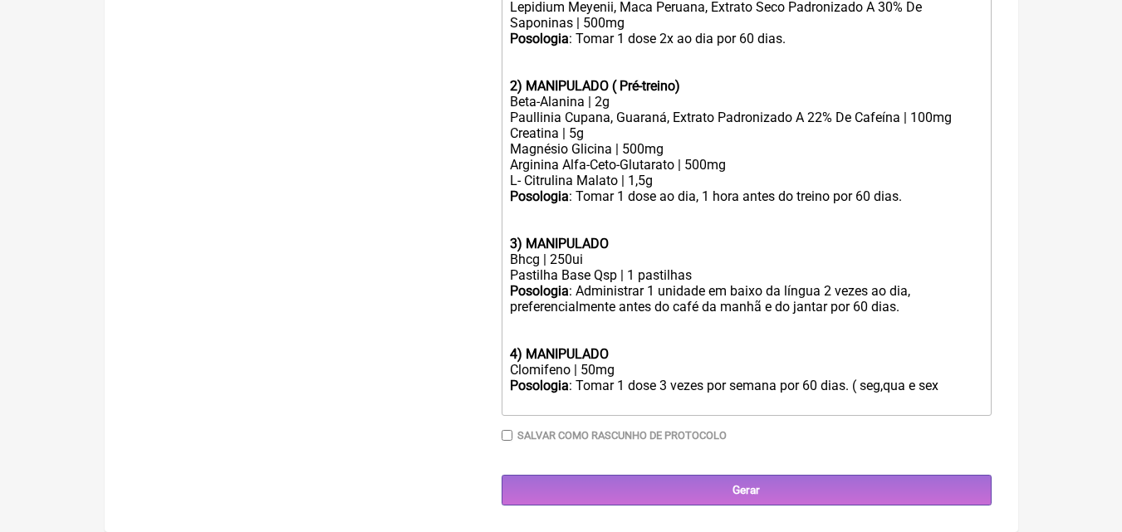
type trix-editor "<div><strong>1) MANIPULADO (Testosterona Endógena)</strong></div><div>Pygeum Af…"
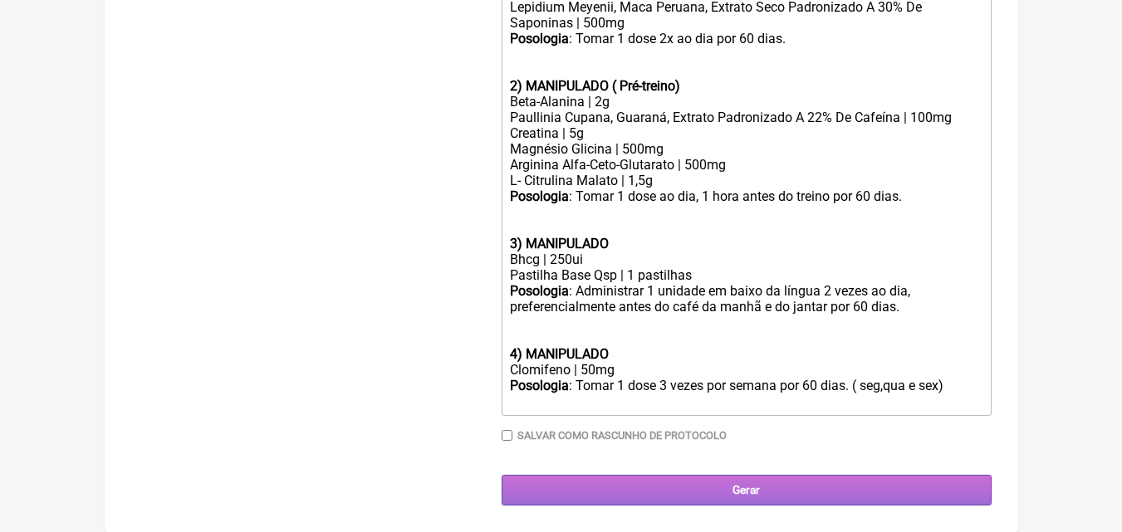
click at [748, 489] on input "Gerar" at bounding box center [746, 490] width 490 height 31
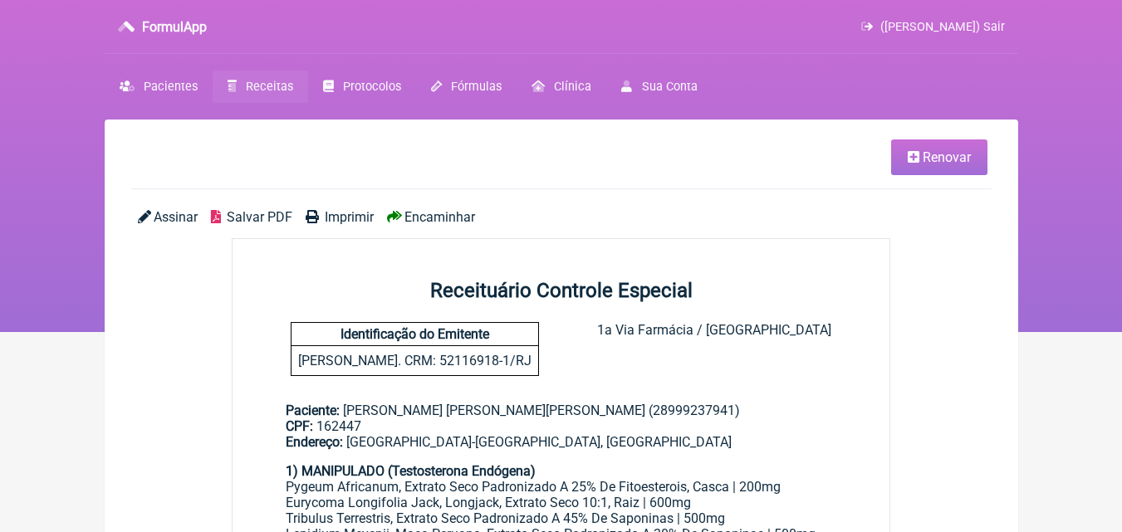
click at [347, 215] on span "Imprimir" at bounding box center [349, 217] width 49 height 16
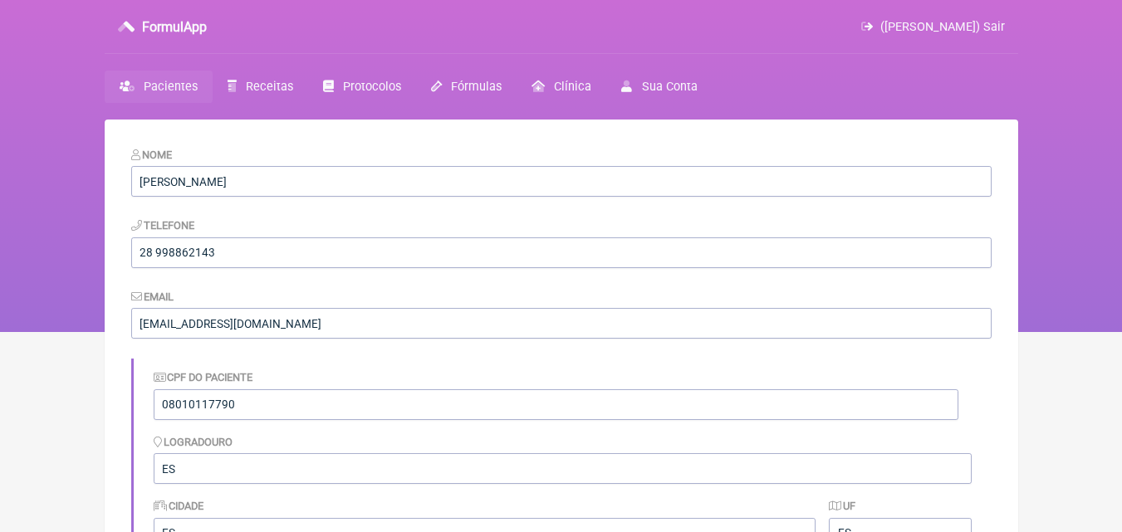
click at [160, 93] on span "Pacientes" at bounding box center [171, 87] width 54 height 14
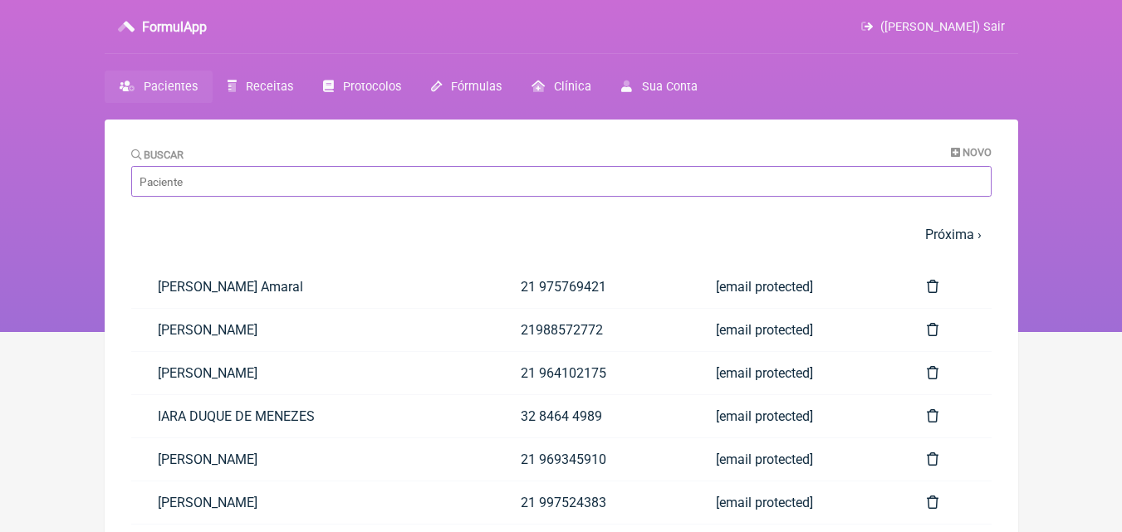
click at [300, 169] on input "Buscar" at bounding box center [561, 181] width 860 height 31
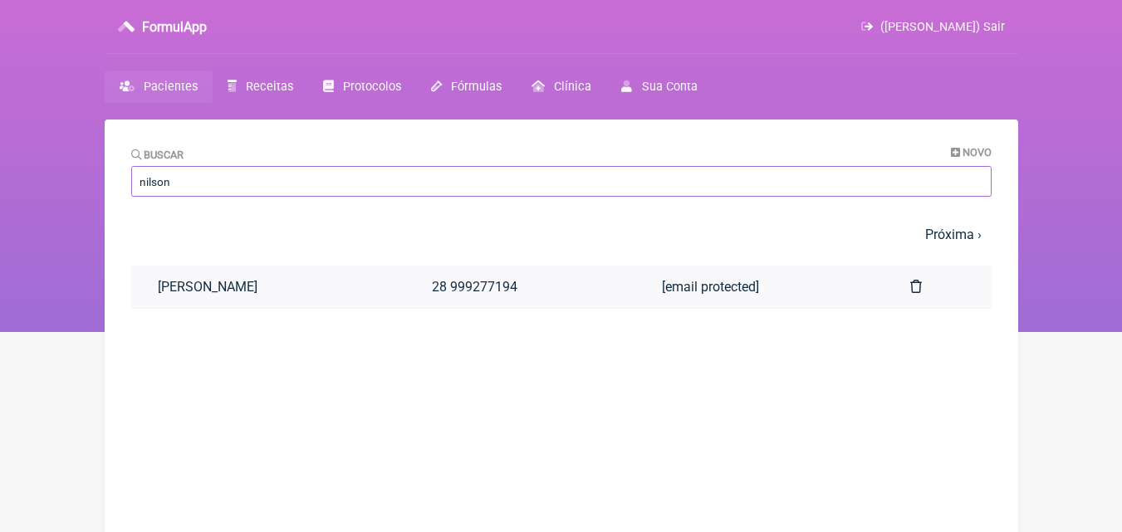
type input "nilson"
click at [240, 282] on link "[PERSON_NAME]" at bounding box center [268, 287] width 275 height 42
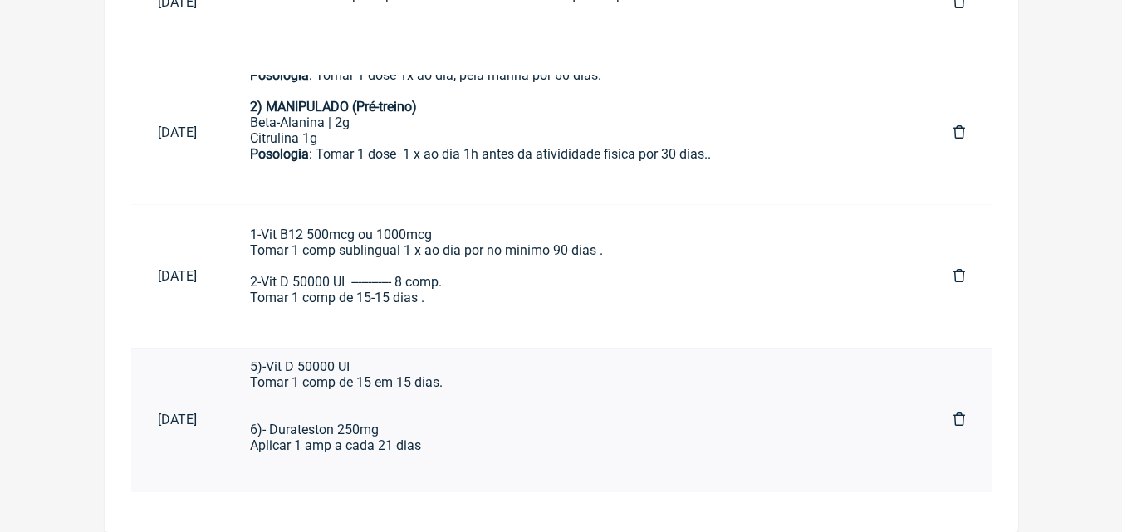
scroll to position [352, 0]
click at [482, 402] on div "Tomar 1 dose 1 x ao dia 1h antes da ativididade fisica por 30 dias. 3)-Creatina…" at bounding box center [575, 323] width 650 height 284
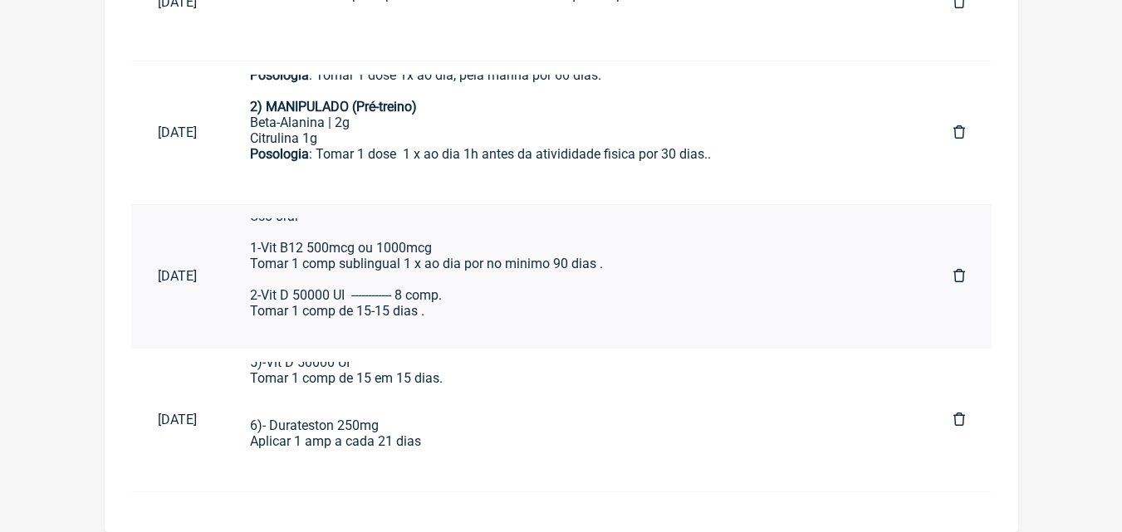
scroll to position [37, 0]
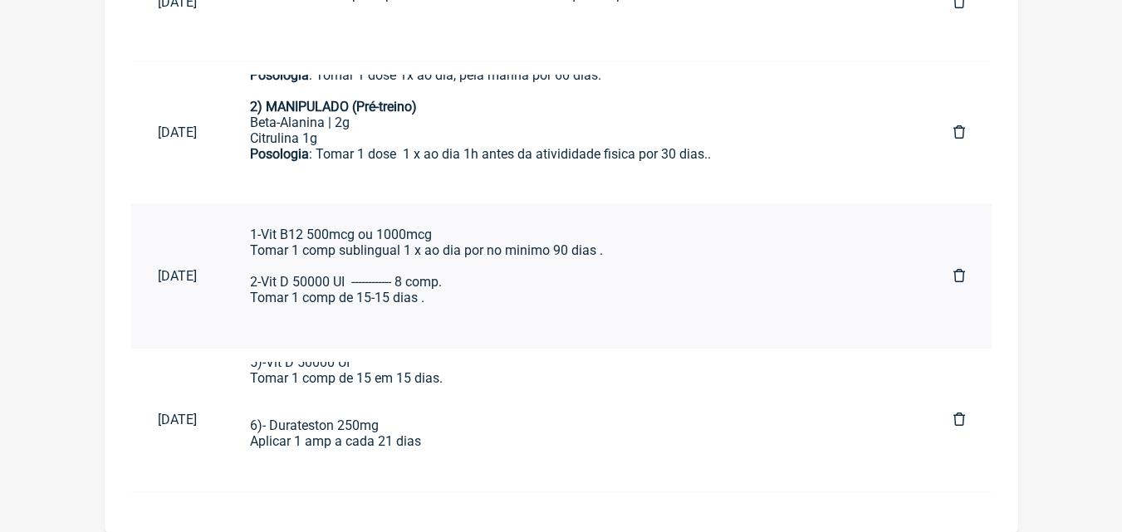
click at [427, 238] on div "Uso oral 1-Vit B12 500mcg ou 1000mcg Tomar 1 comp sublingual 1 x ao dia por no …" at bounding box center [575, 258] width 650 height 126
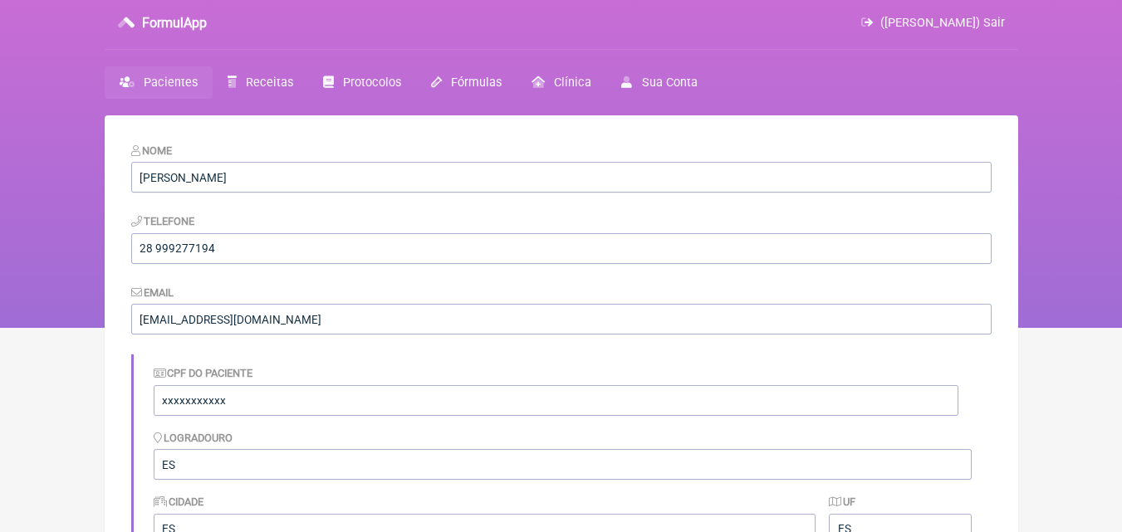
scroll to position [0, 0]
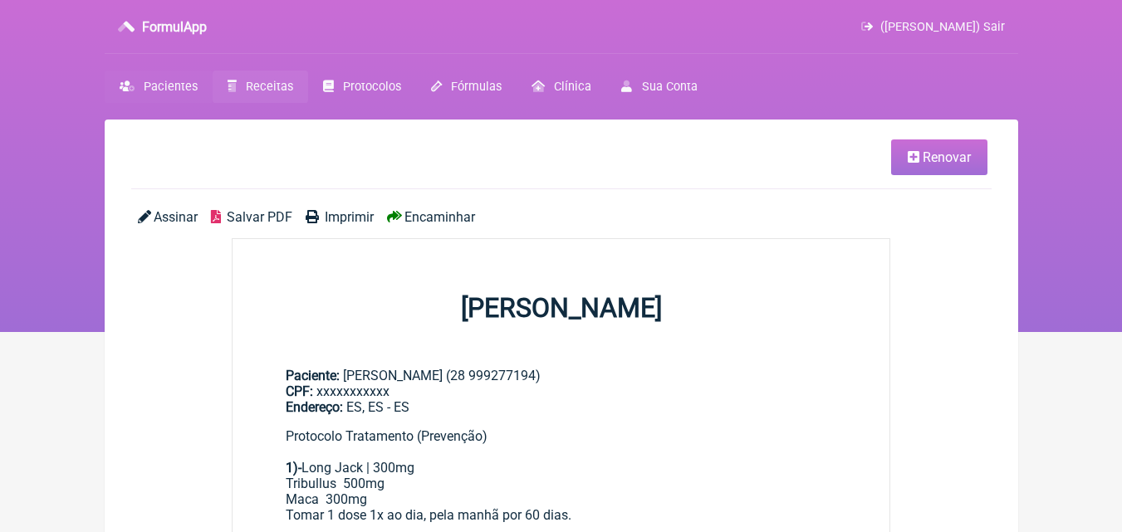
click at [159, 94] on span "Pacientes" at bounding box center [171, 87] width 54 height 14
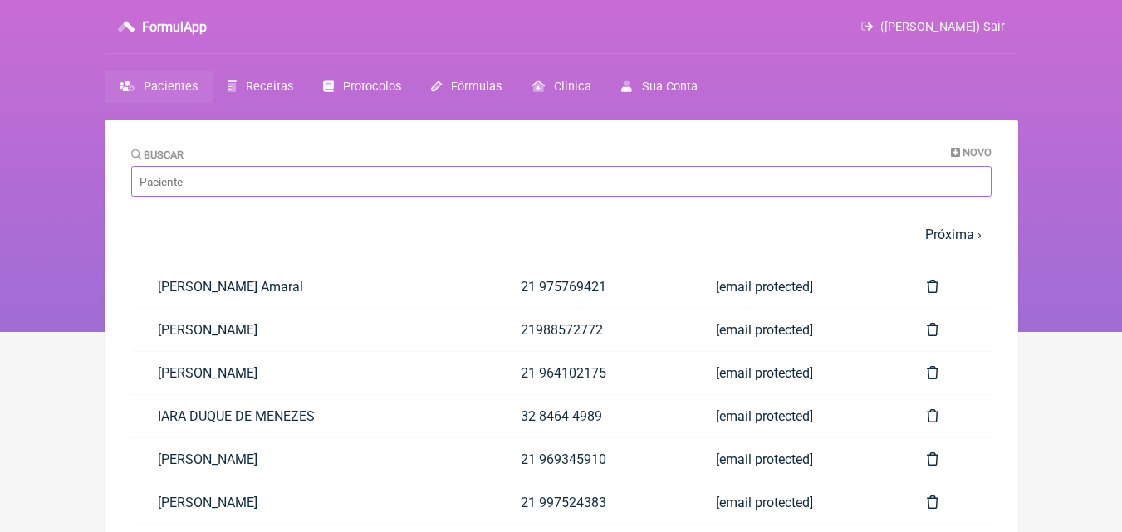
click at [274, 182] on input "Buscar" at bounding box center [561, 181] width 860 height 31
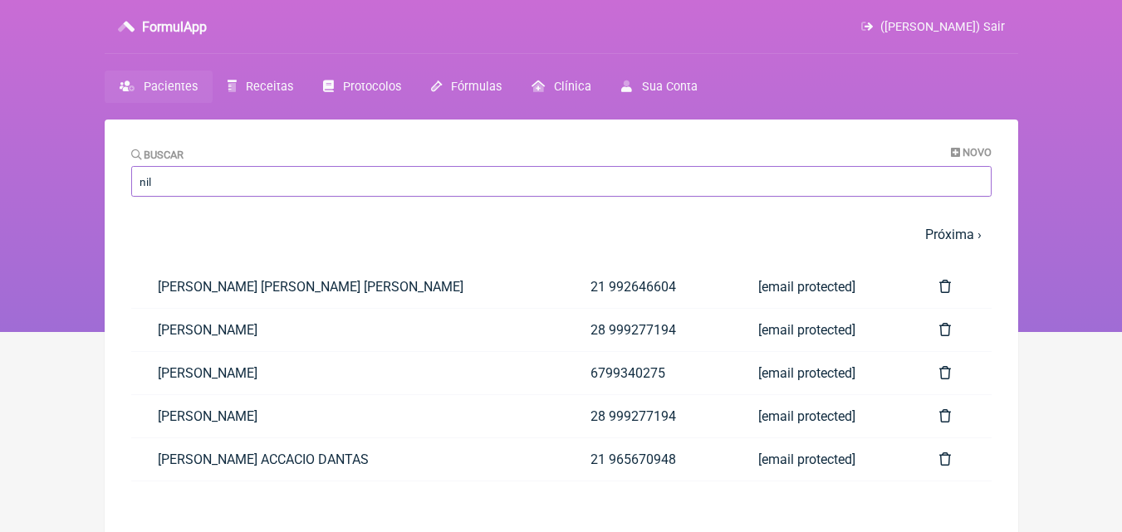
type input "nilson"
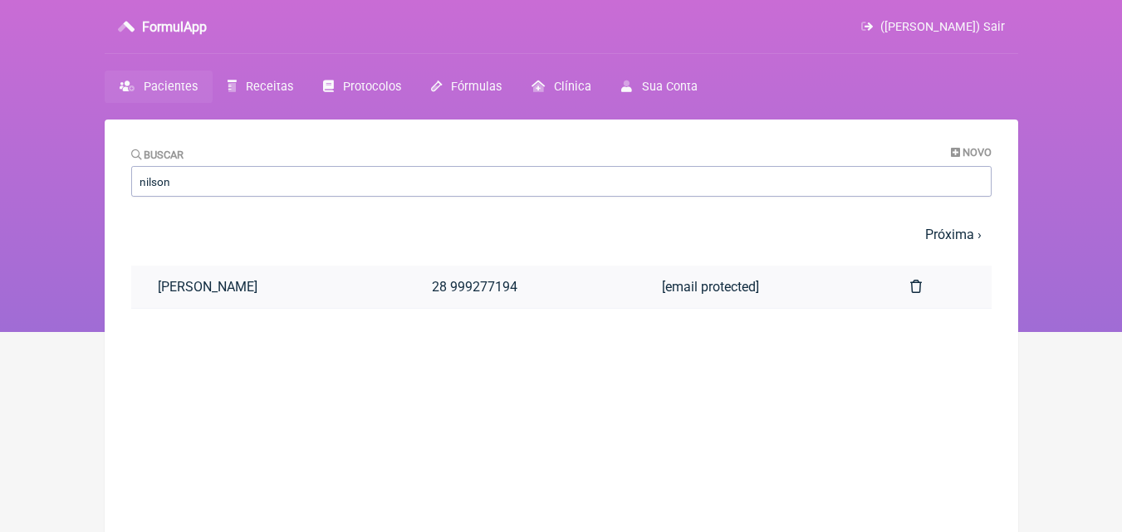
click at [252, 281] on link "[PERSON_NAME]" at bounding box center [268, 287] width 275 height 42
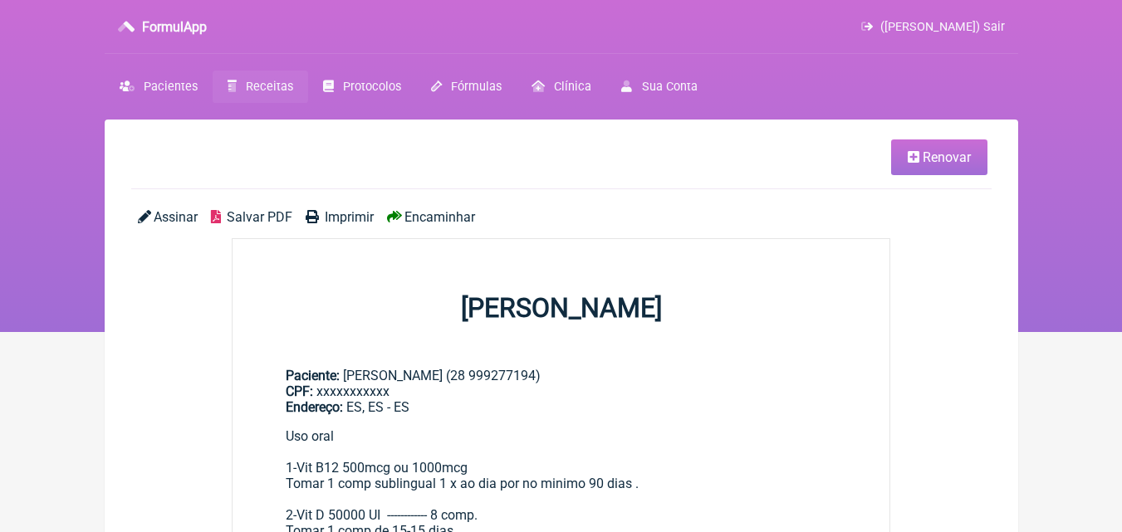
click at [931, 160] on span "Renovar" at bounding box center [946, 157] width 48 height 16
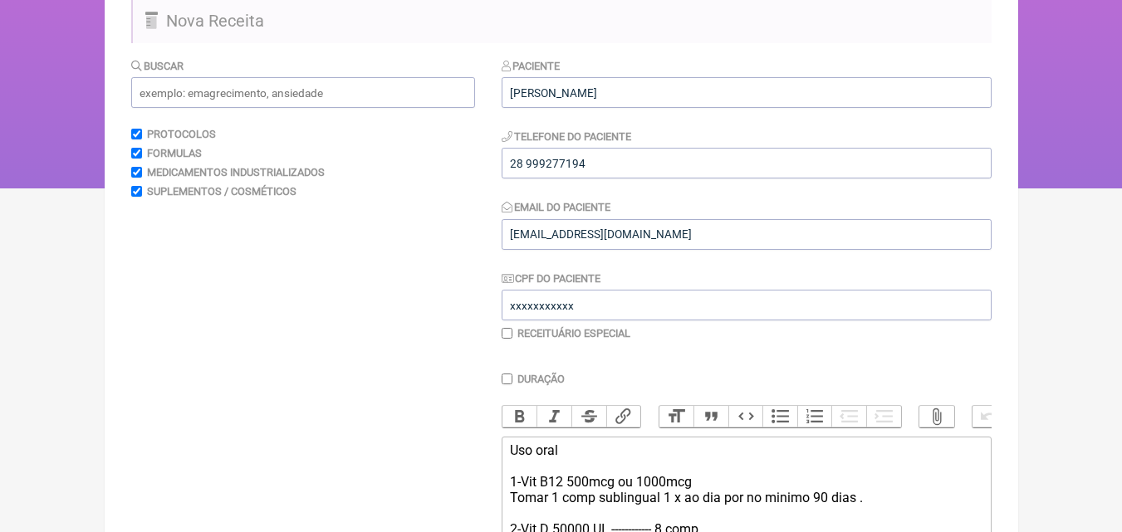
scroll to position [376, 0]
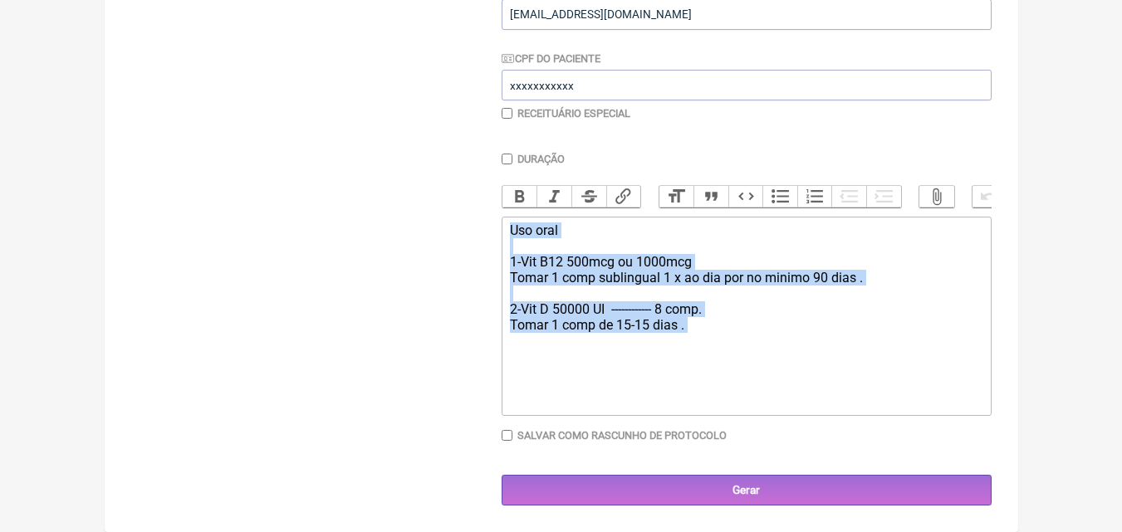
drag, startPoint x: 506, startPoint y: 226, endPoint x: 709, endPoint y: 341, distance: 233.1
click at [709, 341] on trix-editor "Uso oral 1-Vit B12 500mcg ou 1000mcg Tomar 1 comp sublingual 1 x ao dia por no …" at bounding box center [746, 316] width 490 height 199
type trix-editor "<div>Uso oral&nbsp;<br><br>1-Vit B12 500mcg ou 1000mcg<br>Tomar 1 comp sublingu…"
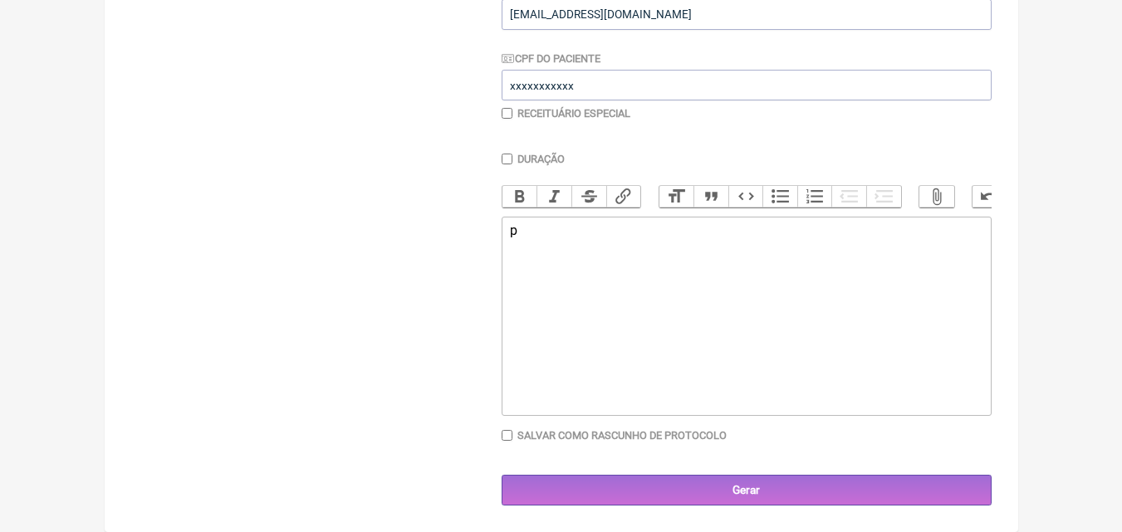
type trix-editor "<div>p</div>"
type trix-editor "<div>Paciente com os exames laboratoriais ok .</div>"
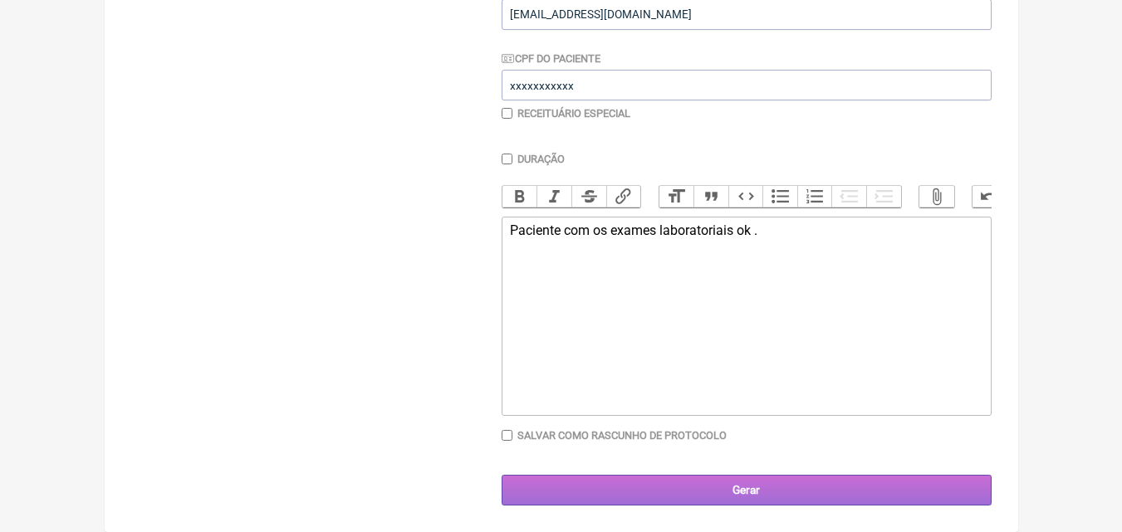
click at [736, 491] on input "Gerar" at bounding box center [746, 490] width 490 height 31
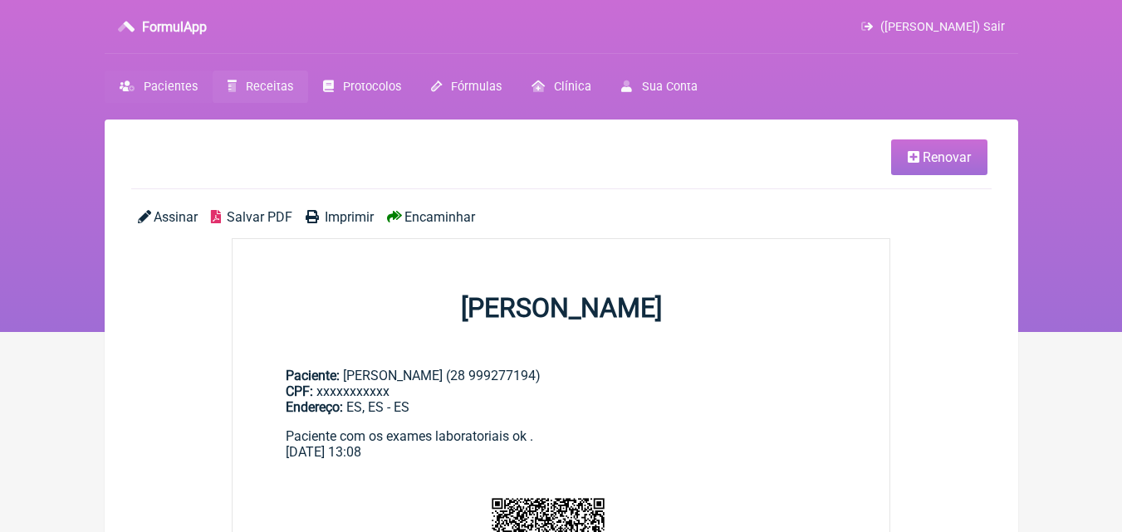
click at [165, 86] on span "Pacientes" at bounding box center [171, 87] width 54 height 14
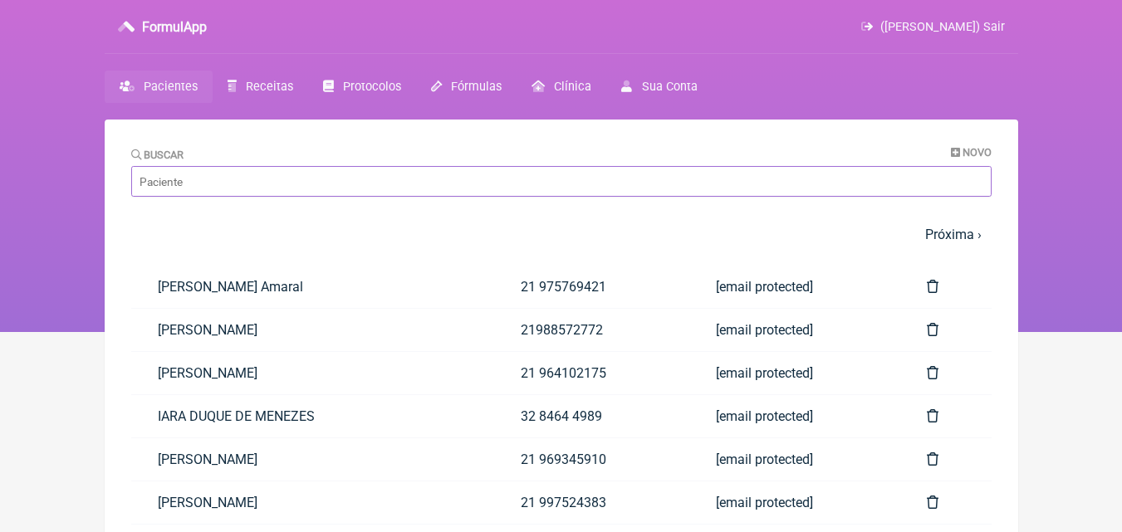
click at [251, 179] on input "Buscar" at bounding box center [561, 181] width 860 height 31
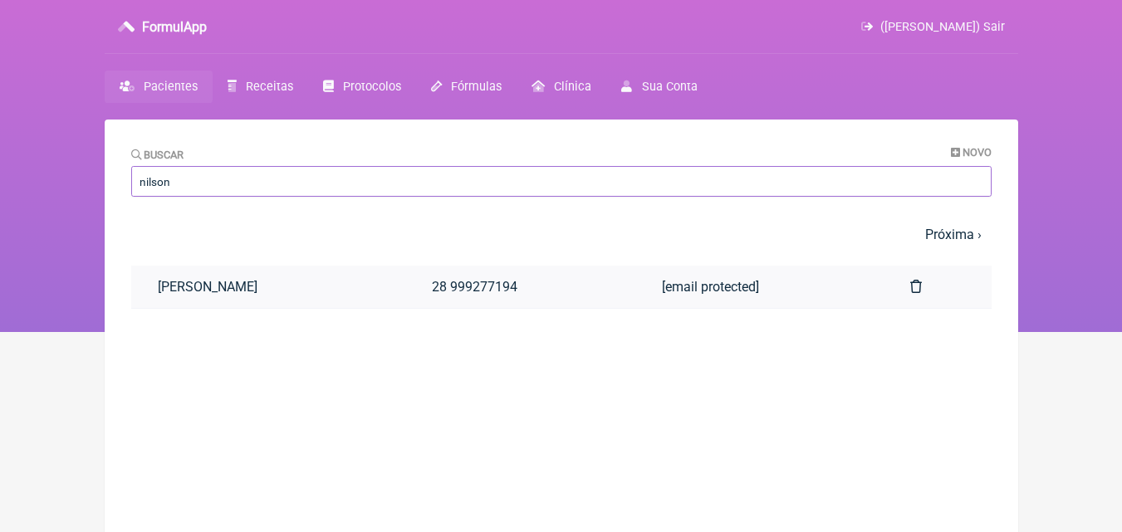
type input "nilson"
click at [262, 286] on link "[PERSON_NAME]" at bounding box center [268, 287] width 275 height 42
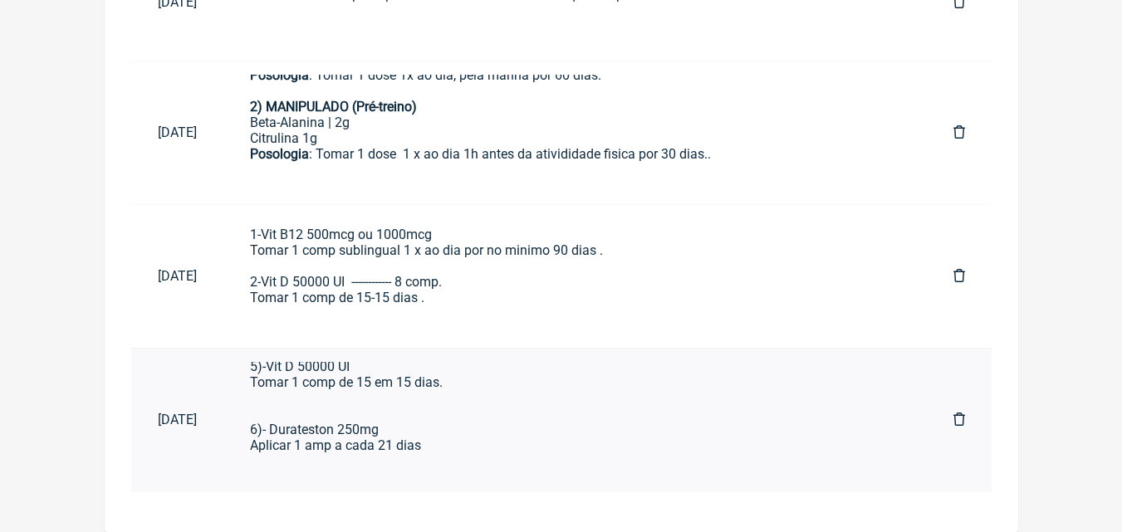
scroll to position [352, 0]
click at [460, 399] on div "Tomar 1 dose 1 x ao dia 1h antes da ativididade fisica por 30 dias. 3)-Creatina…" at bounding box center [575, 323] width 650 height 284
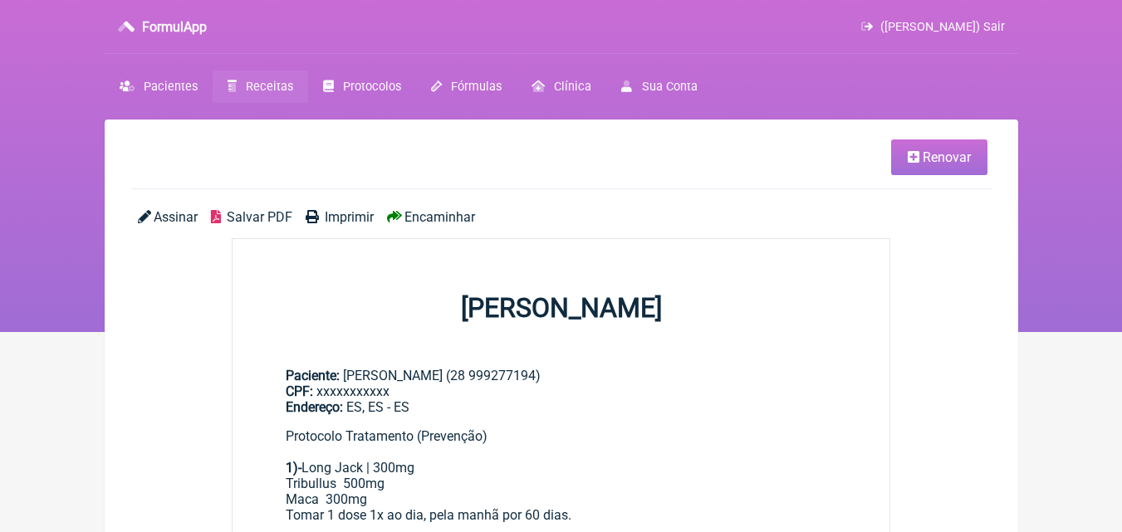
click at [936, 158] on span "Renovar" at bounding box center [946, 157] width 48 height 16
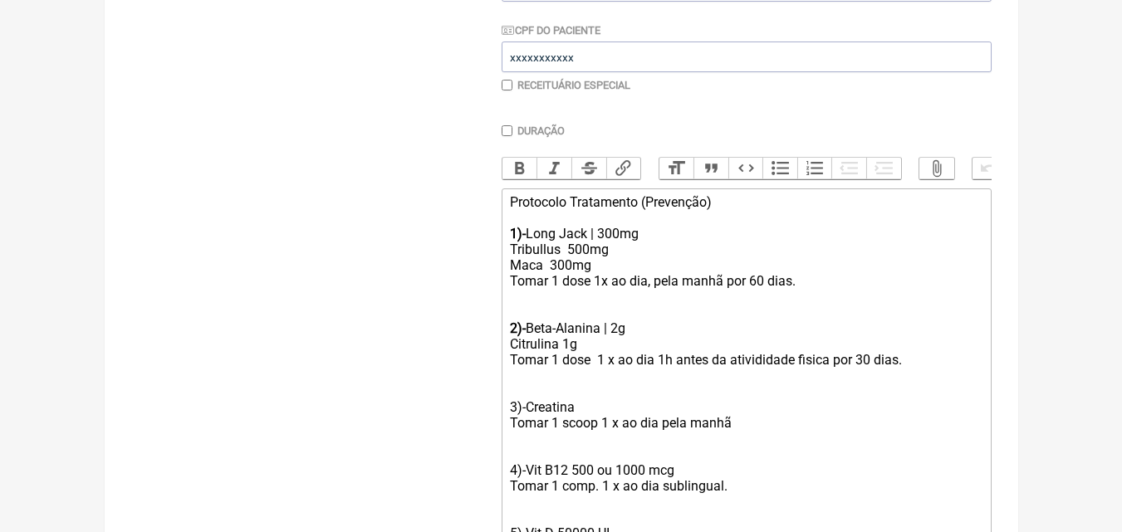
scroll to position [415, 0]
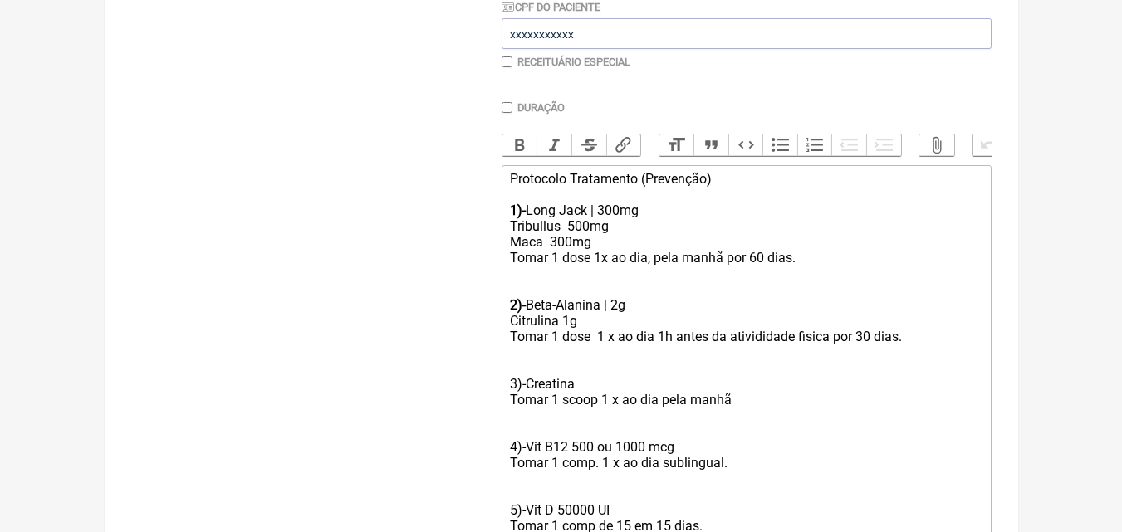
click at [527, 218] on div "Protocolo Tratamento (Prevenção) 1)- Long Jack | 300mg" at bounding box center [746, 194] width 472 height 47
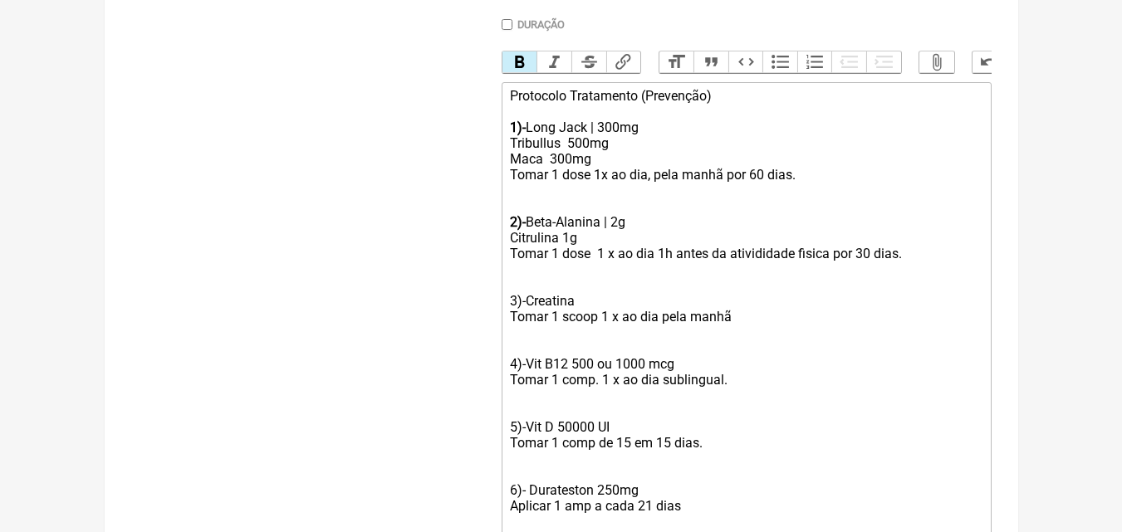
scroll to position [581, 0]
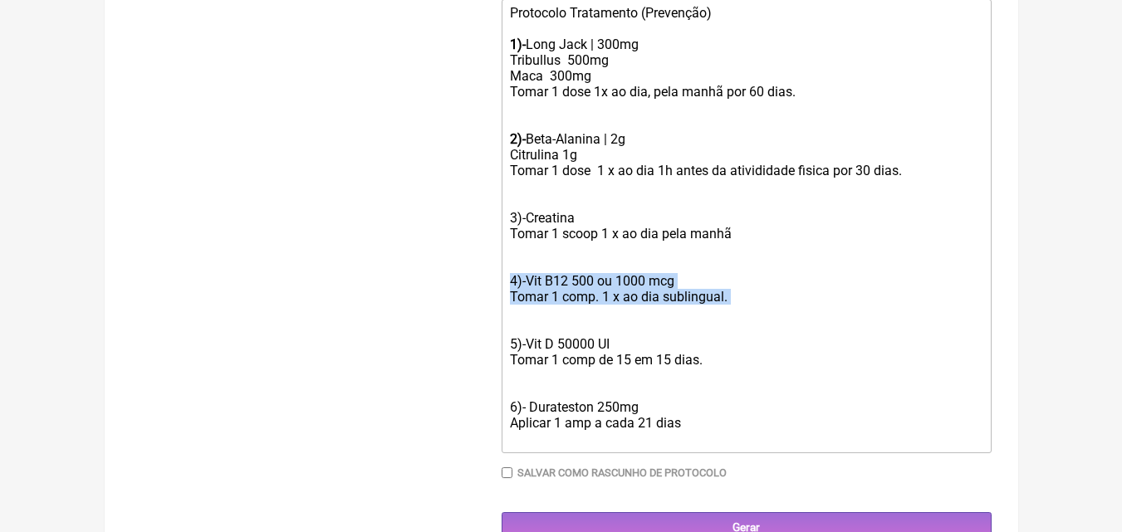
drag, startPoint x: 511, startPoint y: 290, endPoint x: 736, endPoint y: 324, distance: 228.4
click at [736, 324] on div "Tomar 1 dose 1 x ao dia 1h antes da ativididade fisica por 30 dias. 3)-Creatina…" at bounding box center [746, 305] width 472 height 284
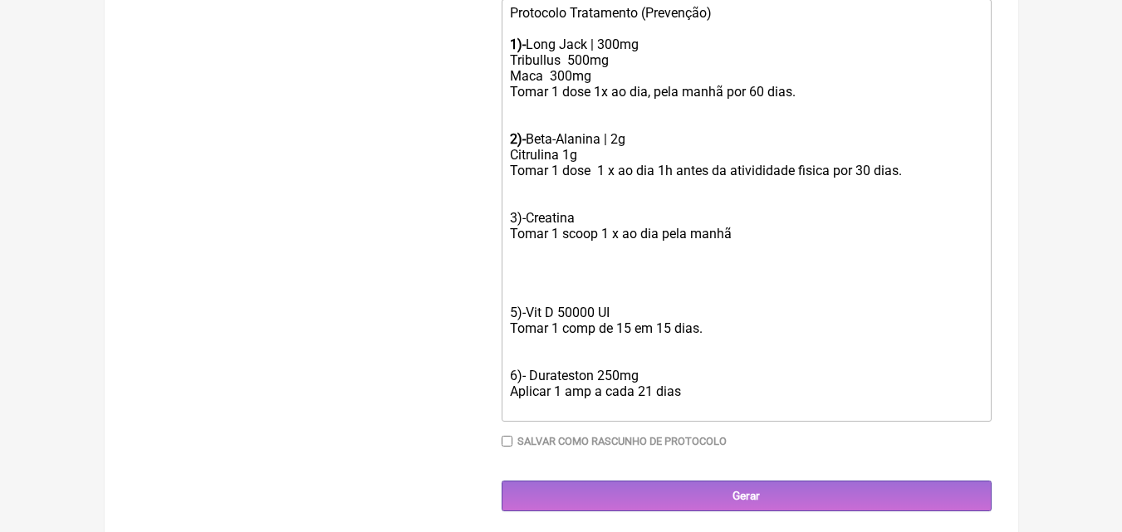
click at [506, 323] on trix-editor "Protocolo Tratamento (Prevenção) 1)- Long Jack | 300mg Tribullus 500mg Maca 300…" at bounding box center [746, 210] width 490 height 423
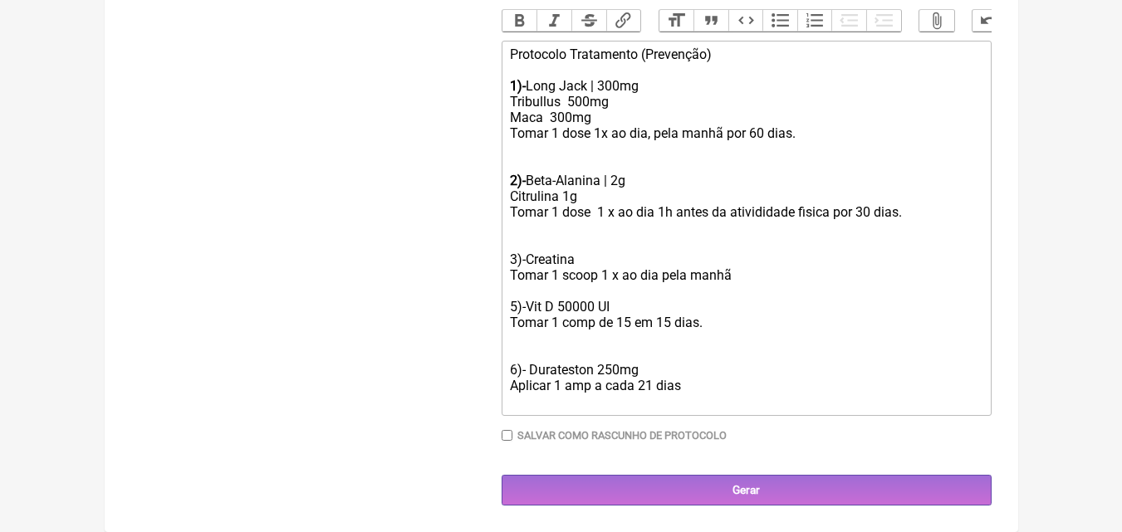
scroll to position [552, 0]
click at [519, 306] on div "Tomar 1 dose 1 x ao dia 1h antes da ativididade fisica por 30 dias. 3)-Creatina…" at bounding box center [746, 306] width 472 height 205
click at [752, 277] on div "Tomar 1 dose 1 x ao dia 1h antes da ativididade fisica por 30 dias. 3)-Creatina…" at bounding box center [746, 306] width 472 height 205
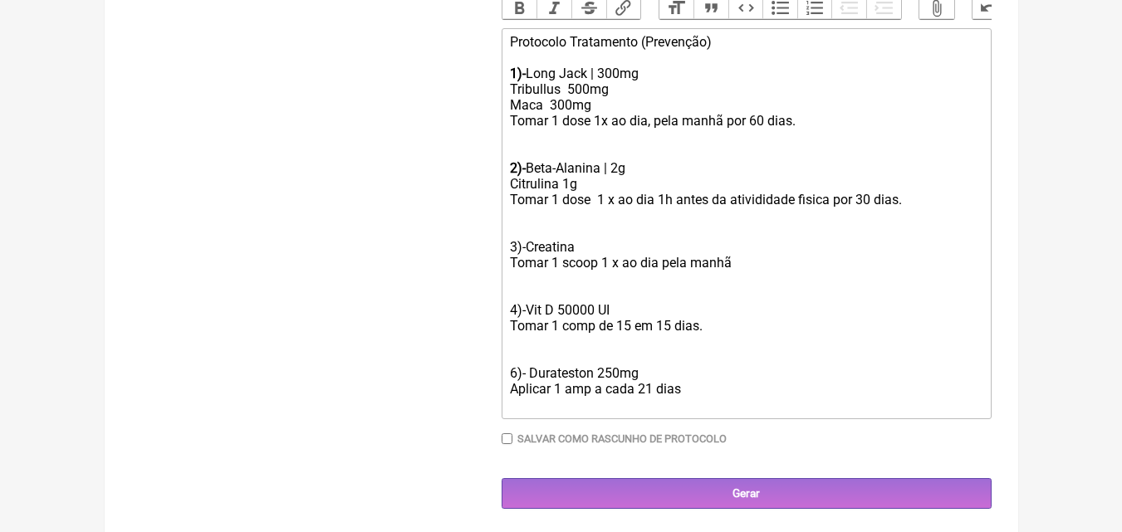
scroll to position [568, 0]
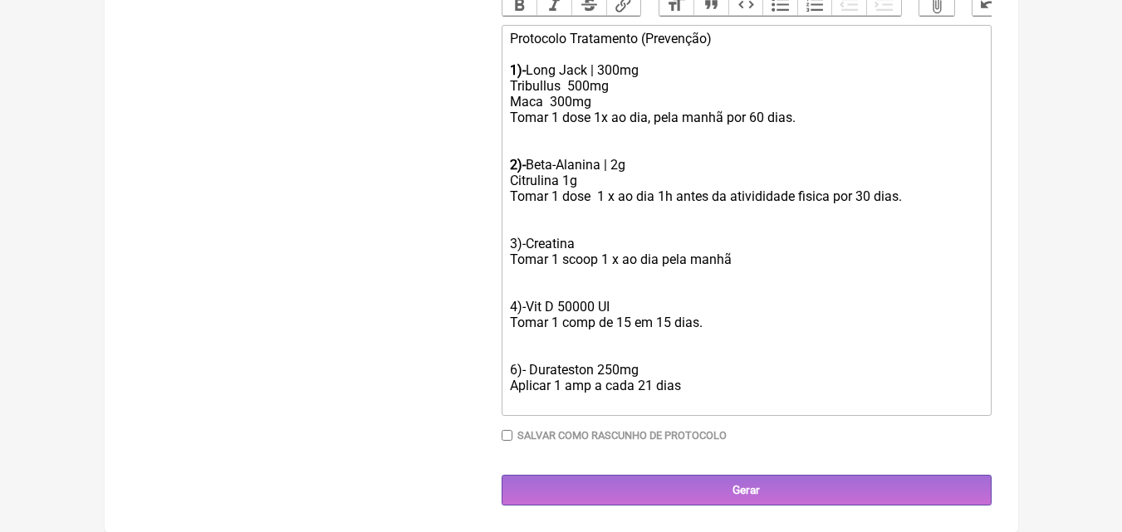
type trix-editor "<div>Protocolo Tratamento (Prevenção)<br><br><strong>1)-</strong>Long Jack | 30…"
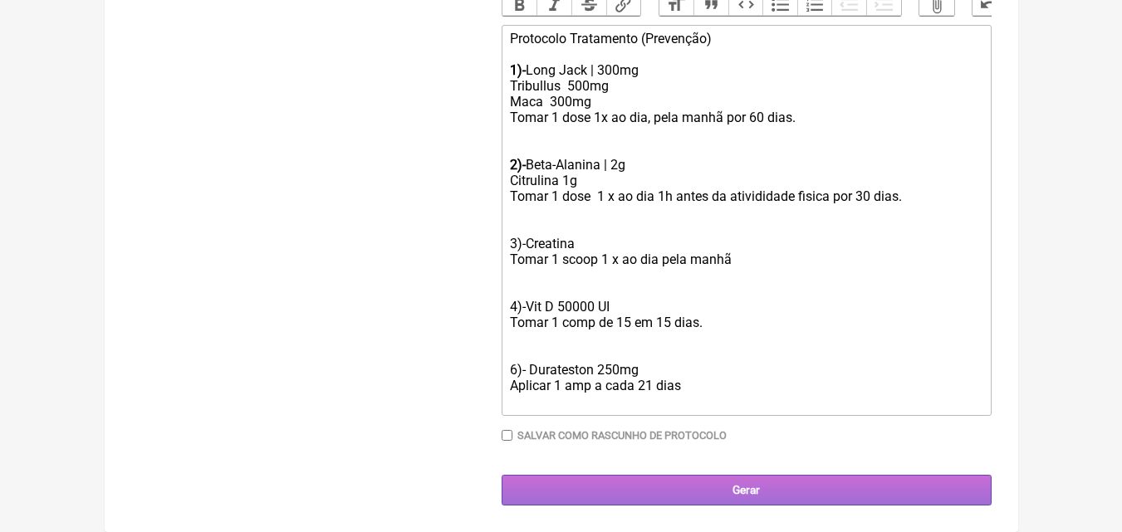
click at [746, 491] on input "Gerar" at bounding box center [746, 490] width 490 height 31
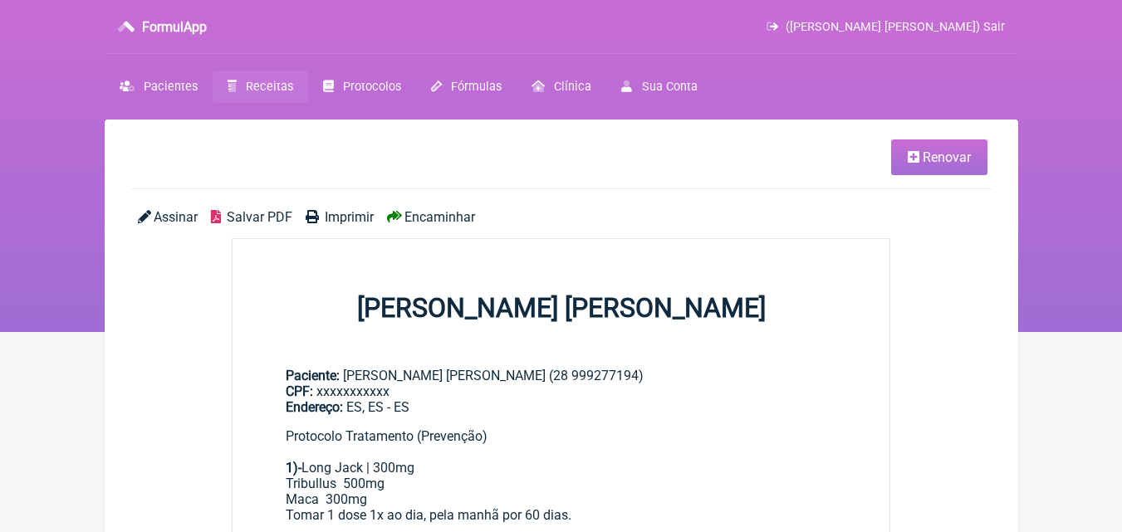
click at [348, 219] on span "Imprimir" at bounding box center [349, 217] width 49 height 16
click at [913, 155] on icon at bounding box center [913, 156] width 12 height 13
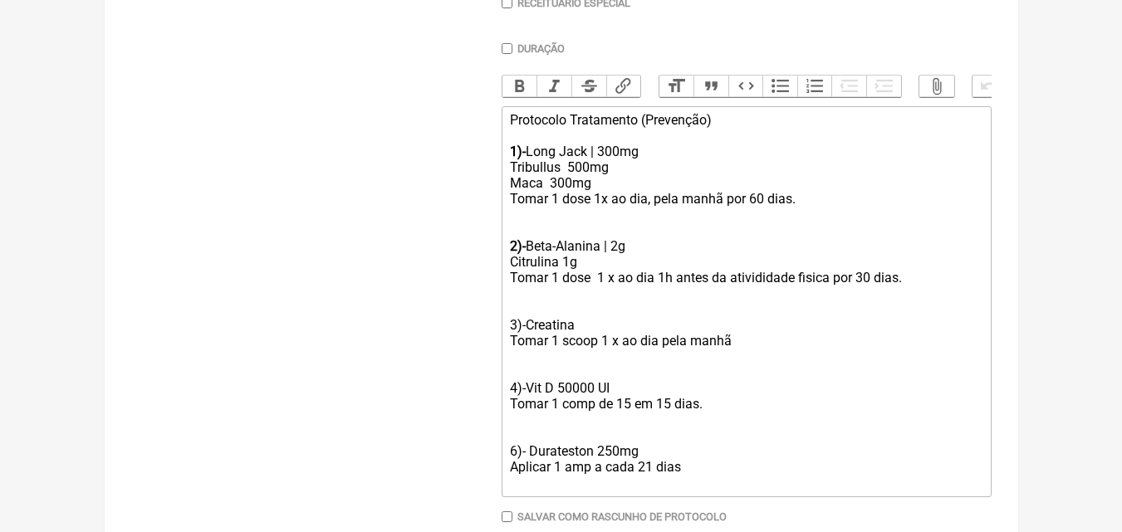
scroll to position [498, 0]
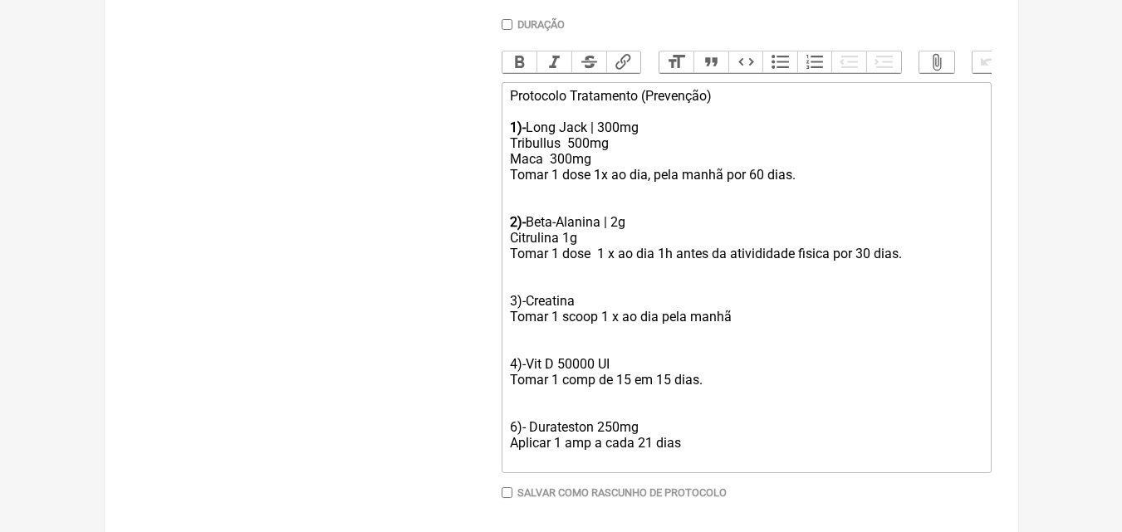
click at [526, 127] on div "Protocolo Tratamento (Prevenção) 1)- Long Jack | 300mg" at bounding box center [746, 111] width 472 height 47
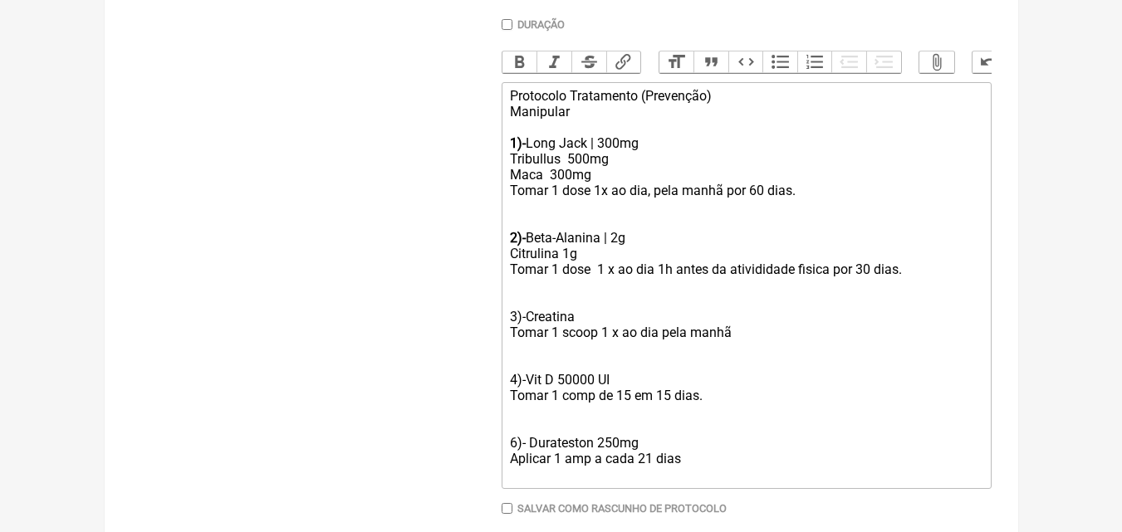
drag, startPoint x: 510, startPoint y: 327, endPoint x: 706, endPoint y: 476, distance: 245.9
click at [706, 476] on div "Tomar 1 dose 1 x ao dia 1h antes da ativididade fisica por 30 dias. 3)-Creatina…" at bounding box center [746, 372] width 472 height 221
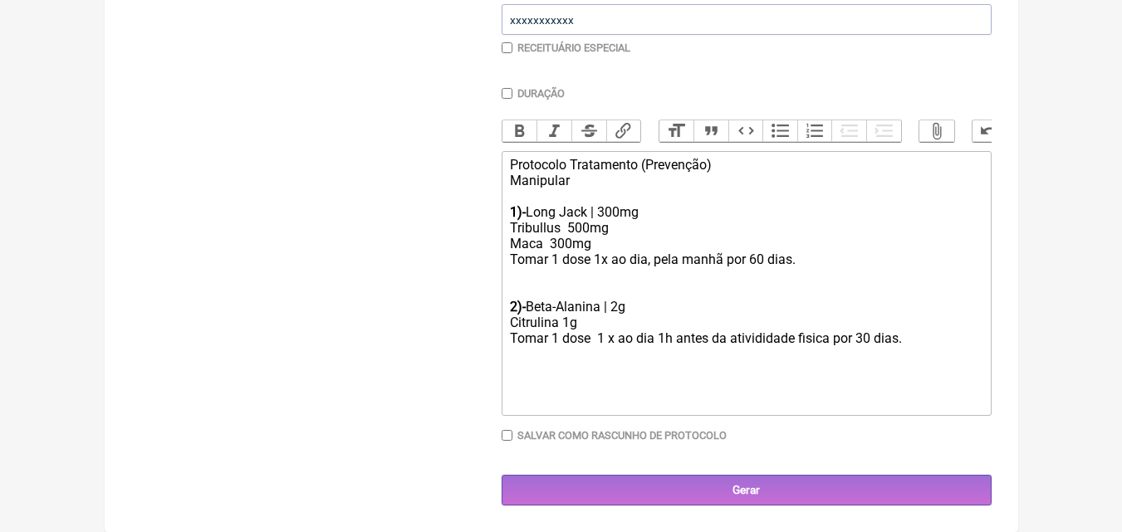
click at [723, 166] on div "Protocolo Tratamento (Prevenção) Manipular 1)- [PERSON_NAME] | 300mg" at bounding box center [746, 188] width 472 height 63
click at [504, 178] on trix-editor "Manipular 1)- [PERSON_NAME] | 300mg Tribullus 500mg Maca 300mg [PERSON_NAME] 1 …" at bounding box center [746, 283] width 490 height 265
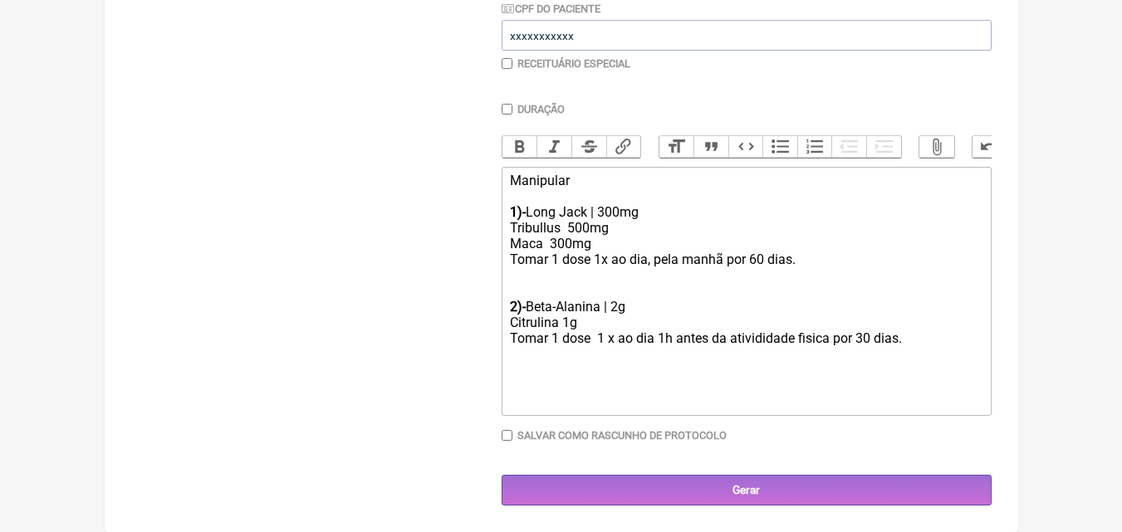
scroll to position [426, 0]
type trix-editor "<div>Manipular <br><br><strong>1)-</strong>Long Jack | 300mg</div><div>&nbsp; &…"
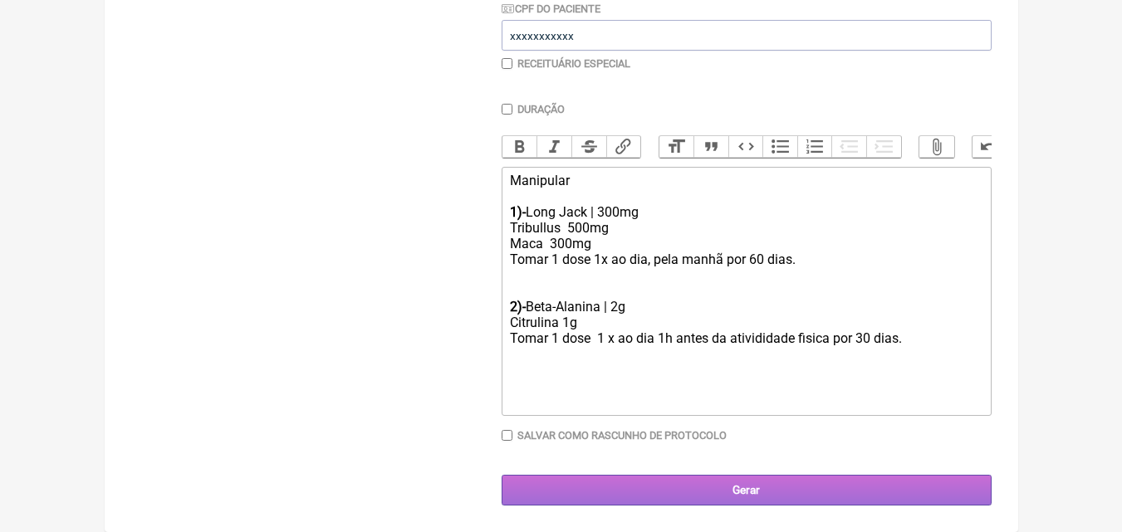
click at [733, 490] on input "Gerar" at bounding box center [746, 490] width 490 height 31
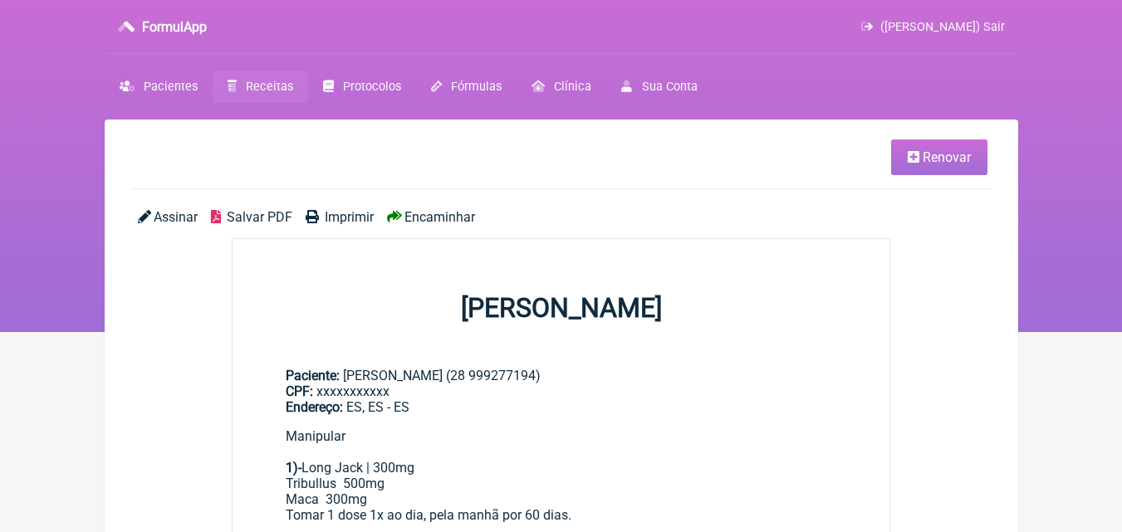
click at [349, 217] on span "Imprimir" at bounding box center [349, 217] width 49 height 16
click at [928, 158] on span "Renovar" at bounding box center [946, 157] width 48 height 16
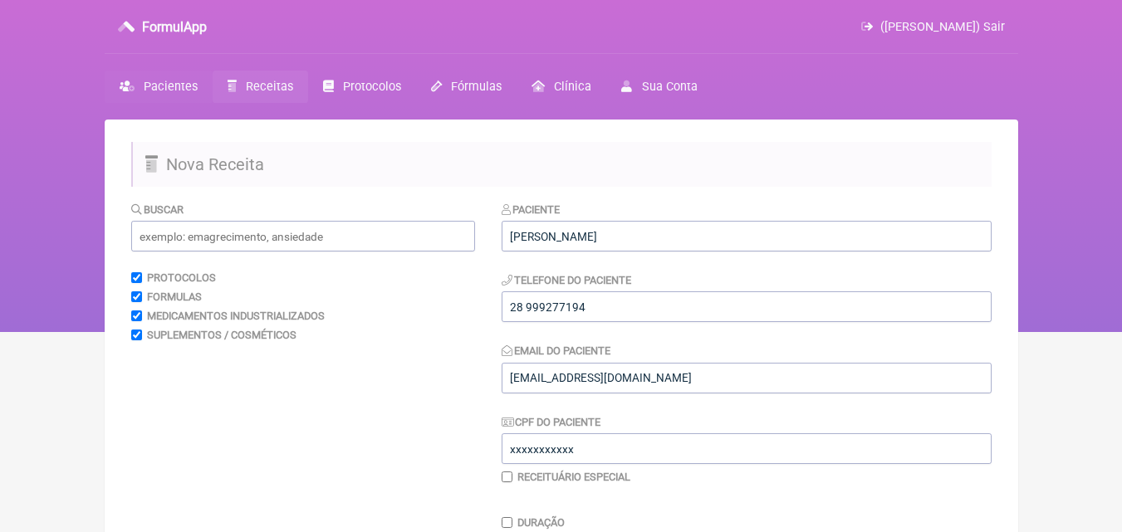
click at [171, 86] on span "Pacientes" at bounding box center [171, 87] width 54 height 14
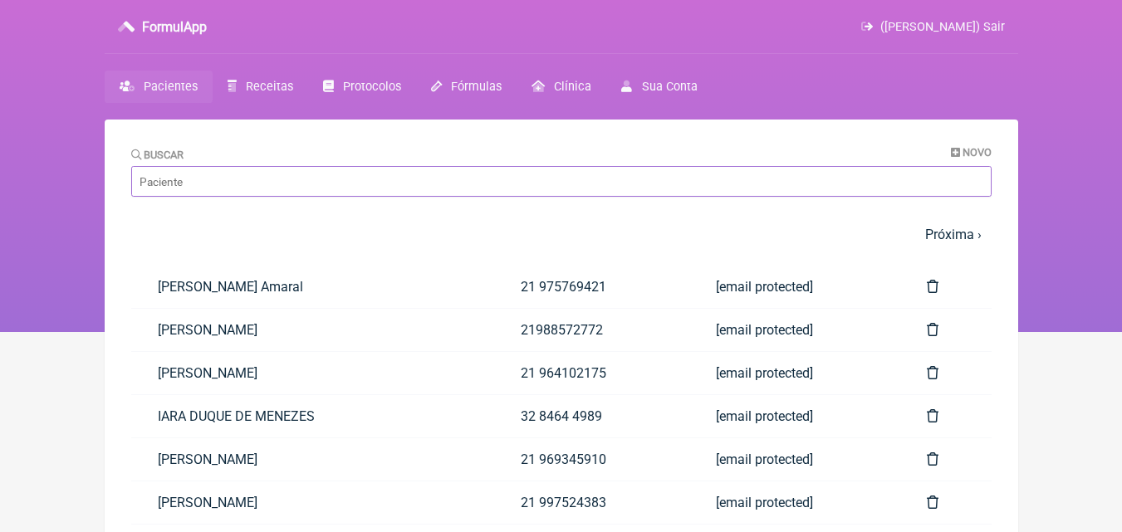
click at [232, 177] on input "Buscar" at bounding box center [561, 181] width 860 height 31
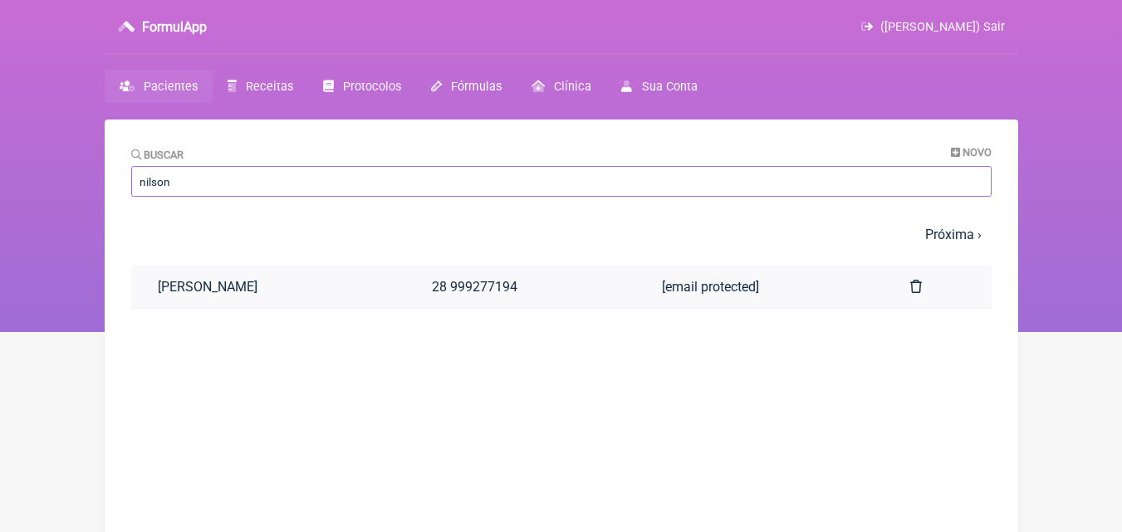
type input "nilson"
click at [258, 279] on link "[PERSON_NAME] [PERSON_NAME]" at bounding box center [268, 287] width 275 height 42
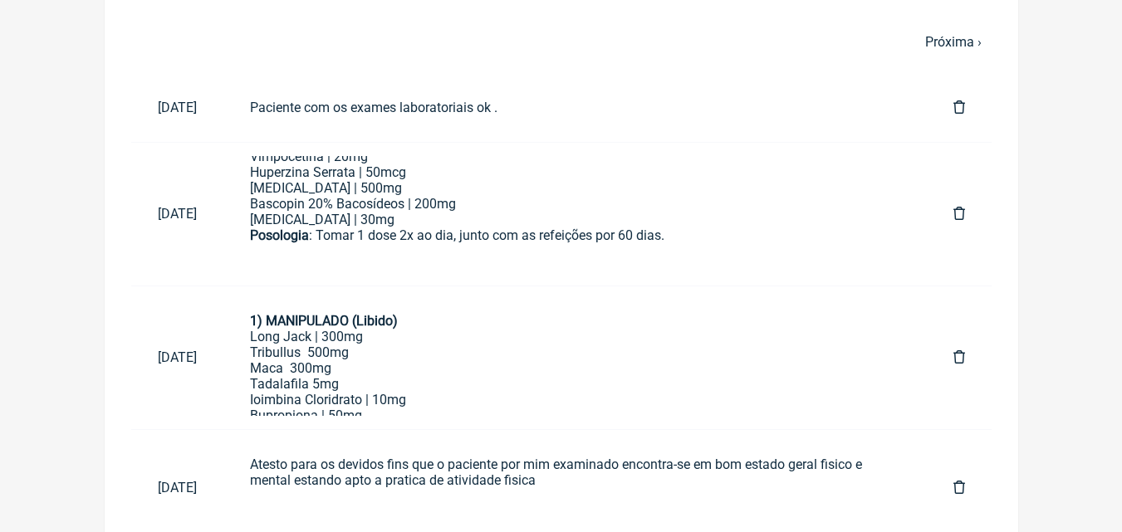
scroll to position [1219, 0]
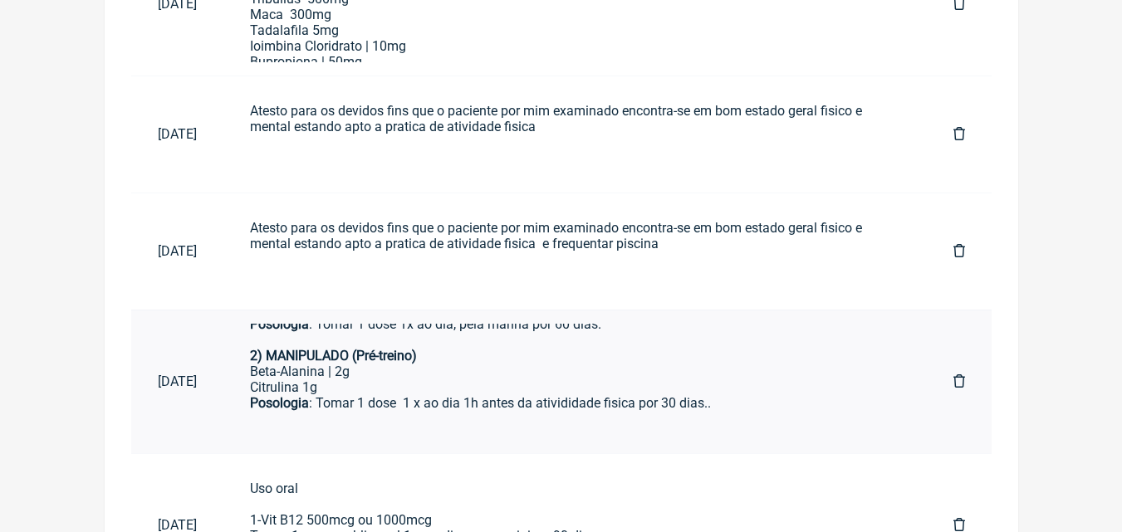
click at [389, 372] on div "Beta-Alanina | 2g" at bounding box center [575, 372] width 650 height 16
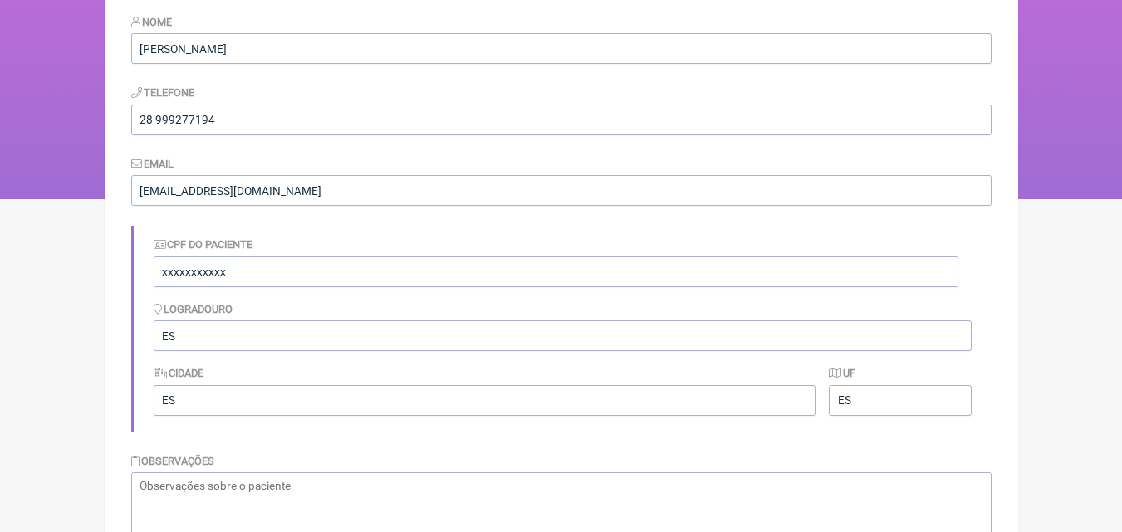
scroll to position [0, 0]
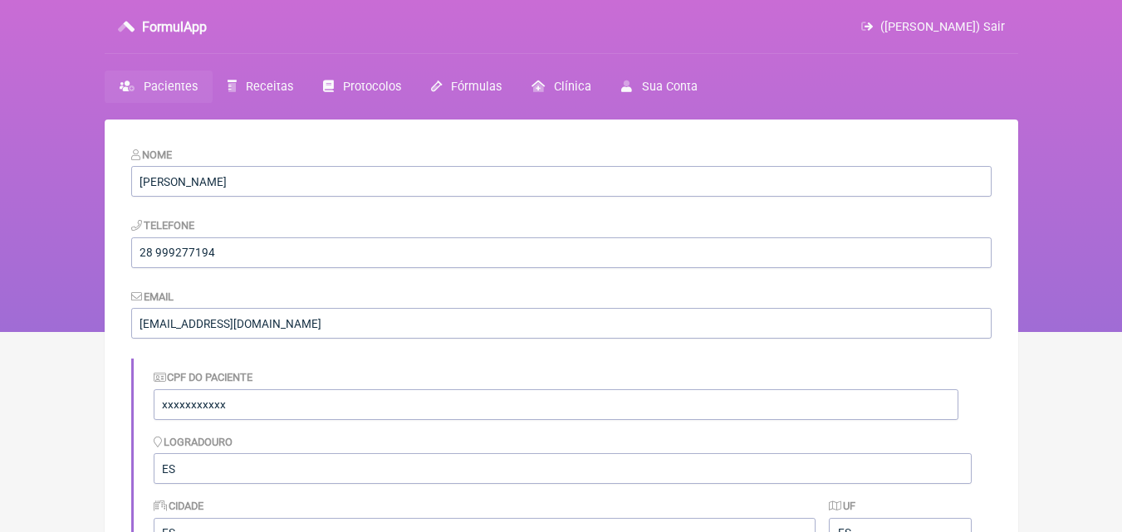
click at [156, 91] on span "Pacientes" at bounding box center [171, 87] width 54 height 14
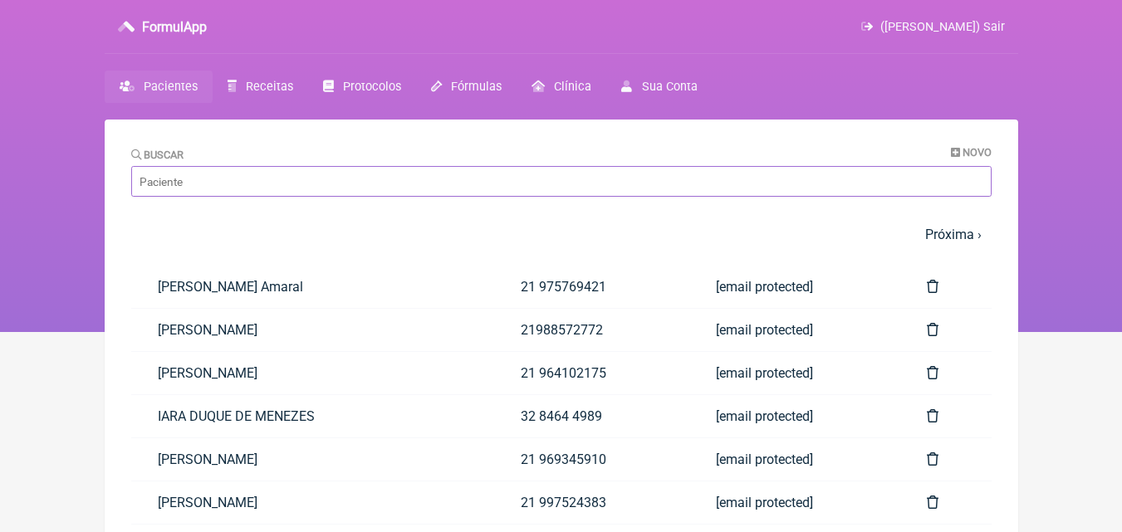
click at [254, 186] on input "Buscar" at bounding box center [561, 181] width 860 height 31
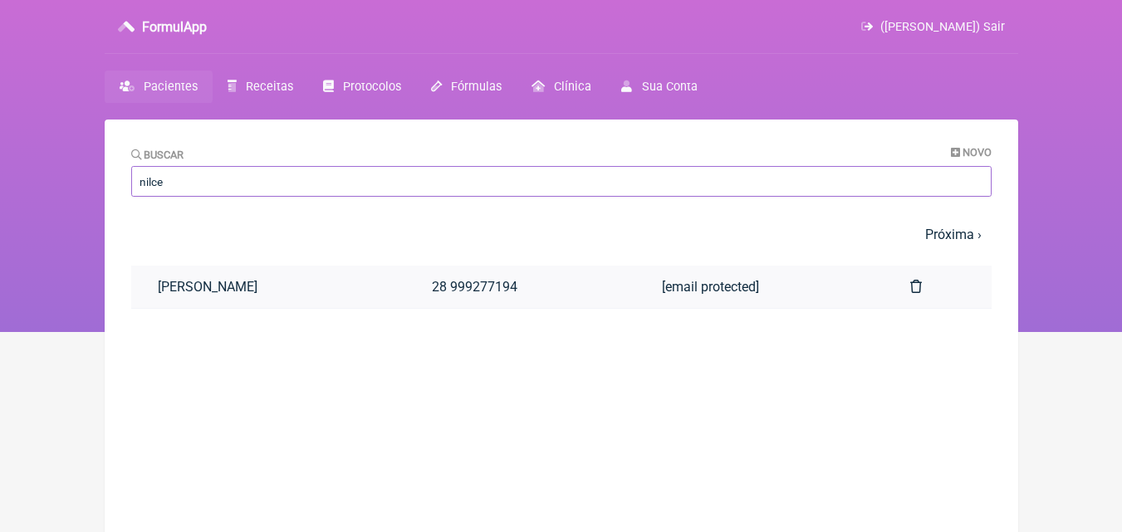
type input "nilce"
click at [281, 282] on link "NILCEA DE OLIVEIRA SILVA" at bounding box center [268, 287] width 275 height 42
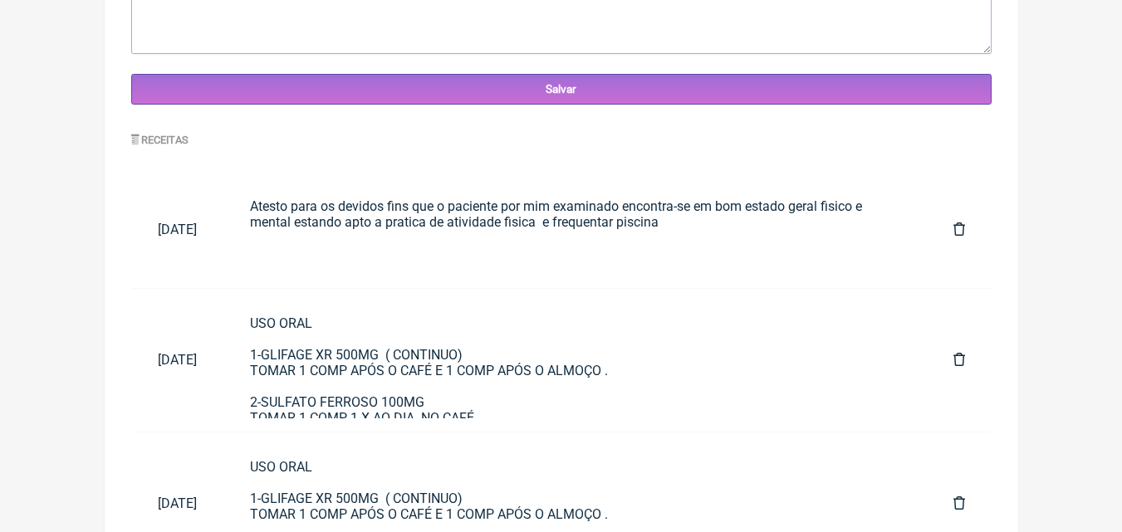
scroll to position [747, 0]
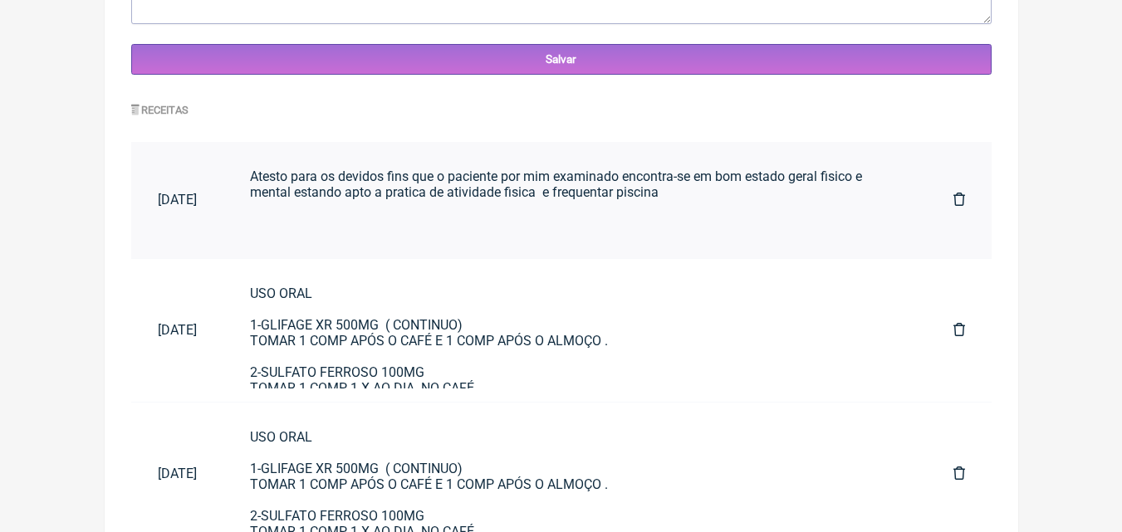
click at [330, 180] on div "Atesto para os devidos fins que o paciente por mim examinado encontra-se em bom…" at bounding box center [575, 200] width 650 height 63
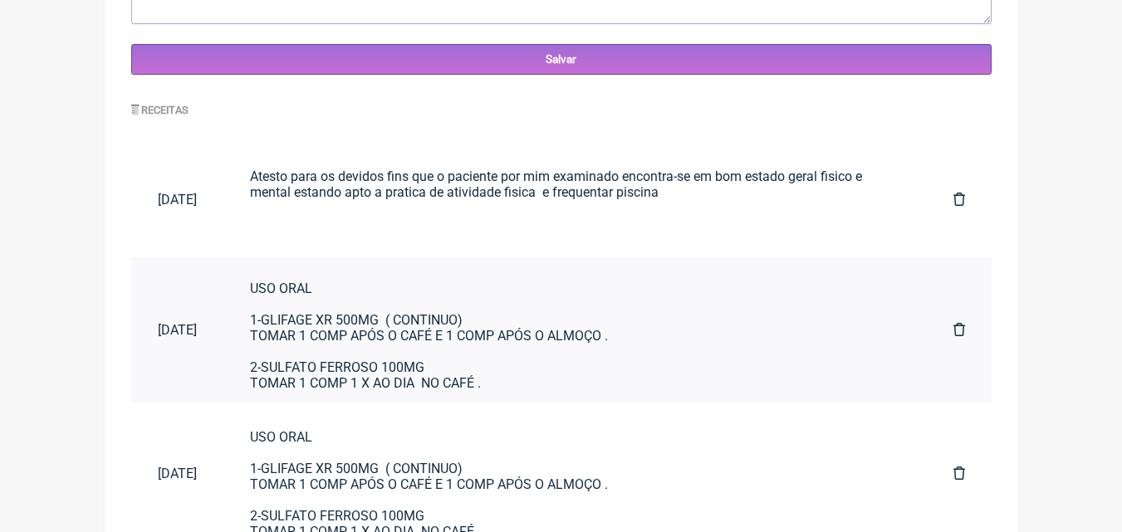
scroll to position [0, 0]
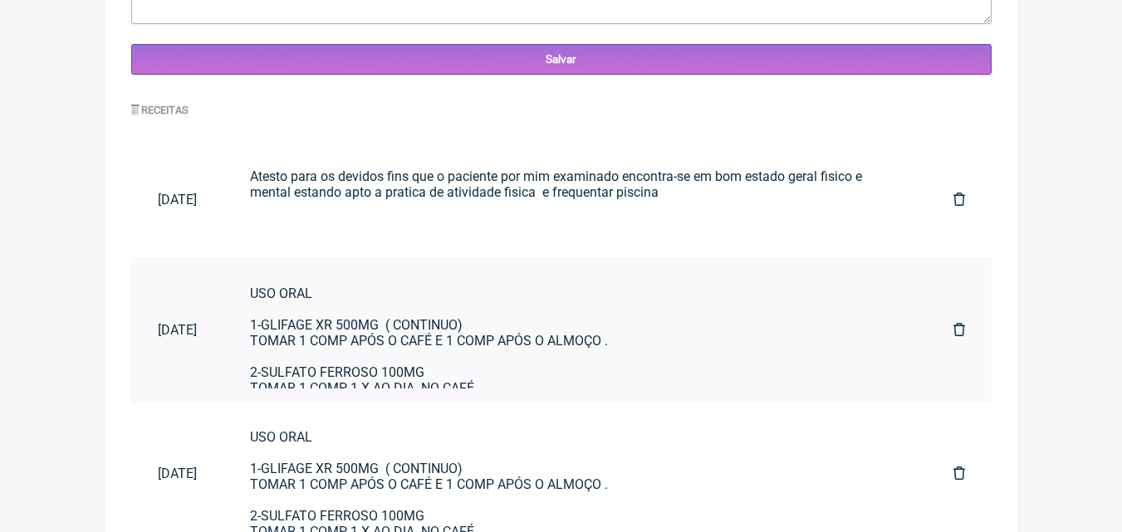
click at [457, 332] on div "USO ORAL 1-GLIFAGE XR 500MG ( CONTINUO) TOMAR 1 COMP APÓS O CAFÉ E 1 COMP APÓS …" at bounding box center [575, 436] width 650 height 300
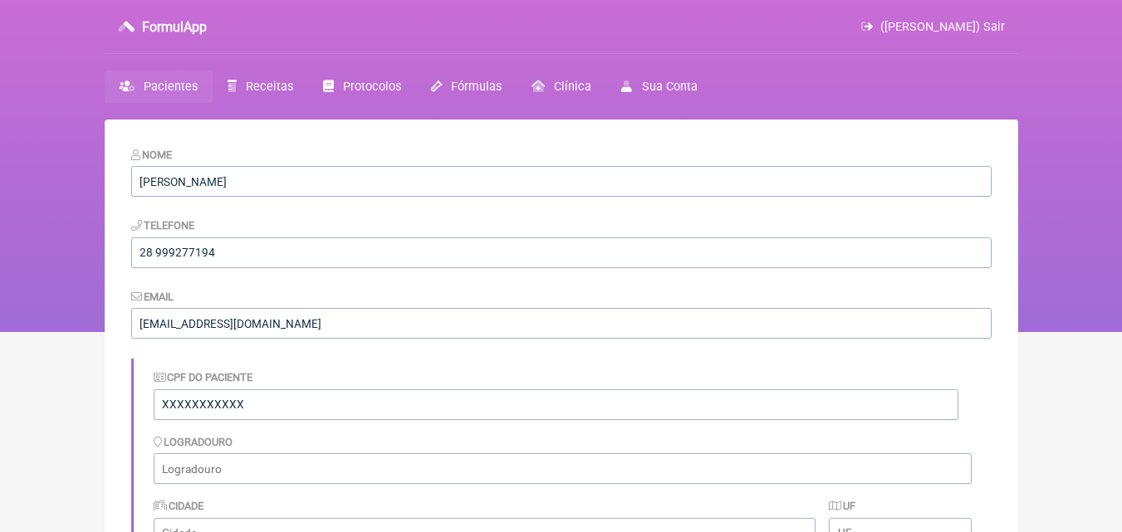
click at [179, 83] on span "Pacientes" at bounding box center [171, 87] width 54 height 14
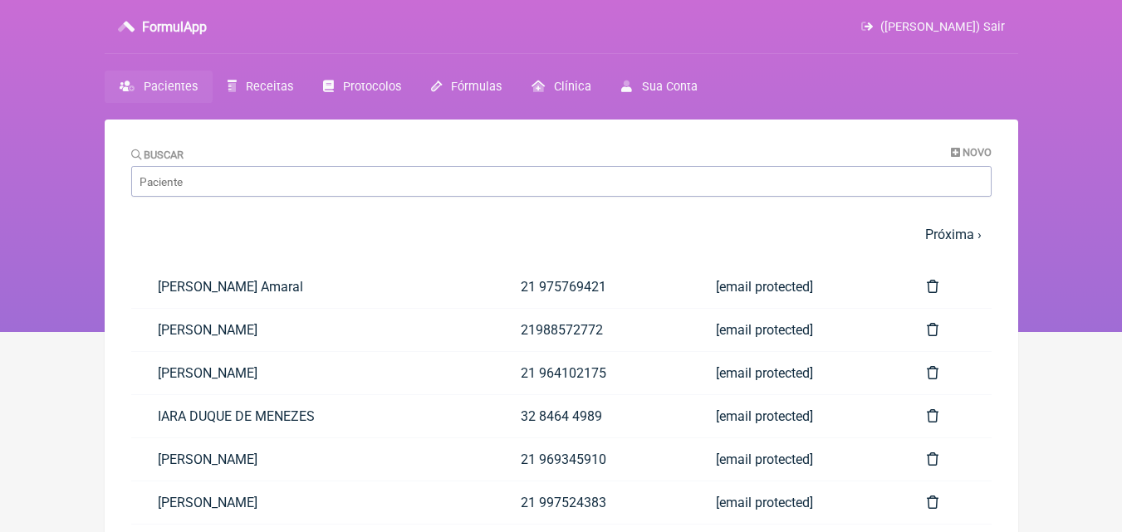
click at [979, 145] on main "Buscar Novo 1 2 3 4 5 … Próxima › Última » Paciente Telefone Email Natalia de O…" at bounding box center [561, 472] width 913 height 704
click at [973, 151] on span "Novo" at bounding box center [976, 152] width 29 height 12
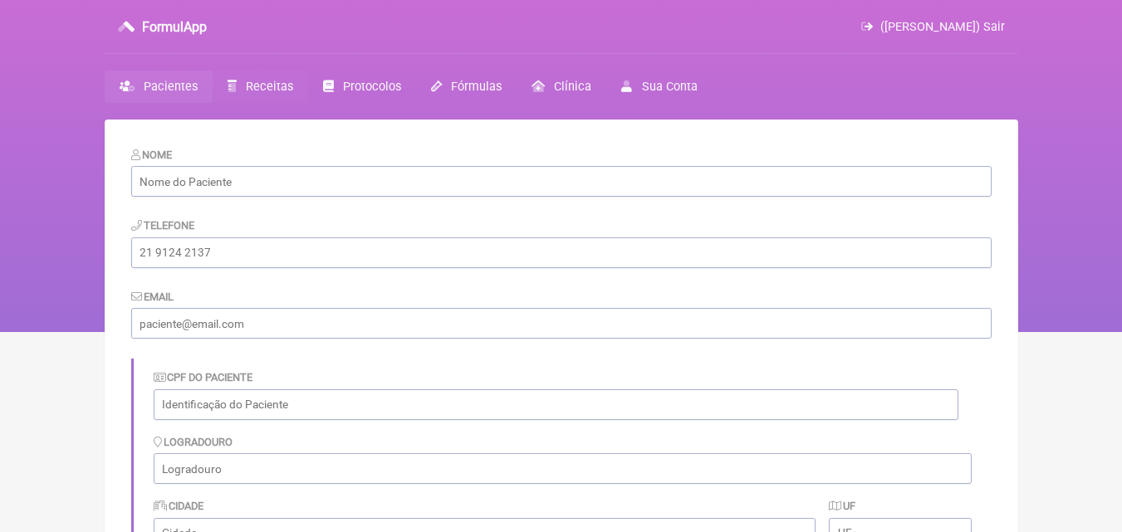
click at [274, 88] on span "Receitas" at bounding box center [269, 87] width 47 height 14
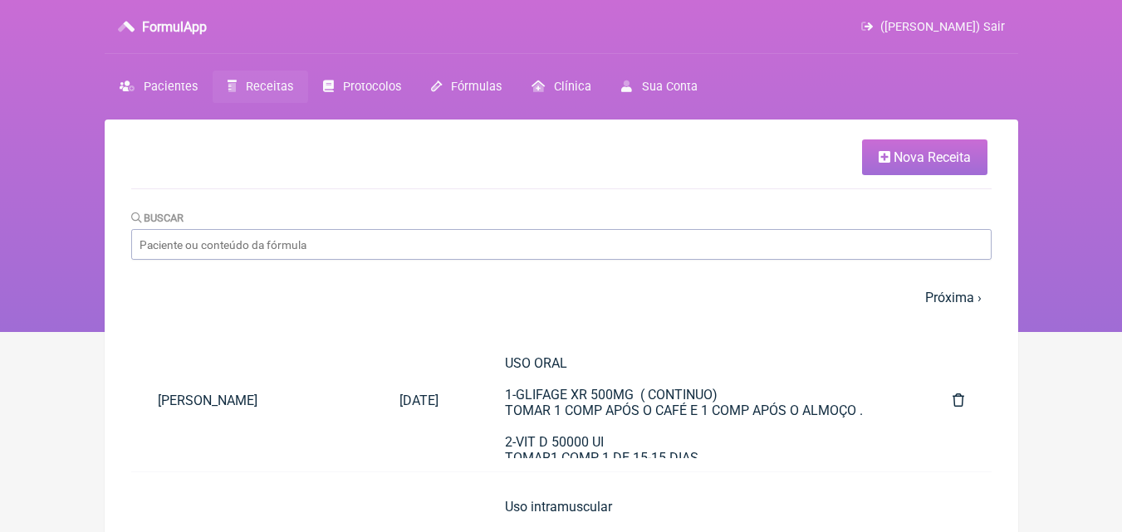
click at [954, 158] on span "Nova Receita" at bounding box center [931, 157] width 77 height 16
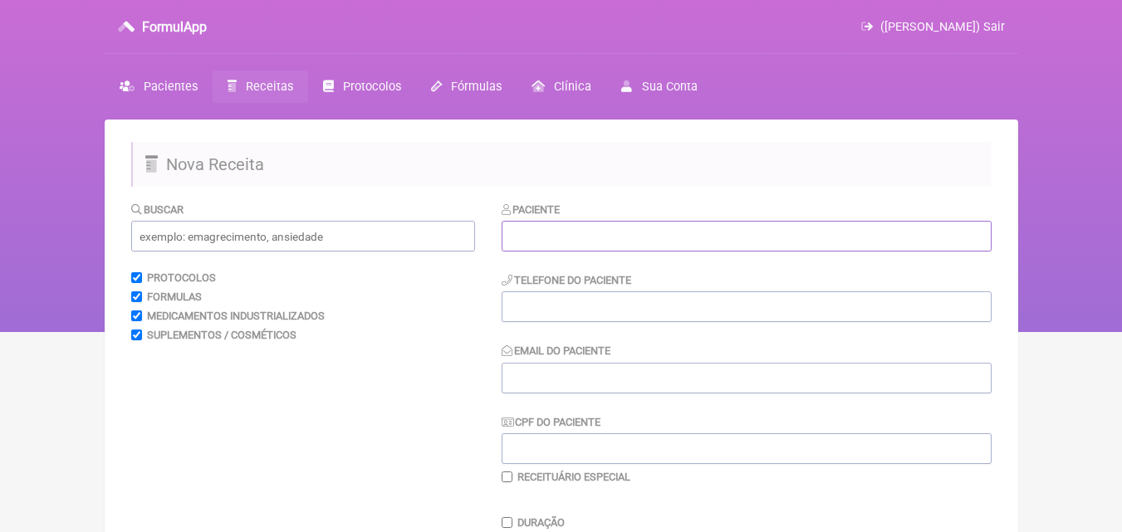
click at [533, 237] on input "text" at bounding box center [746, 236] width 490 height 31
type input "LEOCÁDIA S. TONETO"
click at [593, 306] on input "tel" at bounding box center [746, 306] width 490 height 31
type input "28 999842289"
click at [538, 372] on input "Email do Paciente" at bounding box center [746, 378] width 490 height 31
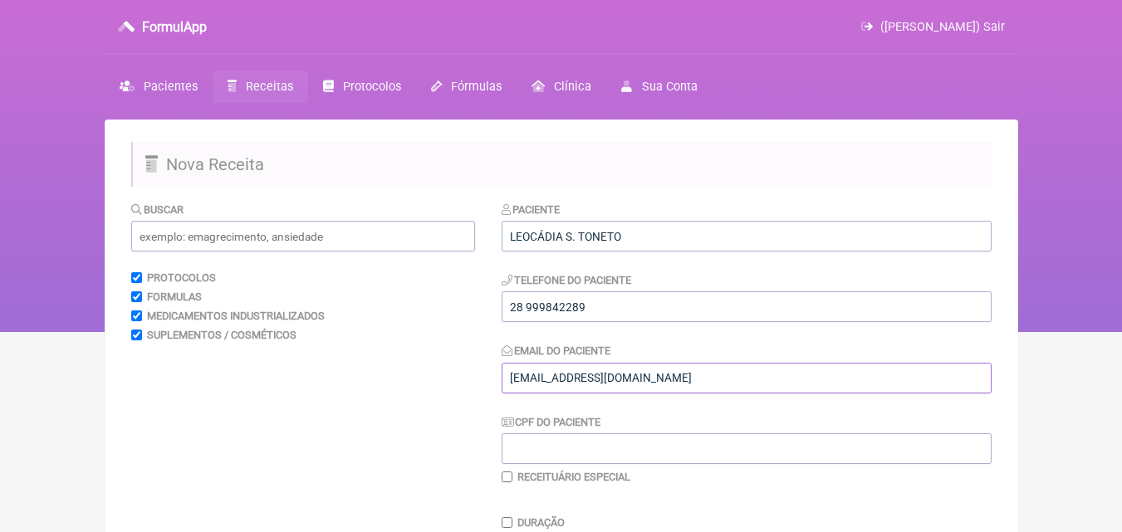
type input "VINI_PASCHOAL@YAHOO.COM.BR"
click at [538, 453] on input "CPF do Paciente" at bounding box center [746, 448] width 490 height 31
type input "V"
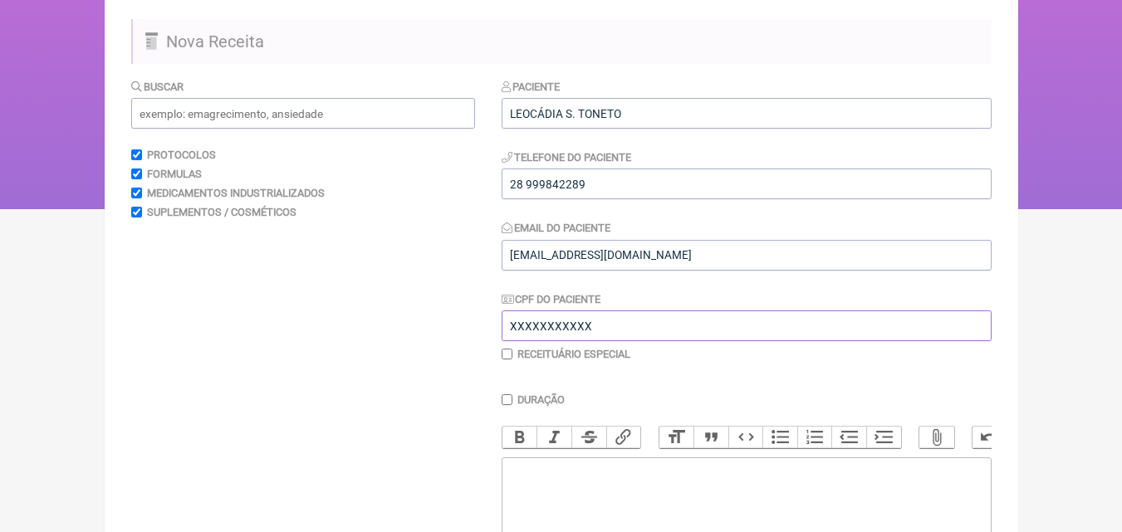
scroll to position [166, 0]
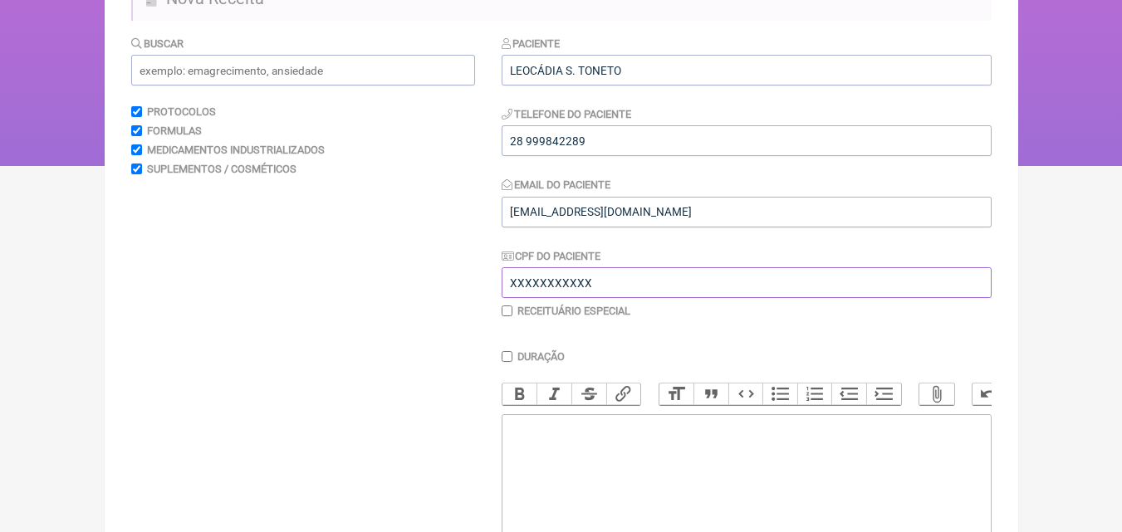
type input "XXXXXXXXXXX"
click at [532, 462] on trix-editor at bounding box center [746, 513] width 490 height 199
click at [598, 436] on div "PRONTUARIO ; 30-08-25" at bounding box center [746, 428] width 472 height 16
type trix-editor "<div>PRONTUARIO -30-08-25</div>"
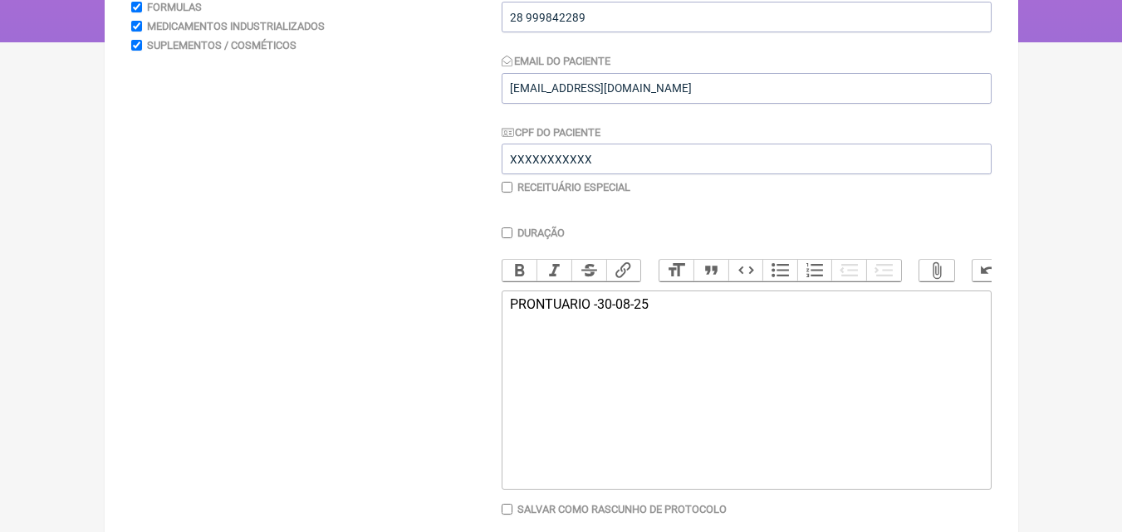
scroll to position [376, 0]
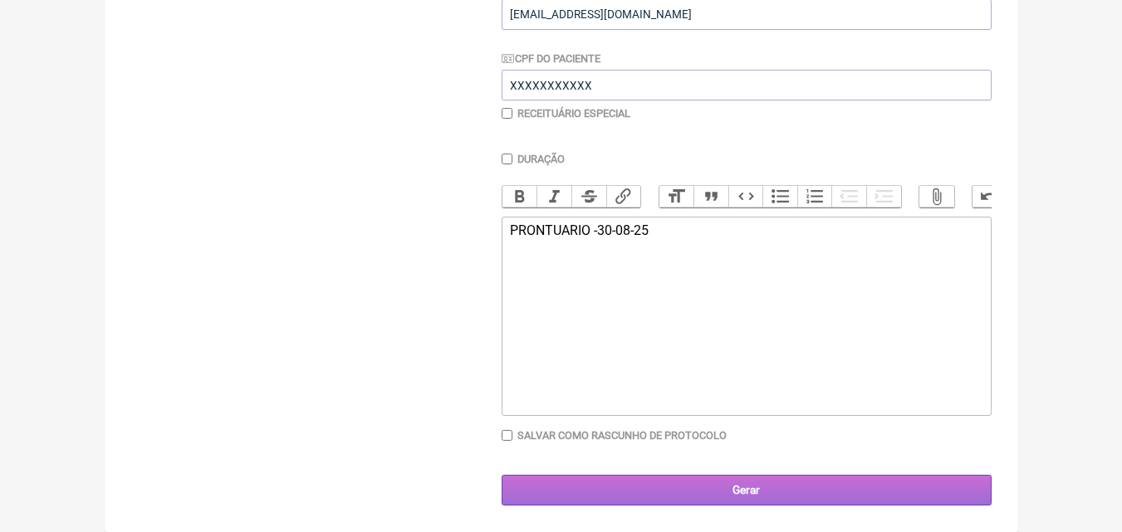
click at [875, 490] on input "Gerar" at bounding box center [746, 490] width 490 height 31
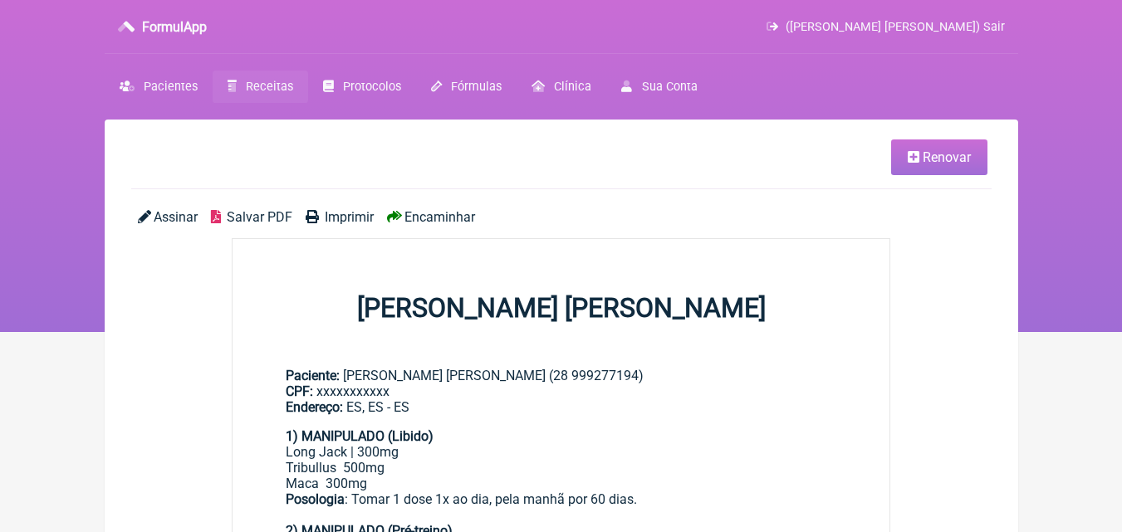
click at [917, 157] on icon at bounding box center [913, 156] width 12 height 13
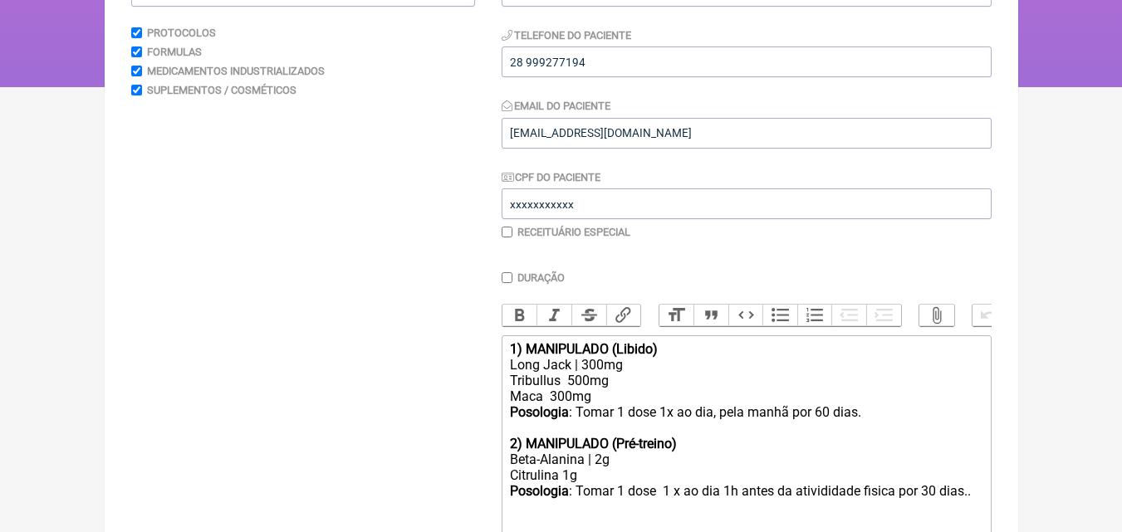
scroll to position [249, 0]
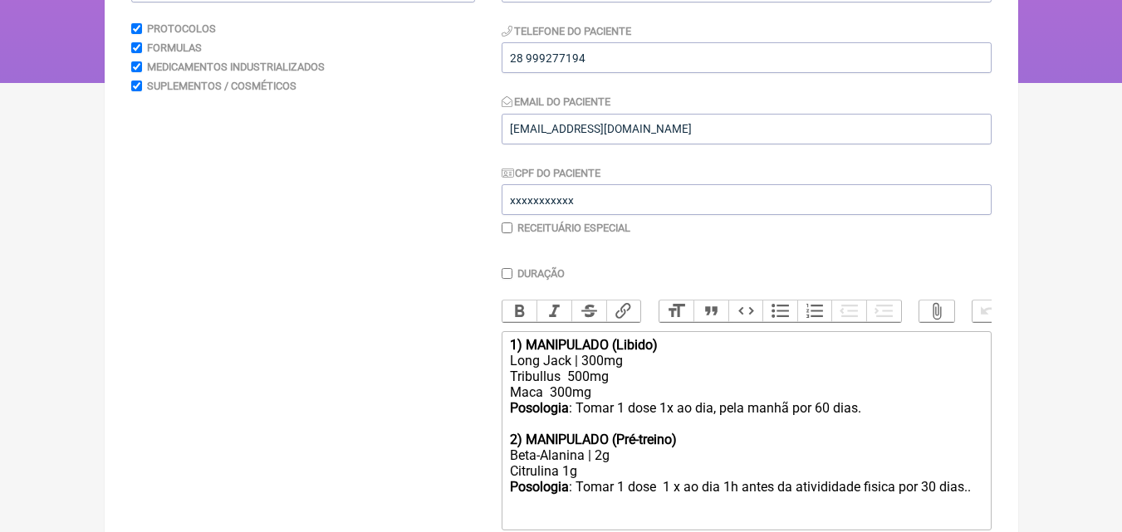
click at [511, 229] on input "checkbox" at bounding box center [506, 227] width 11 height 11
checkbox input "true"
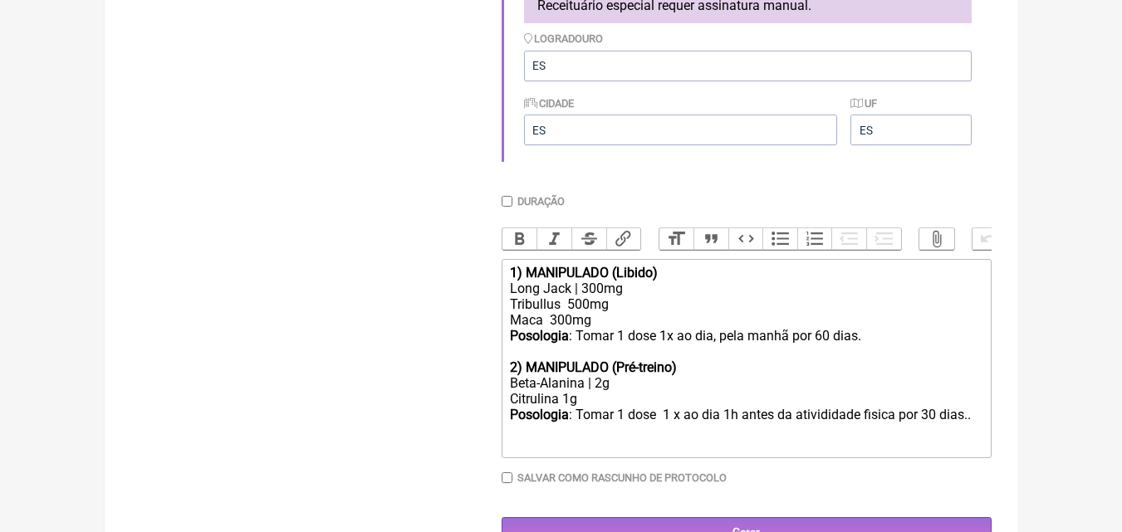
scroll to position [581, 0]
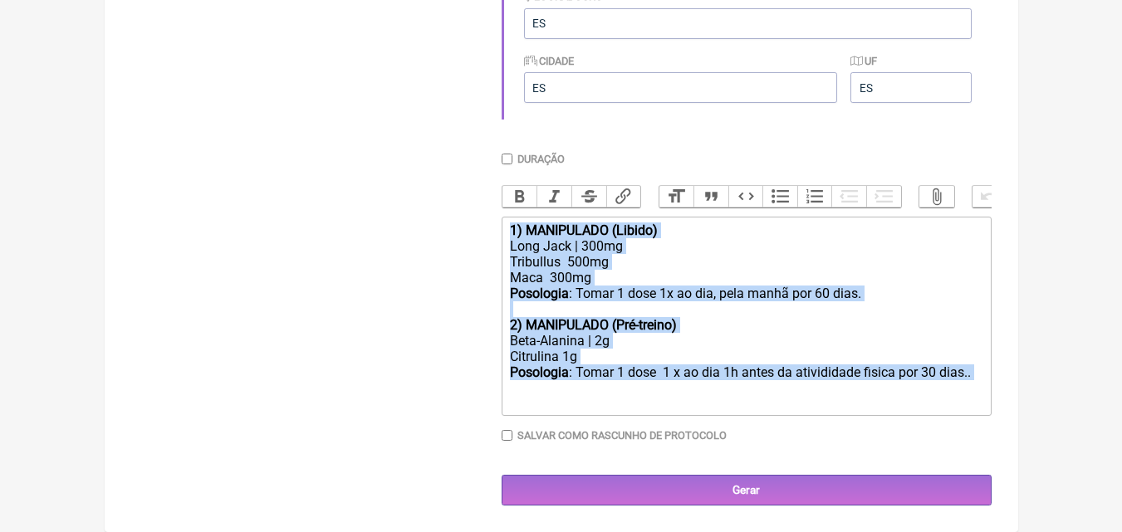
drag, startPoint x: 513, startPoint y: 236, endPoint x: 1000, endPoint y: 394, distance: 511.4
click at [1000, 394] on main "Nova Receita [GEOGRAPHIC_DATA] Protocolos Formulas Medicamentos Industrializado…" at bounding box center [561, 39] width 913 height 986
type trix-editor "<div><strong>1) MANIPULADO (Libido)</strong></div><div>[PERSON_NAME] | 300mg</d…"
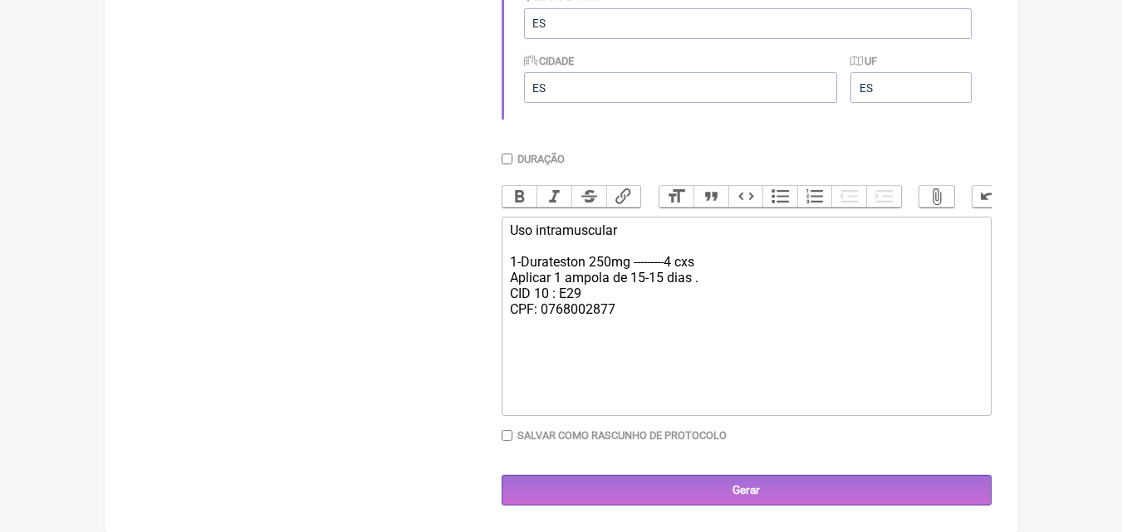
type trix-editor "<div>Uso intramuscular&nbsp;<br><br>1-Durateston 250mg ---------4 cxs&nbsp;<br>…"
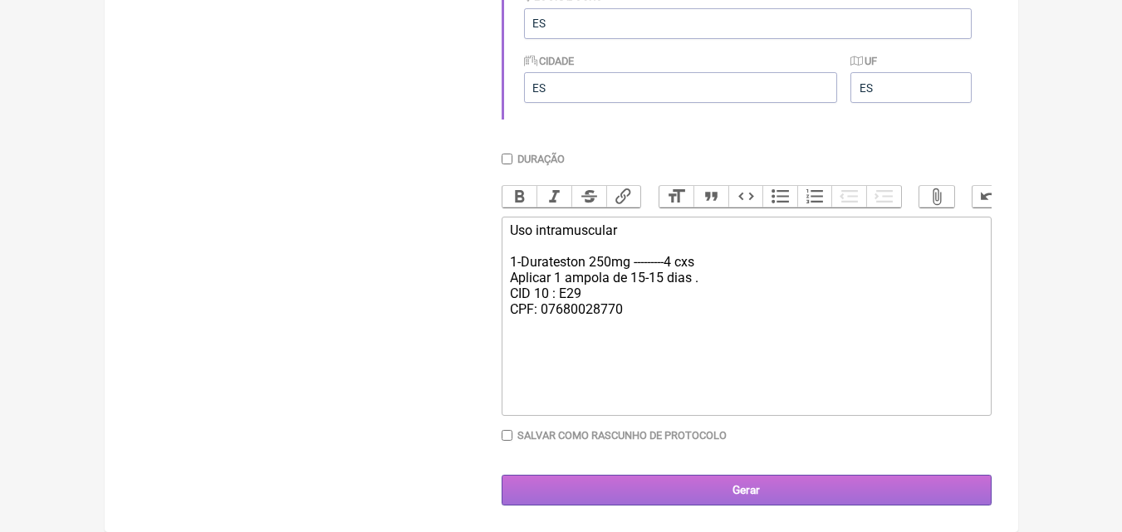
click at [756, 499] on input "Gerar" at bounding box center [746, 490] width 490 height 31
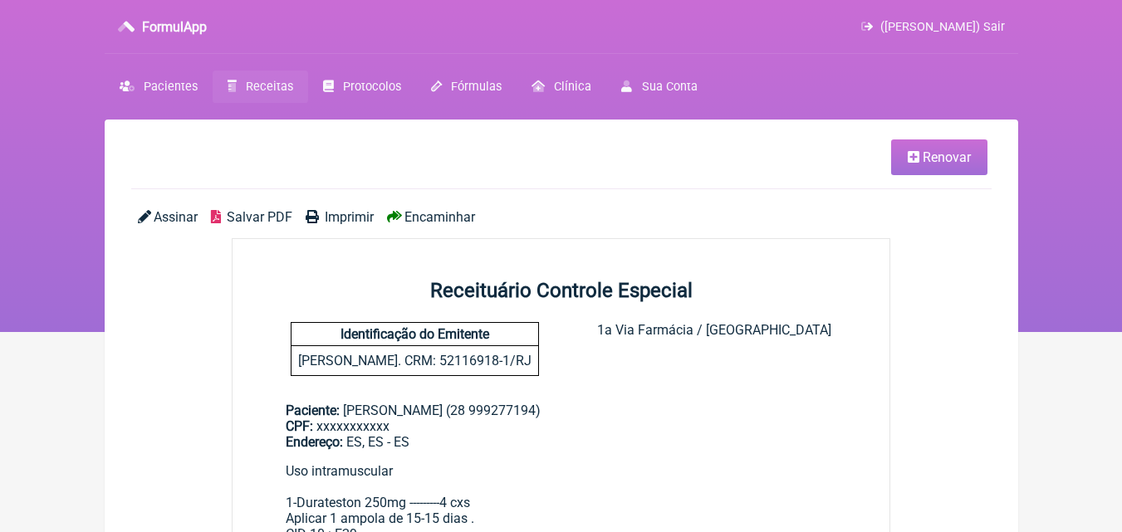
click at [362, 219] on span "Imprimir" at bounding box center [349, 217] width 49 height 16
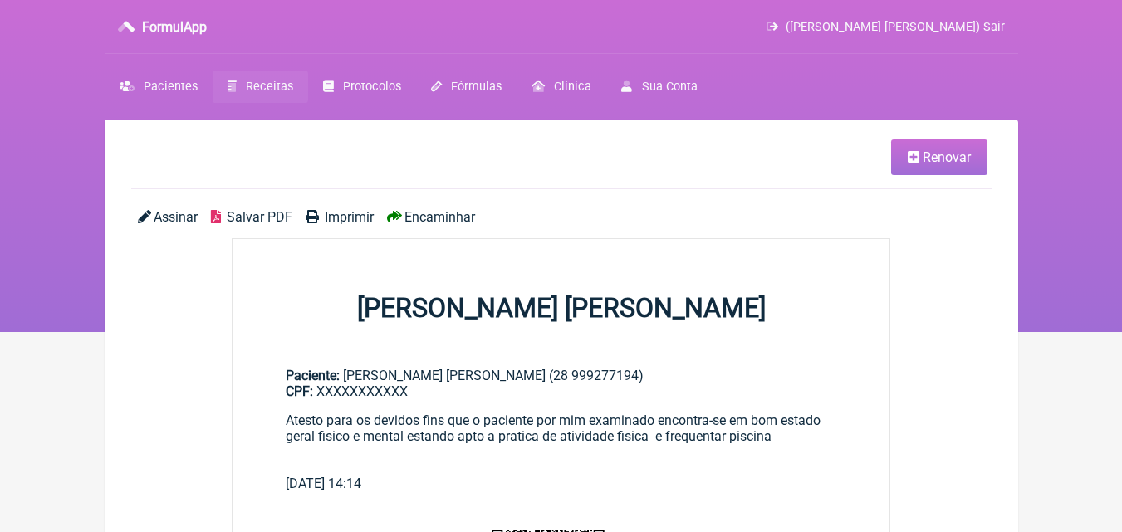
click at [914, 166] on link "Renovar" at bounding box center [939, 157] width 96 height 36
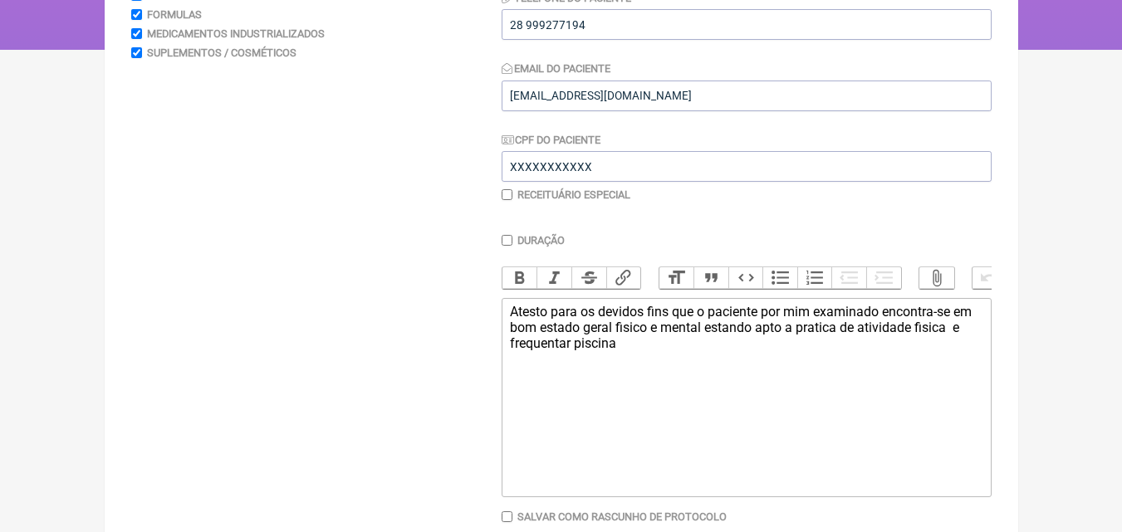
scroll to position [376, 0]
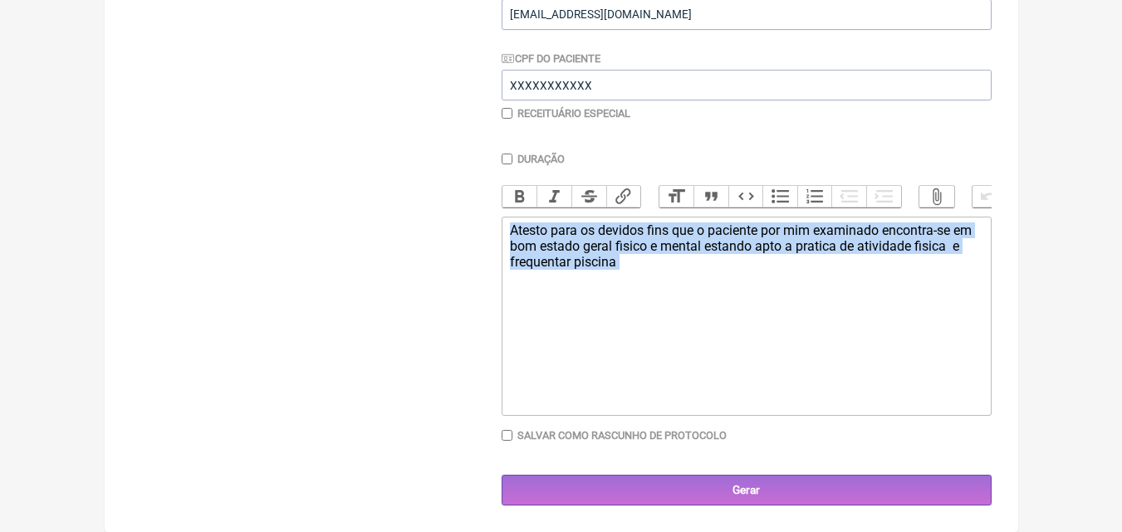
drag, startPoint x: 509, startPoint y: 227, endPoint x: 647, endPoint y: 281, distance: 148.0
click at [647, 281] on trix-editor "Atesto para os devidos fins que o paciente por mim examinado encontra-se em bom…" at bounding box center [746, 316] width 490 height 199
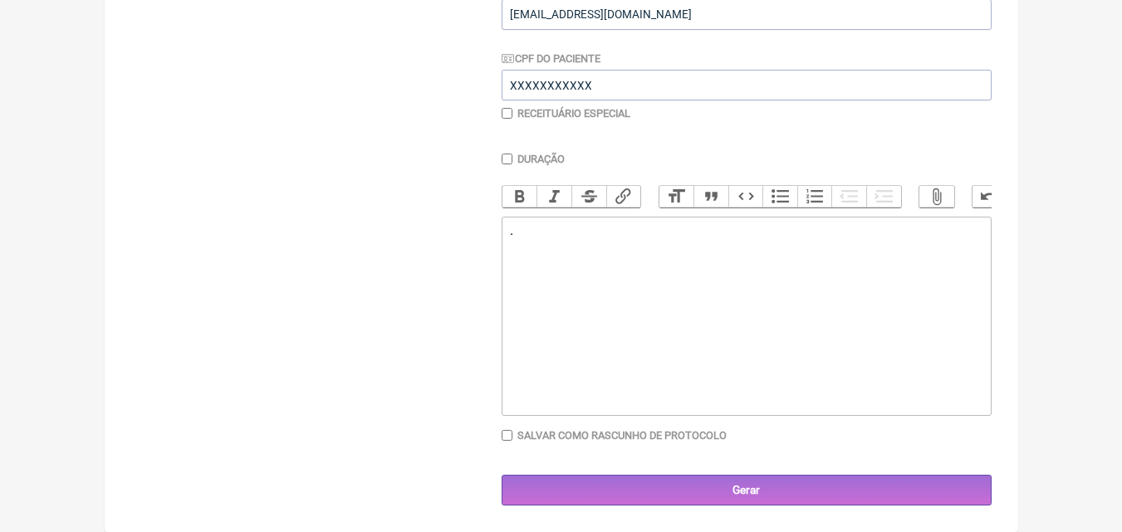
type trix-editor "<div>.<br><br></div>"
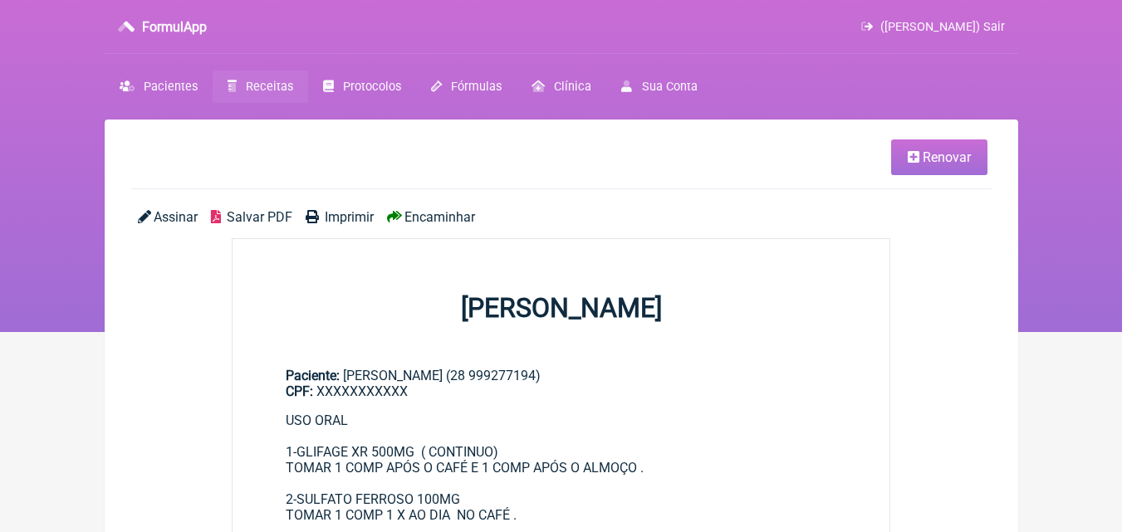
click at [922, 155] on span "Renovar" at bounding box center [946, 157] width 48 height 16
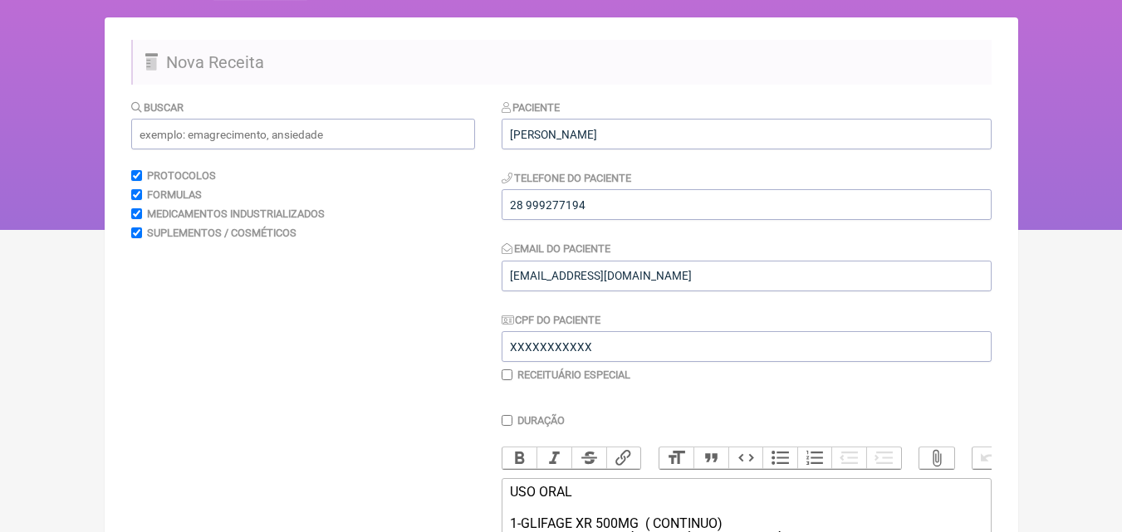
scroll to position [489, 0]
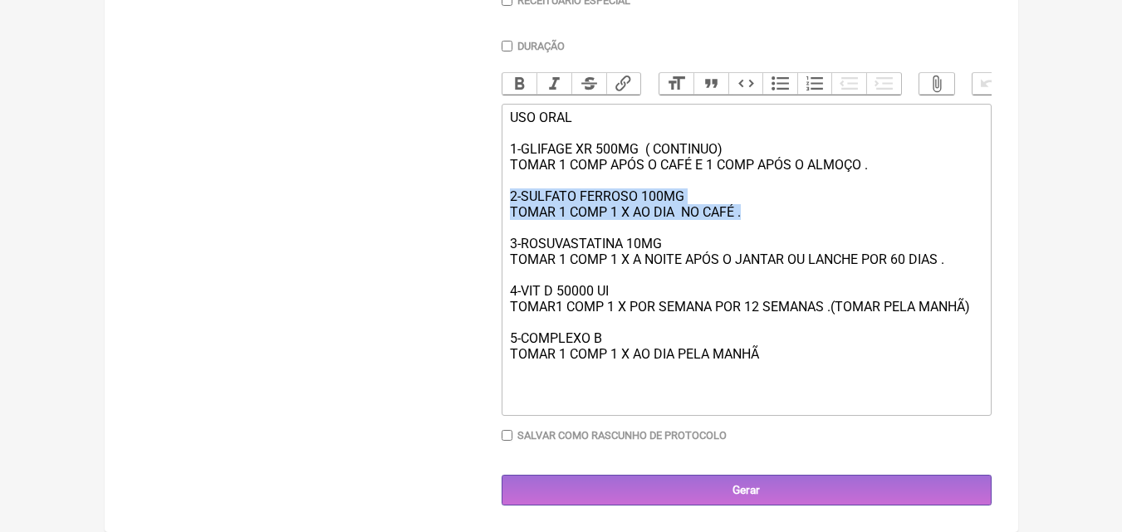
drag, startPoint x: 506, startPoint y: 192, endPoint x: 753, endPoint y: 208, distance: 247.1
click at [753, 208] on trix-editor "USO ORAL 1-GLIFAGE XR 500MG ( CONTINUO) TOMAR 1 COMP APÓS O CAFÉ E 1 COMP APÓS …" at bounding box center [746, 260] width 490 height 312
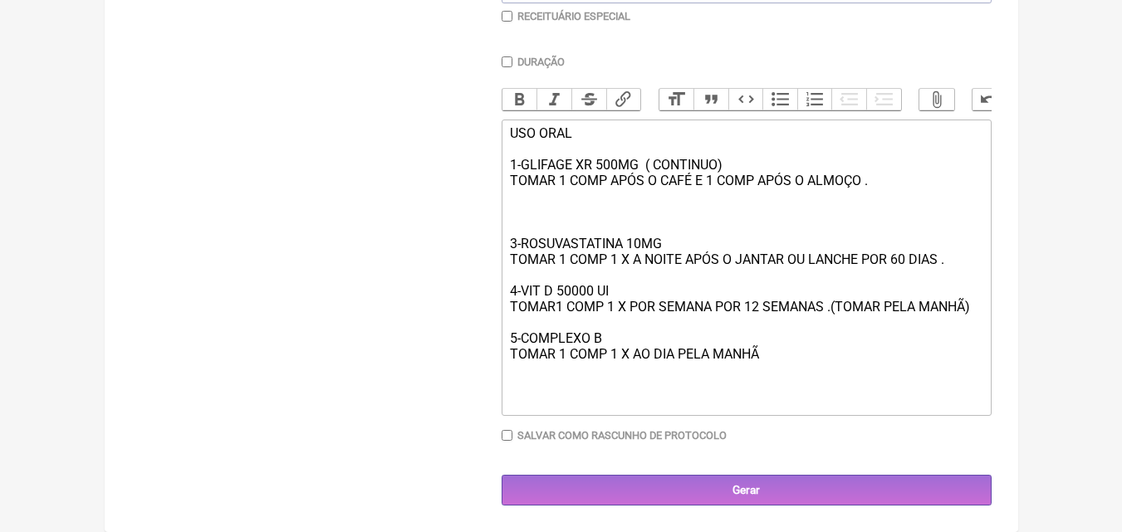
scroll to position [473, 0]
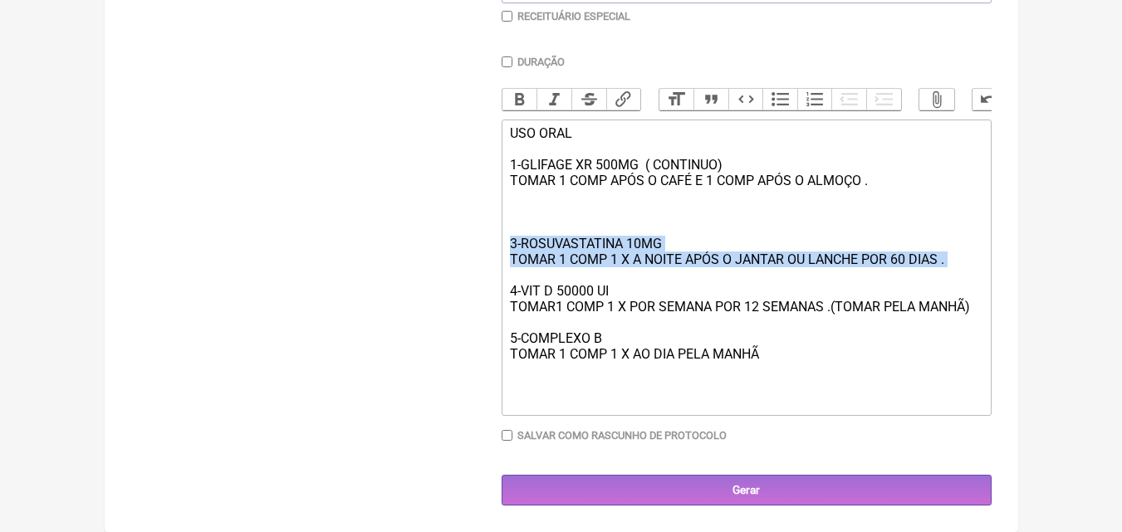
drag, startPoint x: 511, startPoint y: 245, endPoint x: 827, endPoint y: 270, distance: 316.5
click at [824, 270] on div "USO ORAL 1-GLIFAGE XR 500MG ( CONTINUO) TOMAR 1 COMP APÓS O CAFÉ E 1 COMP APÓS …" at bounding box center [746, 267] width 472 height 284
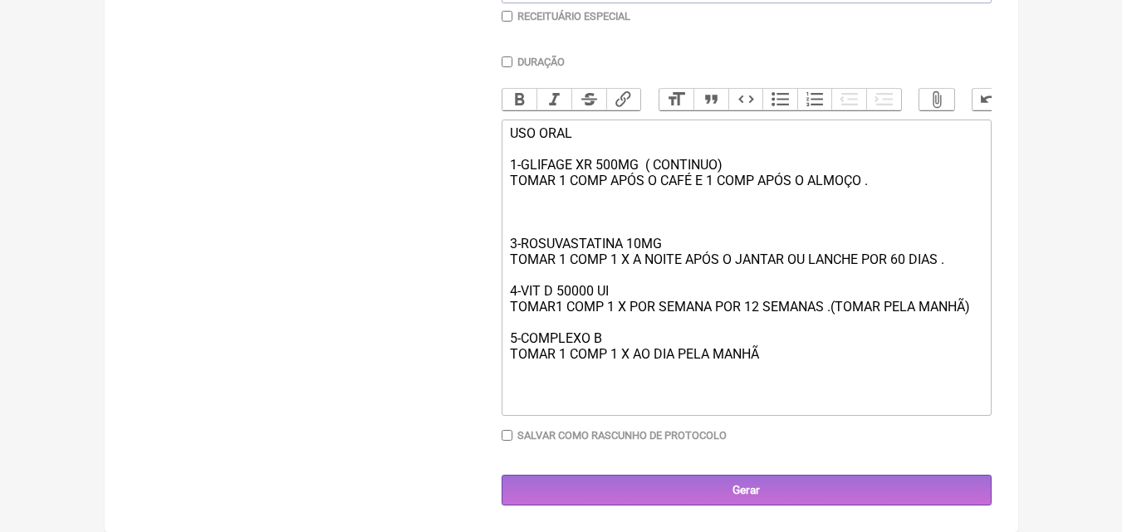
scroll to position [442, 0]
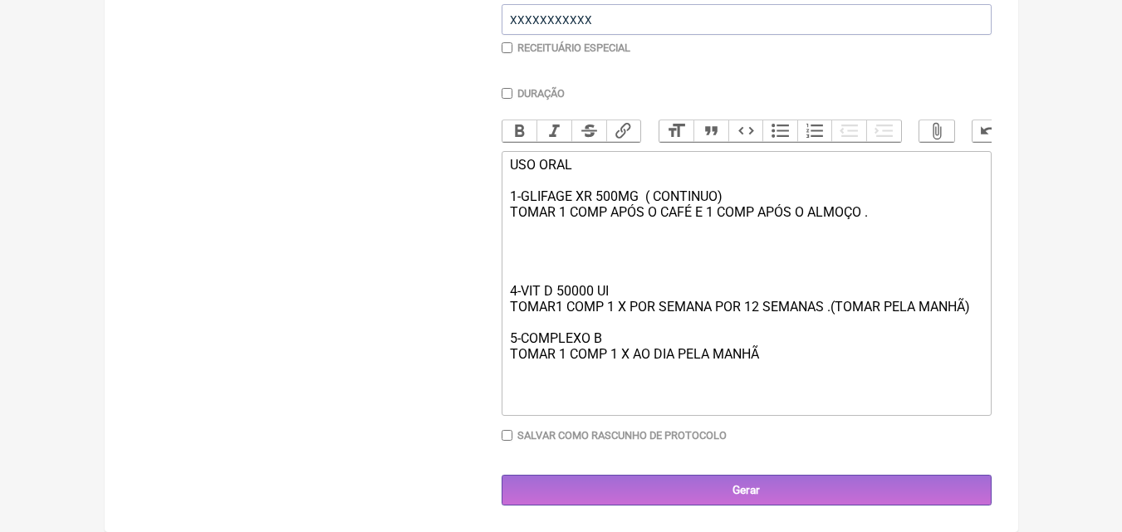
click at [508, 291] on trix-editor "USO ORAL 1-GLIFAGE XR 500MG ( CONTINUO) TOMAR 1 COMP APÓS O CAFÉ E 1 COMP APÓS …" at bounding box center [746, 283] width 490 height 265
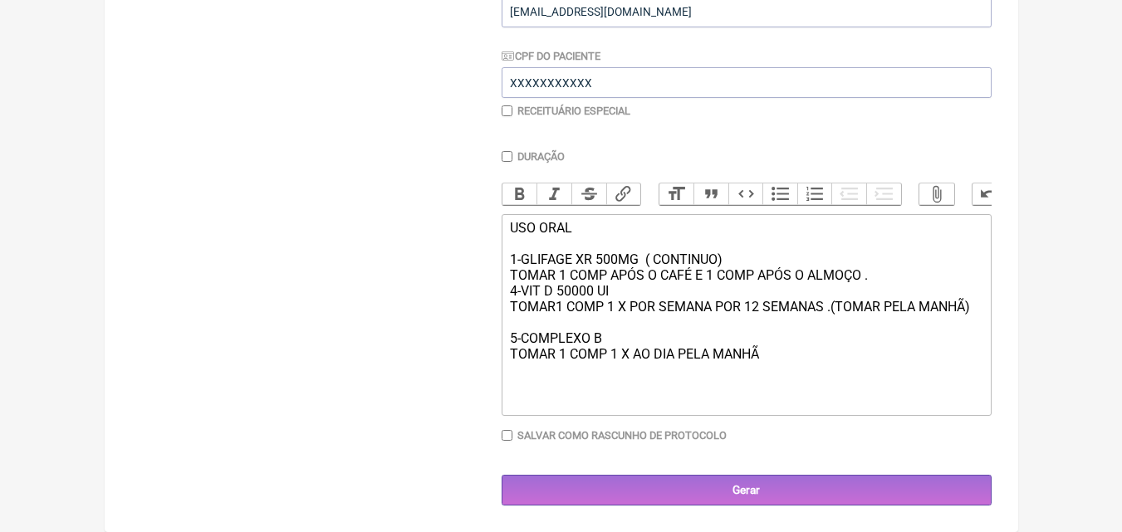
scroll to position [394, 0]
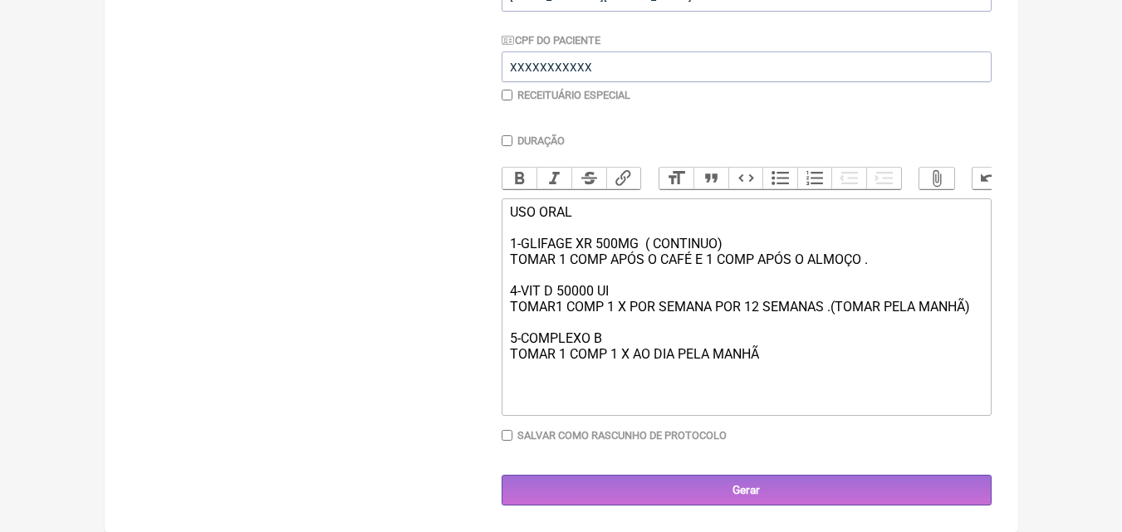
click at [515, 287] on div "USO ORAL 1-GLIFAGE XR 500MG ( CONTINUO) TOMAR 1 COMP APÓS O CAFÉ E 1 COMP APÓS …" at bounding box center [746, 306] width 472 height 205
click at [974, 306] on div "USO ORAL 1-GLIFAGE XR 500MG ( CONTINUO) TOMAR 1 COMP APÓS O CAFÉ E 1 COMP APÓS …" at bounding box center [746, 306] width 472 height 205
click at [516, 340] on div "USO ORAL 1-GLIFAGE XR 500MG ( CONTINUO) TOMAR 1 COMP APÓS O CAFÉ E 1 COMP APÓS …" at bounding box center [746, 306] width 472 height 205
type trix-editor "<div>USO ORAL&nbsp;<br><br>1-GLIFAGE XR 500MG&nbsp; ( CONTINUO)<br>TOMAR 1 COMP…"
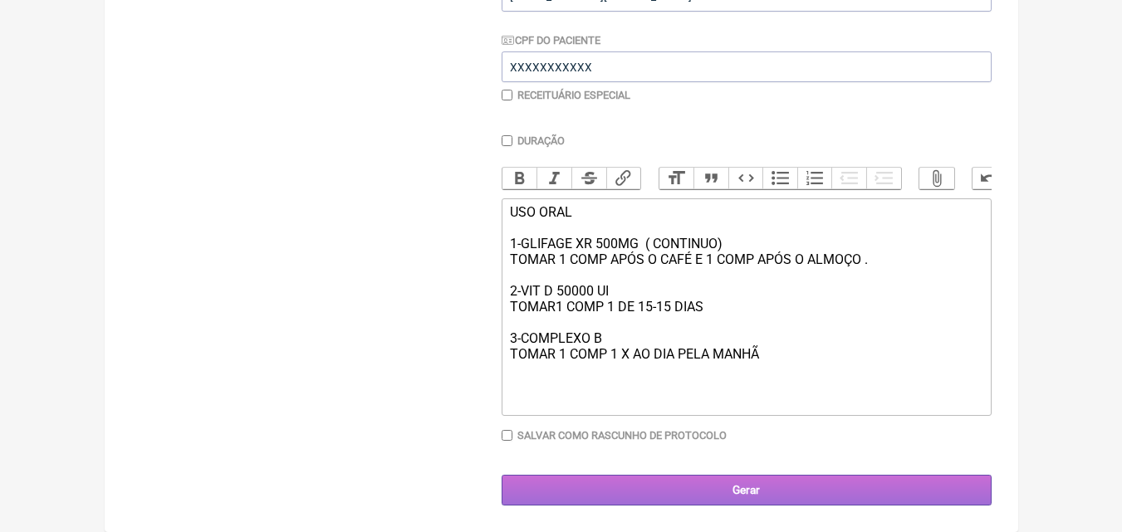
click at [746, 493] on input "Gerar" at bounding box center [746, 490] width 490 height 31
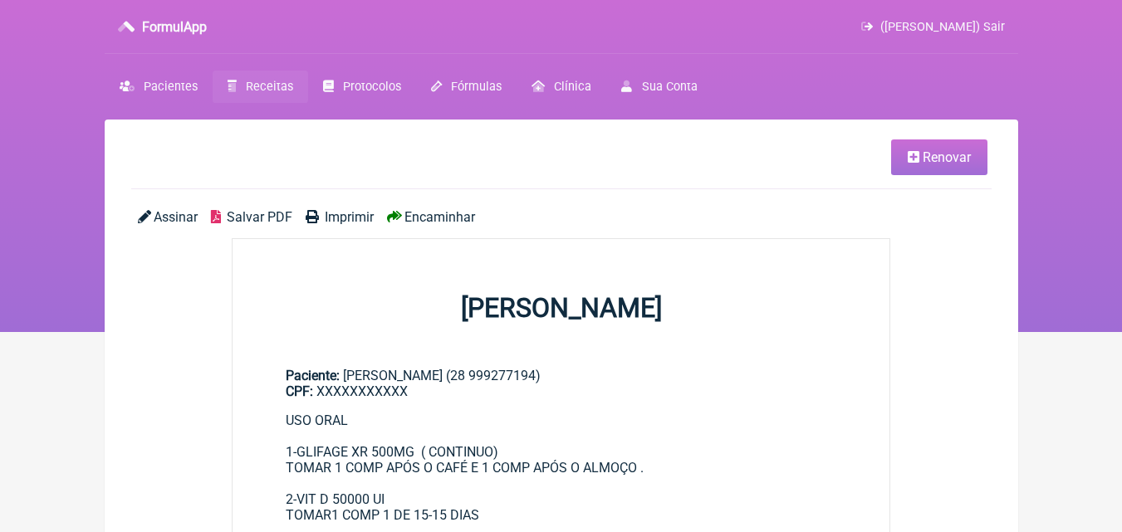
click at [341, 213] on span "Imprimir" at bounding box center [349, 217] width 49 height 16
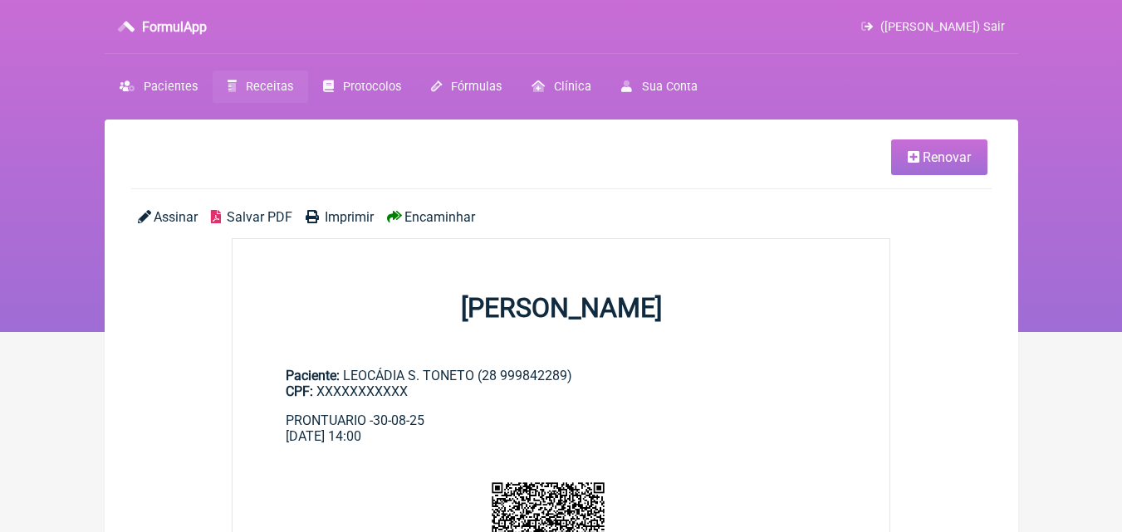
click at [957, 158] on span "Renovar" at bounding box center [946, 157] width 48 height 16
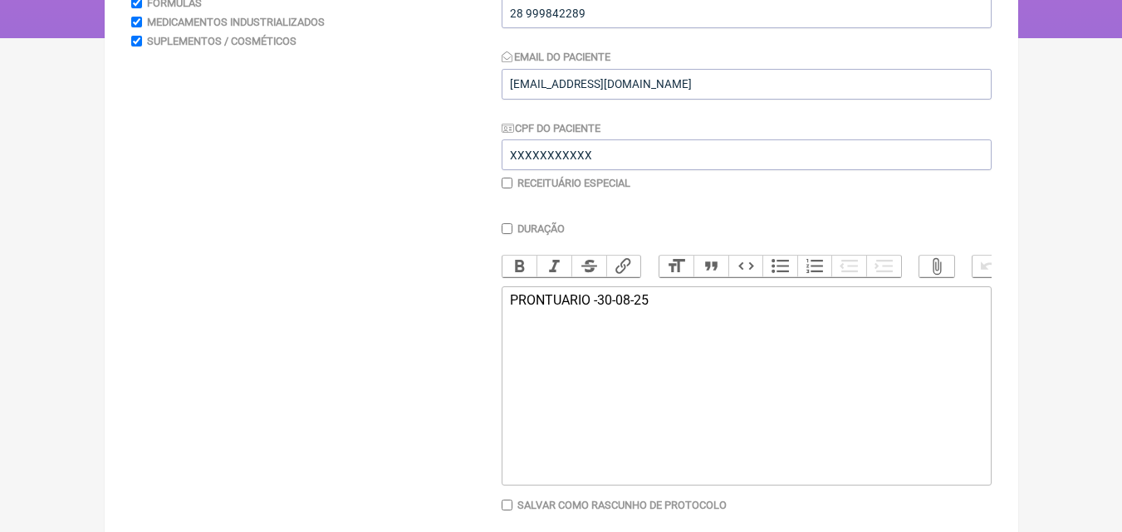
scroll to position [332, 0]
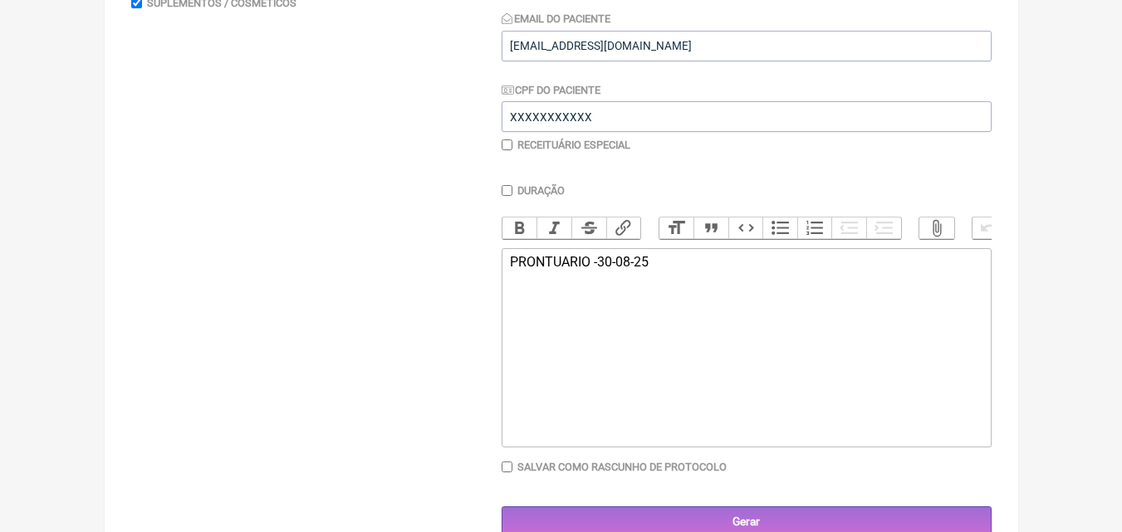
click at [676, 270] on div "PRONTUARIO -30-08-25" at bounding box center [746, 262] width 472 height 16
click at [518, 286] on div "PRONTUARIO -30-08-25 paciente com 49 anos, com quadro de menopausa -precoce." at bounding box center [746, 270] width 472 height 32
click at [884, 286] on div "PRONTUARIO -30-08-25 Paciente com 49 anos, com quadro de menopausa -precoce." at bounding box center [746, 270] width 472 height 32
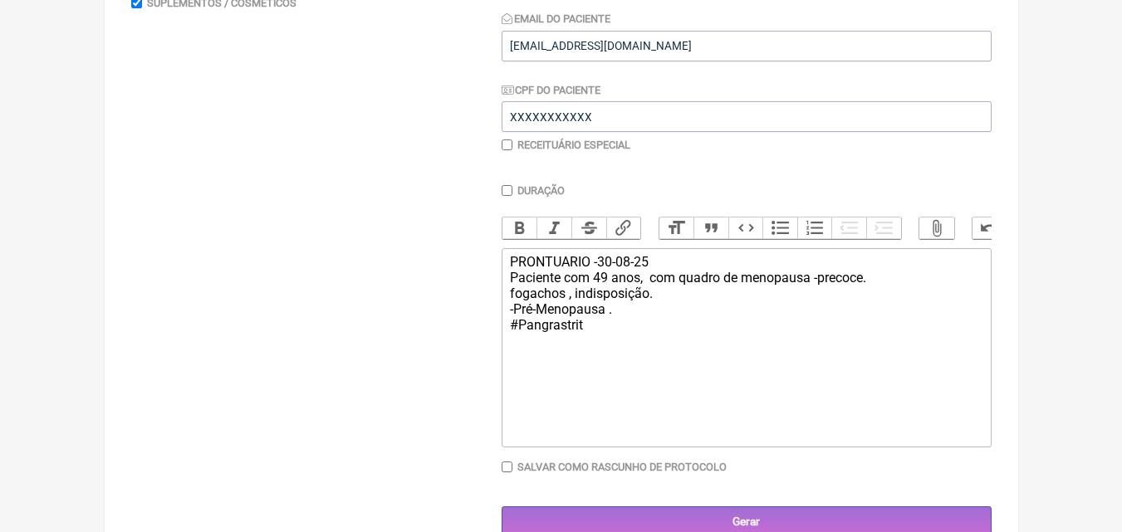
type trix-editor "<div>PRONTUARIO -30-08-25<br>Paciente com 49 anos,&nbsp; com quadro de menopaus…"
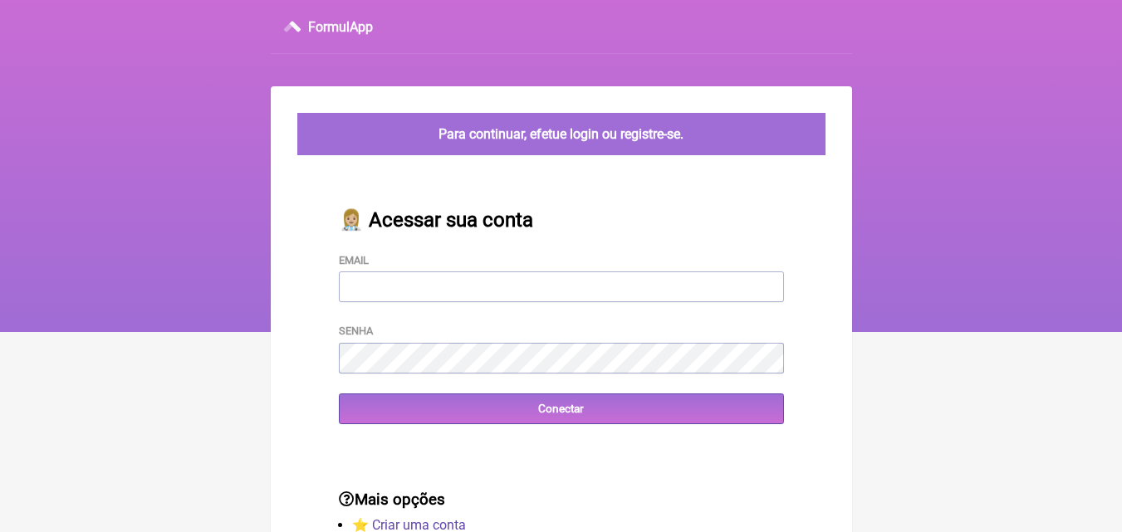
click at [398, 285] on input "Email" at bounding box center [561, 286] width 445 height 31
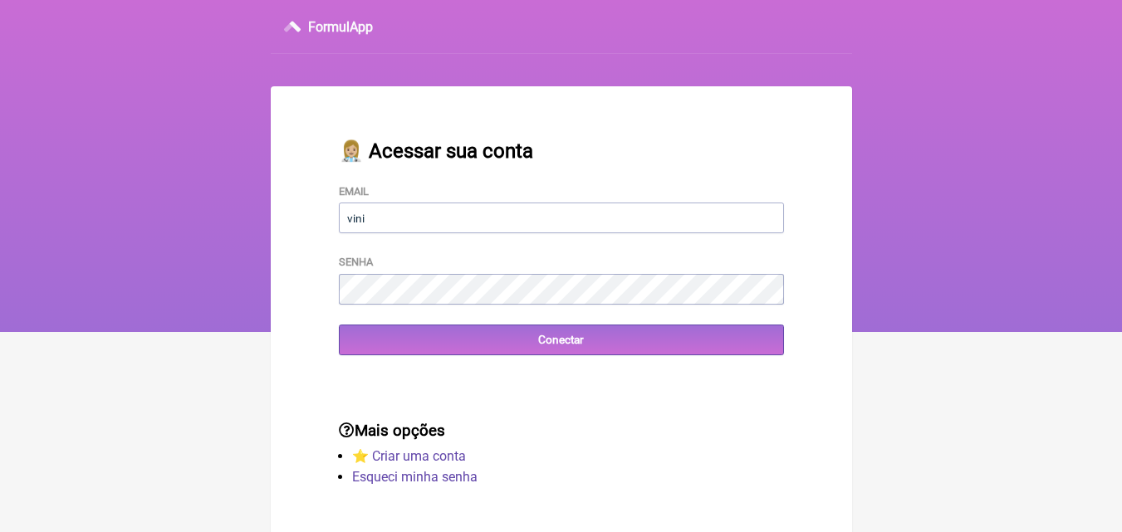
type input "[EMAIL_ADDRESS][DOMAIN_NAME]"
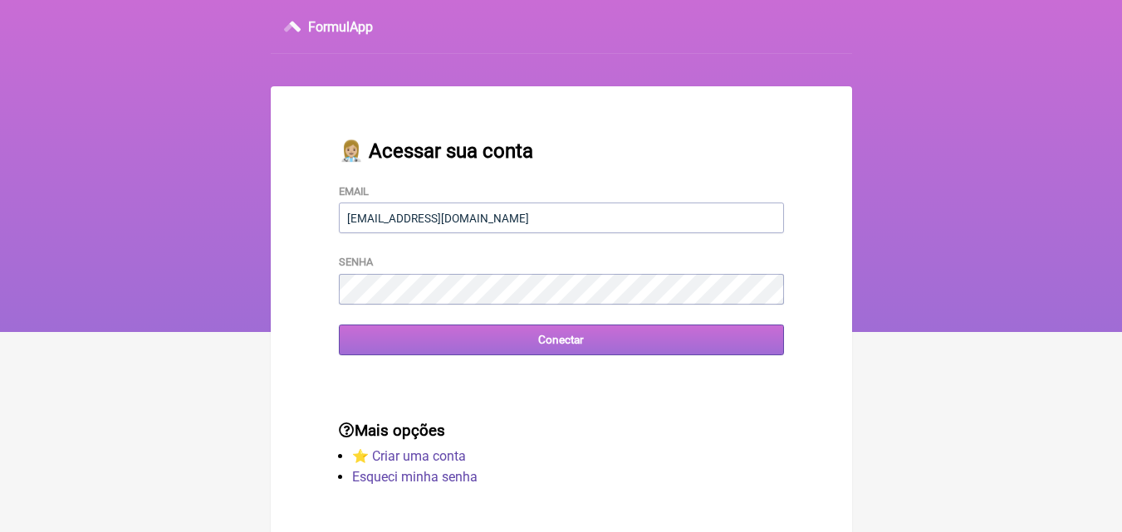
click at [566, 346] on input "Conectar" at bounding box center [561, 340] width 445 height 31
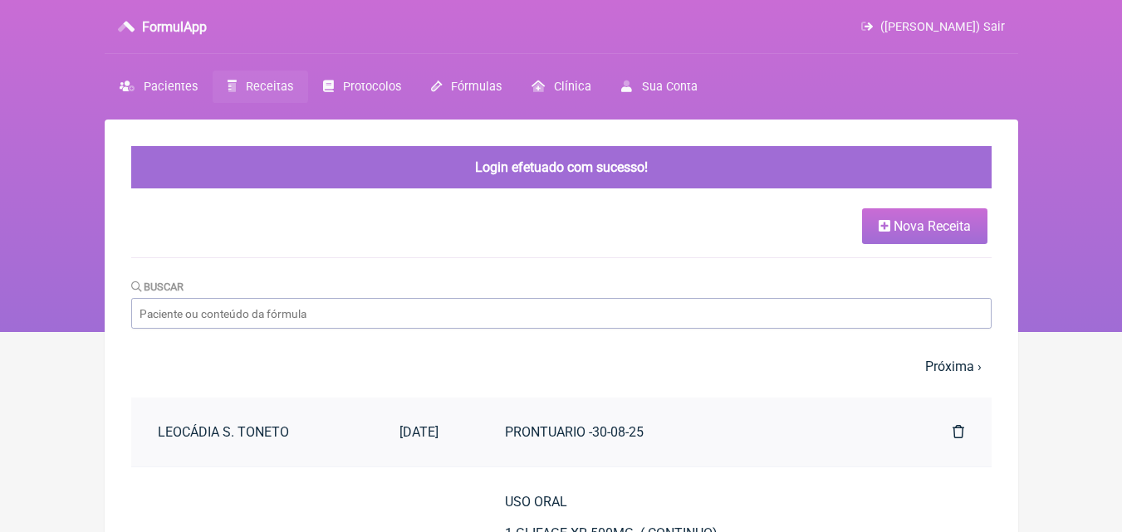
click at [231, 423] on link "LEOCÁDIA S. TONETO" at bounding box center [252, 432] width 242 height 42
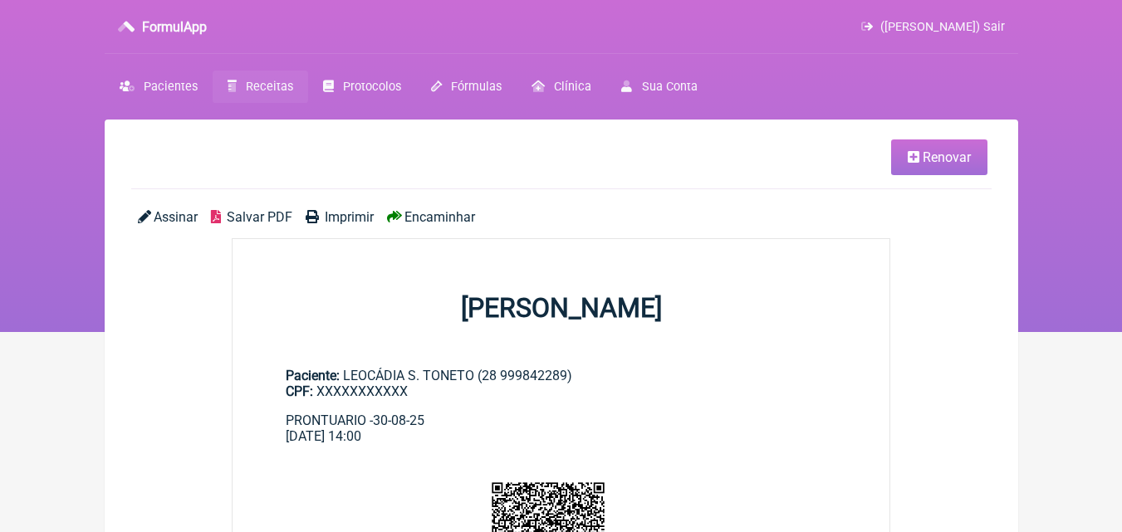
click at [951, 154] on span "Renovar" at bounding box center [946, 157] width 48 height 16
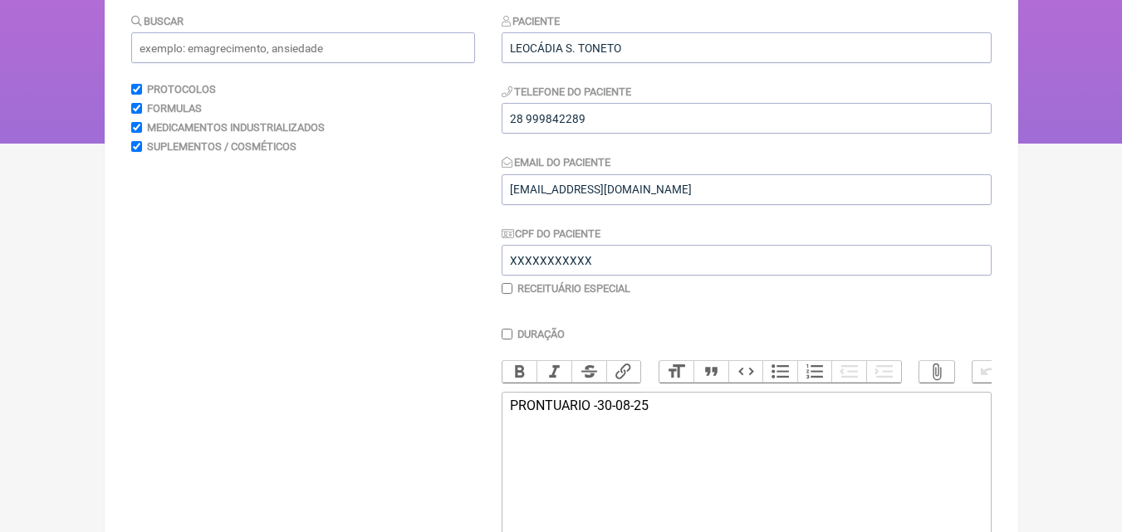
scroll to position [199, 0]
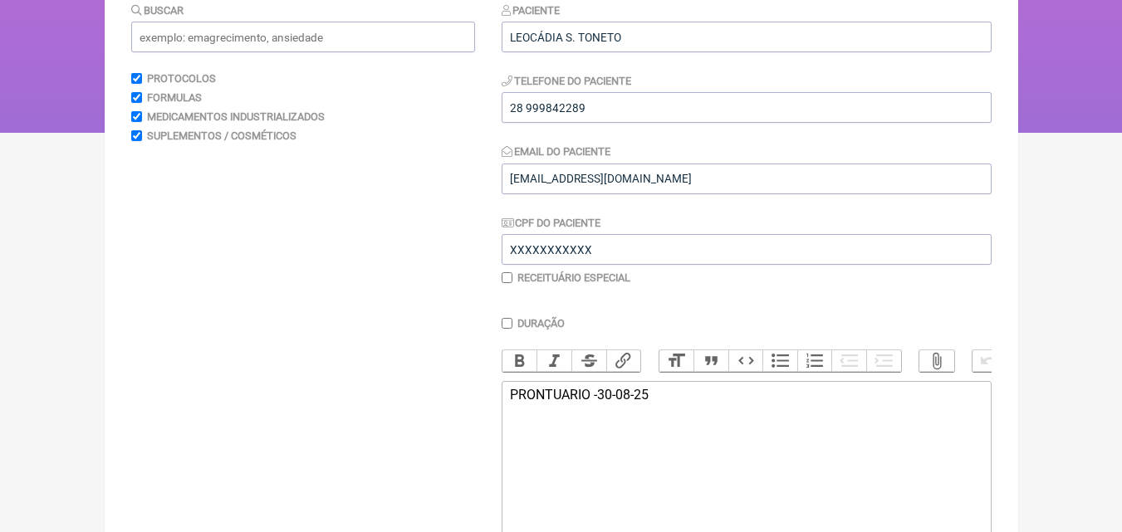
click at [653, 403] on div "PRONTUARIO -30-08-25" at bounding box center [746, 395] width 472 height 16
type trix-editor "<div>P</div>"
click at [527, 413] on trix-editor at bounding box center [746, 480] width 490 height 199
paste trix-editor "<lo><ip><dolors><am>Consectet (A2)</elitse>: D eiusmod tem incidi ut laboreetd …"
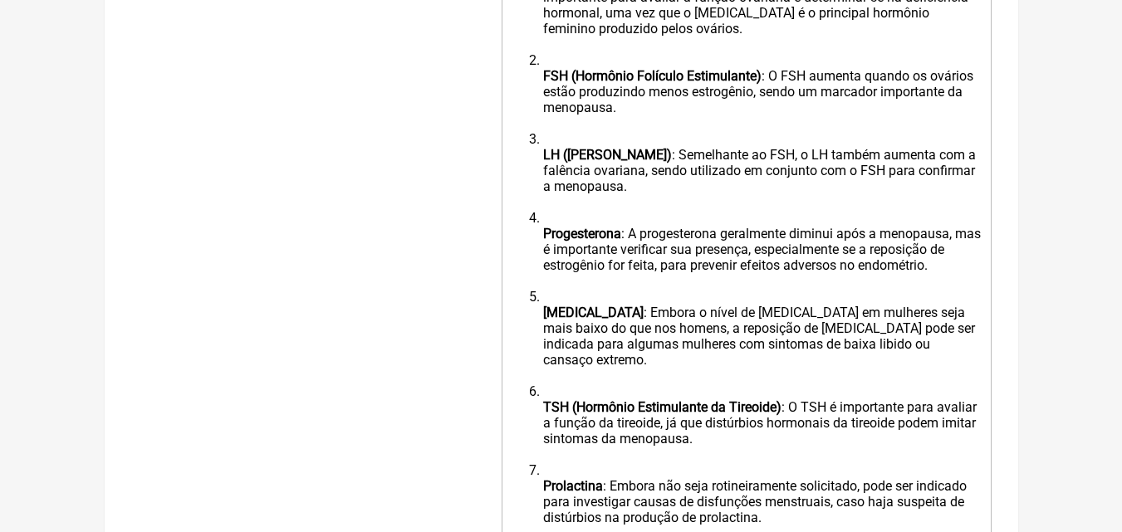
scroll to position [177, 0]
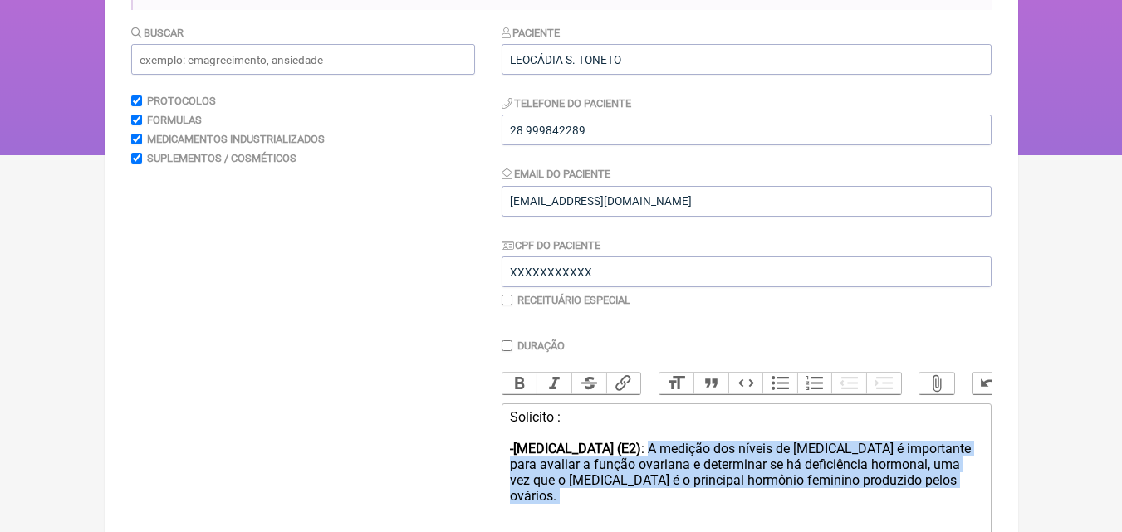
drag, startPoint x: 599, startPoint y: 462, endPoint x: 778, endPoint y: 508, distance: 184.4
click at [778, 508] on div "Solicito : -[MEDICAL_DATA] (E2) : A medição dos níveis de [MEDICAL_DATA] é impo…" at bounding box center [746, 464] width 472 height 110
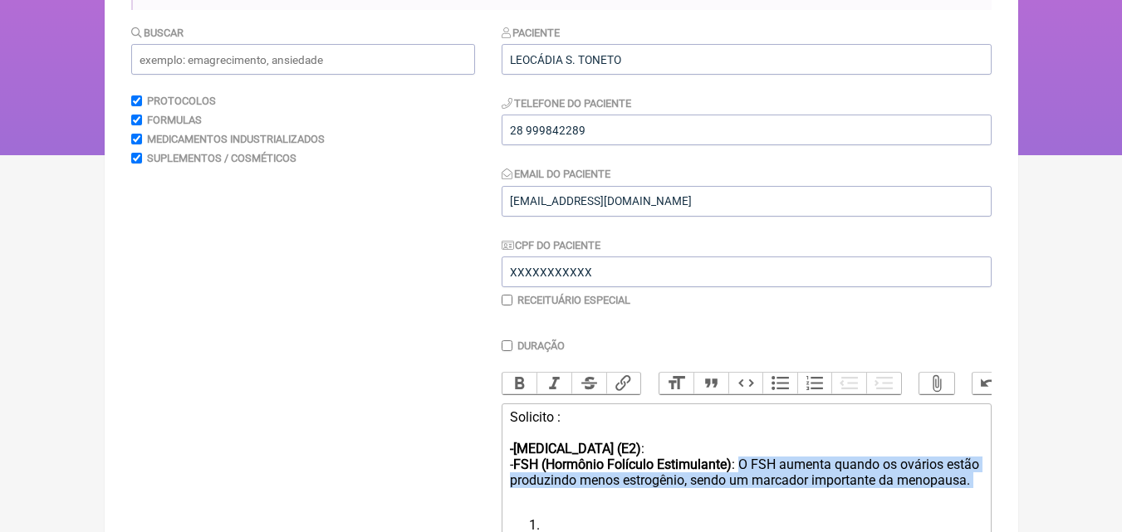
drag, startPoint x: 741, startPoint y: 475, endPoint x: 883, endPoint y: 506, distance: 146.2
click at [883, 504] on div "Solicito : -[MEDICAL_DATA] (E2) : - FSH (Hormônio Folículo Estimulante) : O FSH…" at bounding box center [746, 456] width 472 height 95
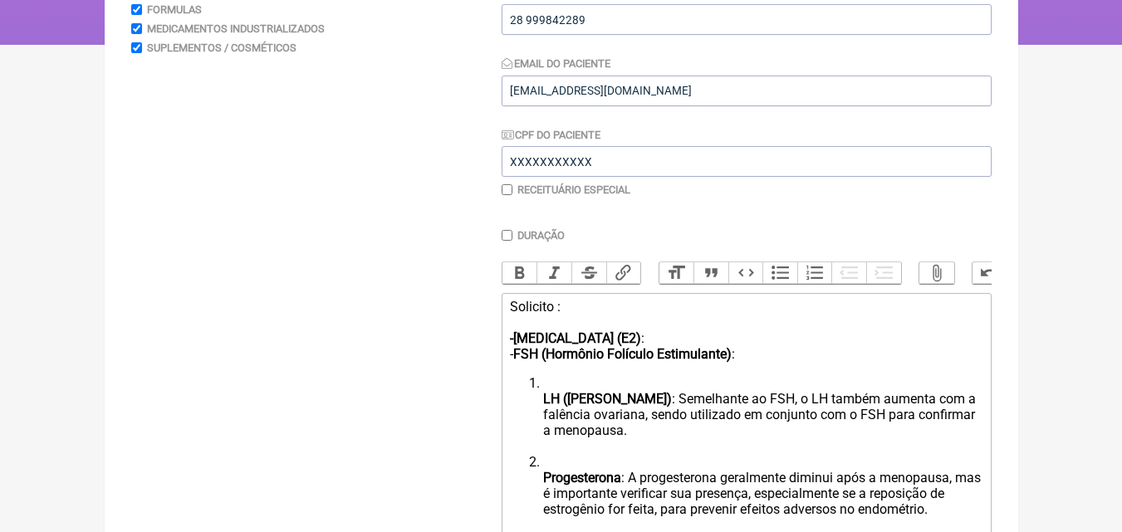
scroll to position [354, 0]
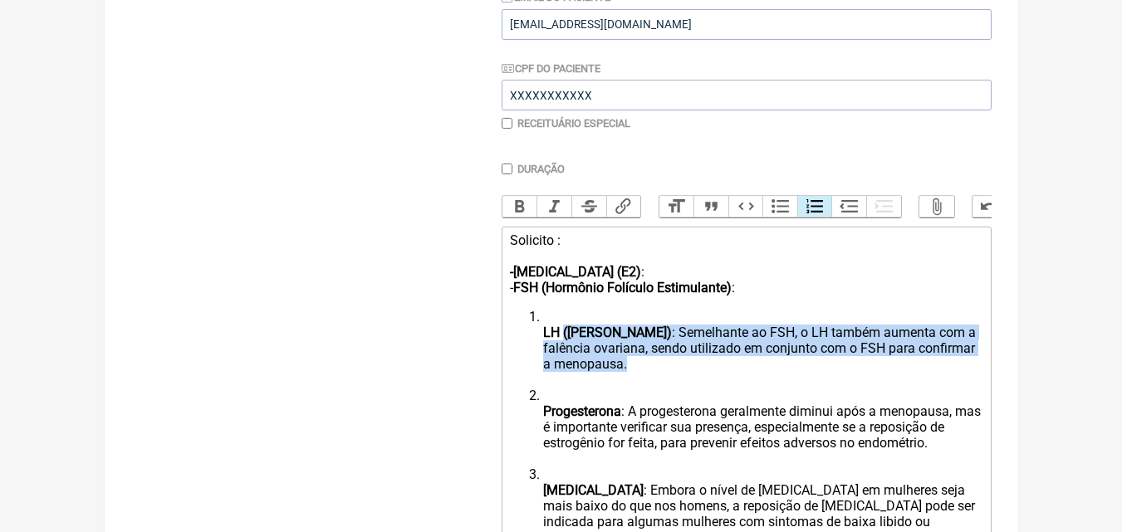
drag, startPoint x: 563, startPoint y: 340, endPoint x: 715, endPoint y: 378, distance: 156.7
click at [715, 378] on li "LH (Hormônio Luteinizante) : Semelhante ao FSH, o LH também aumenta com a falên…" at bounding box center [762, 348] width 438 height 79
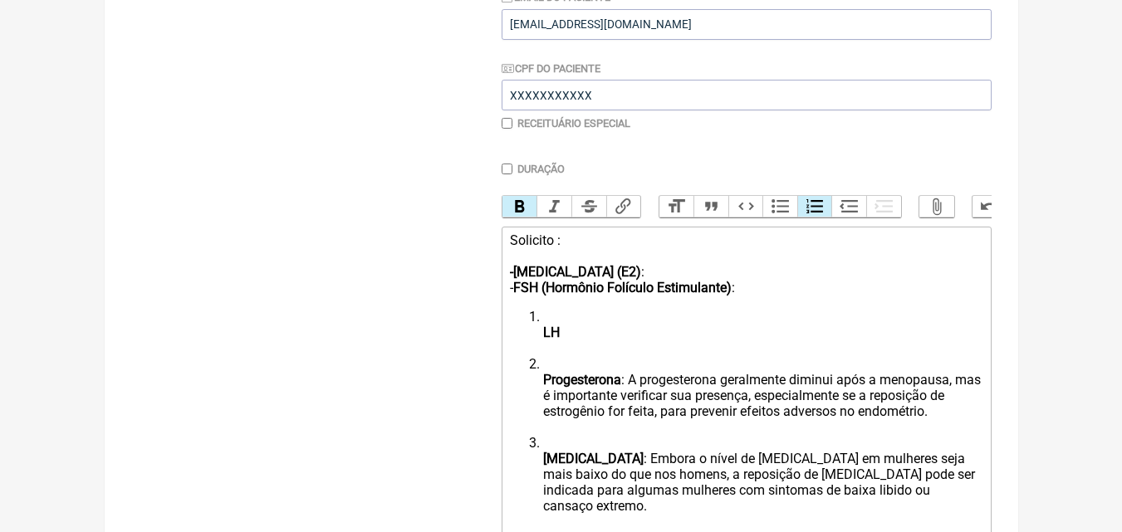
click at [541, 340] on ol "LH Progesterona : A progesterona geralmente diminui após a menopausa, mas é imp…" at bounding box center [746, 537] width 472 height 457
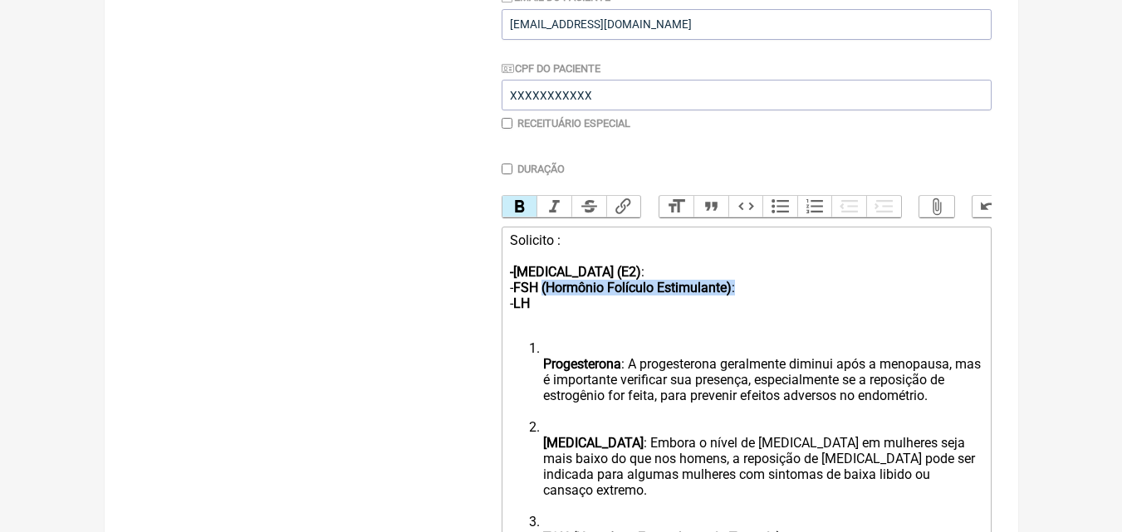
drag, startPoint x: 543, startPoint y: 302, endPoint x: 736, endPoint y: 305, distance: 193.5
click at [736, 305] on div "Solicito : -[MEDICAL_DATA] (E2) : - FSH (Hormônio Folículo Estimulante) : - LH" at bounding box center [746, 279] width 472 height 95
click at [597, 287] on div "Solicito : -[MEDICAL_DATA] (E2) : - FSH - LH" at bounding box center [746, 279] width 472 height 95
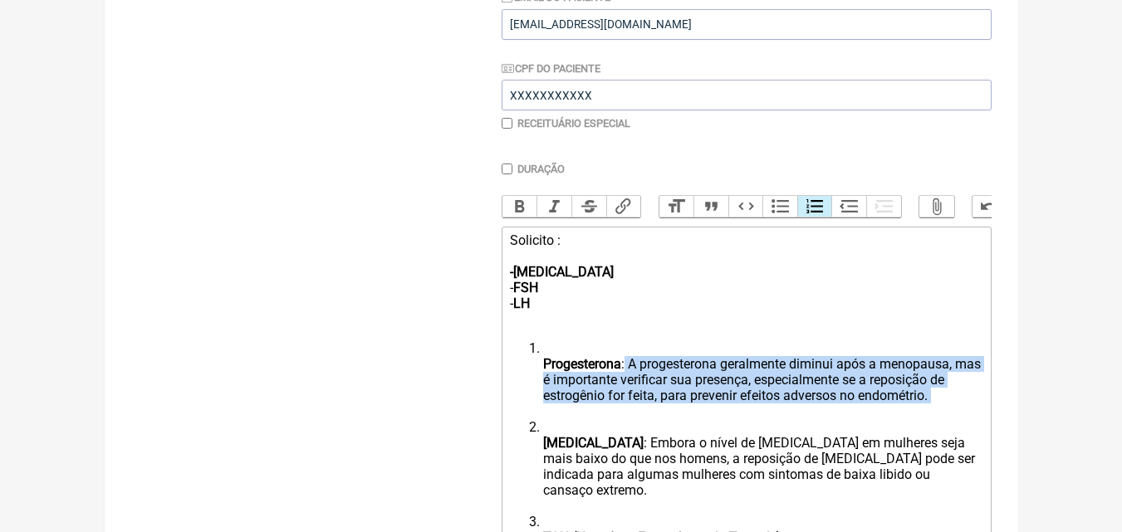
drag, startPoint x: 627, startPoint y: 375, endPoint x: 732, endPoint y: 424, distance: 116.3
click at [732, 419] on li "Progesterona : A progesterona geralmente diminui após a menopausa, mas é import…" at bounding box center [762, 379] width 438 height 79
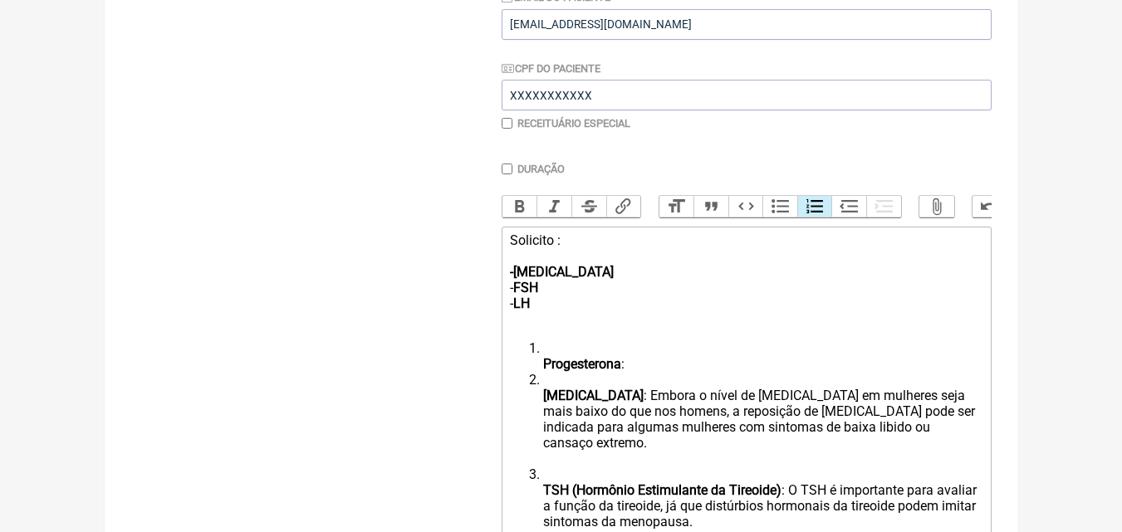
click at [543, 372] on strong "Progesterona" at bounding box center [582, 364] width 78 height 16
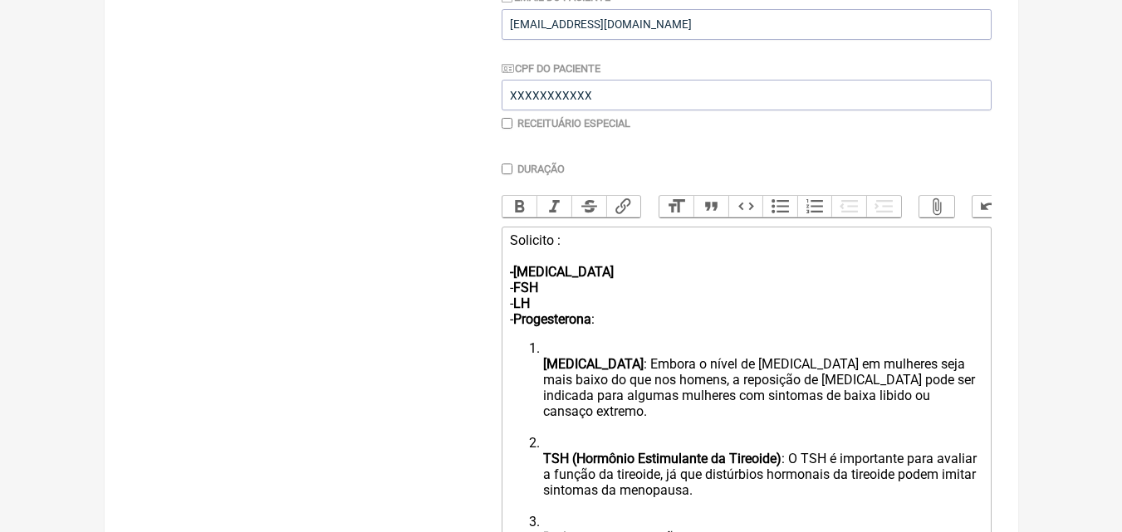
click at [600, 327] on div "Solicito : -[MEDICAL_DATA] - FSH - LH - Progesterona :" at bounding box center [746, 279] width 472 height 95
click at [546, 372] on strong "[MEDICAL_DATA]" at bounding box center [593, 364] width 100 height 16
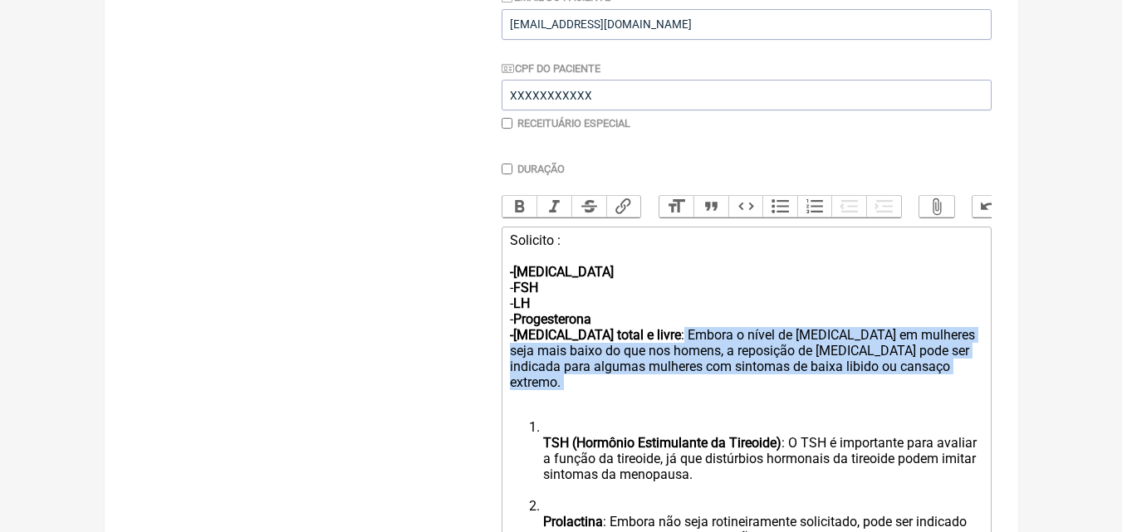
drag, startPoint x: 667, startPoint y: 345, endPoint x: 881, endPoint y: 399, distance: 220.3
click at [881, 399] on div "Solicito : -[MEDICAL_DATA] - FSH - LH - Progesterona -[MEDICAL_DATA] total e li…" at bounding box center [746, 319] width 472 height 174
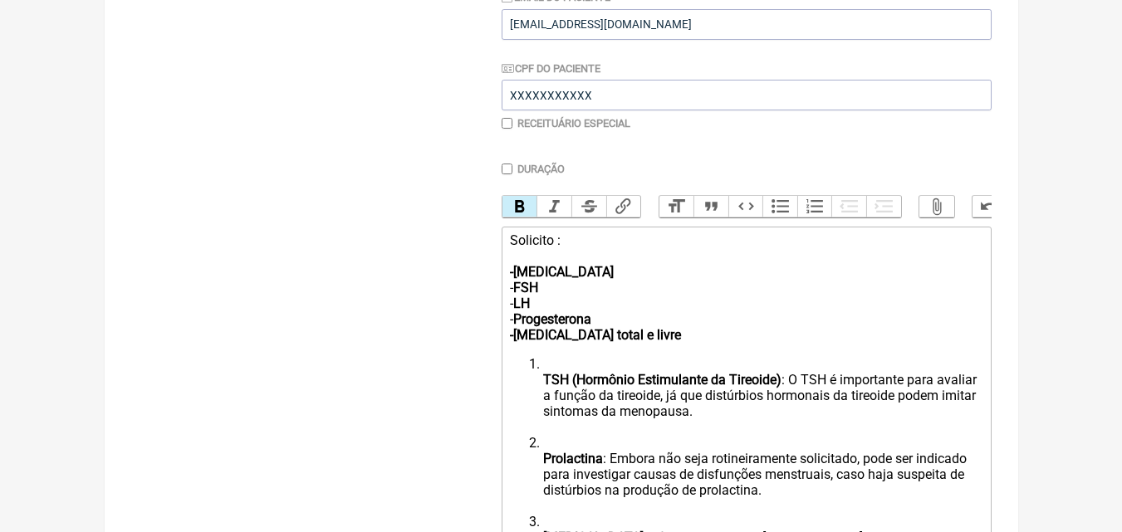
click at [540, 388] on ol "TSH (Hormônio Estimulante da Tireoide) : O TSH é importante para avaliar a funç…" at bounding box center [746, 474] width 472 height 237
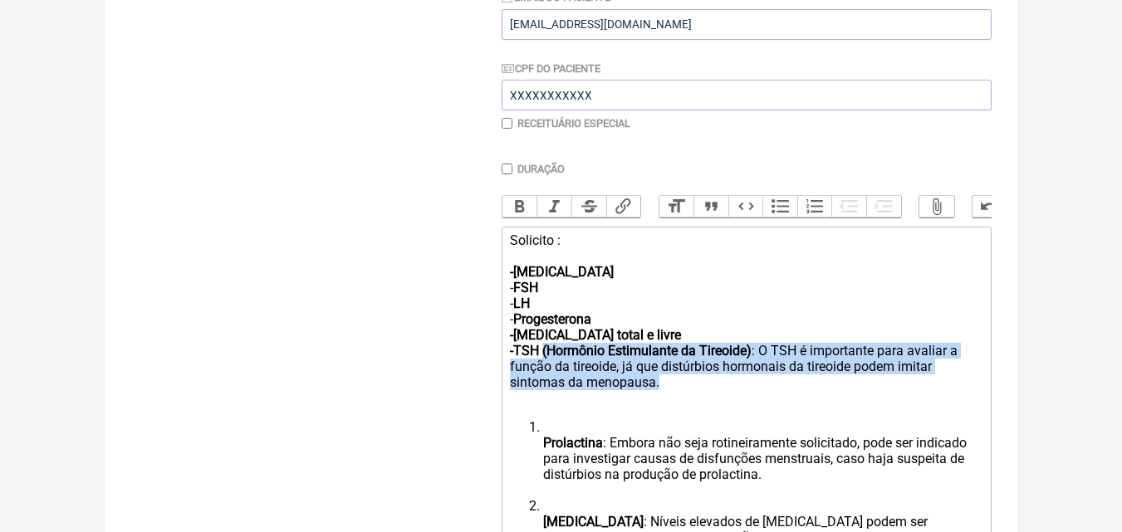
drag, startPoint x: 544, startPoint y: 363, endPoint x: 718, endPoint y: 389, distance: 176.4
click at [718, 389] on div "Solicito : -[MEDICAL_DATA] - FSH - LH - Progesterona -[MEDICAL_DATA] total e li…" at bounding box center [746, 319] width 472 height 174
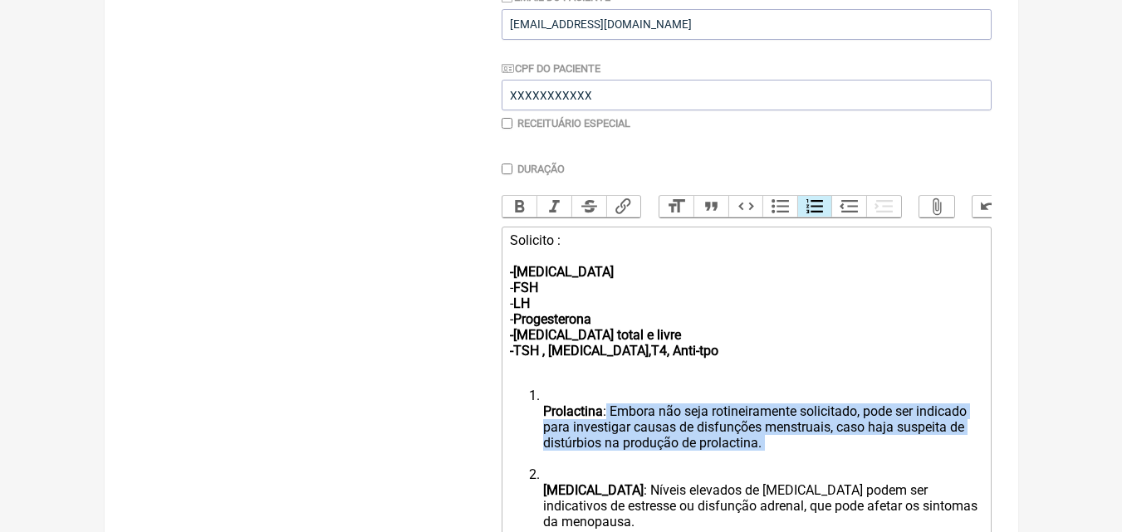
drag, startPoint x: 606, startPoint y: 422, endPoint x: 717, endPoint y: 465, distance: 119.3
click at [717, 465] on li "Prolactina : Embora não seja rotineiramente solicitado, pode ser indicado para …" at bounding box center [762, 427] width 438 height 79
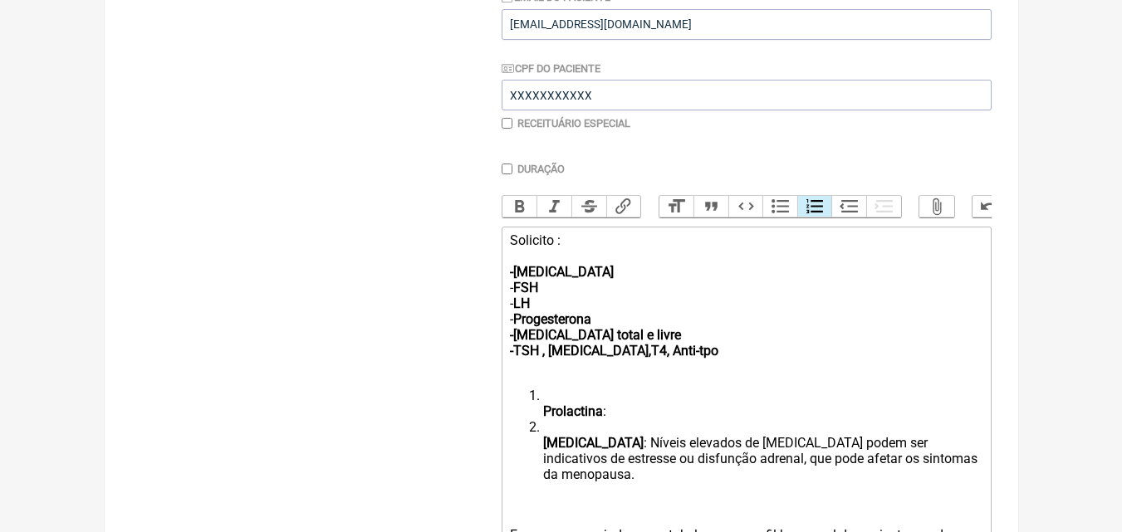
click at [541, 423] on ol "Prolactina : [MEDICAL_DATA] : Níveis elevados de [MEDICAL_DATA] podem ser indic…" at bounding box center [746, 443] width 472 height 110
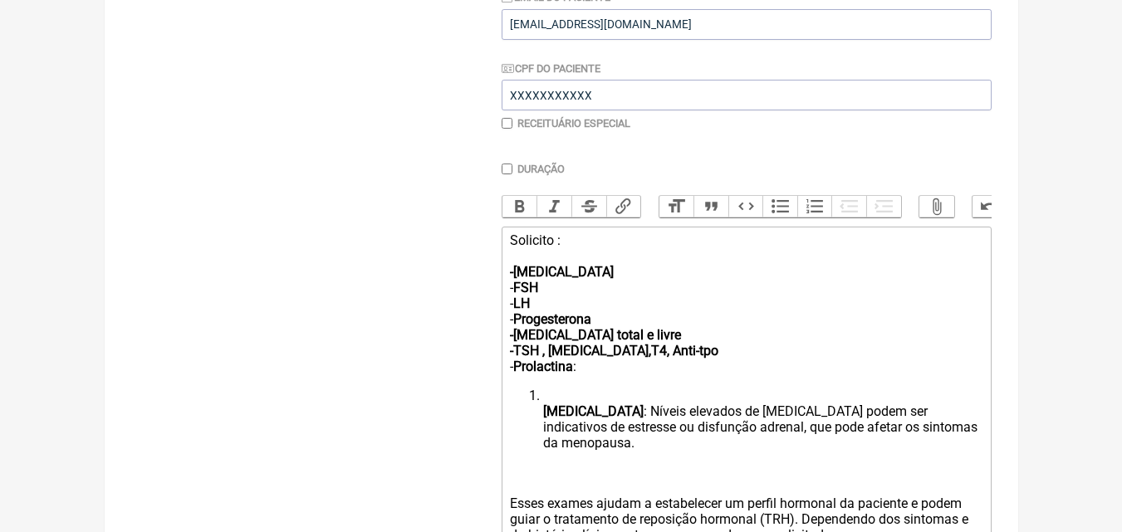
click at [543, 419] on strong "[MEDICAL_DATA]" at bounding box center [593, 411] width 100 height 16
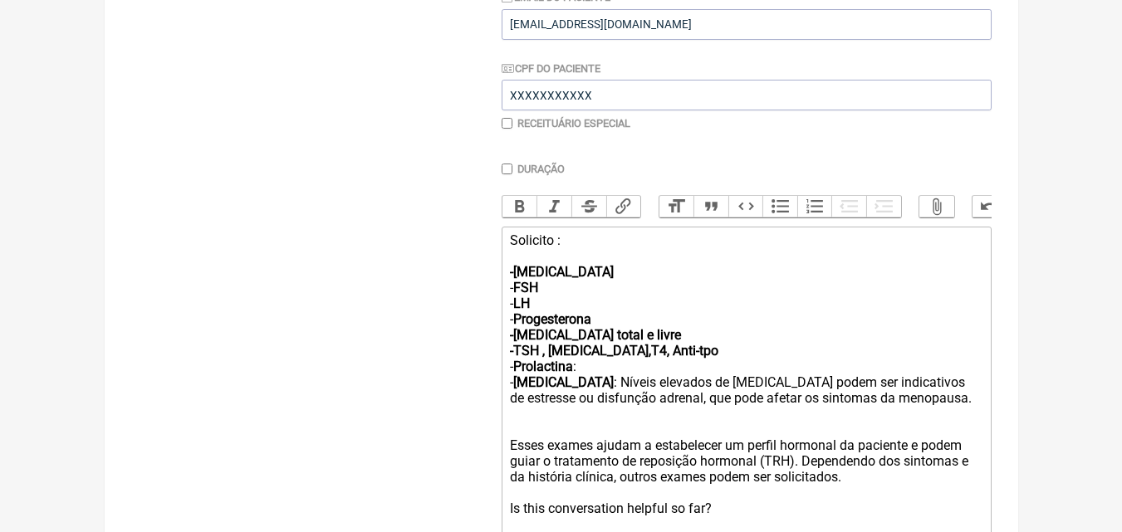
click at [578, 377] on div "Solicito : -[MEDICAL_DATA] - FSH - LH - Progesterona -[MEDICAL_DATA] total e li…" at bounding box center [746, 326] width 472 height 189
click at [565, 393] on div "Solicito : -[MEDICAL_DATA] - FSH - LH - Progesterona -[MEDICAL_DATA] total e li…" at bounding box center [746, 326] width 472 height 189
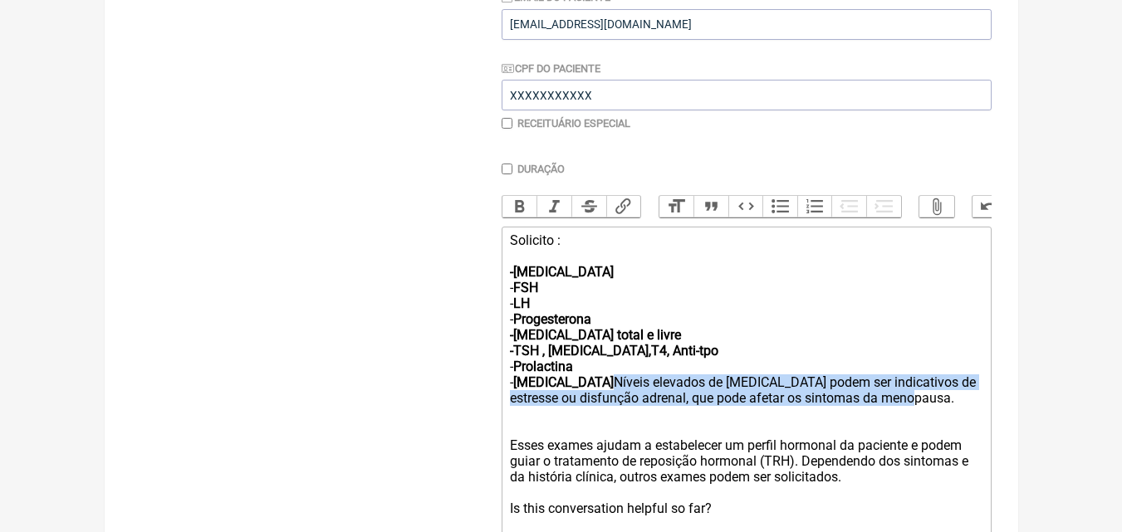
drag, startPoint x: 561, startPoint y: 391, endPoint x: 883, endPoint y: 410, distance: 322.7
click at [883, 410] on div "Solicito : -[MEDICAL_DATA] - FSH - LH - Progesterona -[MEDICAL_DATA] total e li…" at bounding box center [746, 326] width 472 height 189
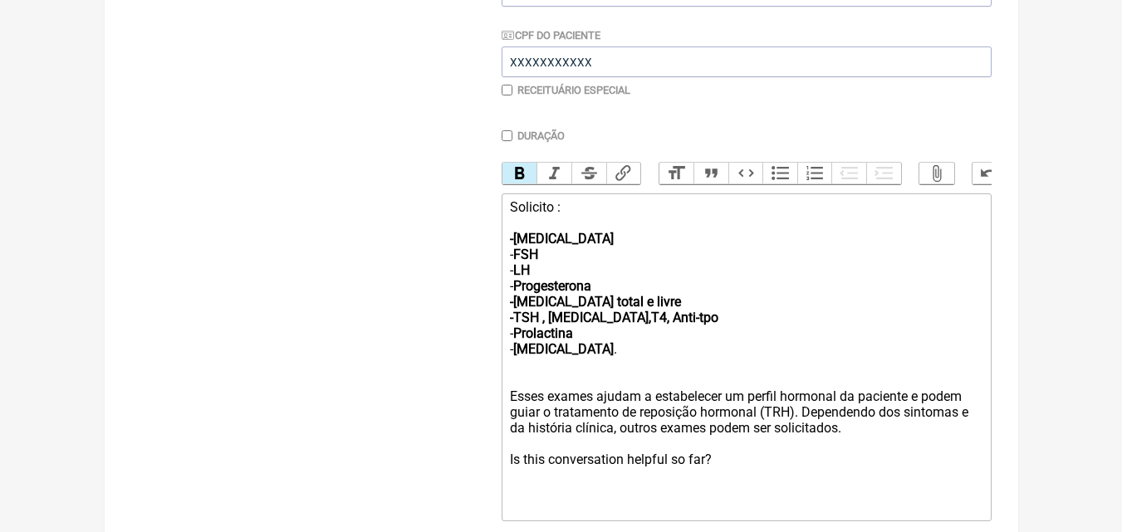
scroll to position [442, 0]
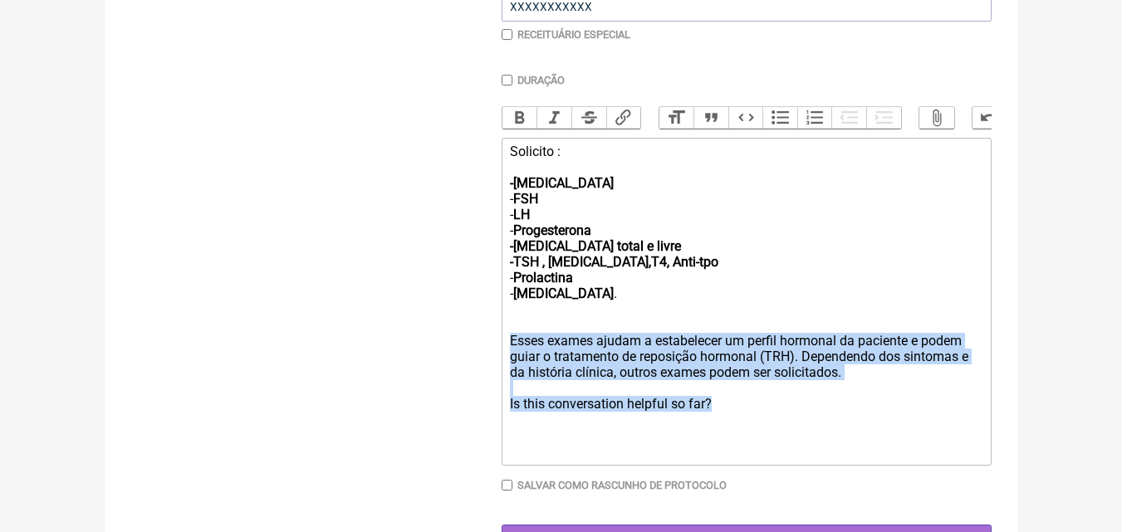
drag, startPoint x: 511, startPoint y: 354, endPoint x: 715, endPoint y: 419, distance: 213.5
click at [715, 419] on trix-editor "Solicito : -[MEDICAL_DATA] - FSH - LH - Progesterona -[MEDICAL_DATA] total e li…" at bounding box center [746, 302] width 490 height 328
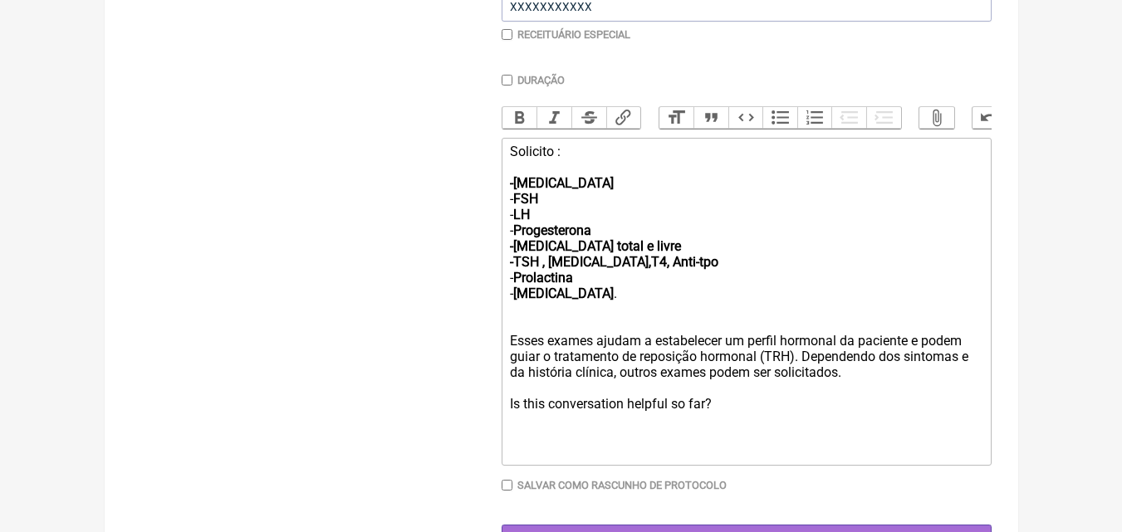
scroll to position [442, 0]
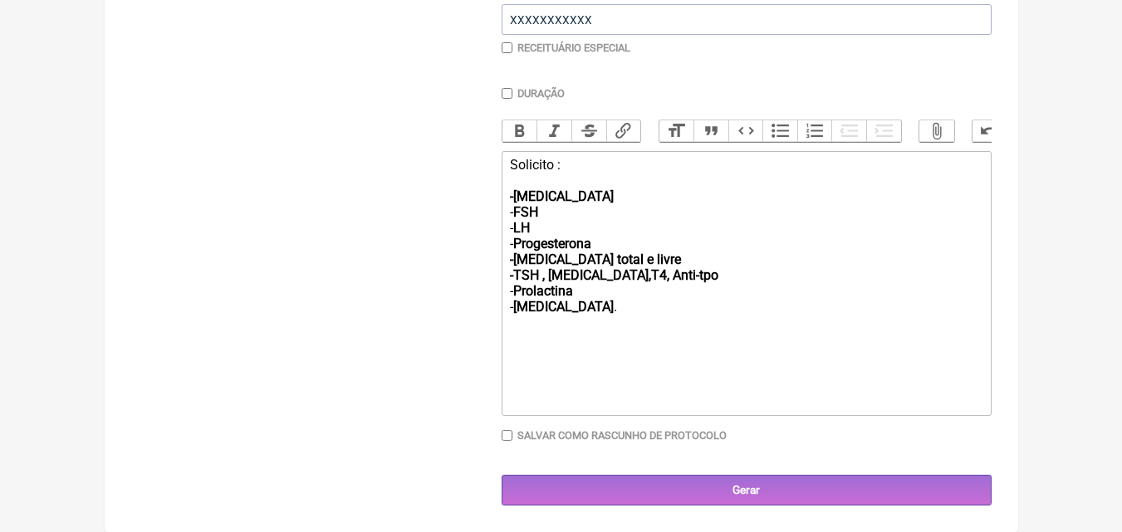
click at [566, 170] on div "Solicito : -[MEDICAL_DATA] - FSH - LH - Progesterona -[MEDICAL_DATA] total e li…" at bounding box center [746, 244] width 472 height 174
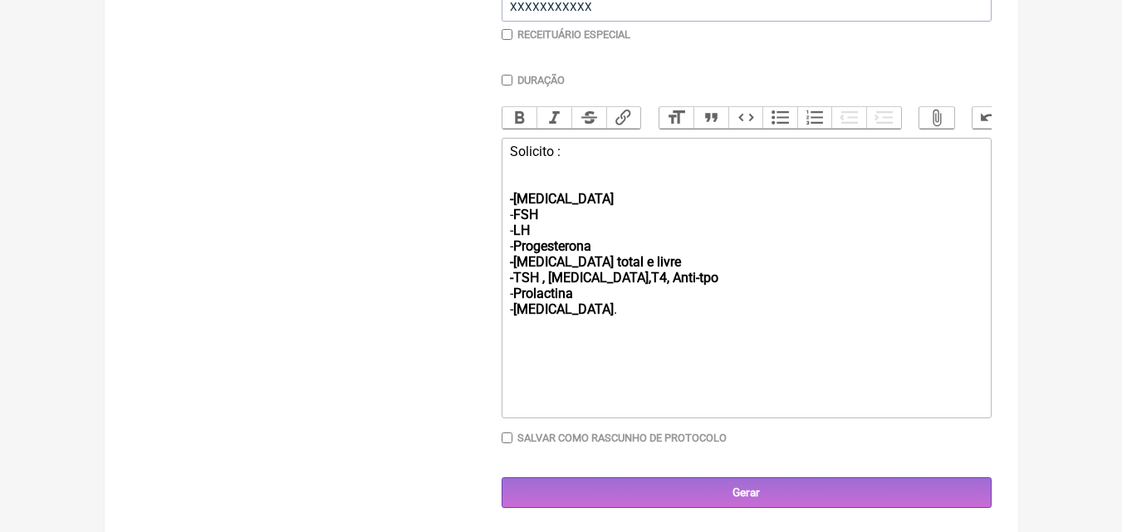
click at [519, 194] on div "Solicito : -[MEDICAL_DATA] - FSH - LH - Progesterona -[MEDICAL_DATA] total e li…" at bounding box center [746, 238] width 472 height 189
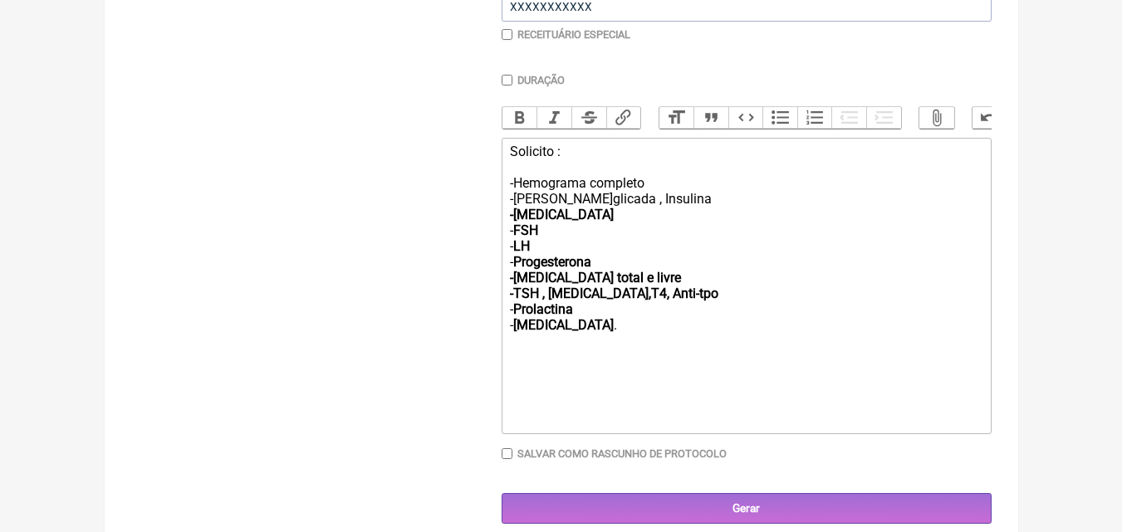
click at [574, 339] on div "Solicito : -Hemograma completo -[PERSON_NAME]glicada , Insulina -[MEDICAL_DATA]…" at bounding box center [746, 246] width 472 height 205
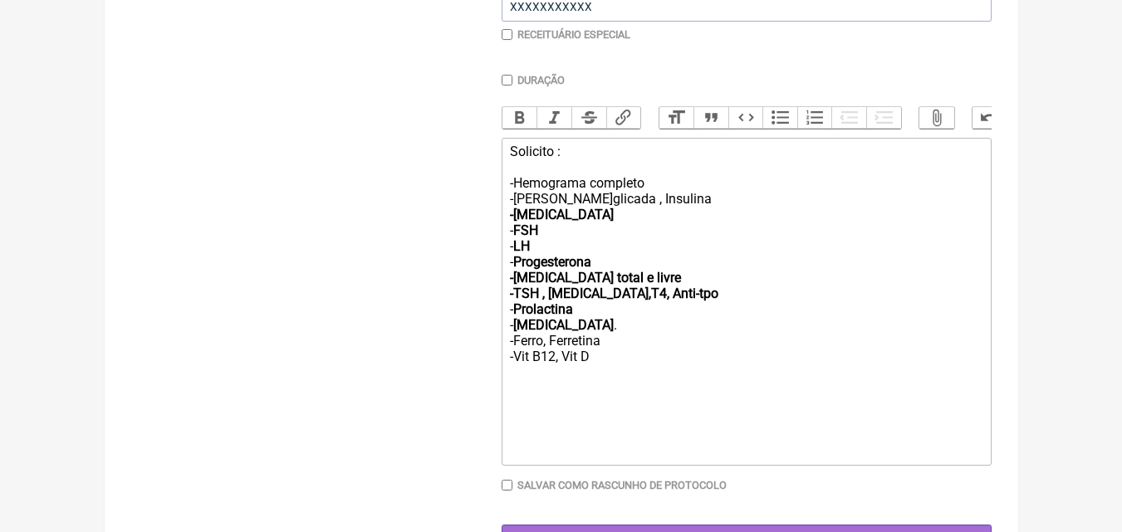
click at [600, 271] on div "Solicito : -Hemograma completo -[PERSON_NAME]glicada , Insulina -[MEDICAL_DATA]…" at bounding box center [746, 262] width 472 height 237
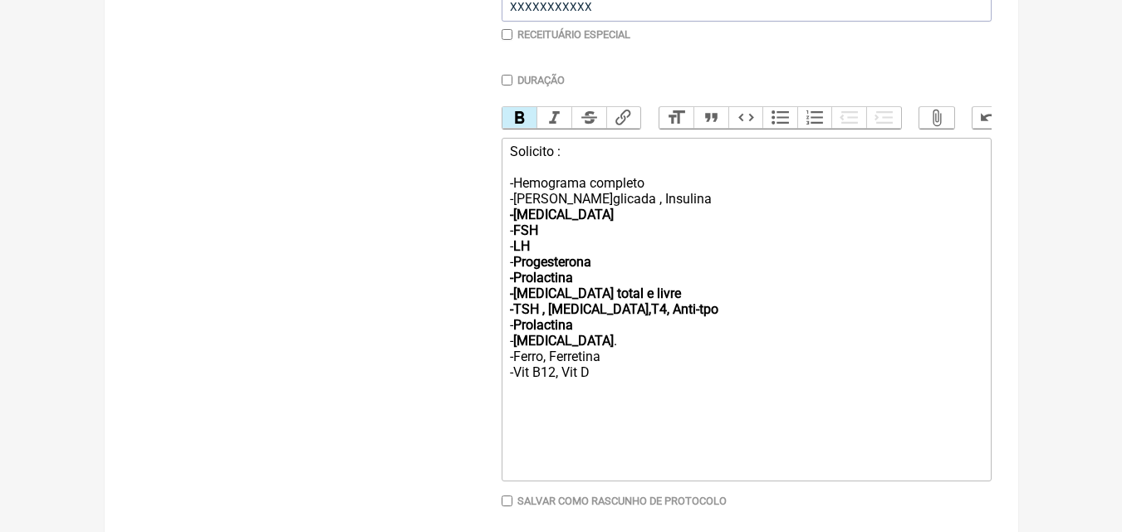
click at [569, 225] on div "Solicito : -Hemograma completo -[PERSON_NAME]glicada , Insulina -[MEDICAL_DATA]…" at bounding box center [746, 270] width 472 height 252
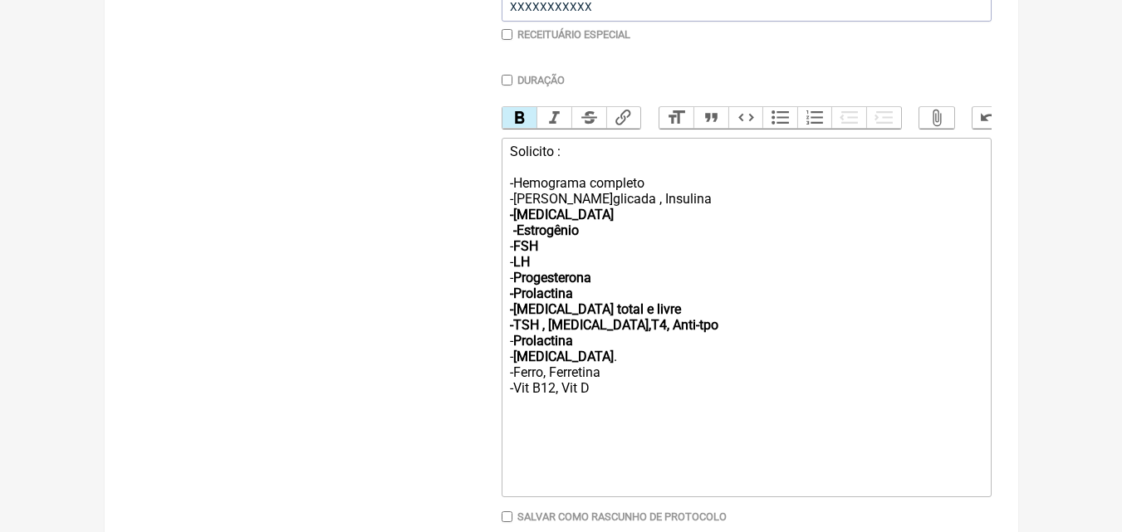
click at [511, 242] on div "Solicito : -Hemograma completo -[PERSON_NAME]glicada , Insulina -[MEDICAL_DATA]…" at bounding box center [746, 278] width 472 height 268
click at [513, 238] on strong "-Estrogênio" at bounding box center [546, 230] width 66 height 16
click at [571, 369] on div "Solicito : -Hemograma completo -[PERSON_NAME]glicada , Insulina -[MEDICAL_DATA]…" at bounding box center [746, 278] width 472 height 268
click at [598, 420] on div "Solicito : -Hemograma completo -[PERSON_NAME]glicada , Insulina -[MEDICAL_DATA]…" at bounding box center [746, 286] width 472 height 284
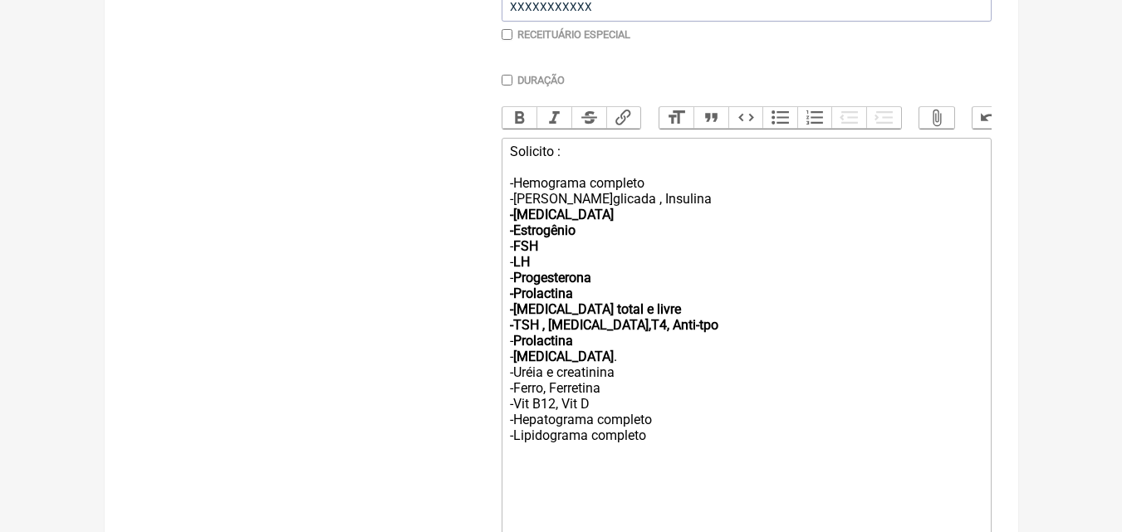
type trix-editor "<div>Solicito :<br>&nbsp;<br>-Hemograma completo <br>-[PERSON_NAME]glicada , In…"
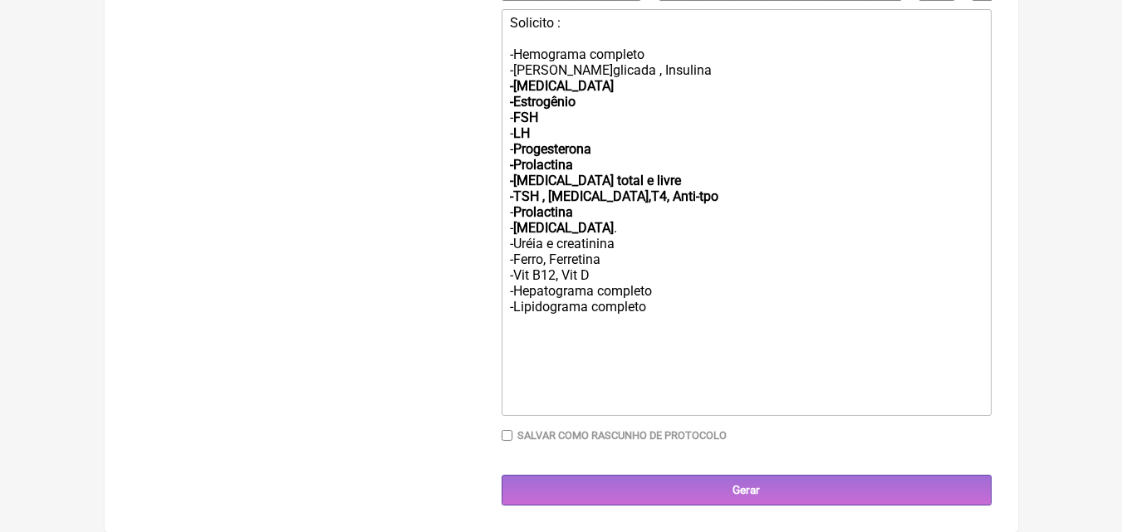
scroll to position [584, 0]
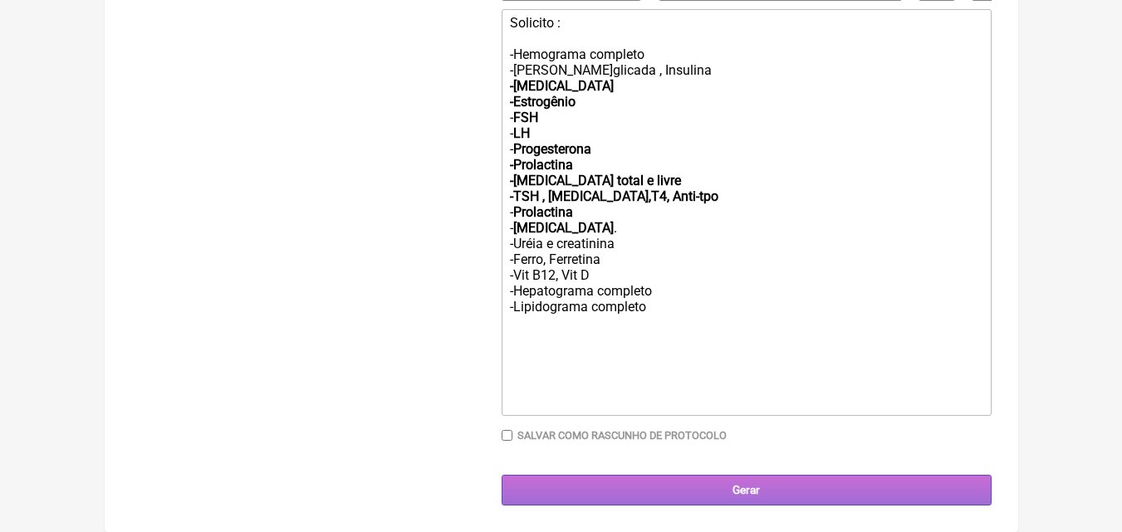
click at [750, 484] on input "Gerar" at bounding box center [746, 490] width 490 height 31
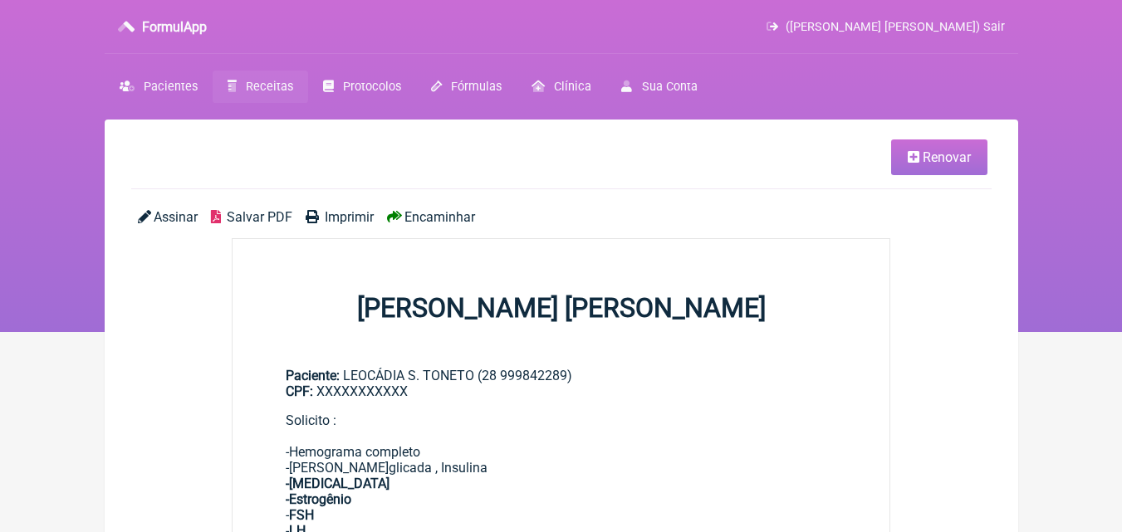
click at [927, 154] on span "Renovar" at bounding box center [946, 157] width 48 height 16
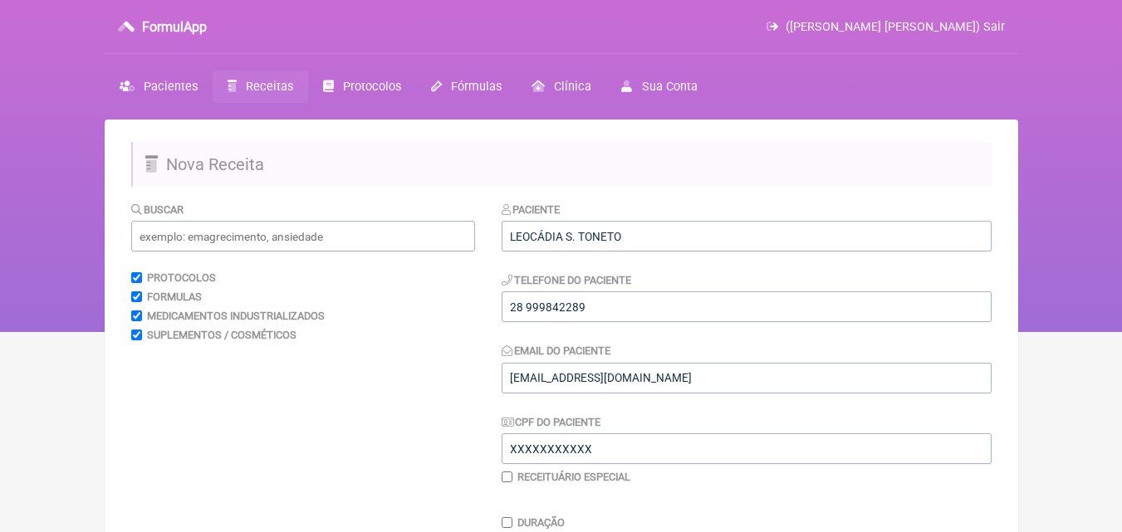
scroll to position [465, 0]
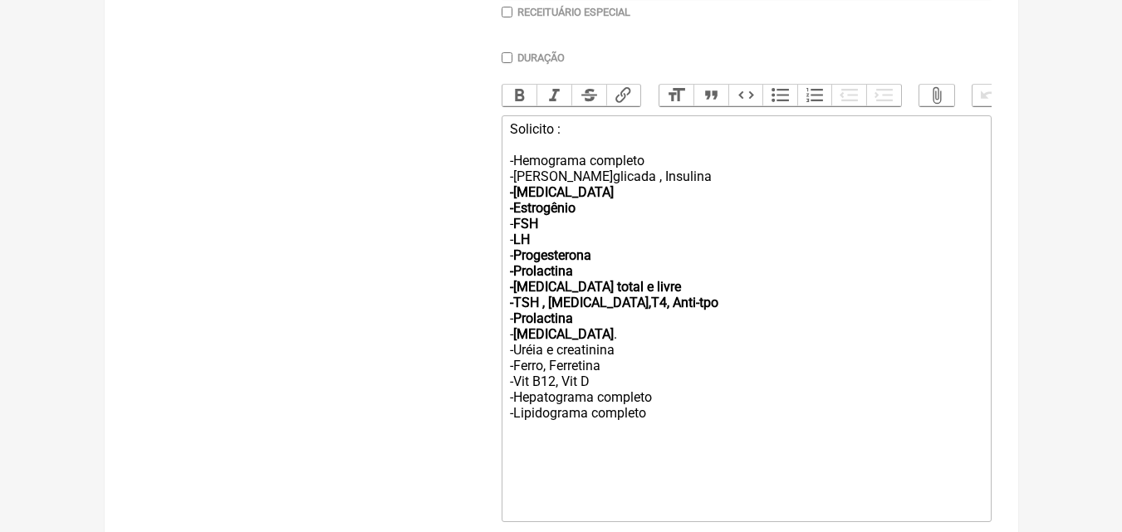
click at [577, 335] on div "Solicito : -Hemograma completo -Glicemia , H.glicada , Insulina -Estradiol -Est…" at bounding box center [746, 278] width 472 height 315
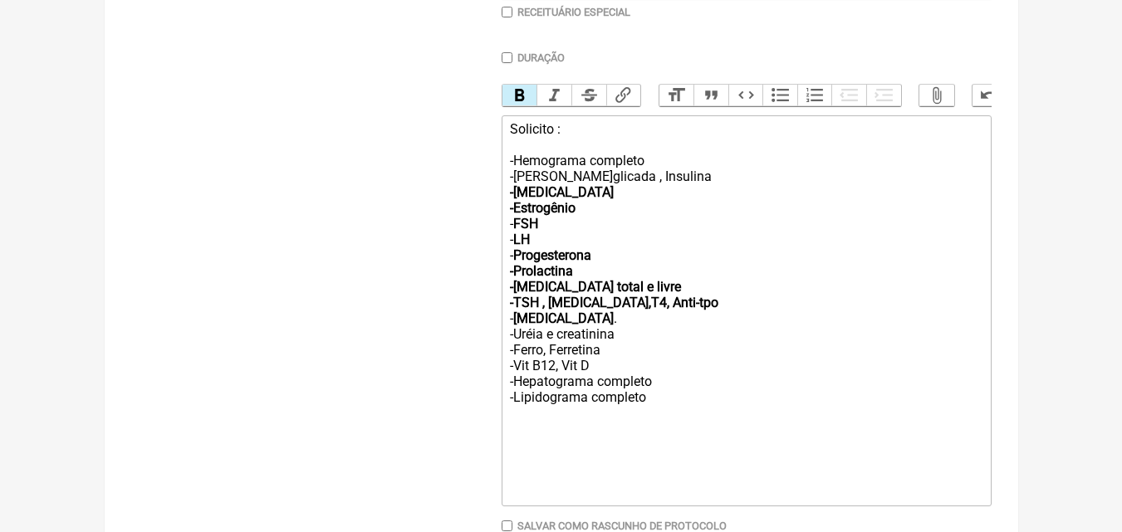
click at [576, 150] on div "Solicito : -Hemograma completo -Glicemia , H.glicada , Insulina -Estradiol -Est…" at bounding box center [746, 271] width 472 height 300
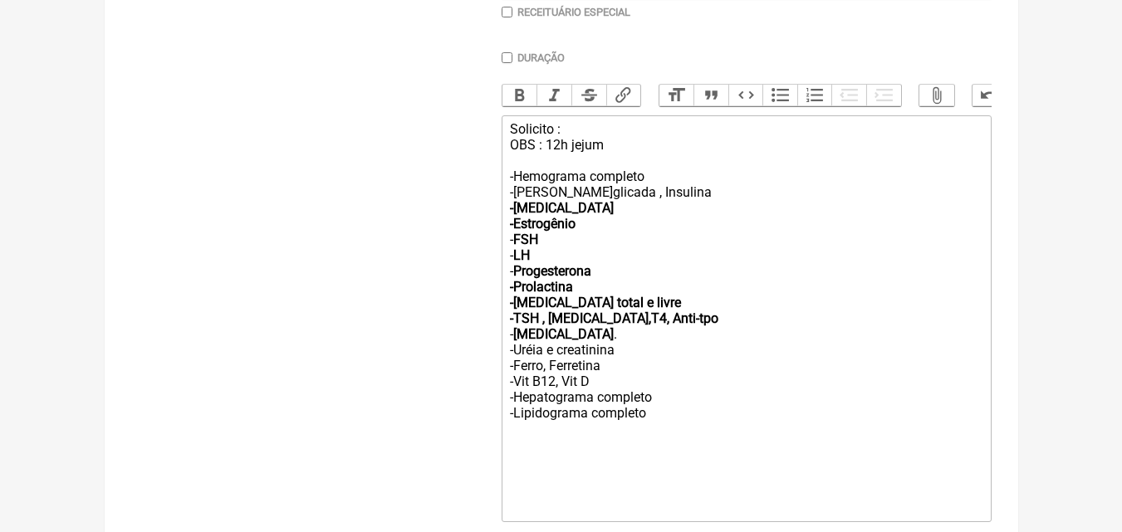
click at [515, 158] on div "Solicito : OBS : 12h jejum -Hemograma completo -Glicemia , H.glicada , Insulina…" at bounding box center [746, 278] width 472 height 315
click at [540, 158] on div "Solicito : OBS : 12h jejum -Hemograma completo -Glicemia , H.glicada , Insulina…" at bounding box center [746, 278] width 472 height 315
type trix-editor "<div>Solicito :<br>&nbsp;Obs: 12h jejum <br><br>-Hemograma completo <br>-Glicem…"
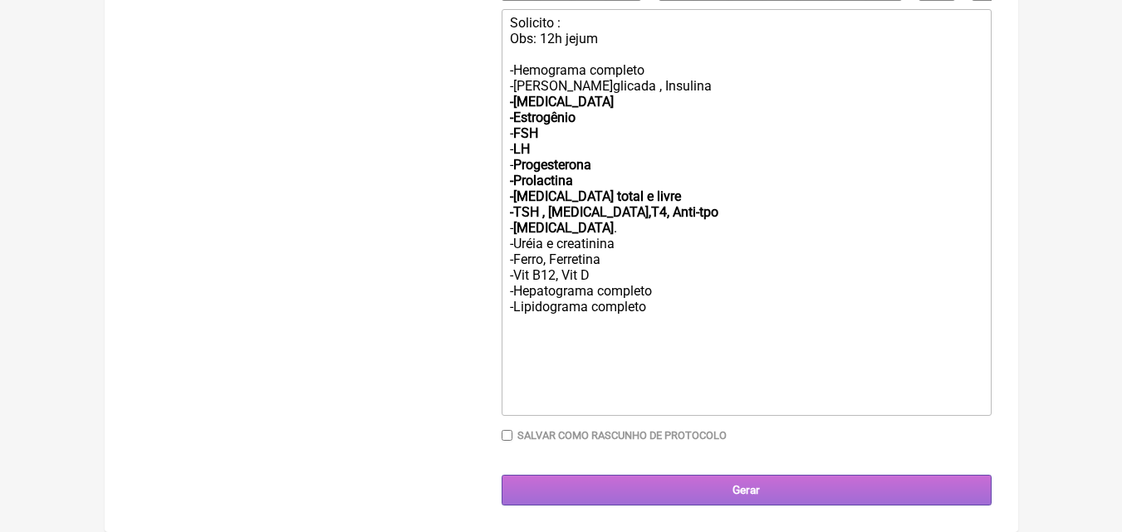
click at [749, 491] on input "Gerar" at bounding box center [746, 490] width 490 height 31
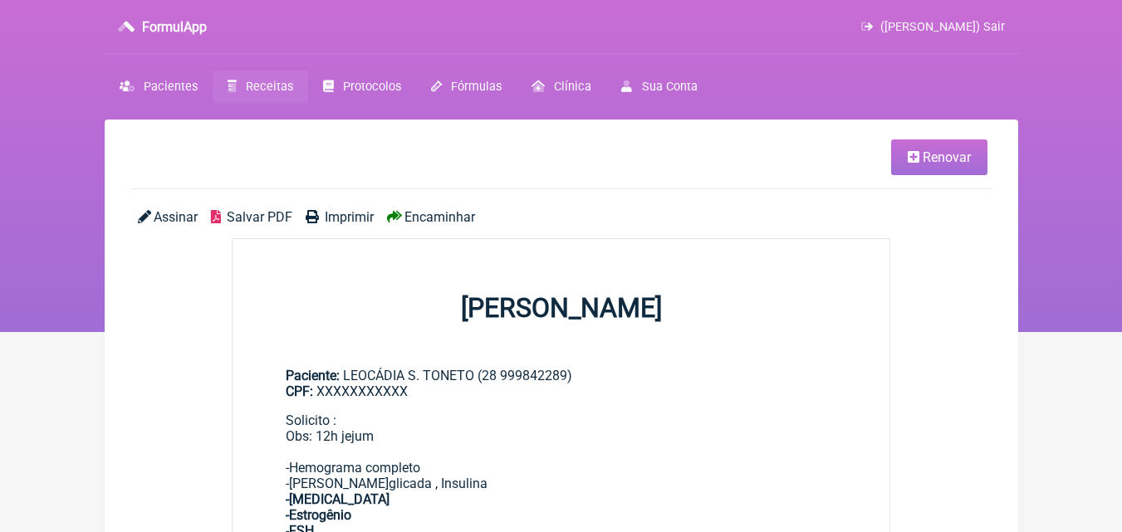
click at [351, 213] on span "Imprimir" at bounding box center [349, 217] width 49 height 16
